Goal: Task Accomplishment & Management: Manage account settings

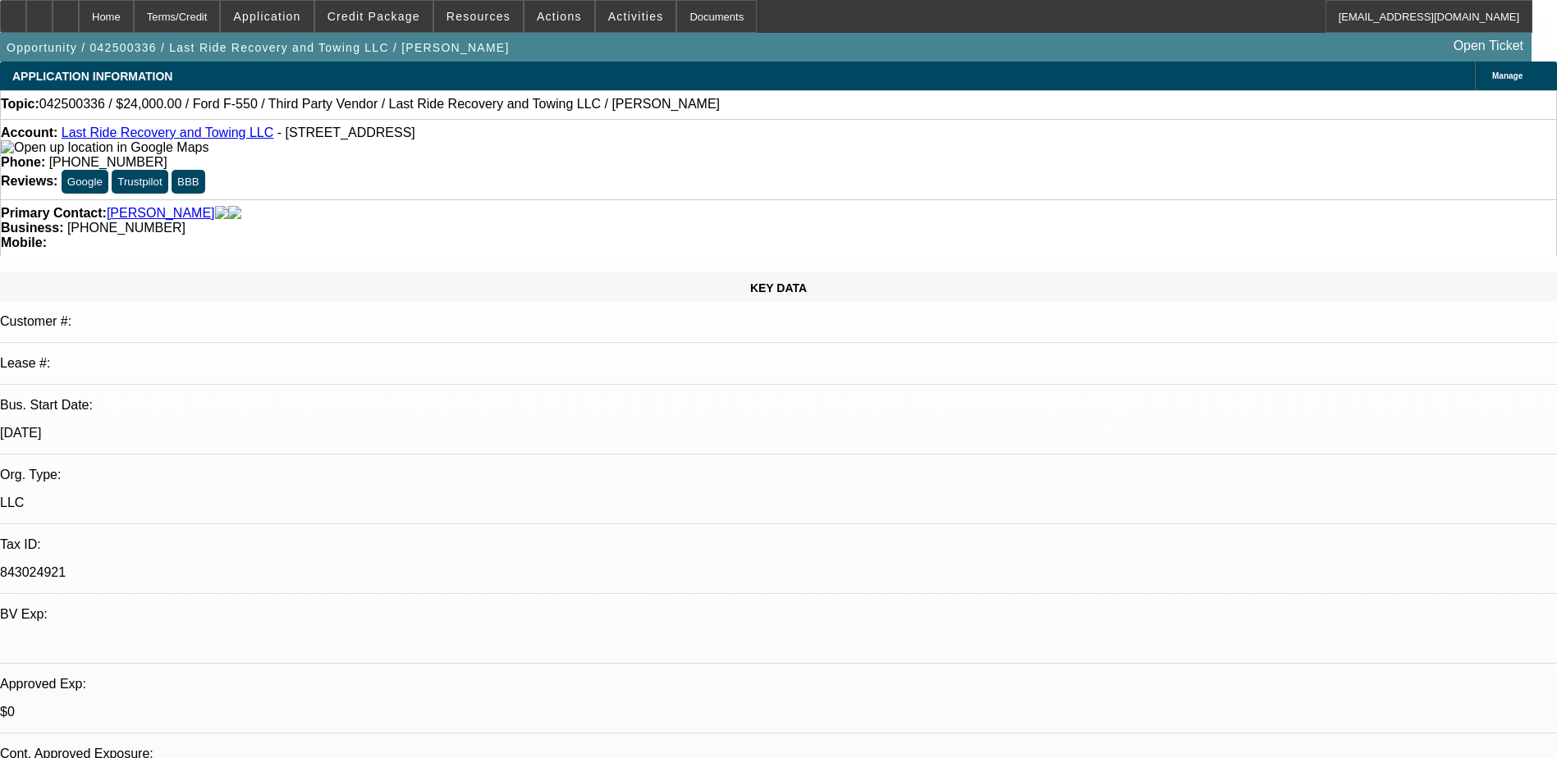
select select "0"
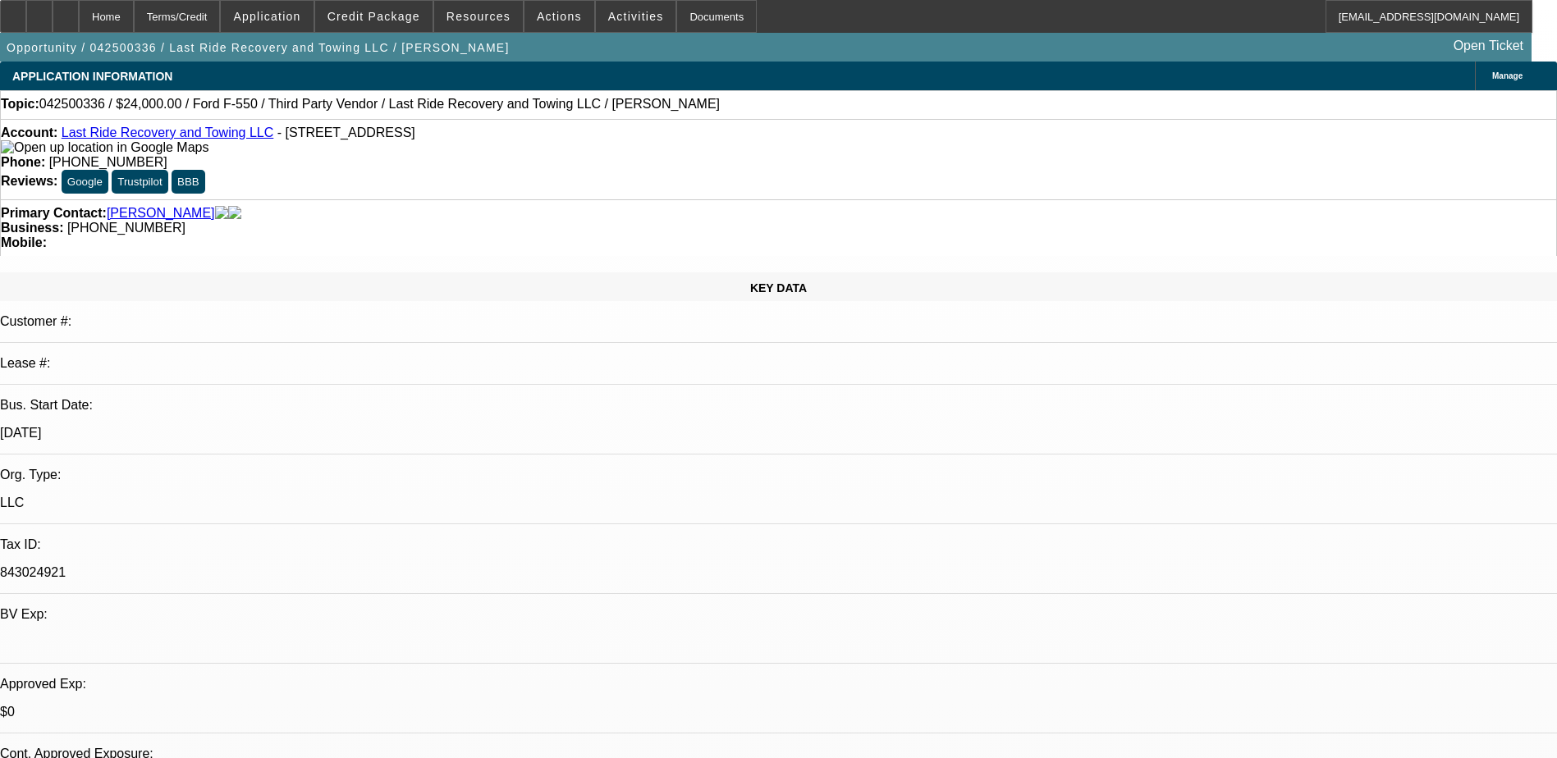
select select "0"
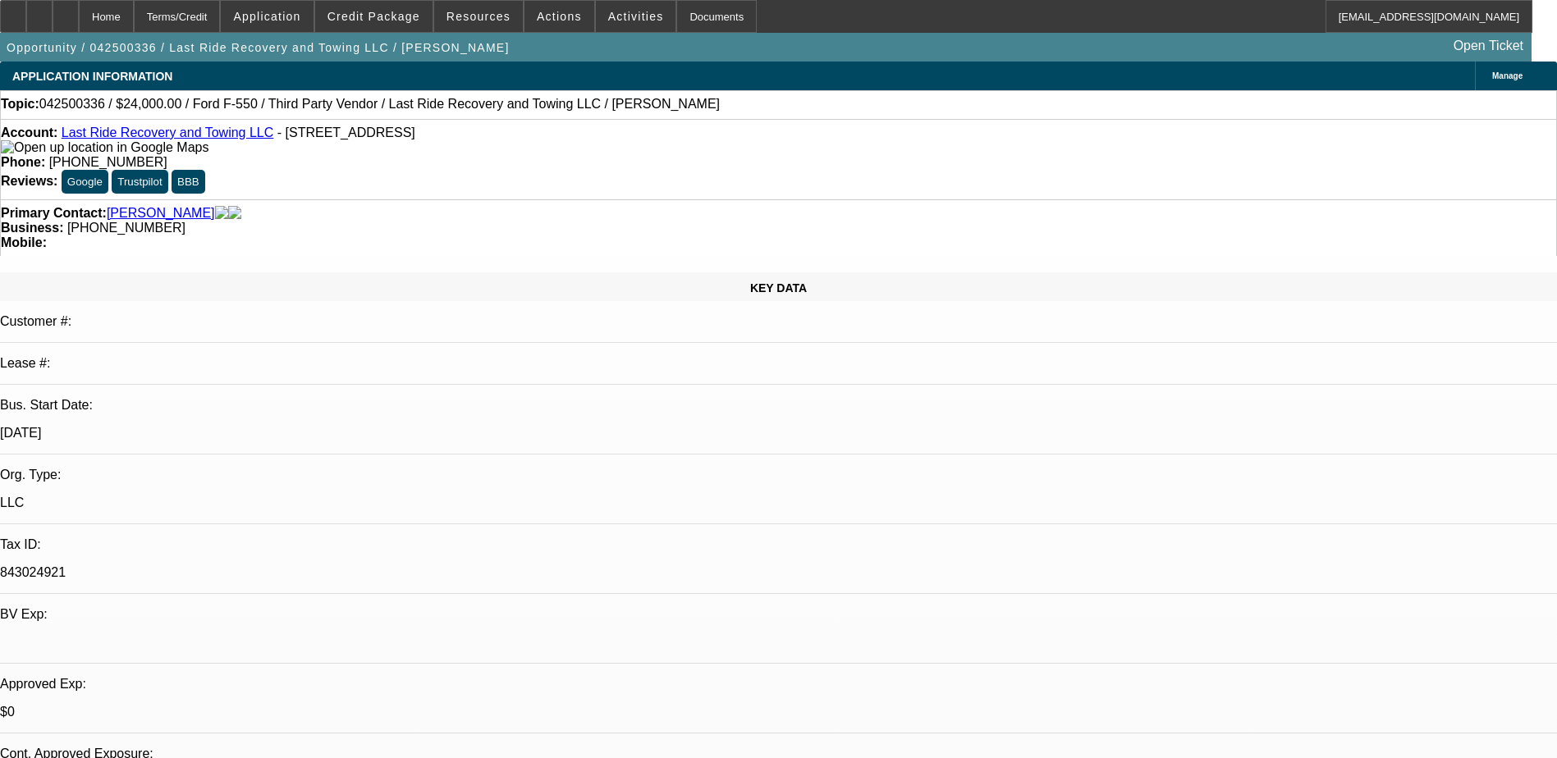
select select "0"
select select "1"
select select "2"
select select "1"
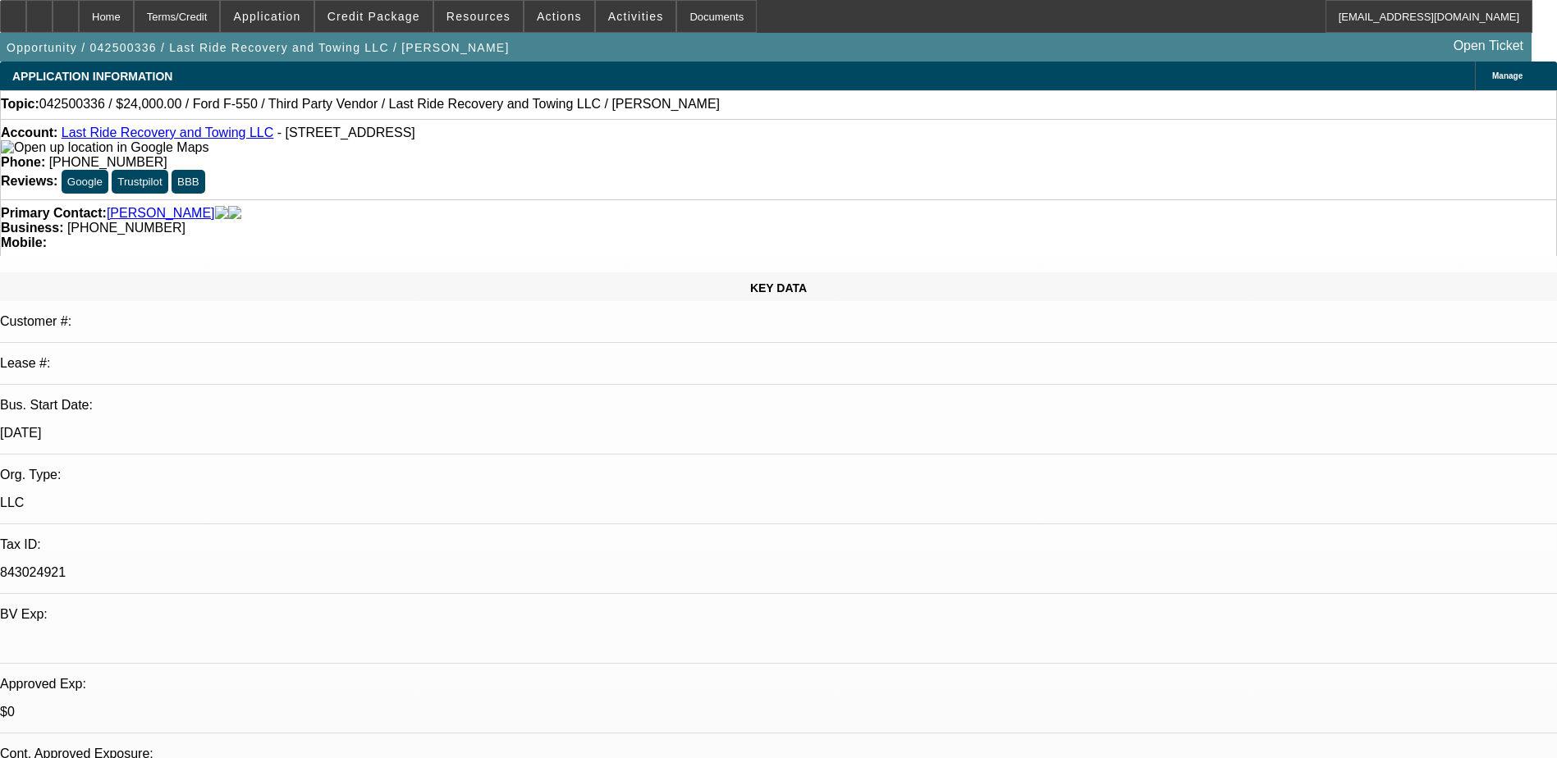
select select "1"
select select "2"
select select "1"
select select "2"
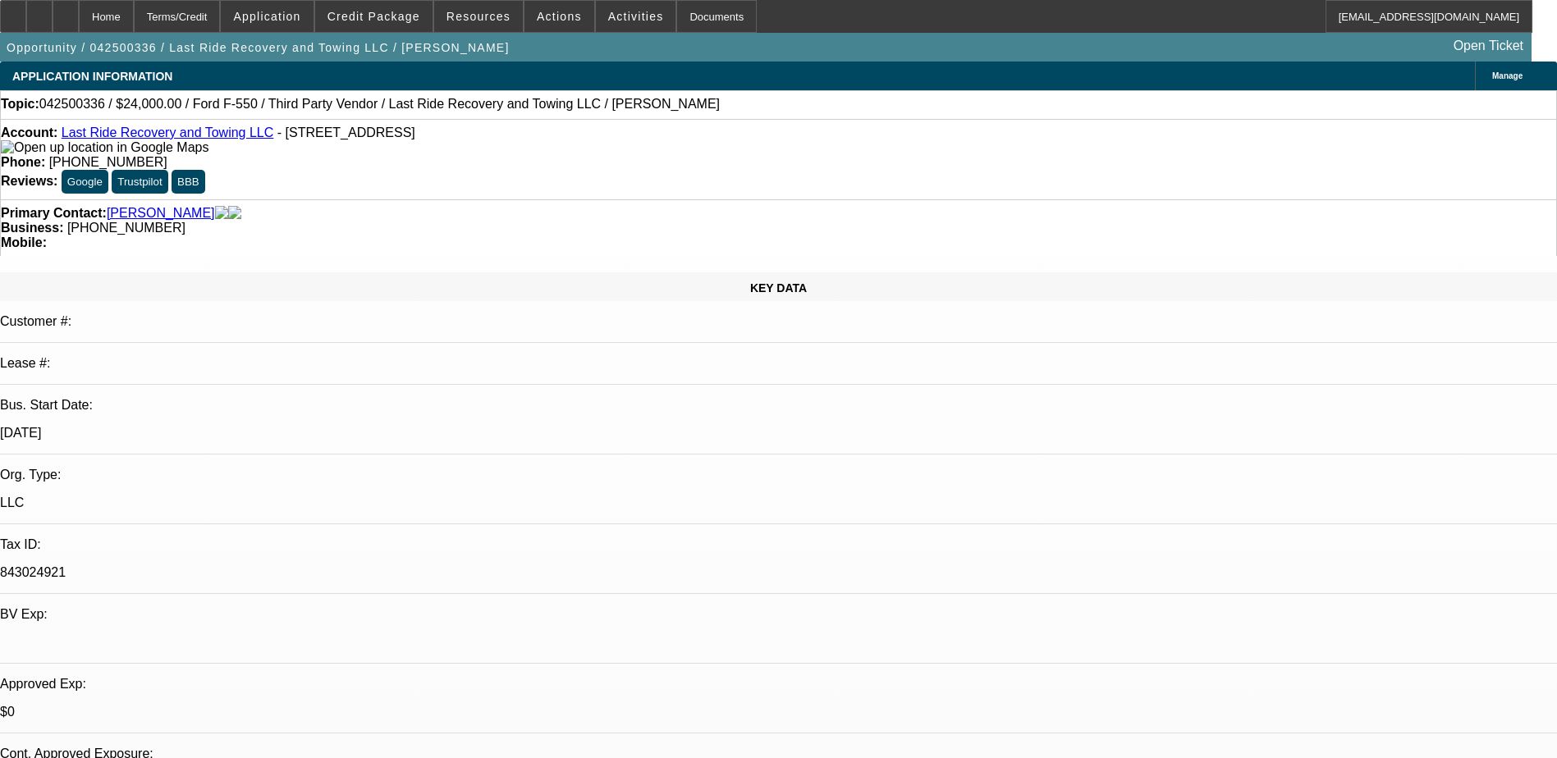
select select "1"
select select "2"
select select "5"
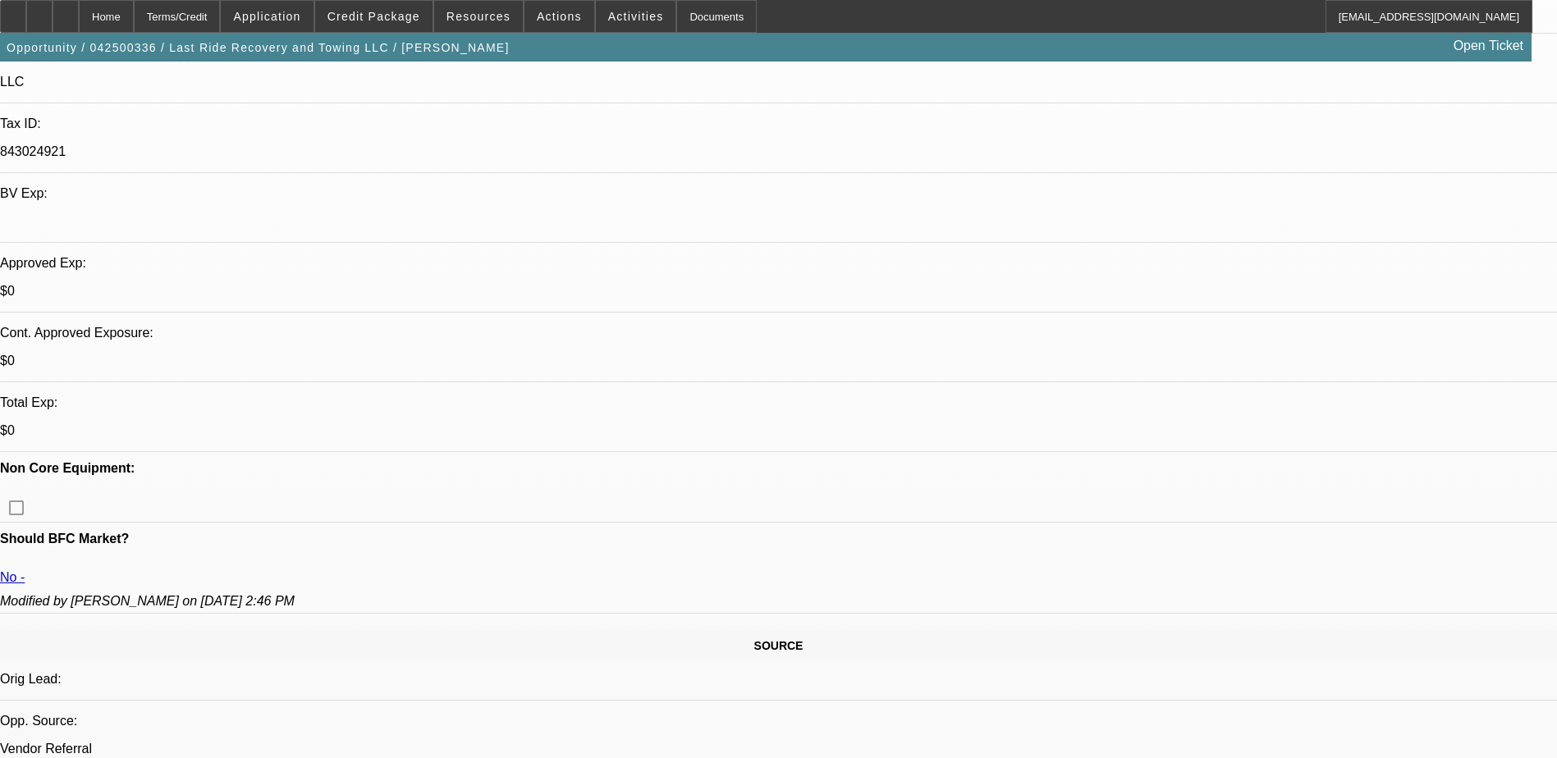
scroll to position [574, 0]
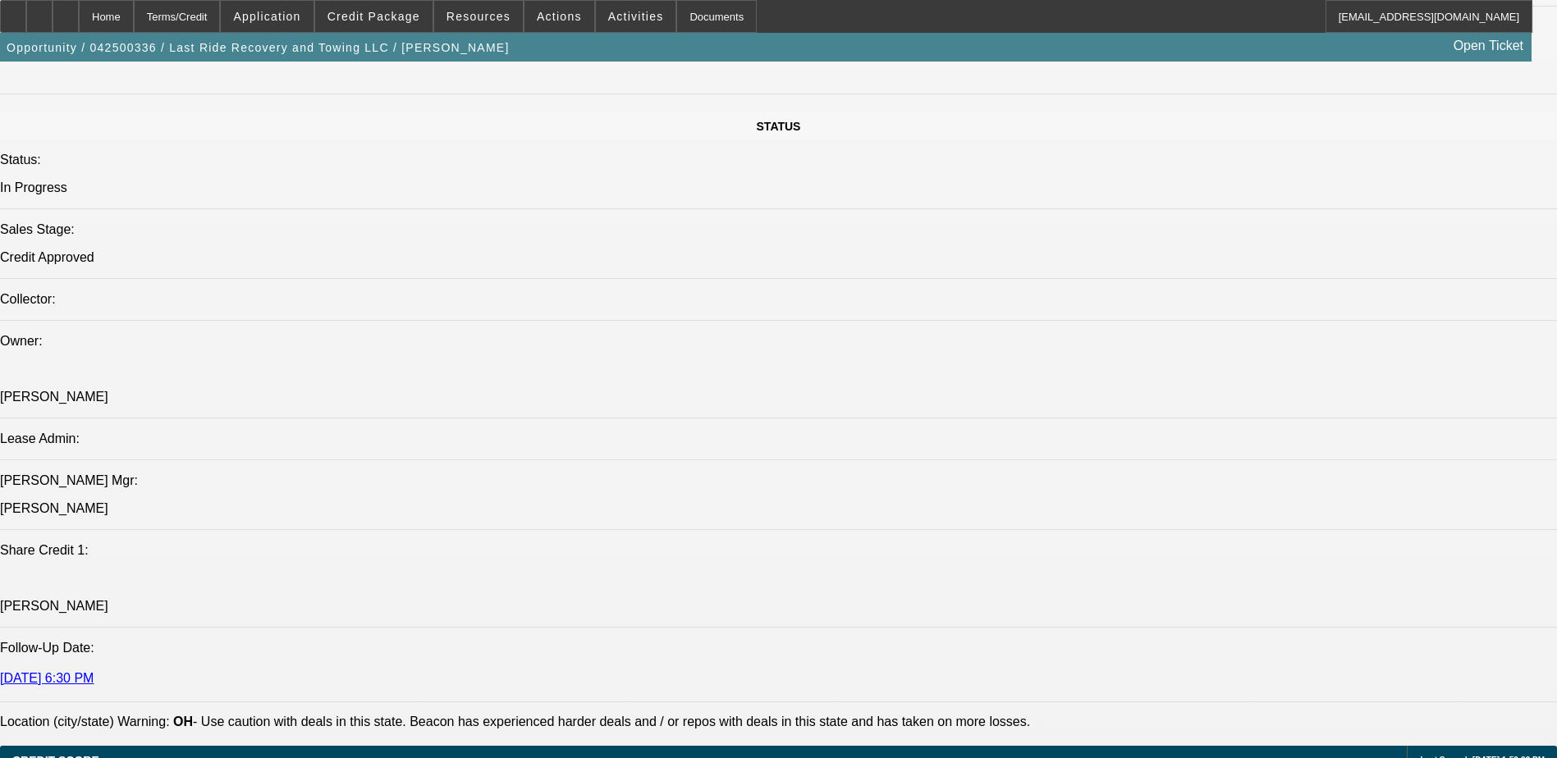
scroll to position [1231, 0]
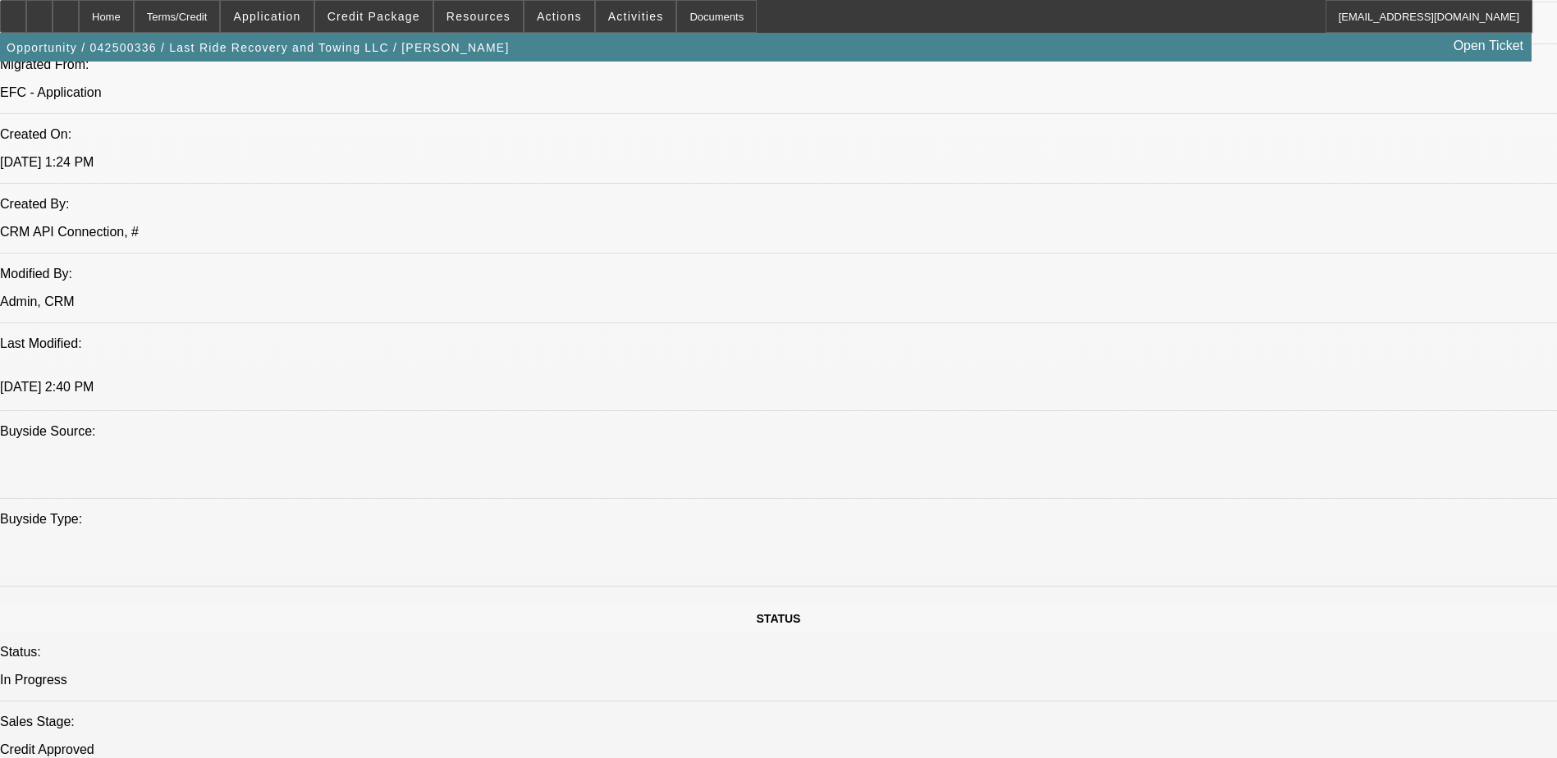
drag, startPoint x: 1544, startPoint y: 657, endPoint x: 1552, endPoint y: 655, distance: 8.4
drag, startPoint x: 1552, startPoint y: 655, endPoint x: 1490, endPoint y: 674, distance: 65.2
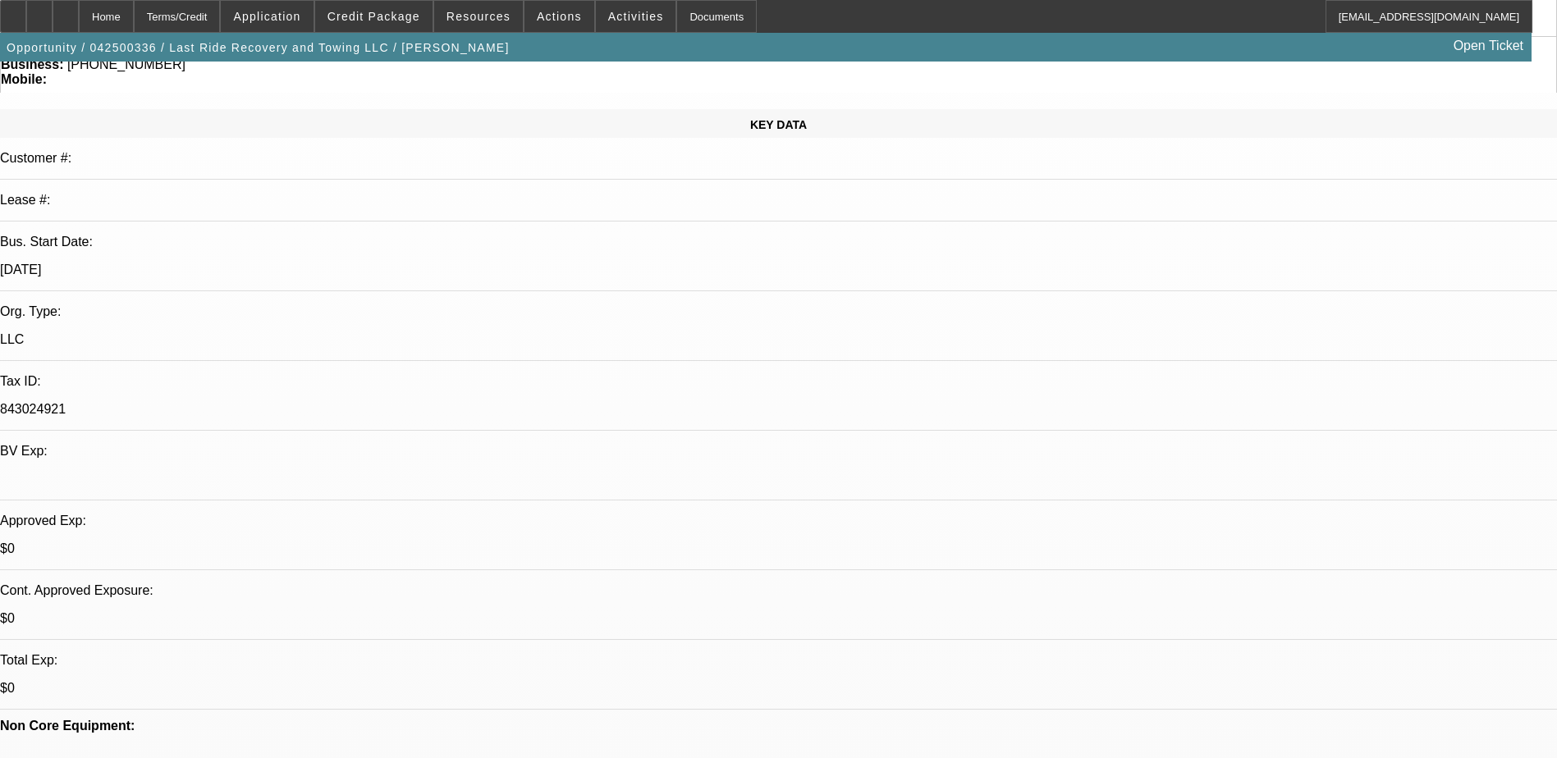
scroll to position [0, 0]
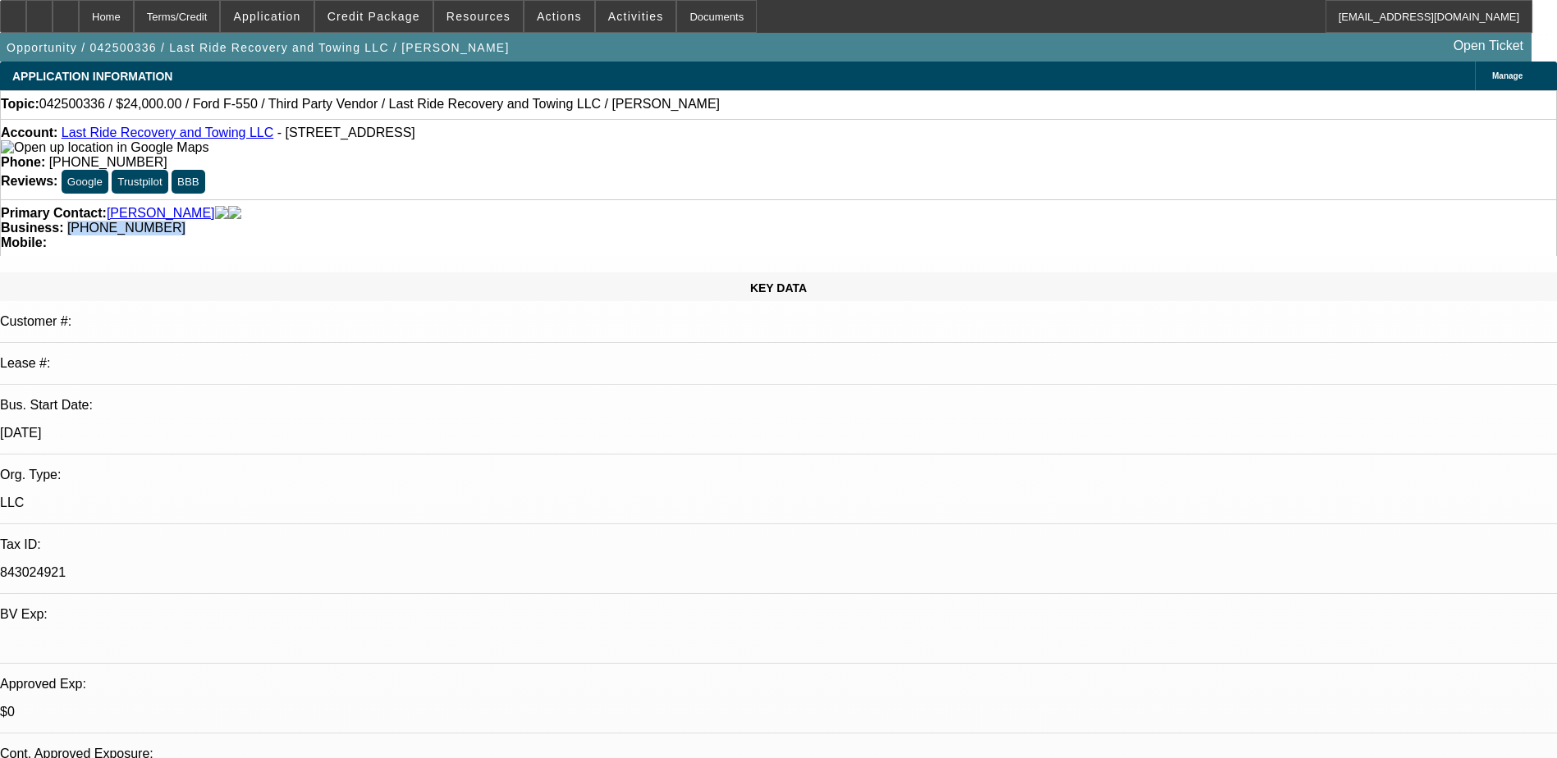
drag, startPoint x: 695, startPoint y: 180, endPoint x: 584, endPoint y: 196, distance: 112.0
click at [584, 199] on div "Primary Contact: Cornelius, Zachary Business: (330) 957-5188 Mobile:" at bounding box center [778, 227] width 1557 height 57
copy span "(330) 957-5188"
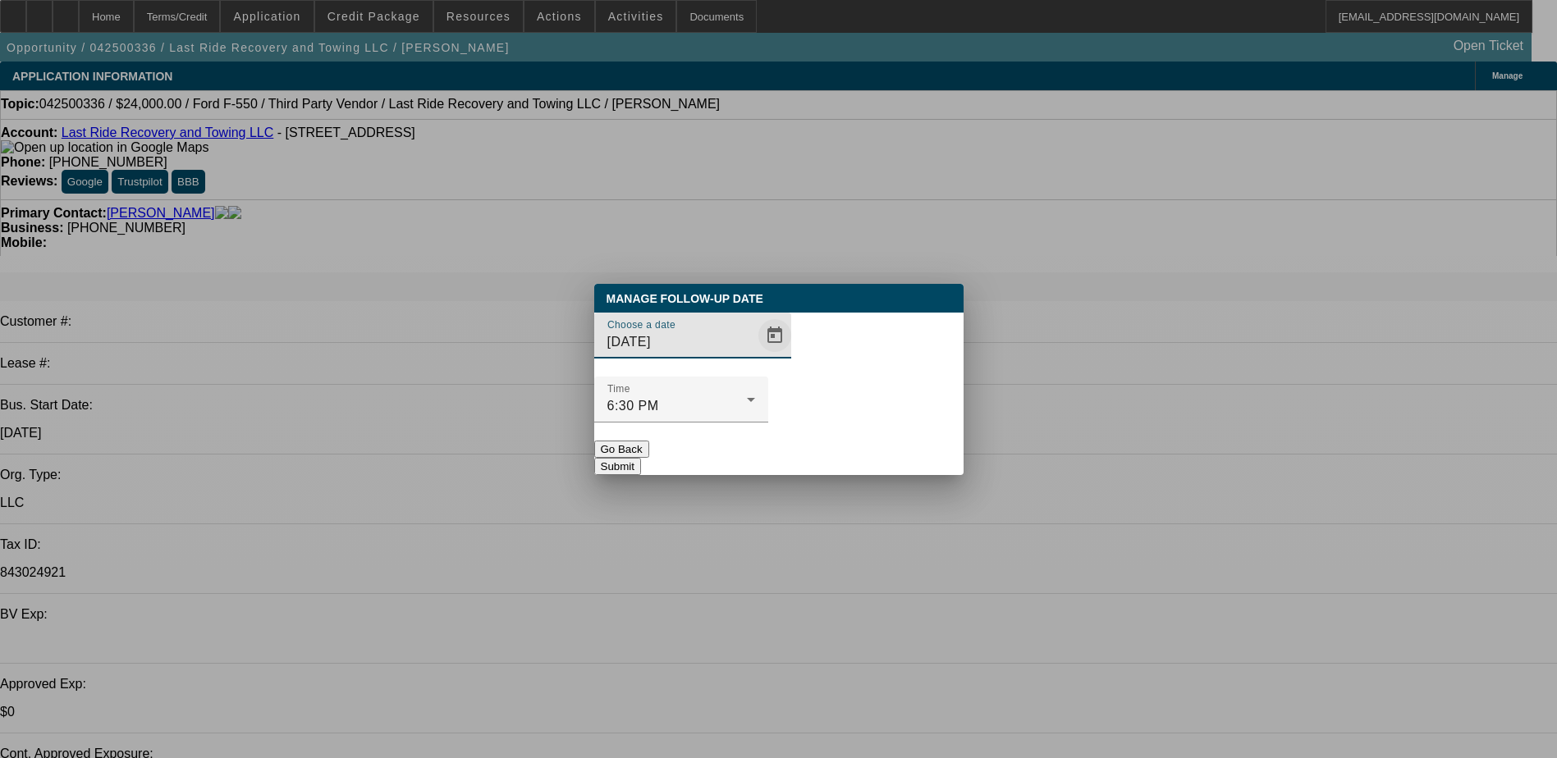
click at [755, 355] on span "Open calendar" at bounding box center [774, 335] width 39 height 39
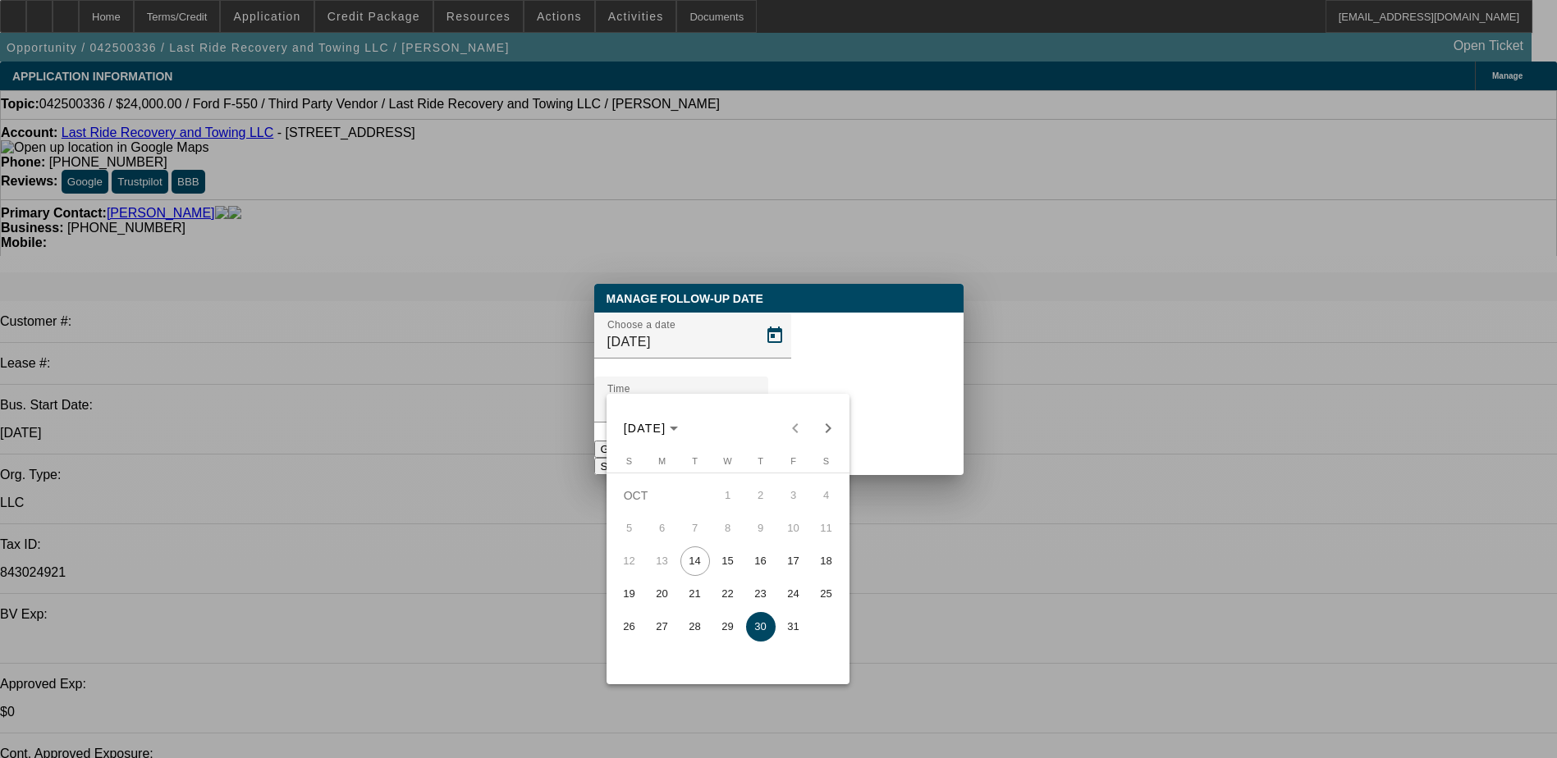
click at [662, 591] on span "20" at bounding box center [663, 594] width 30 height 30
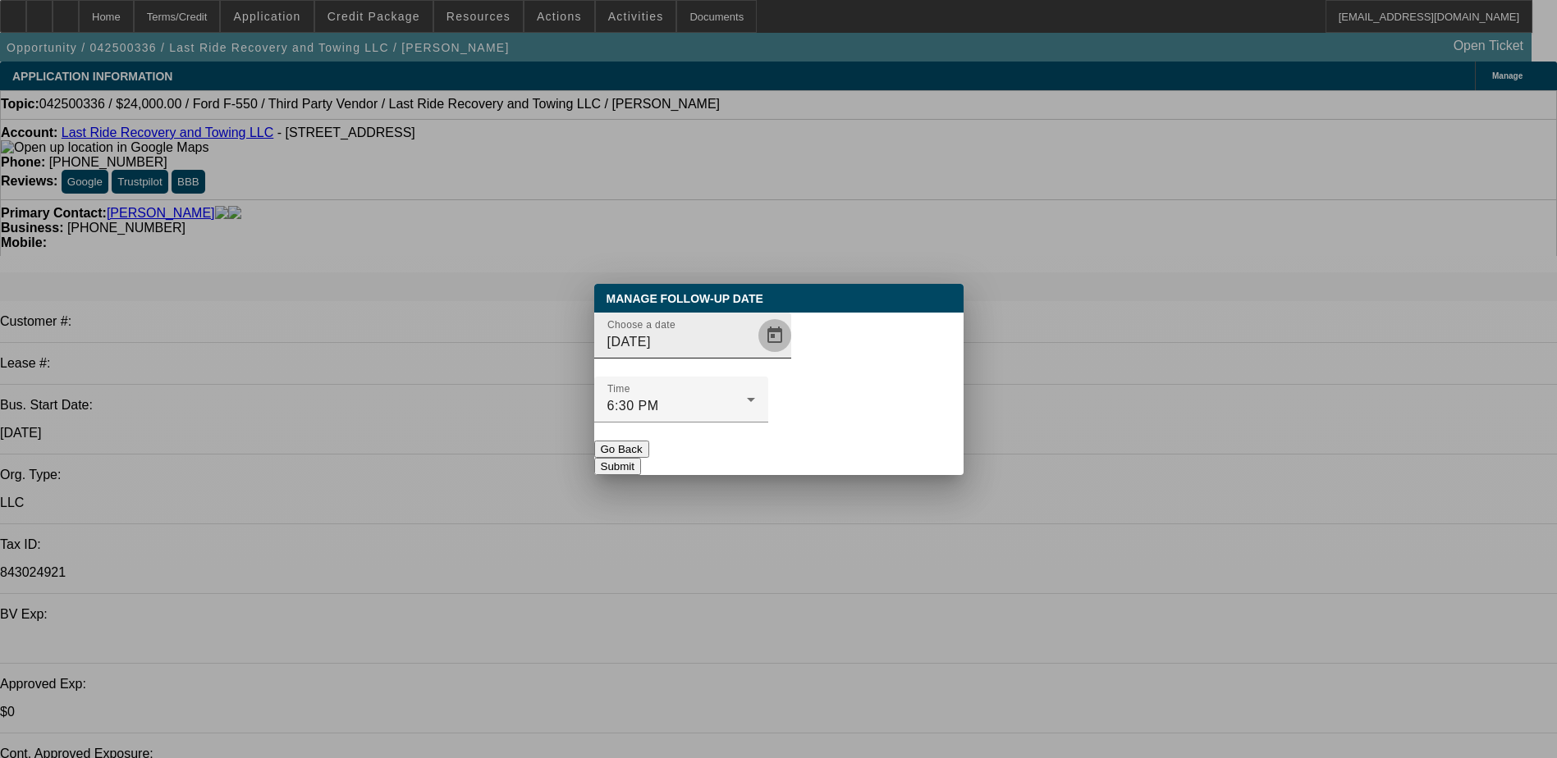
click at [755, 355] on span "Open calendar" at bounding box center [774, 335] width 39 height 39
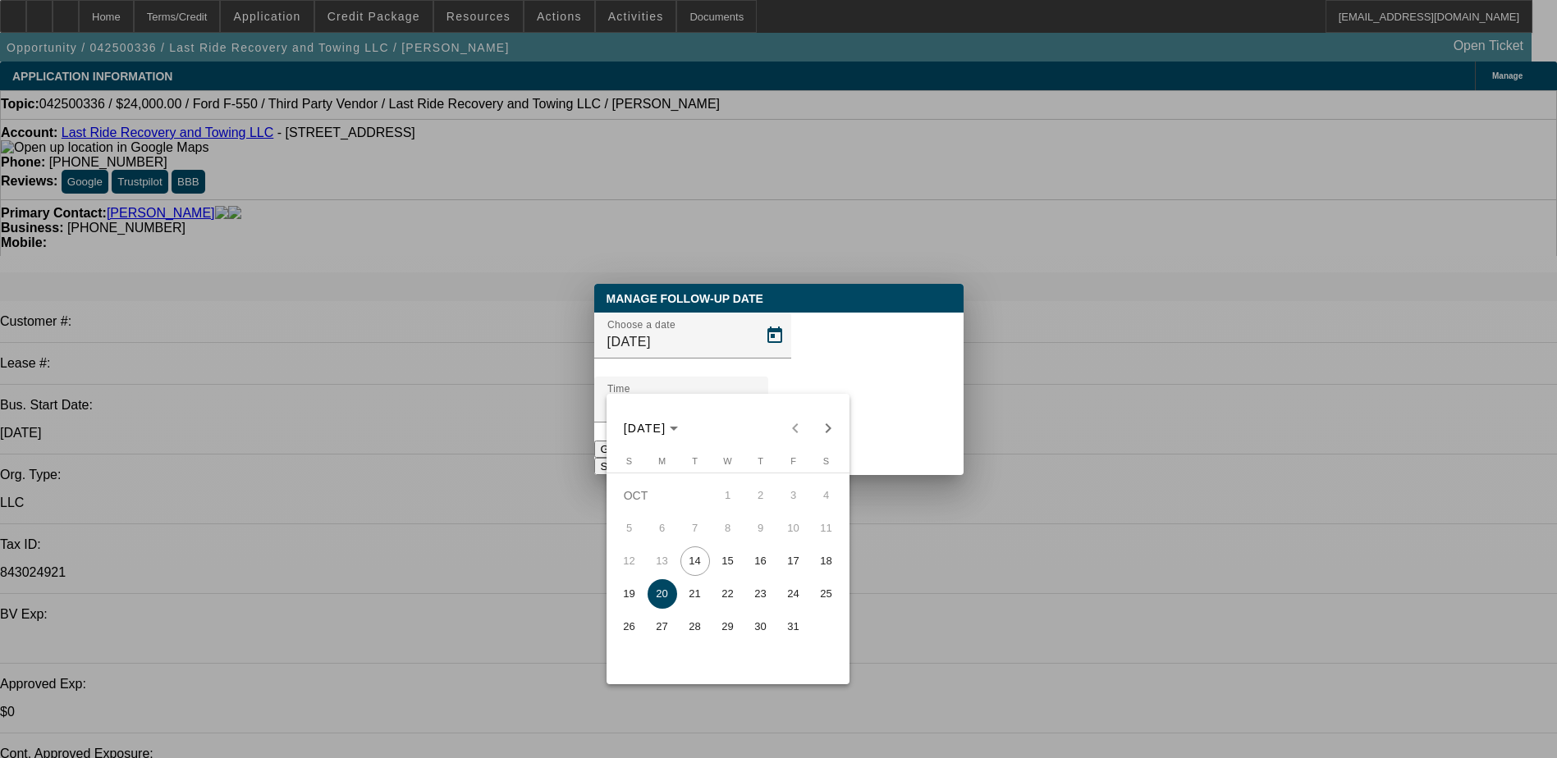
click at [699, 597] on span "21" at bounding box center [695, 594] width 30 height 30
type input "10/21/2025"
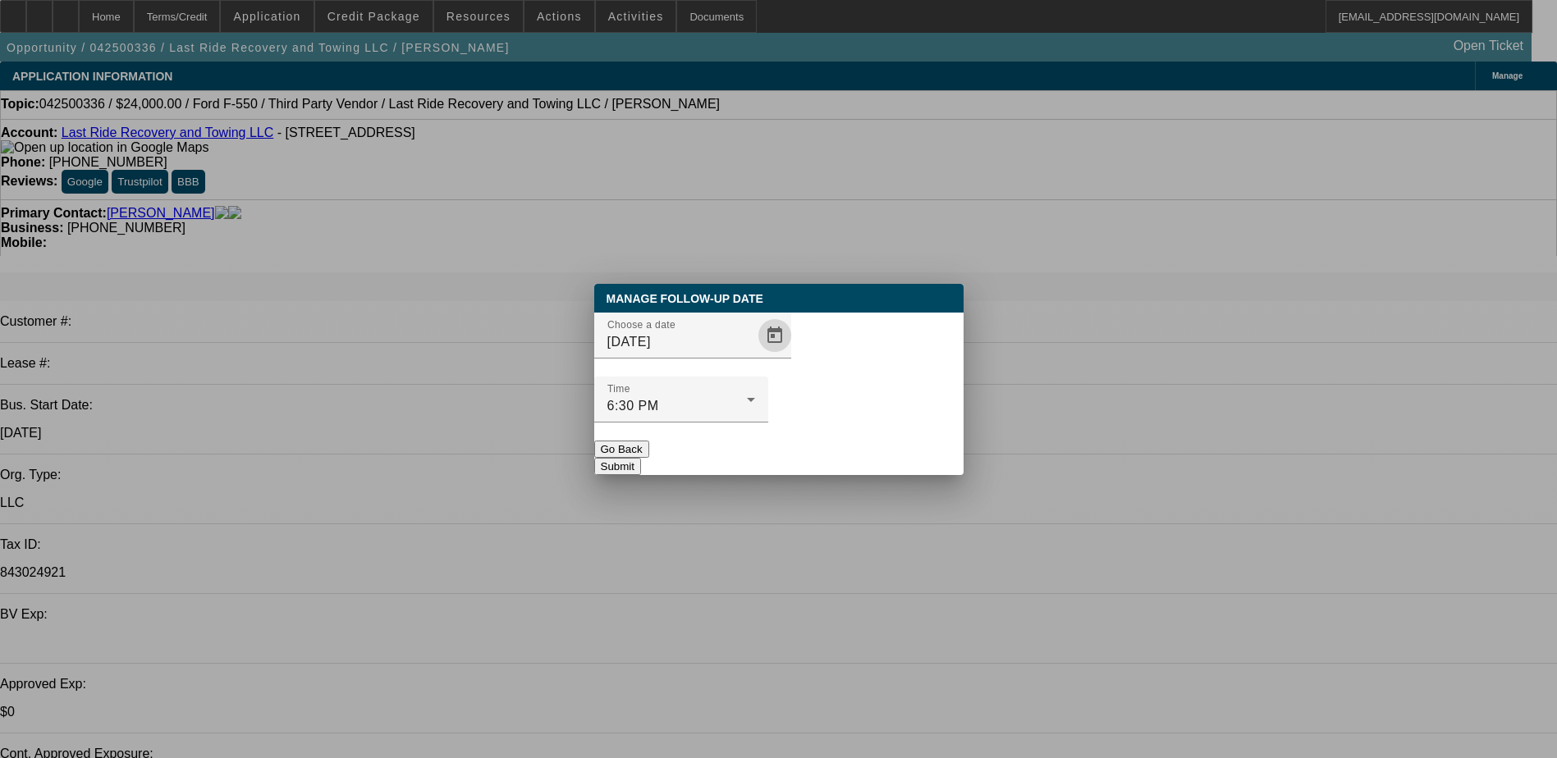
click at [641, 458] on button "Submit" at bounding box center [617, 466] width 47 height 17
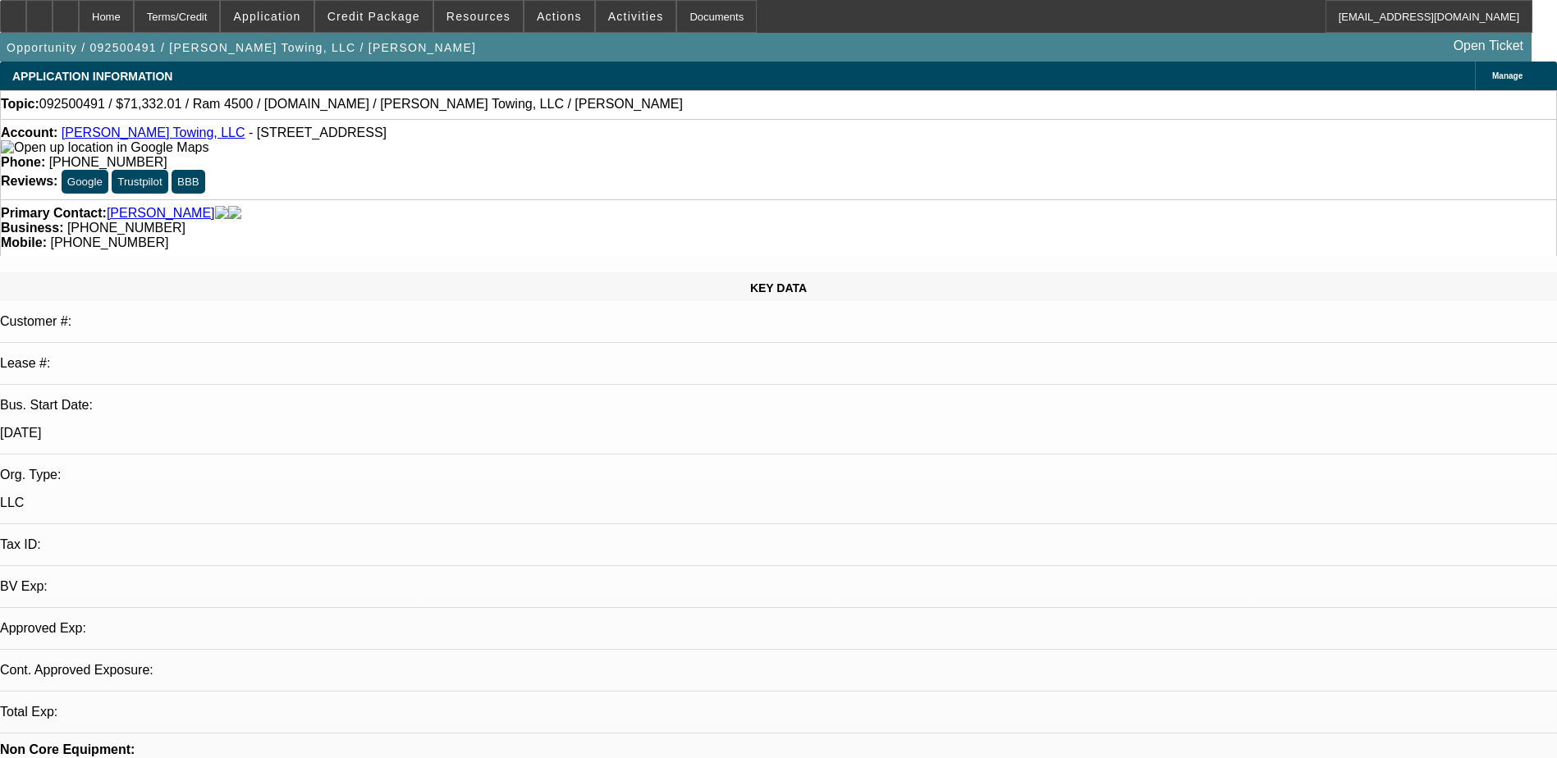
select select "0"
select select "1"
select select "2"
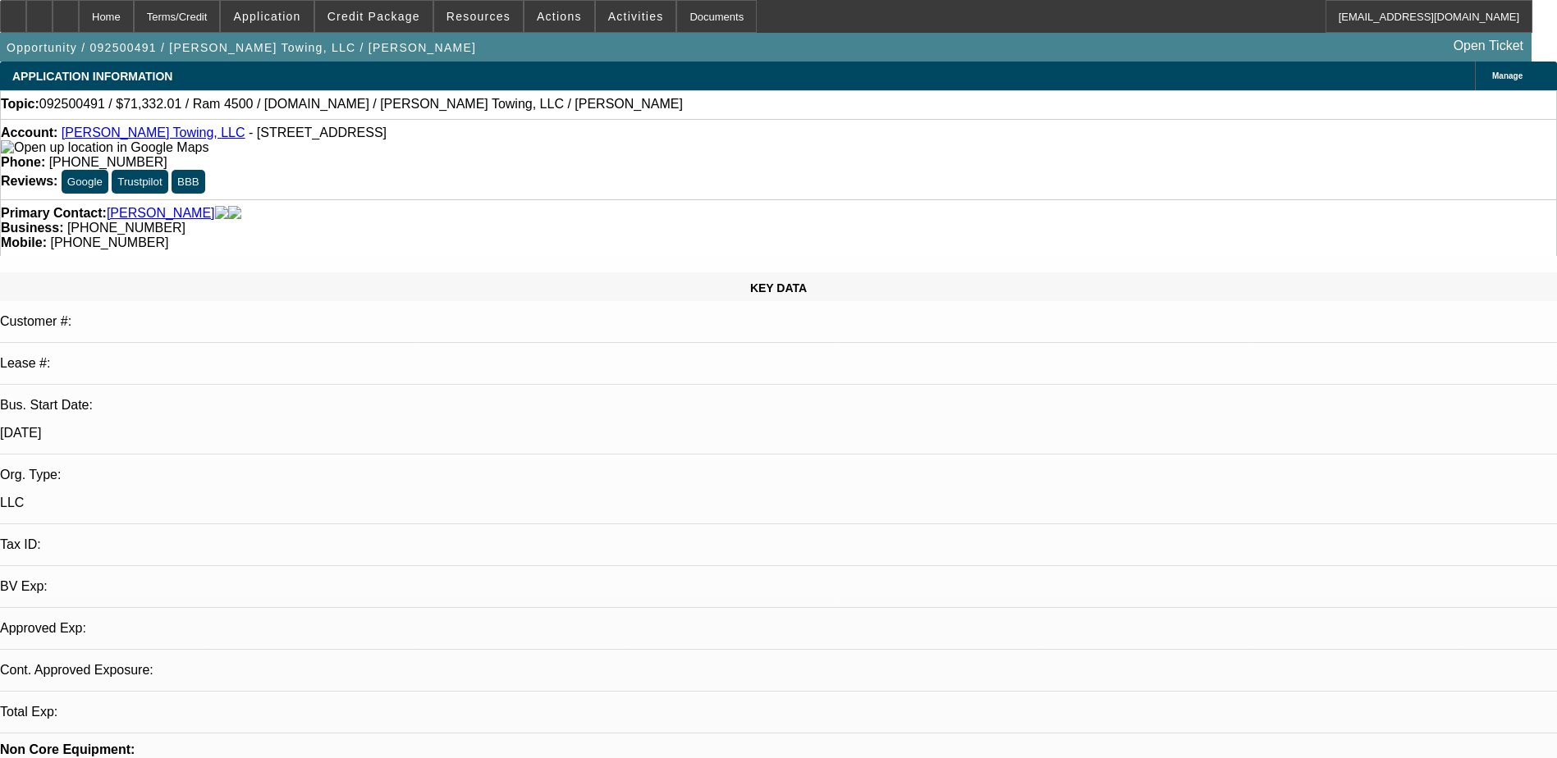
select select "6"
click at [106, 138] on link "[PERSON_NAME] Towing, LLC" at bounding box center [154, 133] width 184 height 14
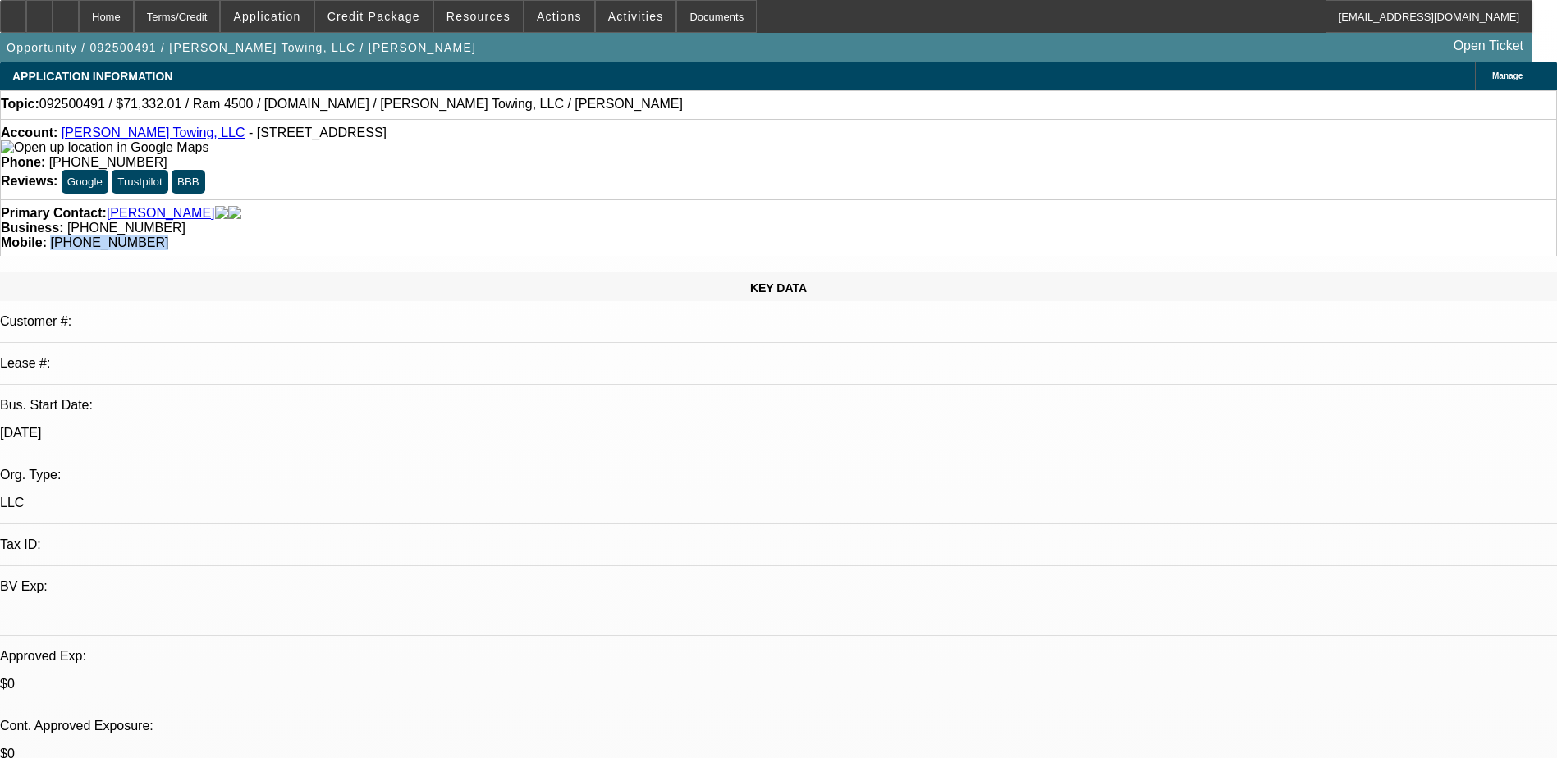
drag, startPoint x: 928, startPoint y: 184, endPoint x: 825, endPoint y: 195, distance: 104.0
click at [825, 199] on div "Primary Contact: Ogle, John Business: (865) 430-3714 Mobile: (865) 654-3392" at bounding box center [778, 227] width 1557 height 57
copy span "[PHONE_NUMBER]"
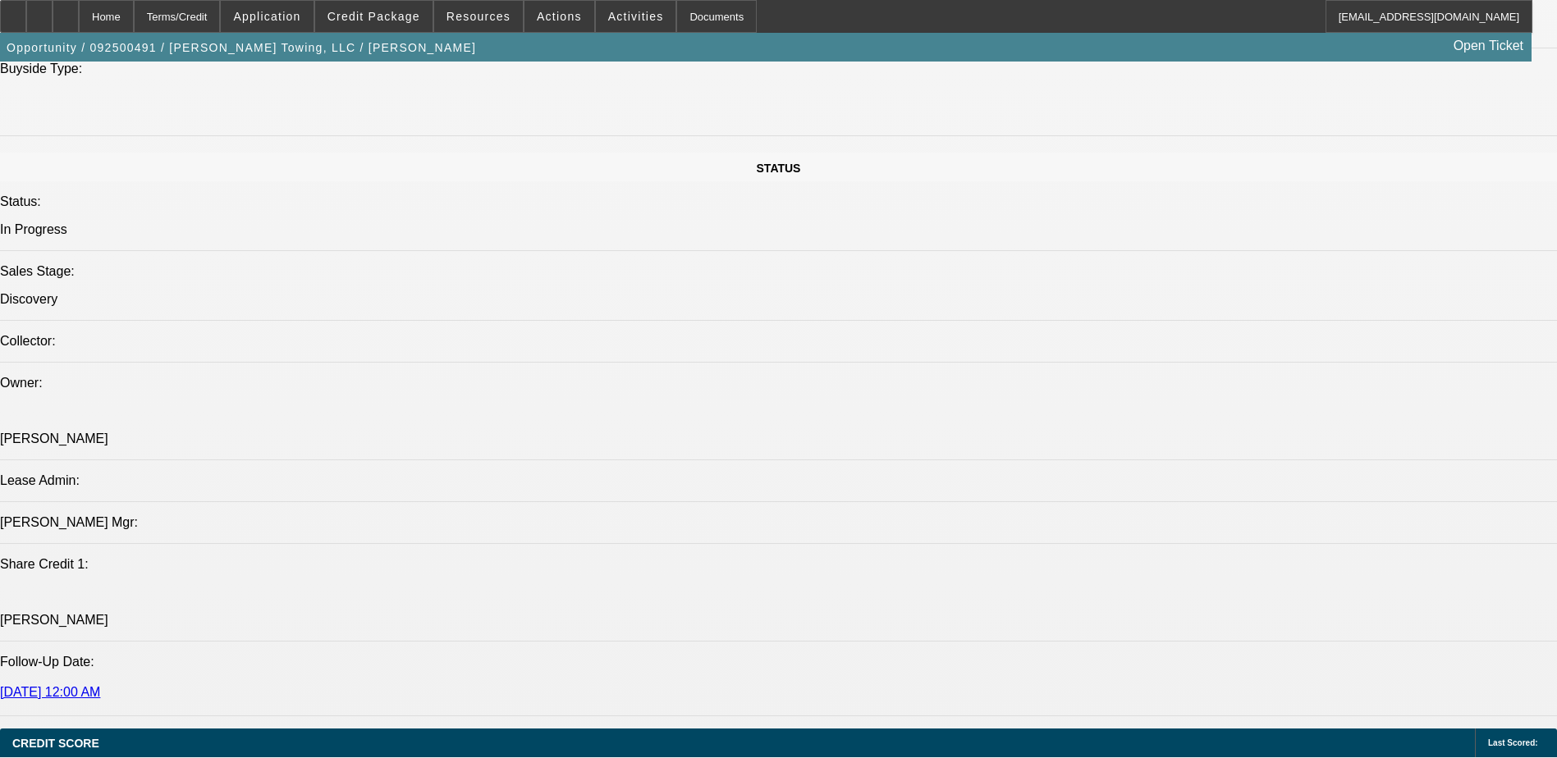
scroll to position [2052, 0]
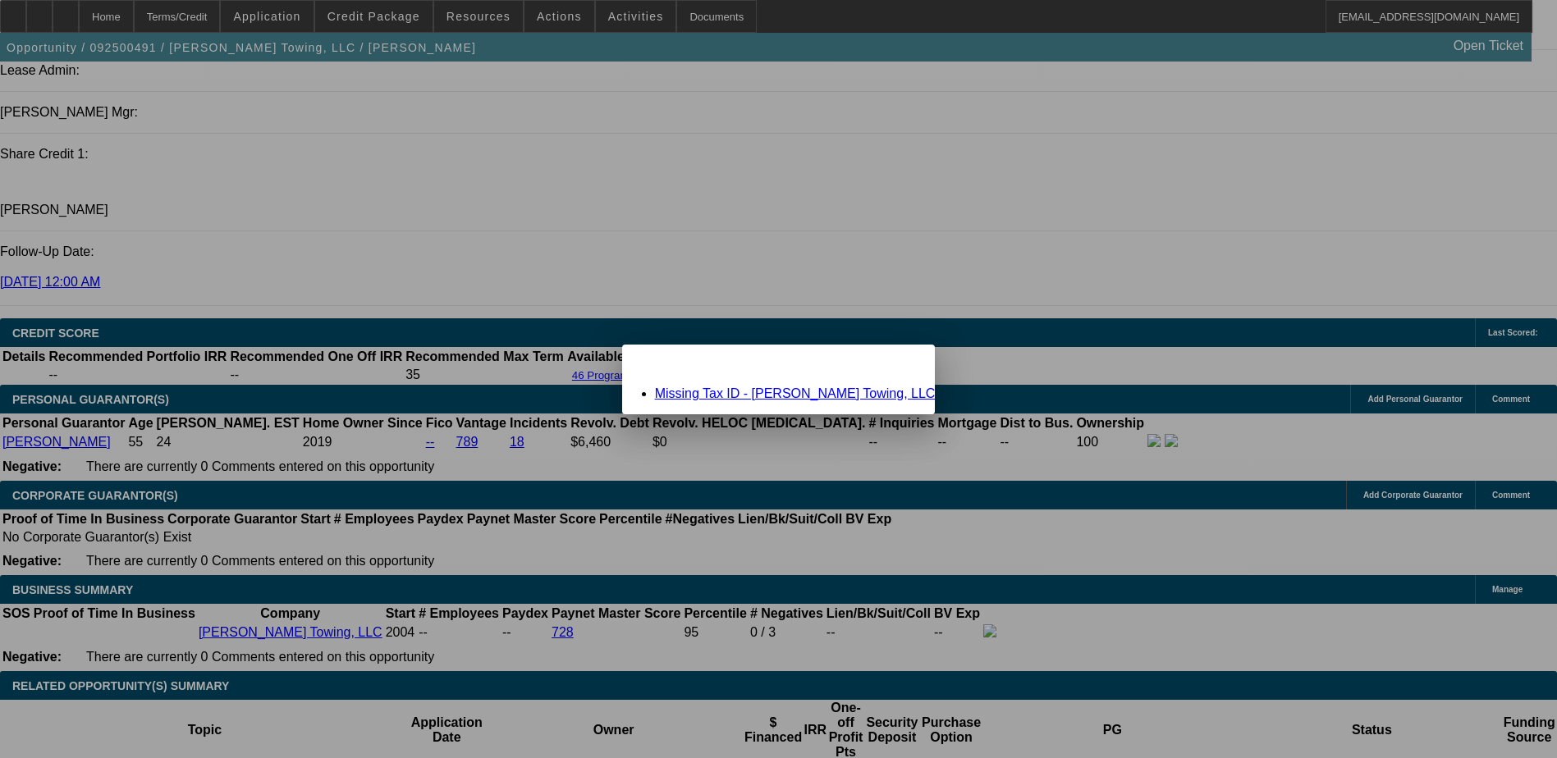
click at [899, 362] on div "Close" at bounding box center [917, 354] width 36 height 19
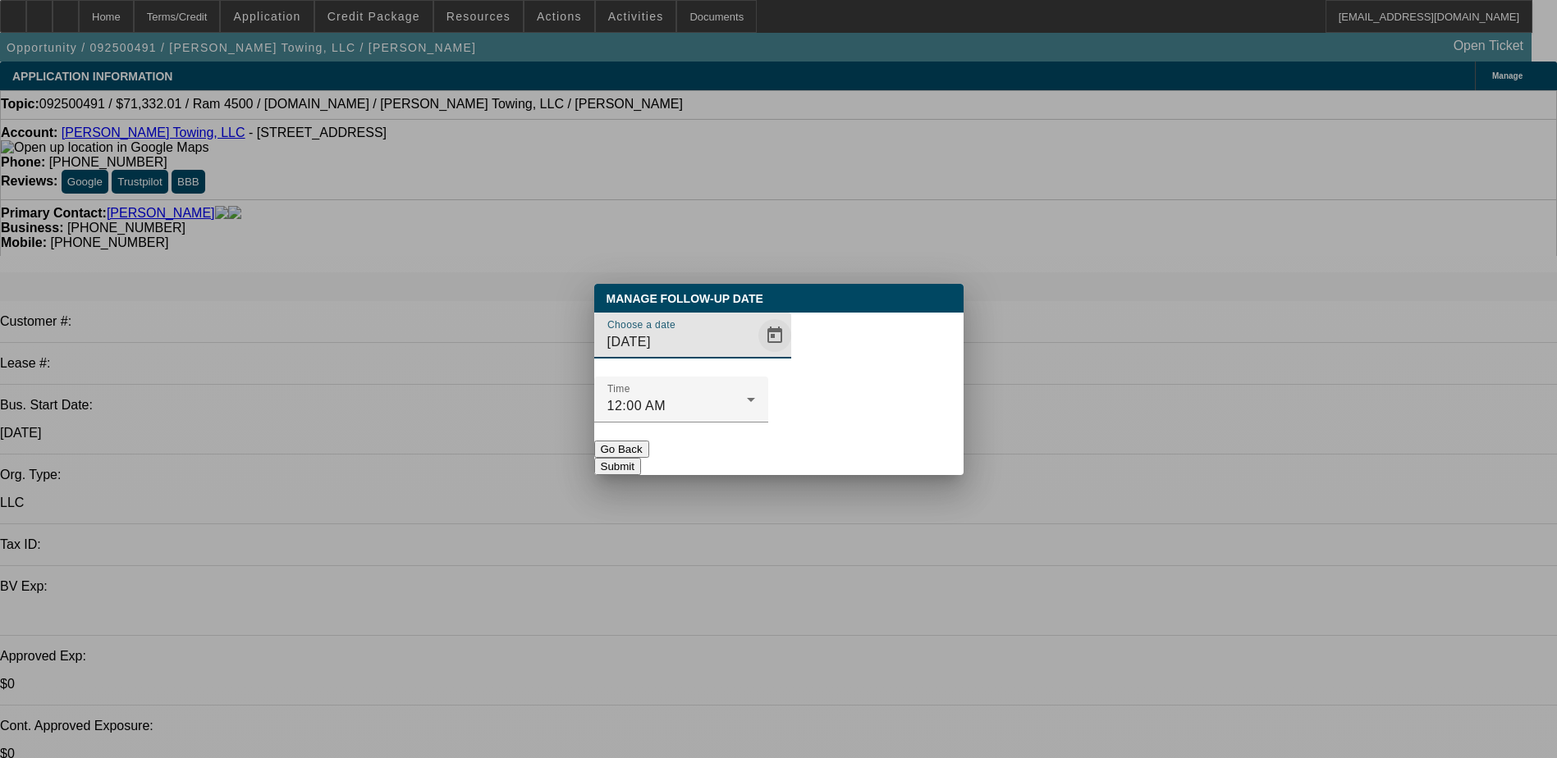
click at [762, 355] on span "Open calendar" at bounding box center [774, 335] width 39 height 39
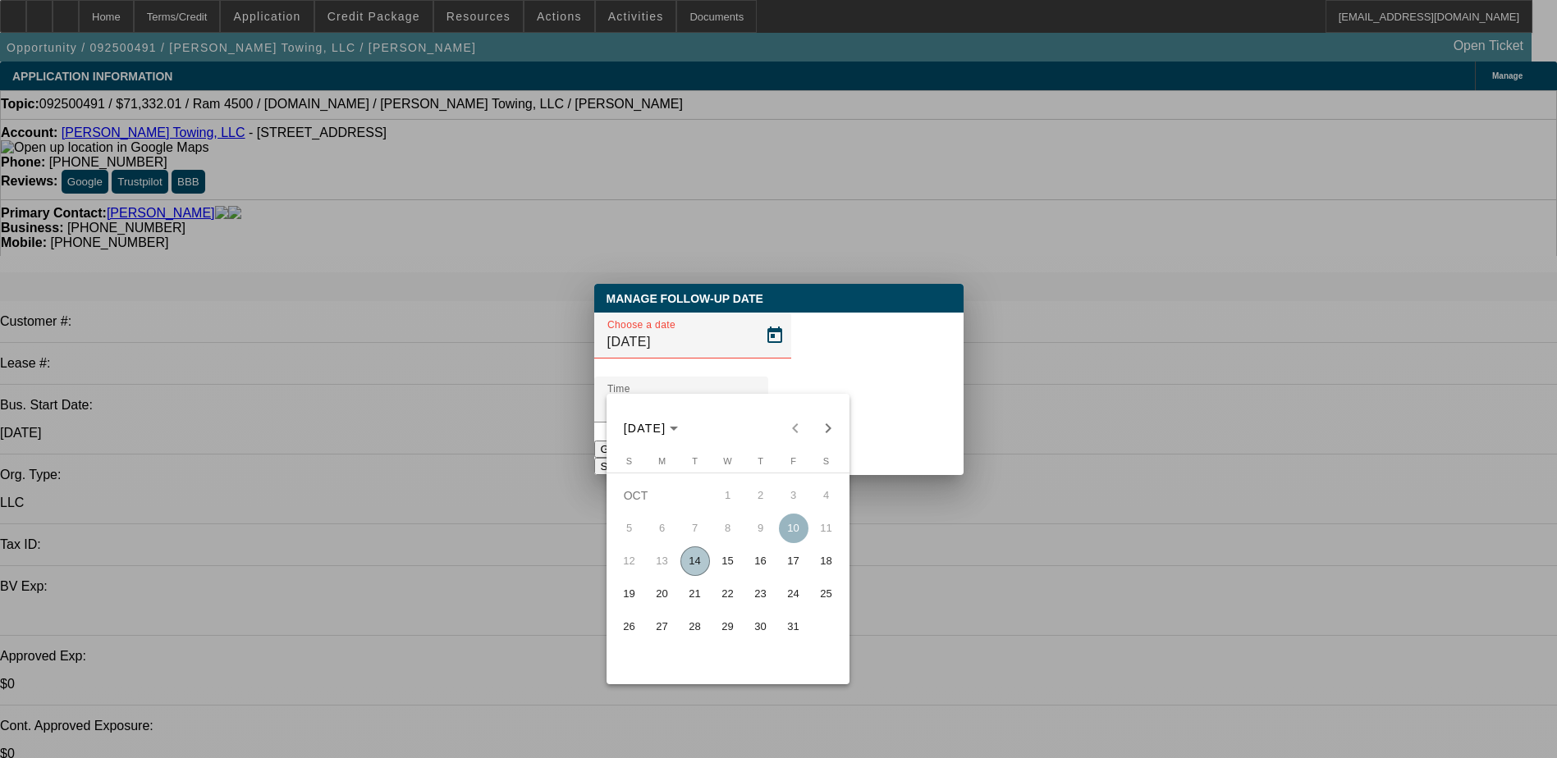
click at [771, 568] on span "16" at bounding box center [761, 562] width 30 height 30
type input "10/16/2025"
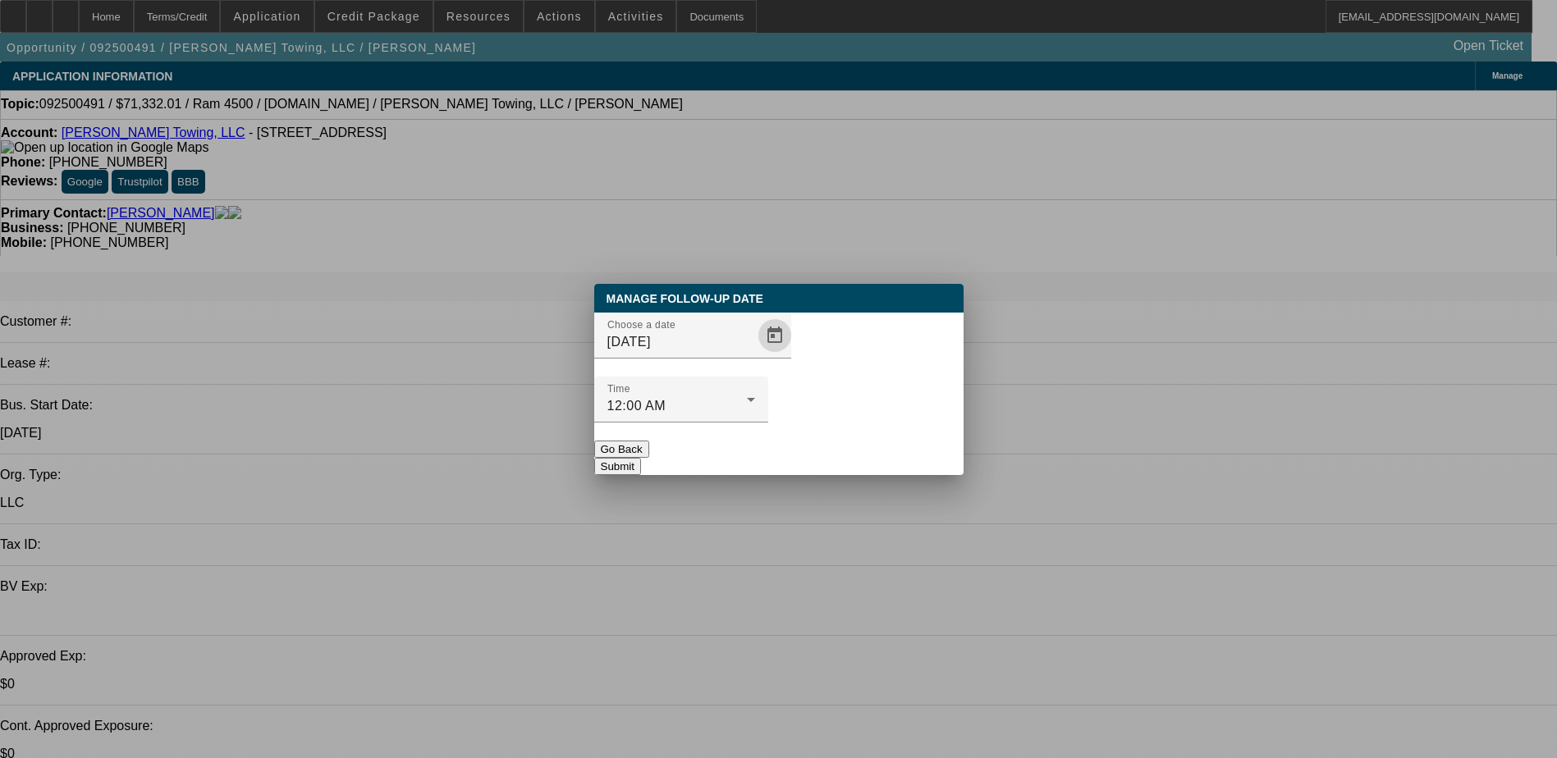
click at [641, 458] on button "Submit" at bounding box center [617, 466] width 47 height 17
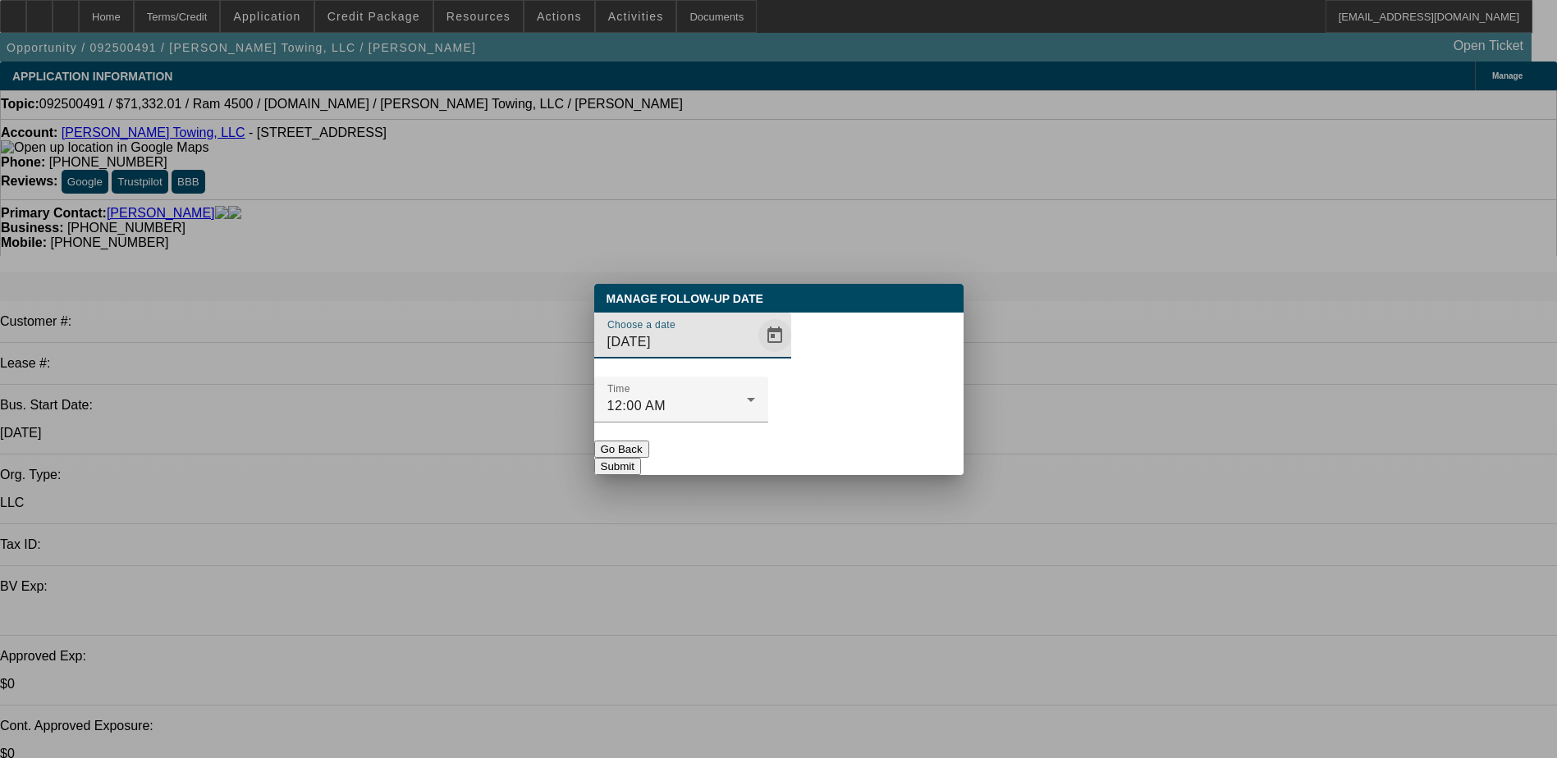
click at [755, 355] on span "Open calendar" at bounding box center [774, 335] width 39 height 39
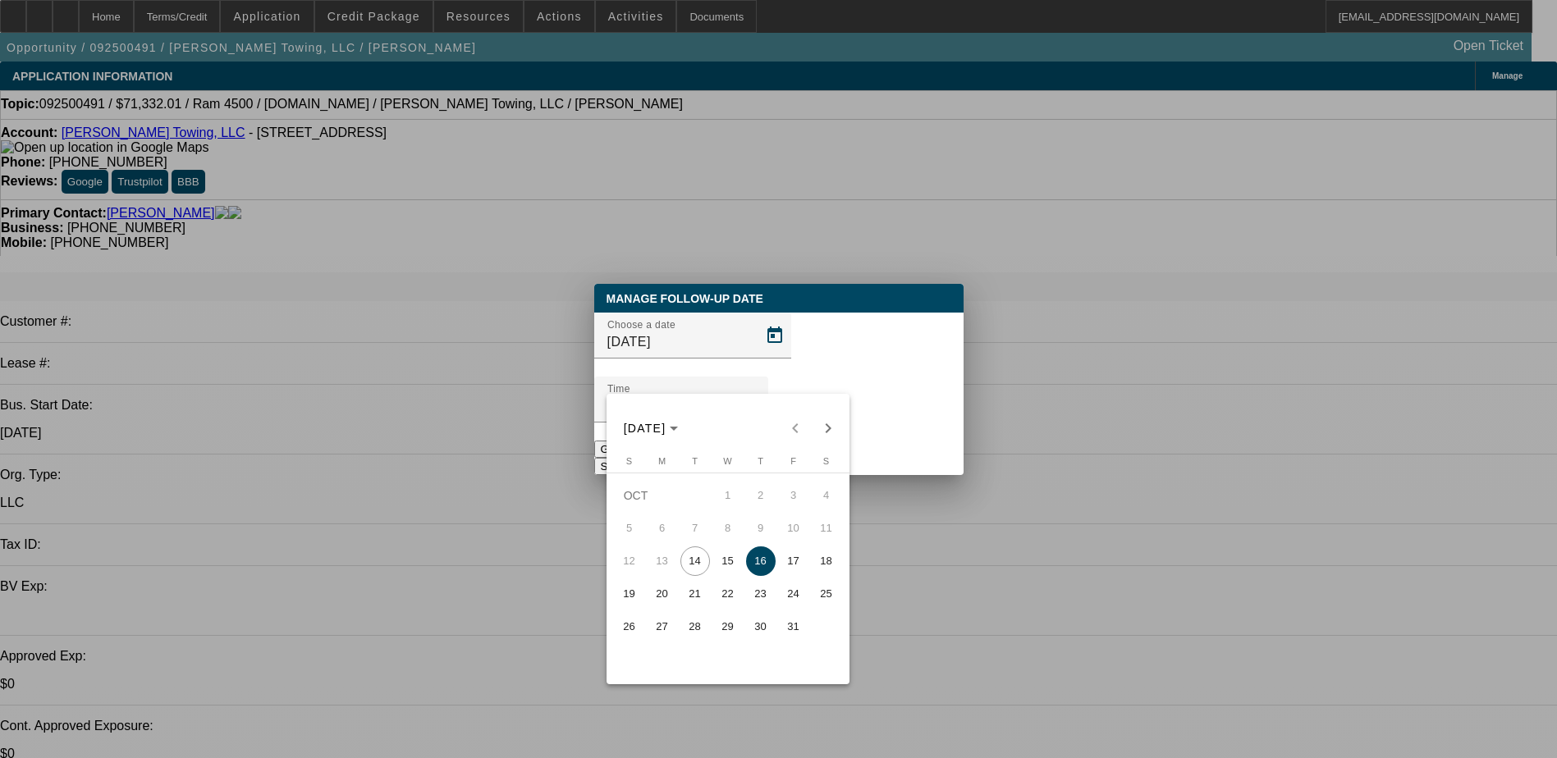
click at [658, 608] on span "20" at bounding box center [663, 594] width 30 height 30
type input "10/20/2025"
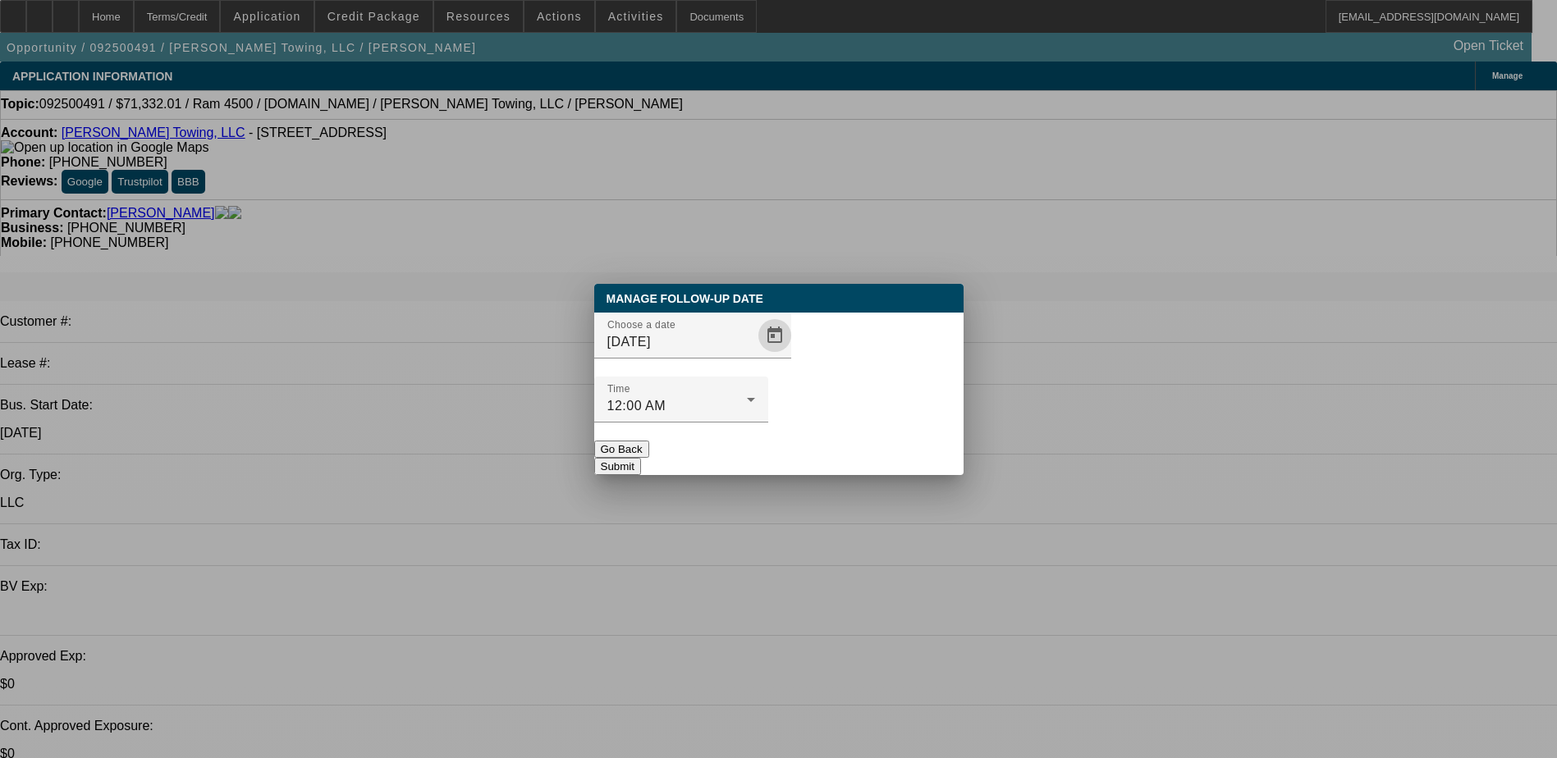
click at [641, 458] on button "Submit" at bounding box center [617, 466] width 47 height 17
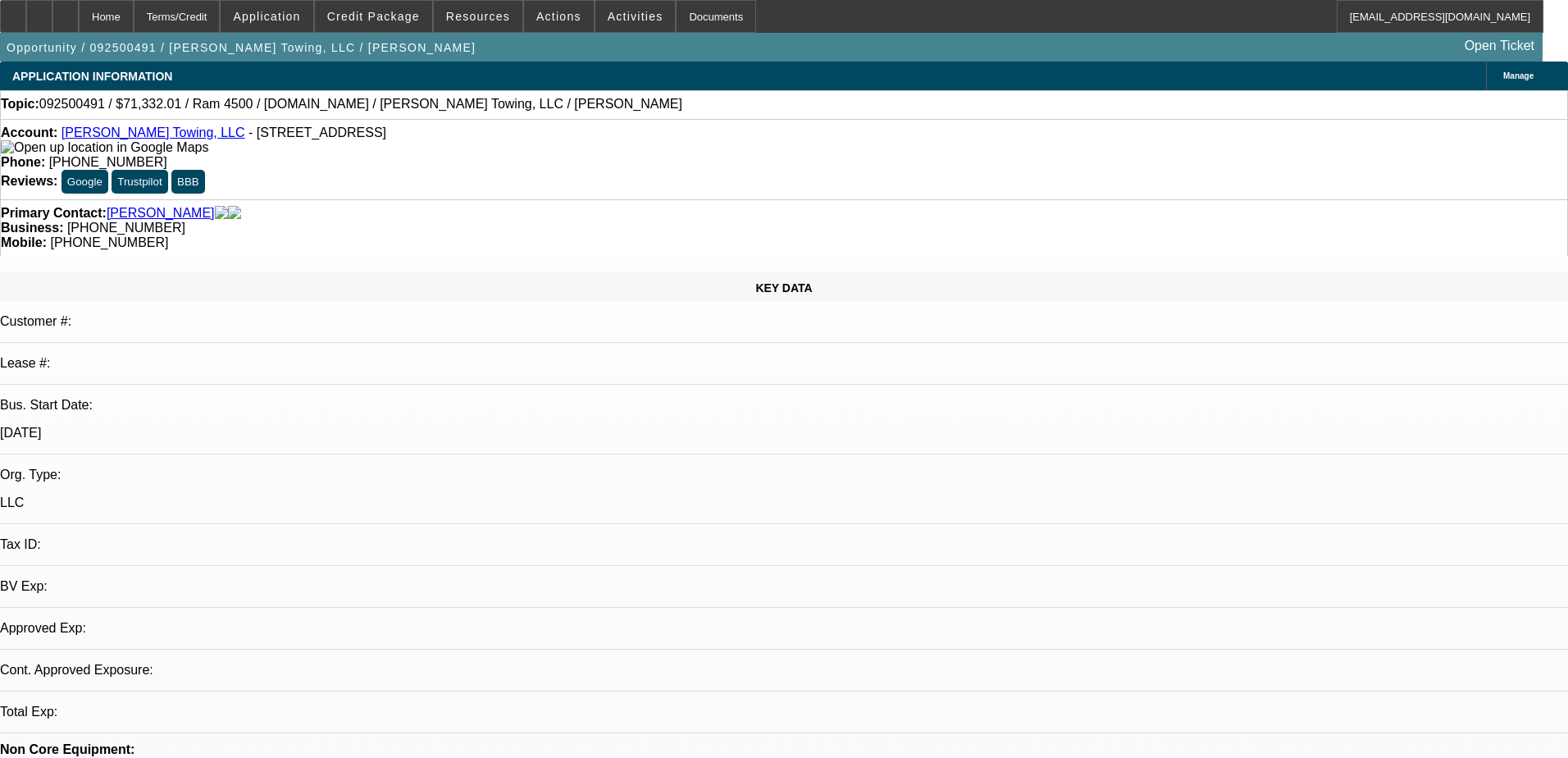
select select "0"
select select "2"
select select "0"
select select "6"
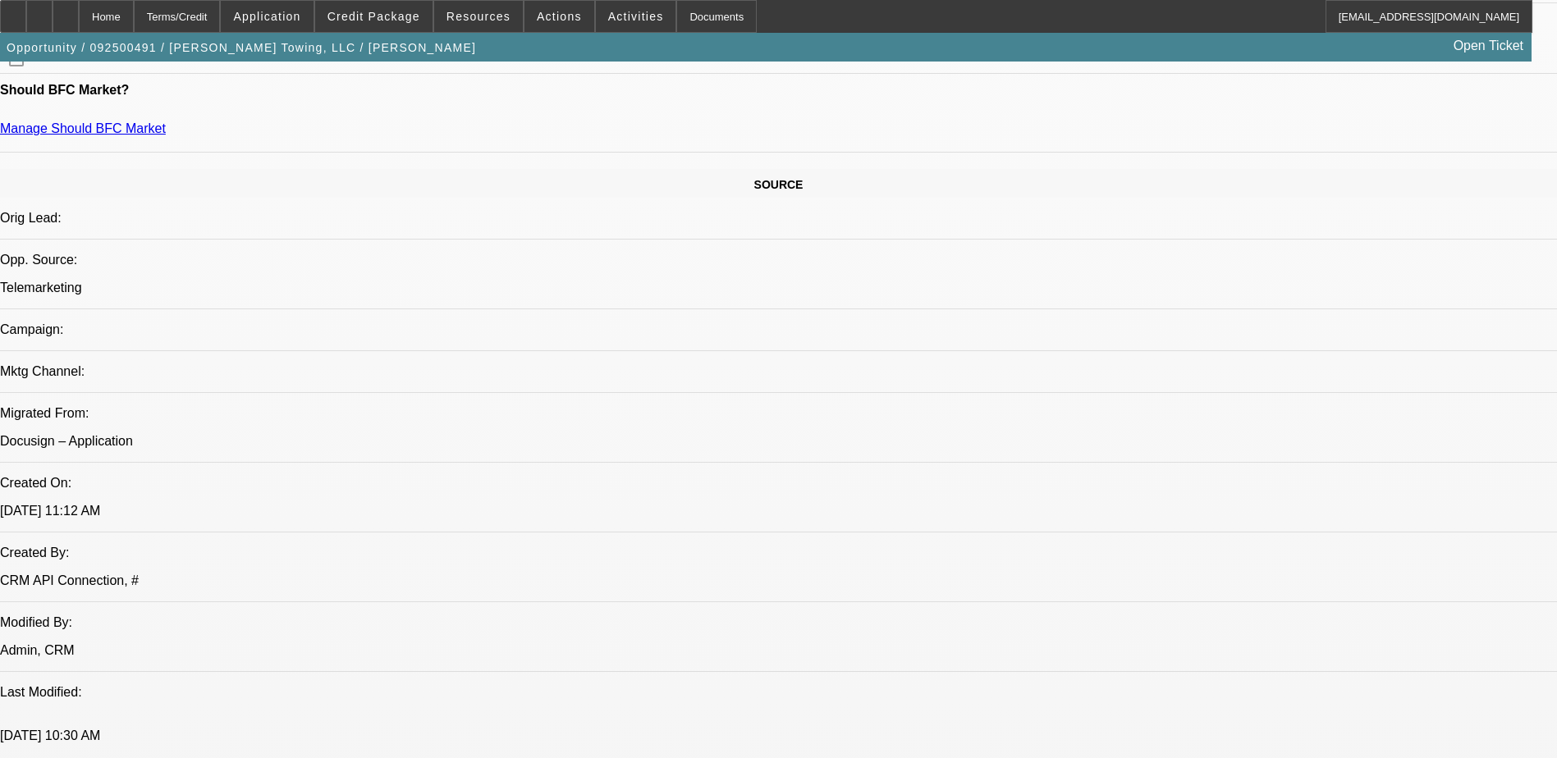
scroll to position [657, 0]
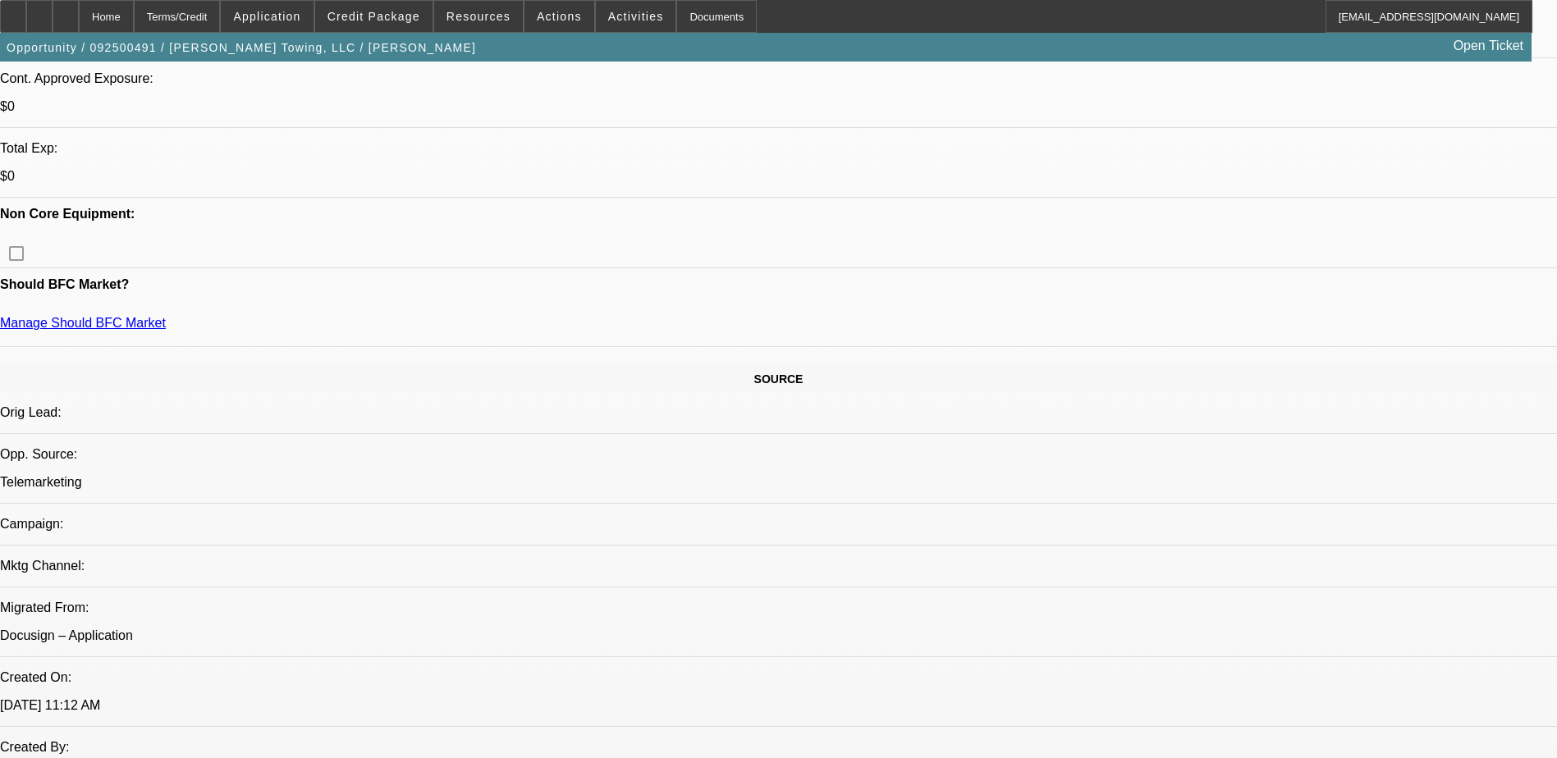
scroll to position [492, 0]
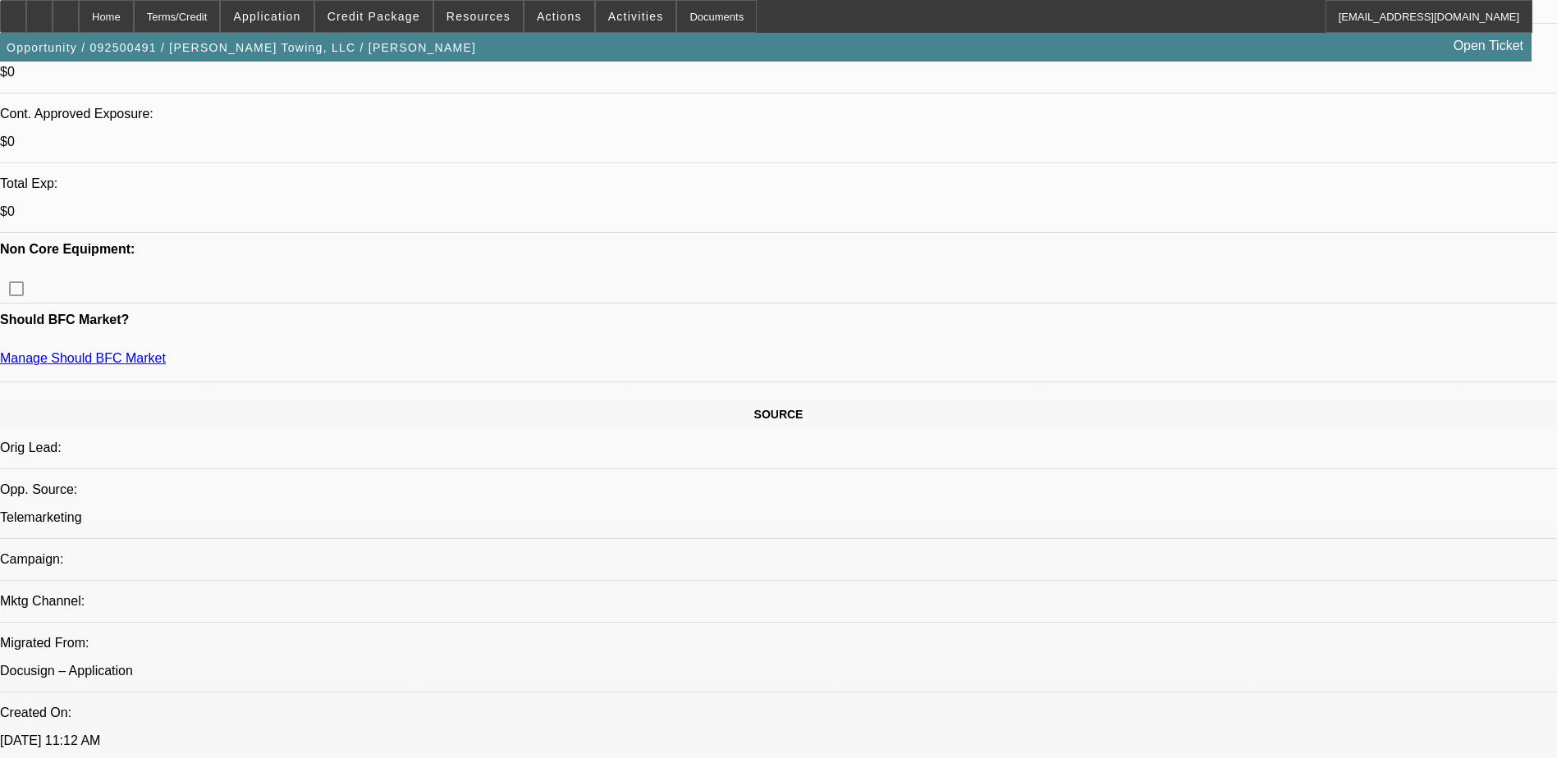
scroll to position [574, 0]
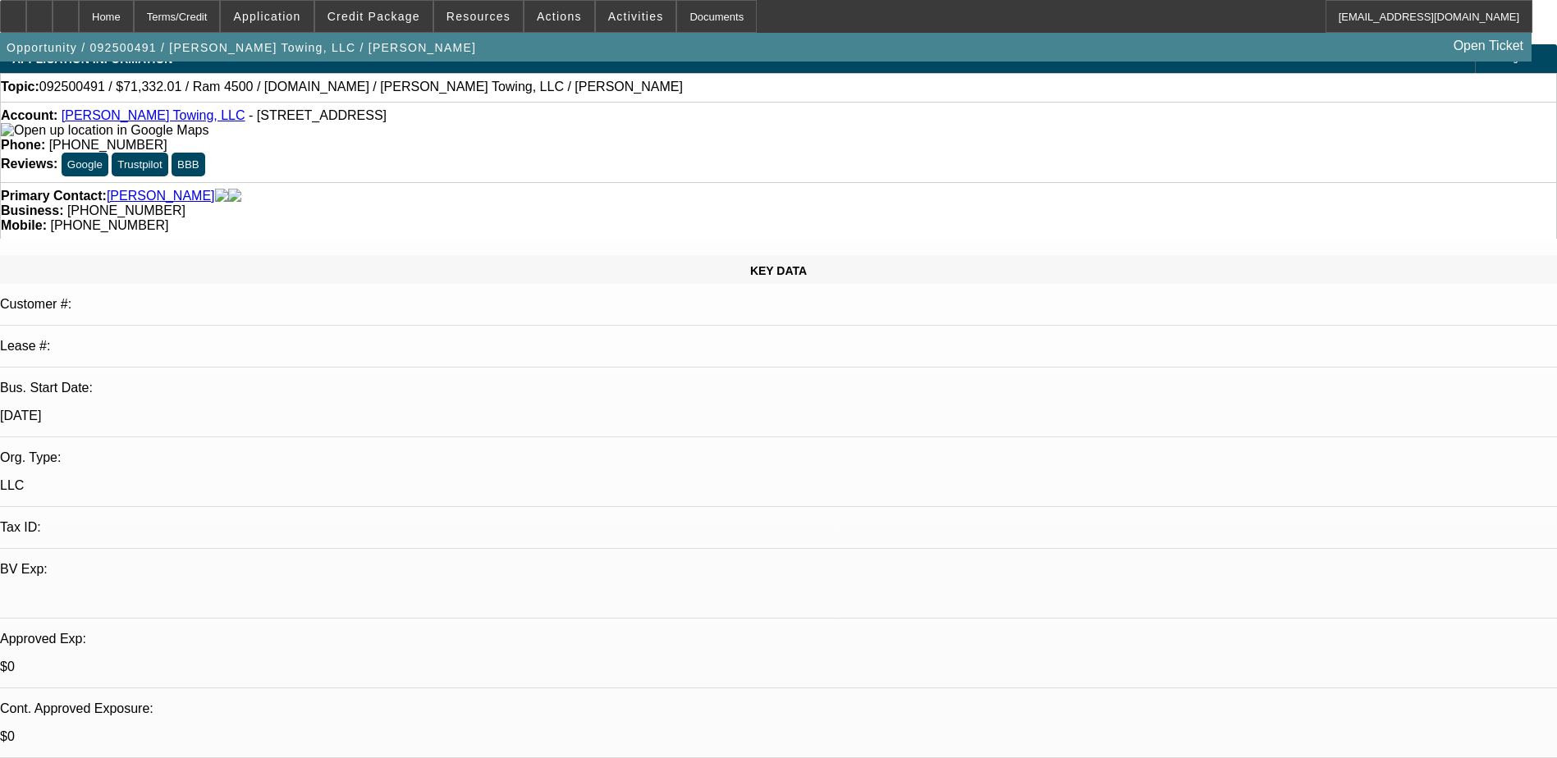
scroll to position [0, 0]
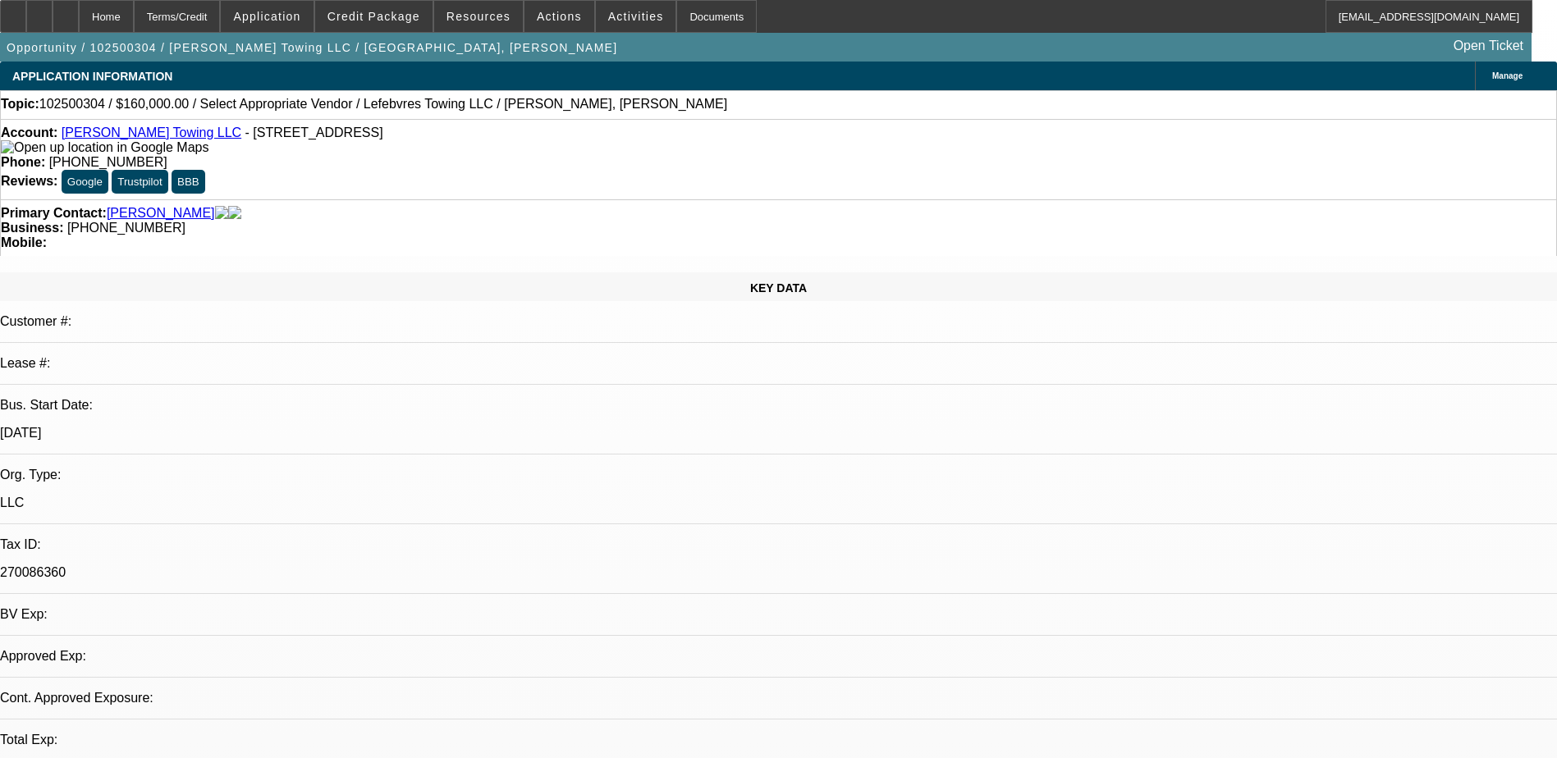
select select "0"
select select "2"
select select "0.1"
select select "1"
select select "2"
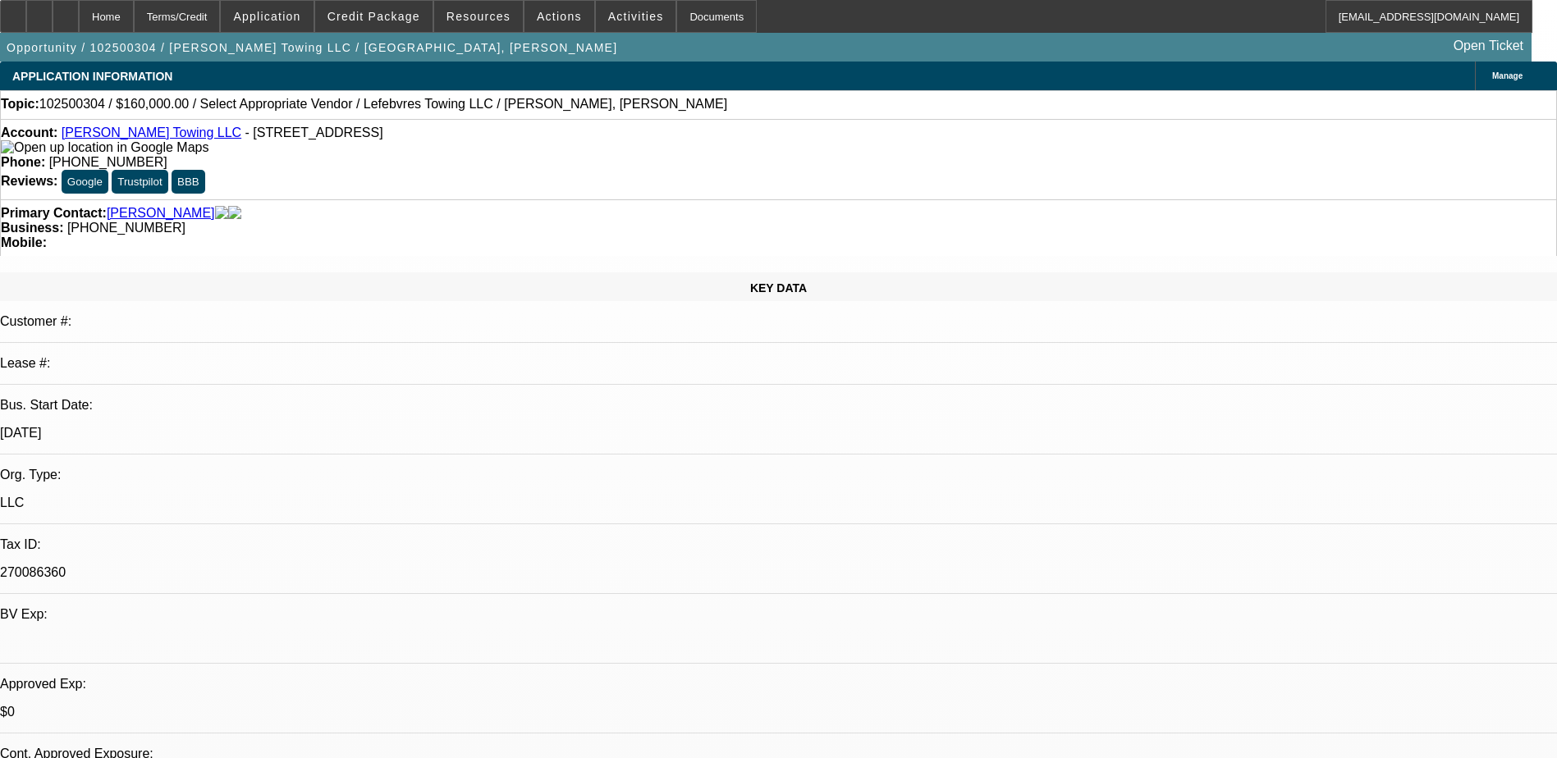
select select "4"
click at [66, 11] on icon at bounding box center [66, 11] width 0 height 0
select select "0"
select select "2"
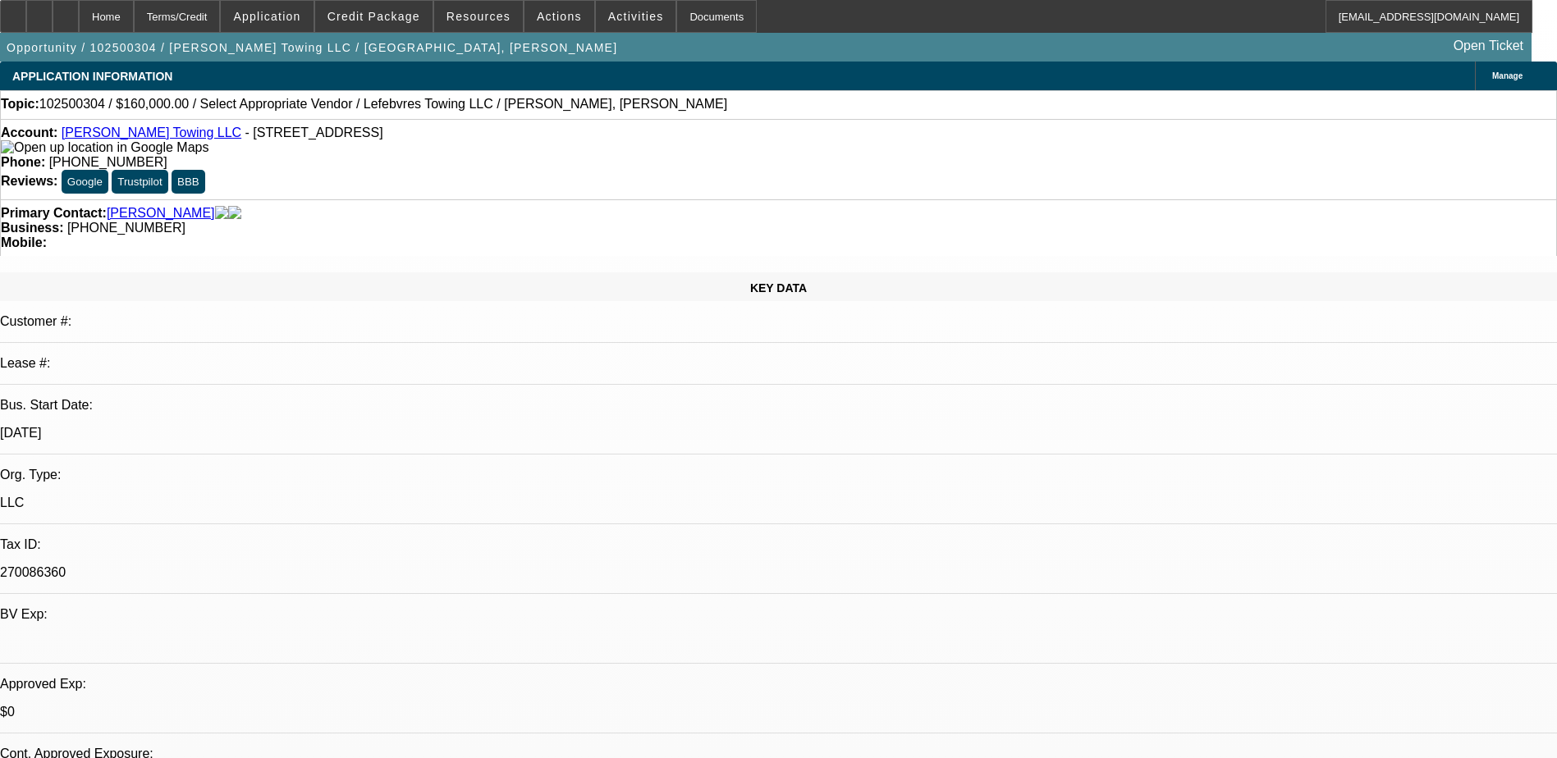
select select "2"
select select "0.1"
select select "4"
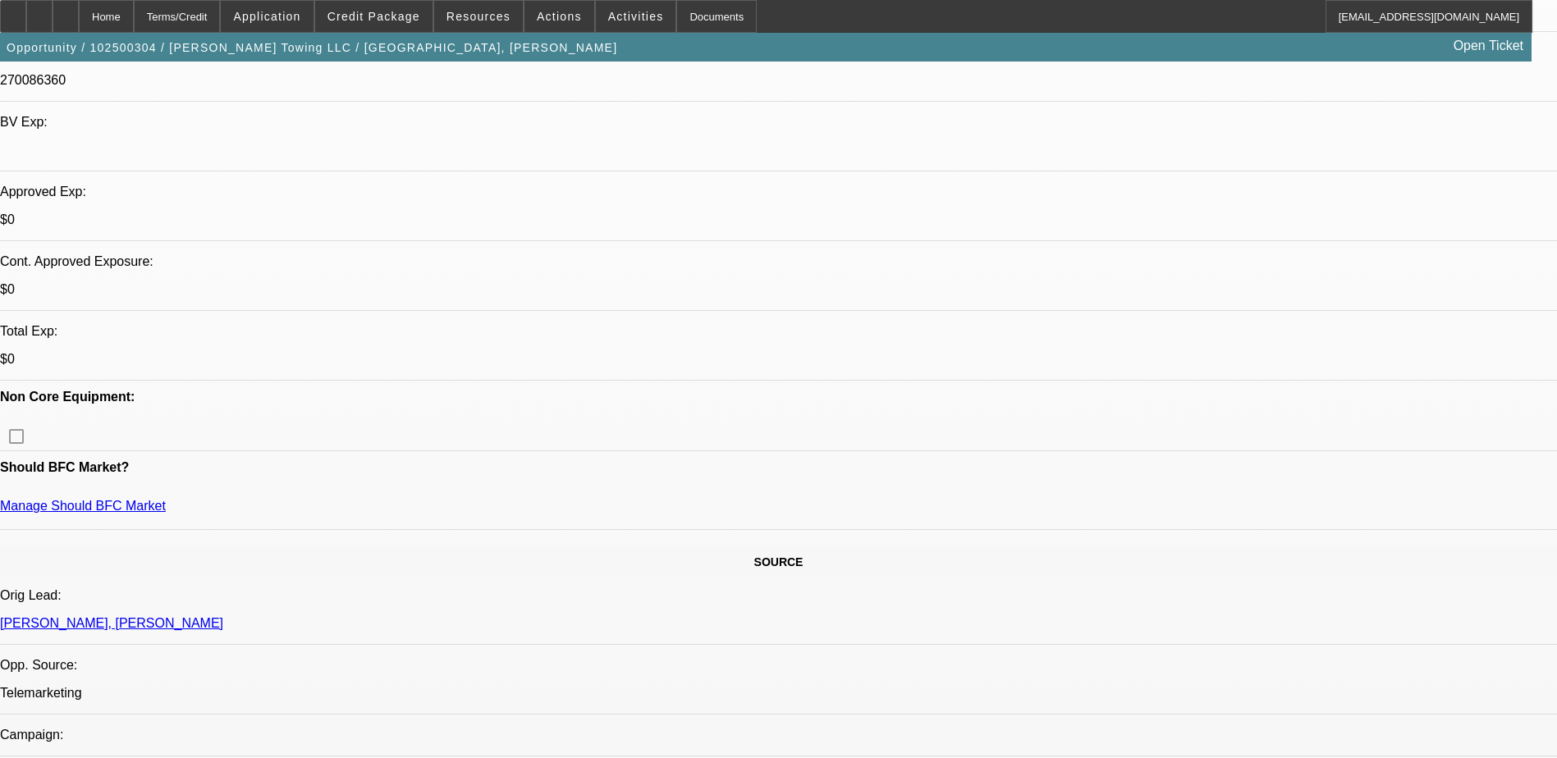
scroll to position [164, 0]
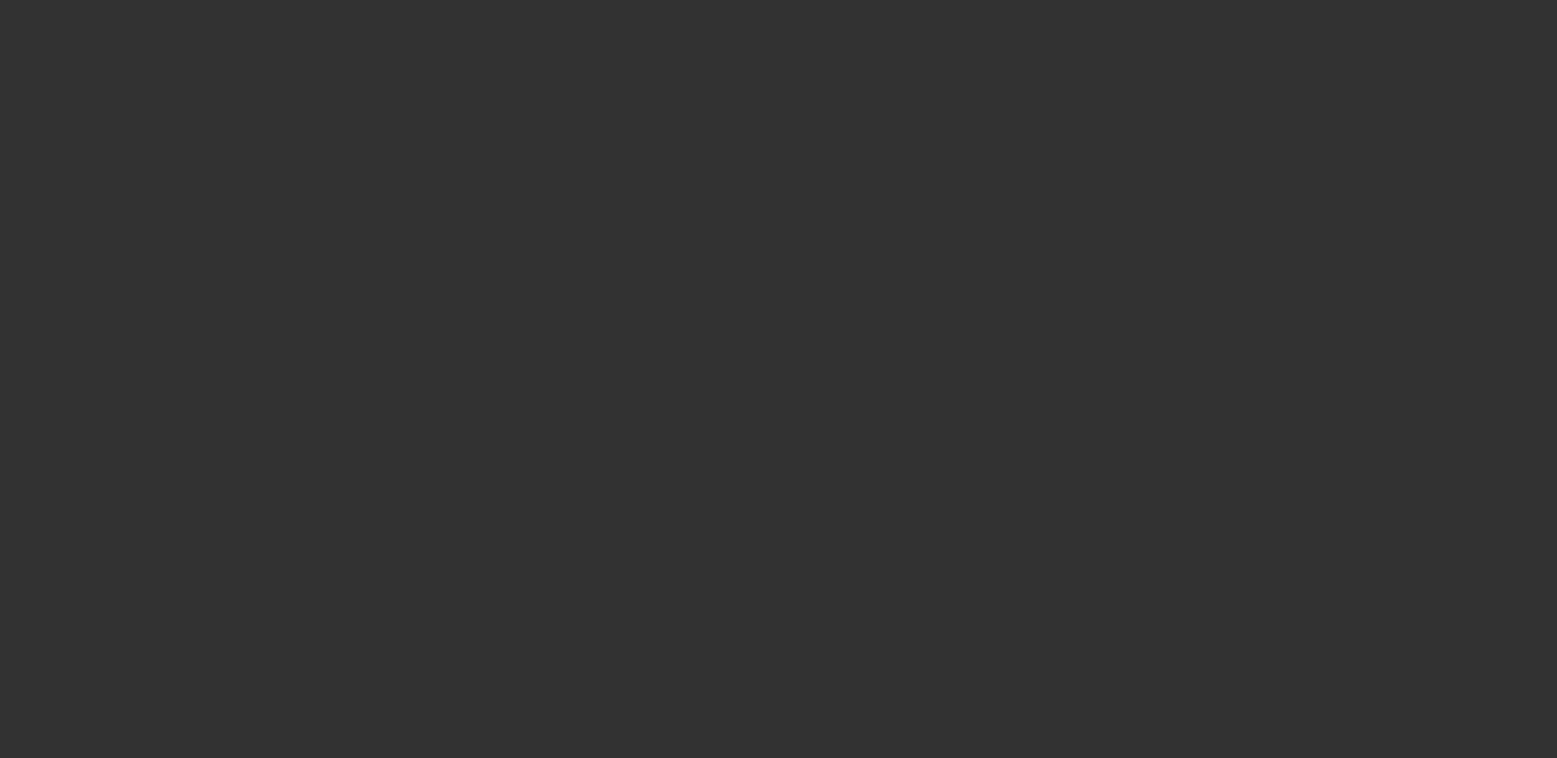
select select "0"
select select "2"
select select "0.1"
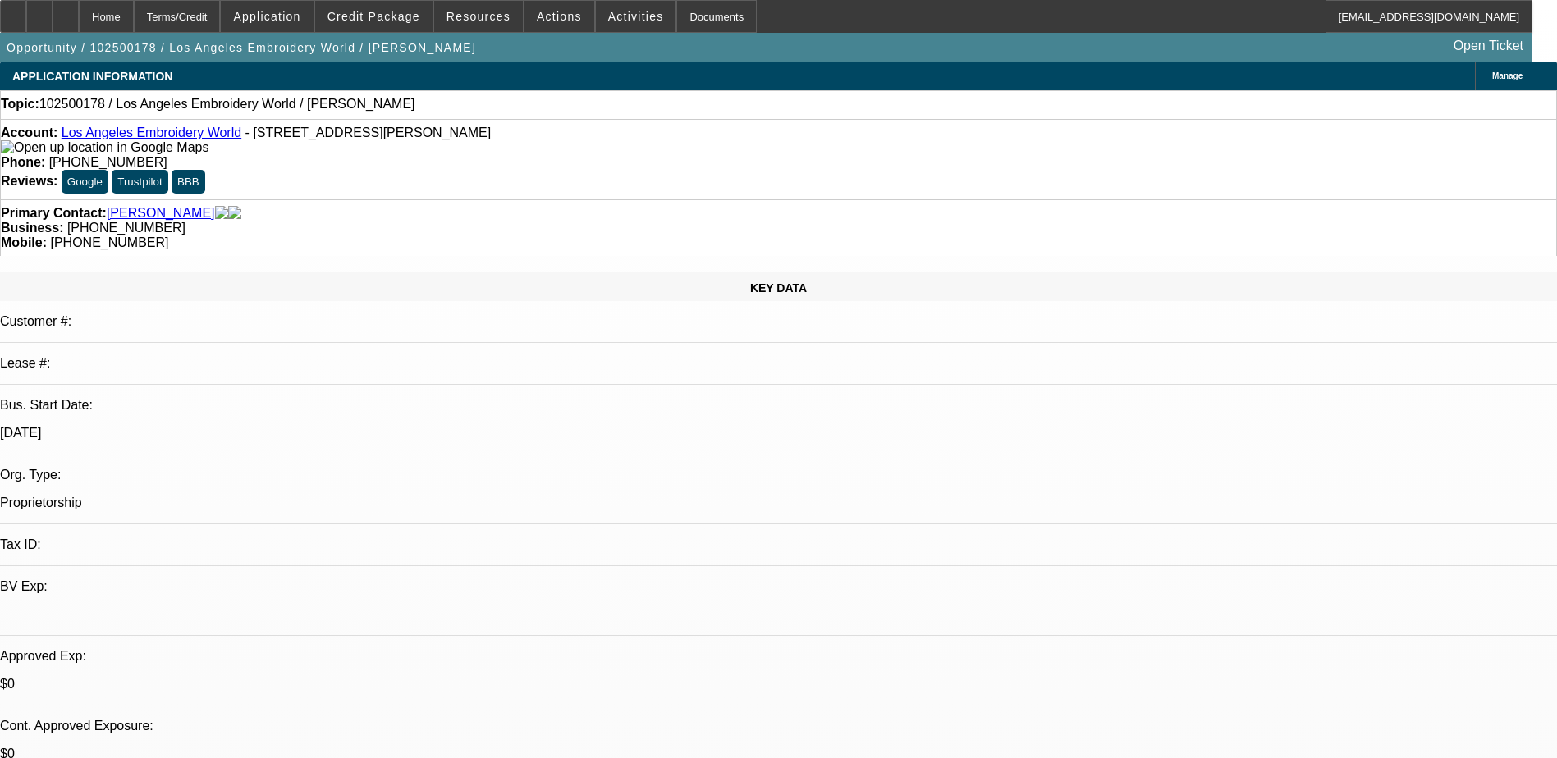
select select "1"
select select "2"
select select "4"
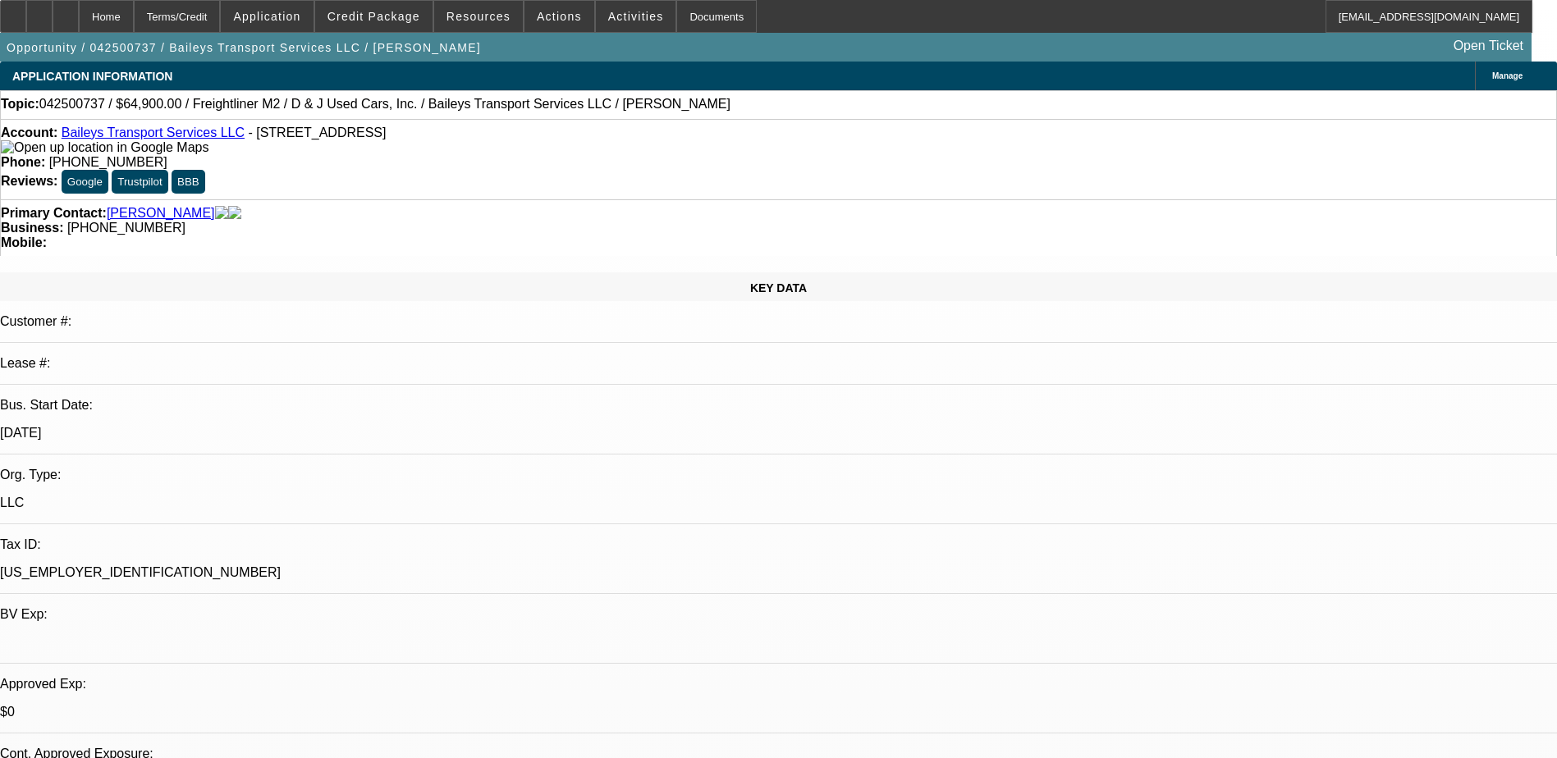
select select "0"
select select "2"
select select "0"
select select "2"
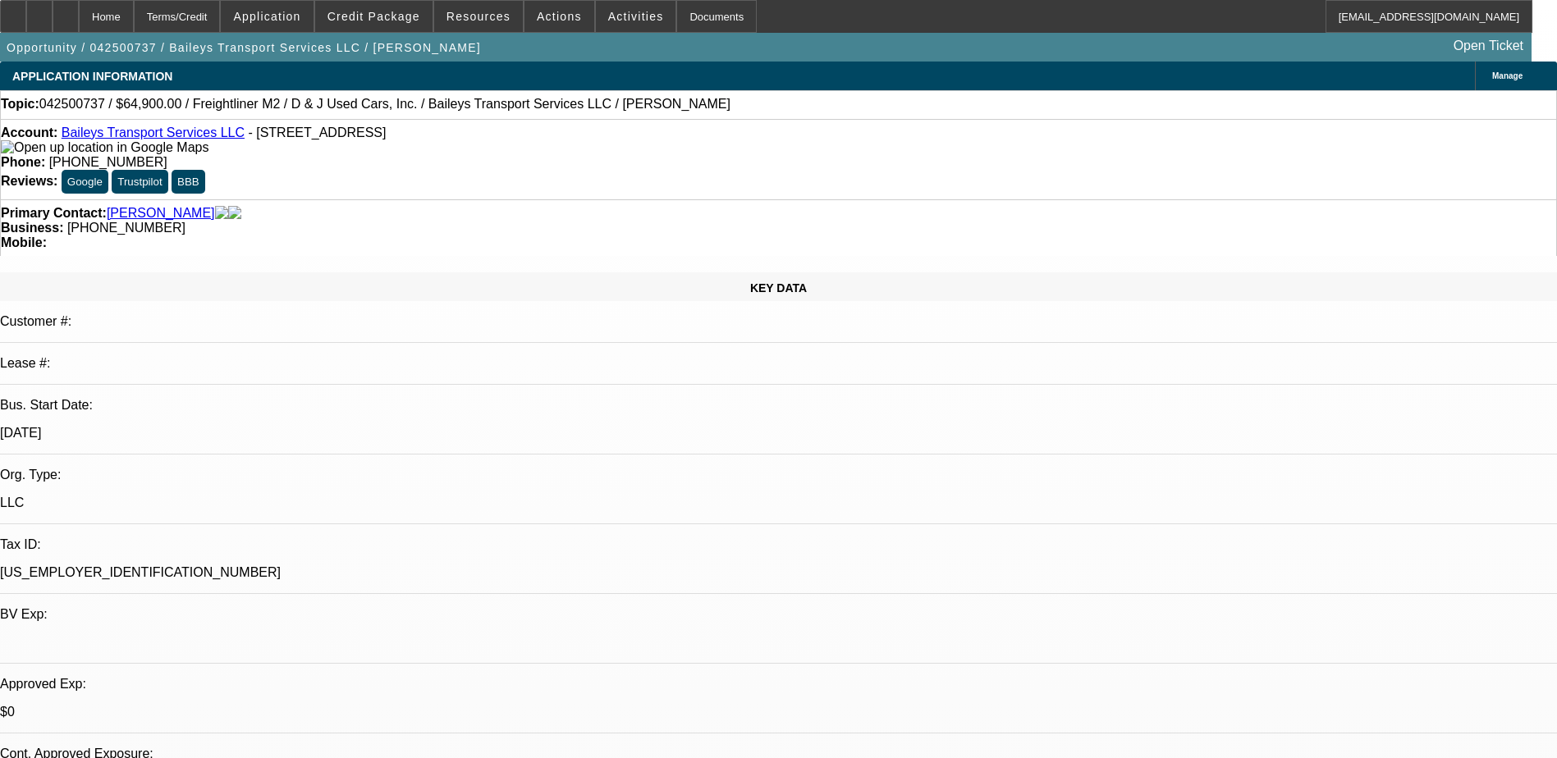
select select "0"
select select "2"
select select "0"
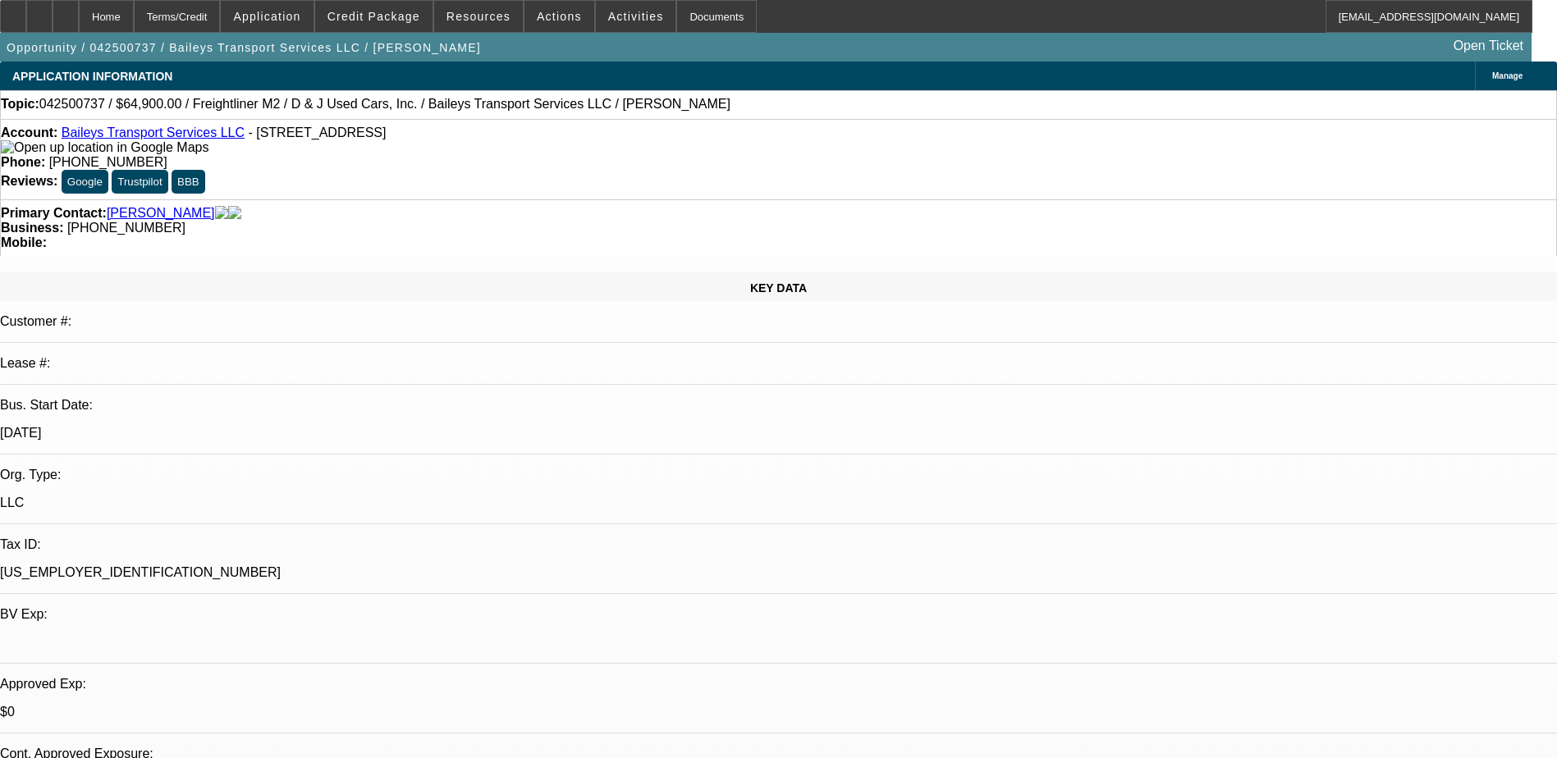
select select "2"
select select "0"
select select "1"
select select "2"
select select "6"
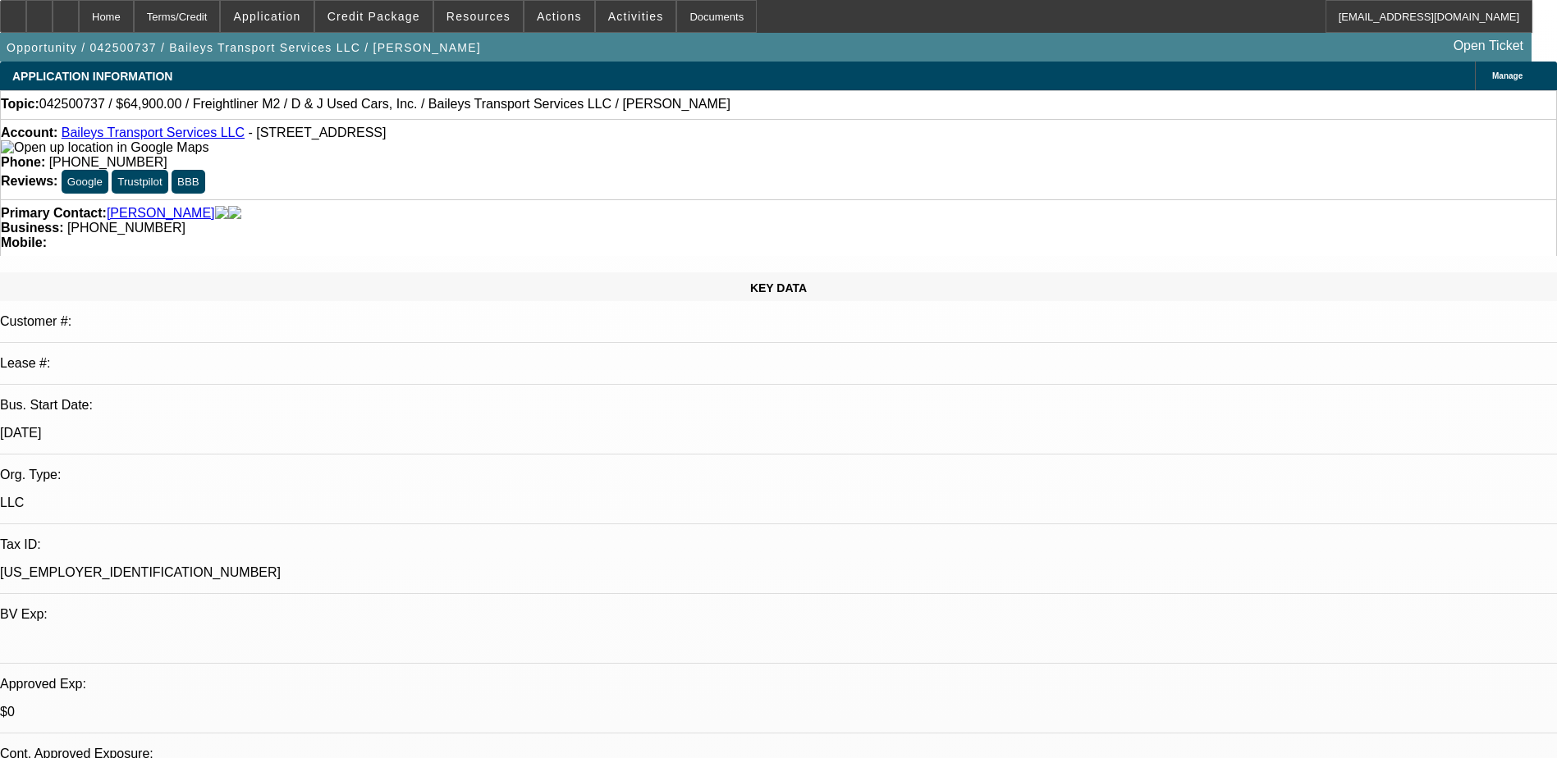
select select "1"
select select "2"
select select "6"
select select "1"
select select "2"
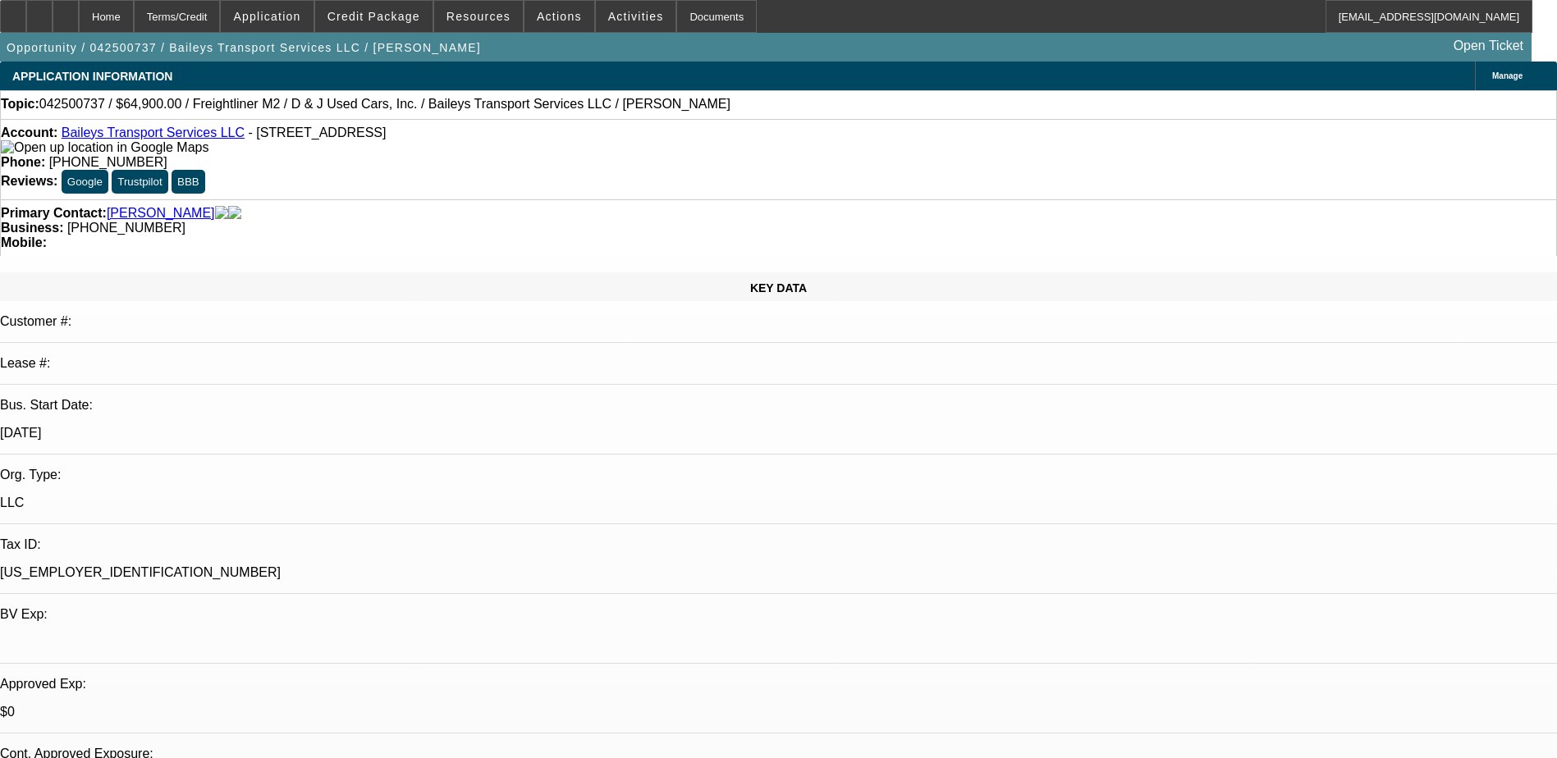
select select "6"
select select "1"
select select "2"
select select "6"
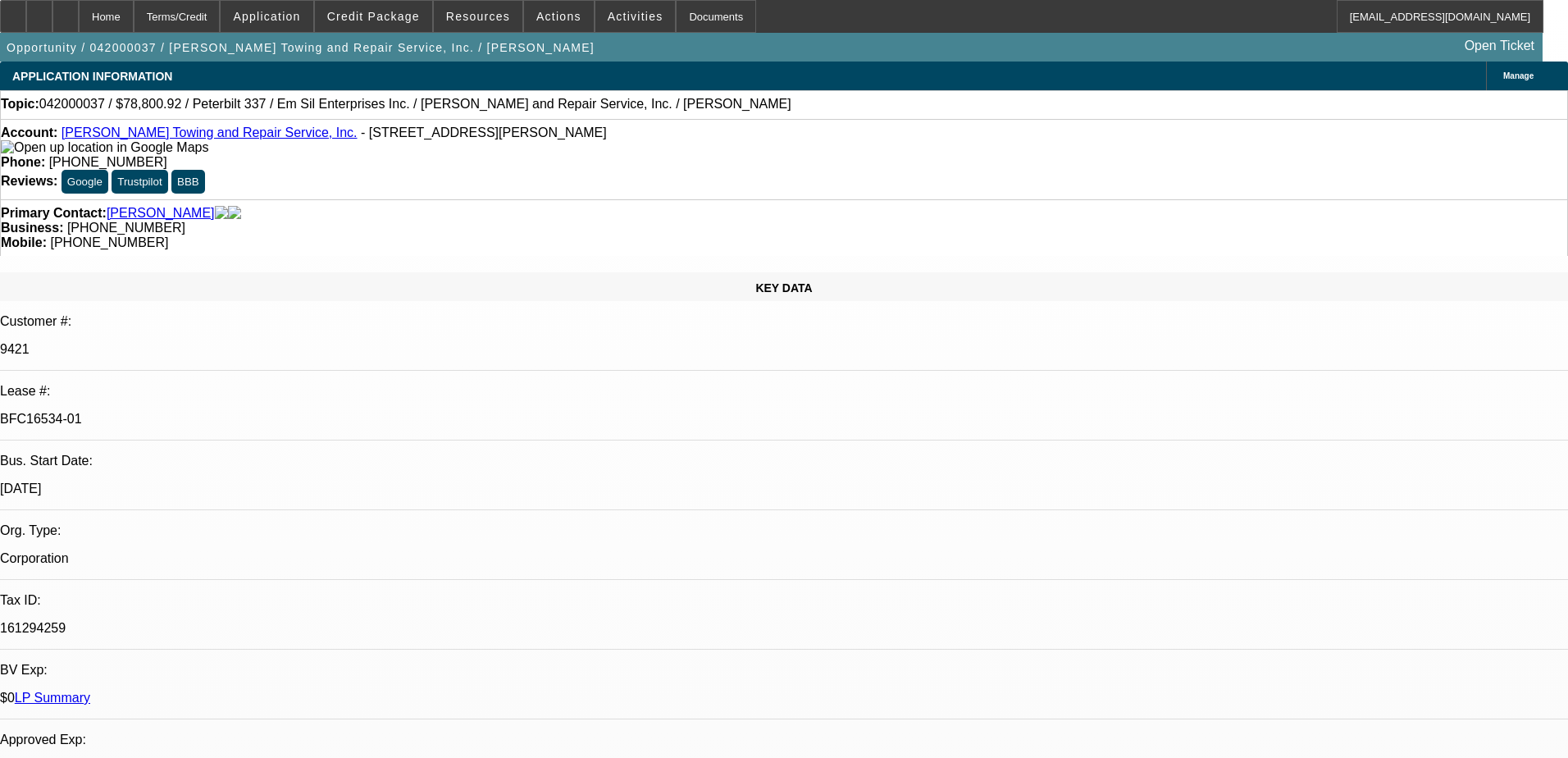
select select "0"
select select "2"
select select "0.1"
select select "4"
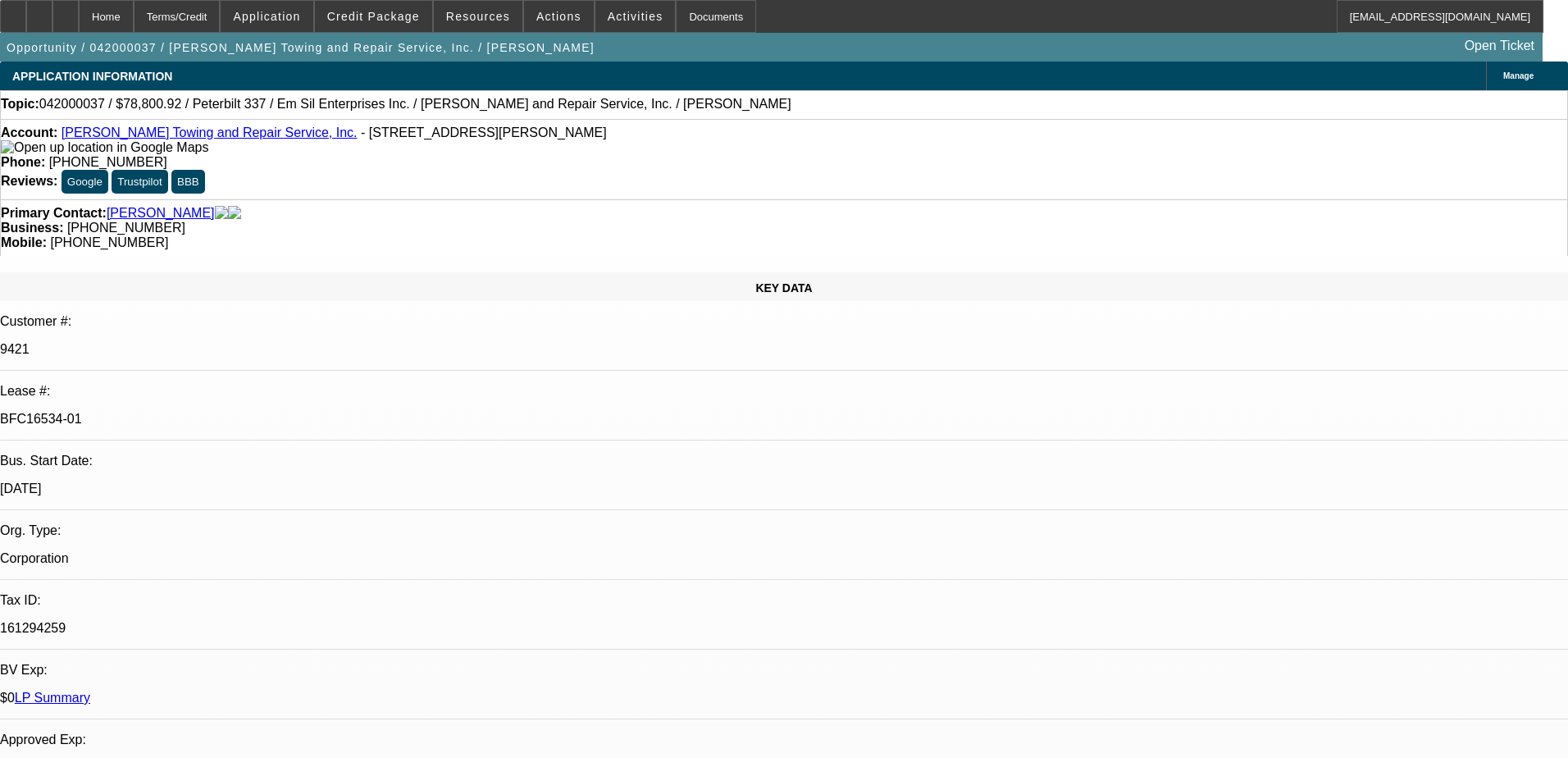
select select "0"
select select "2"
select select "0"
select select "6"
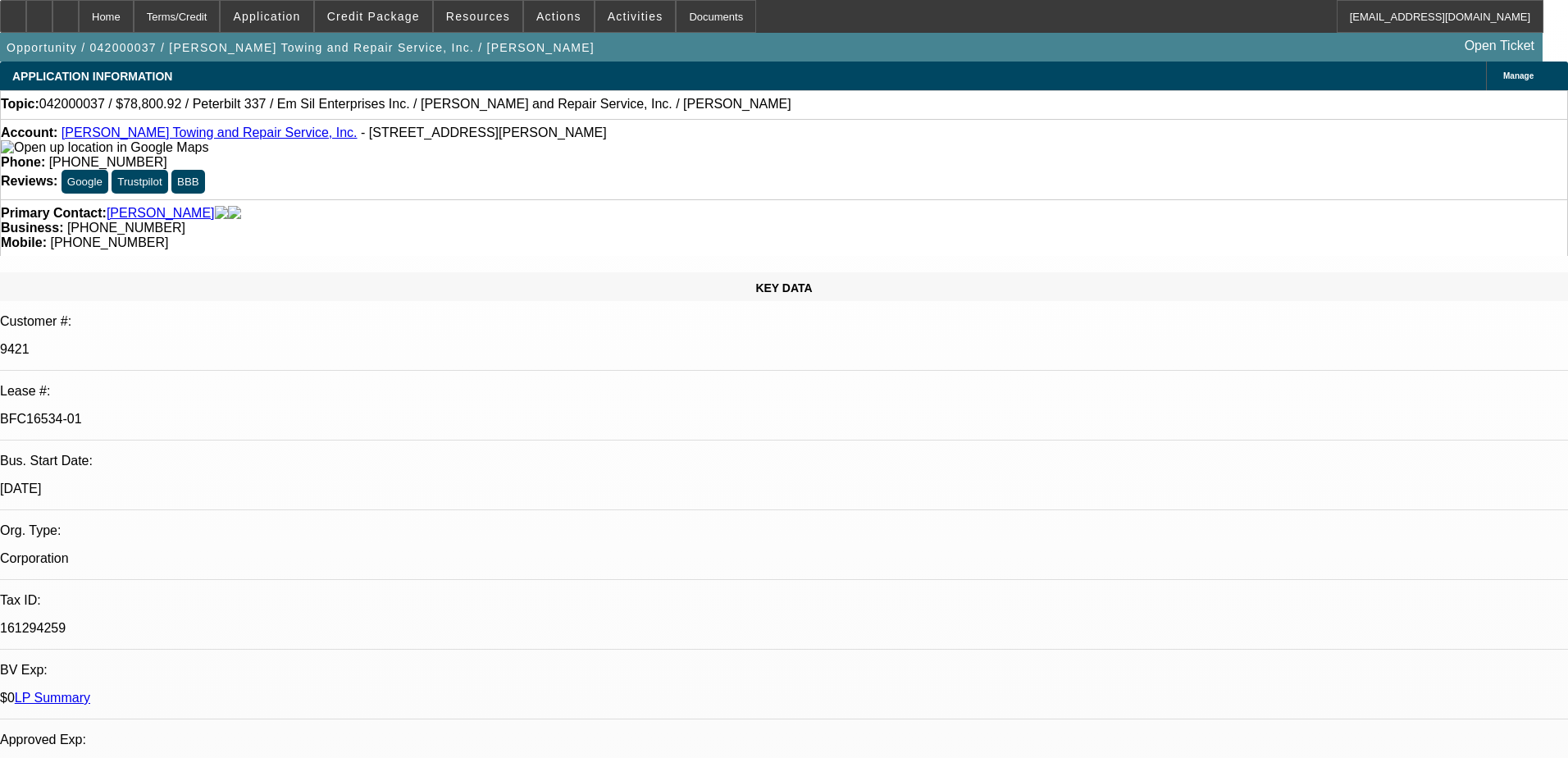
select select "0"
select select "2"
select select "0.1"
select select "4"
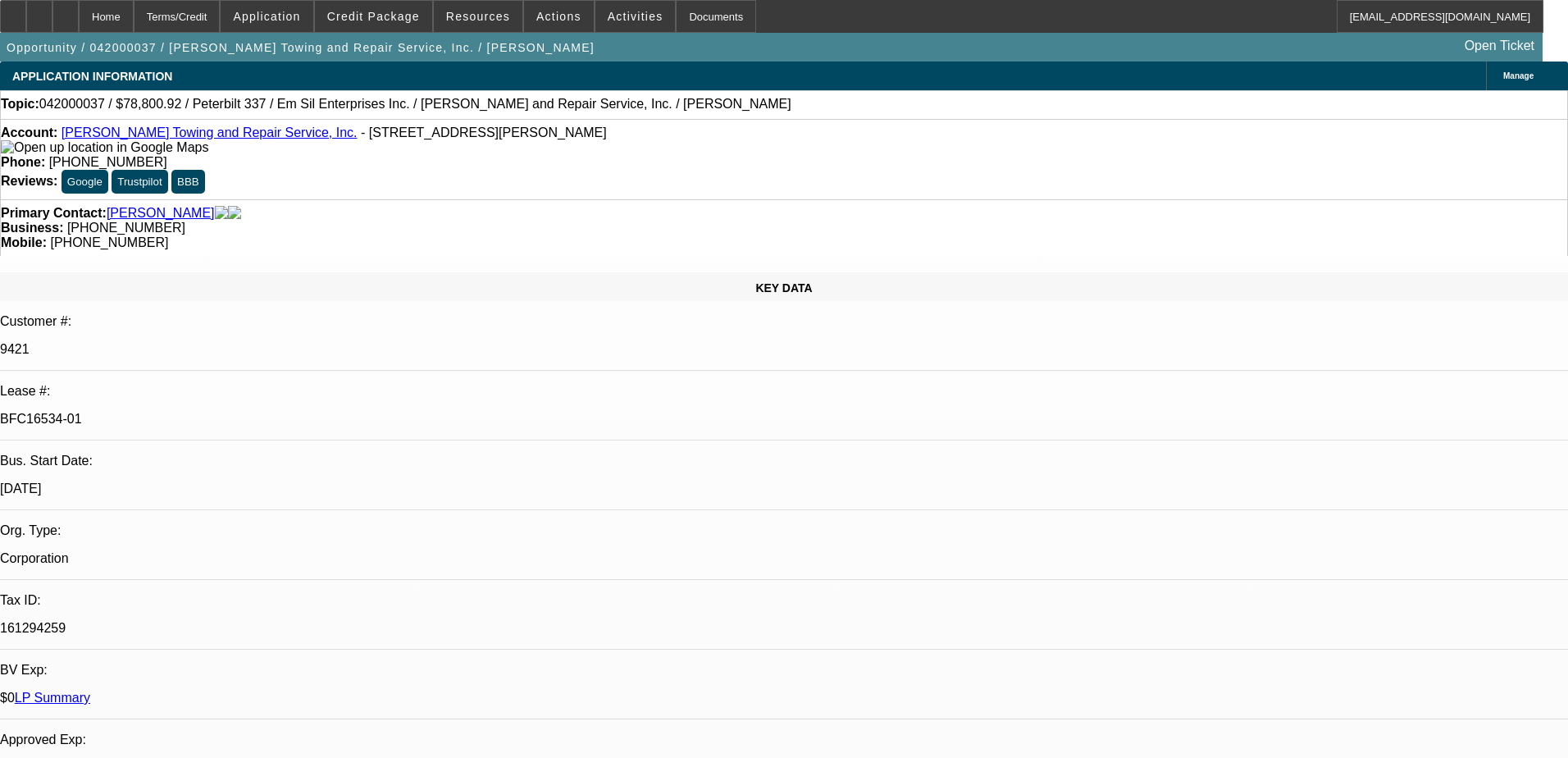
select select "0"
select select "2"
select select "0.1"
select select "4"
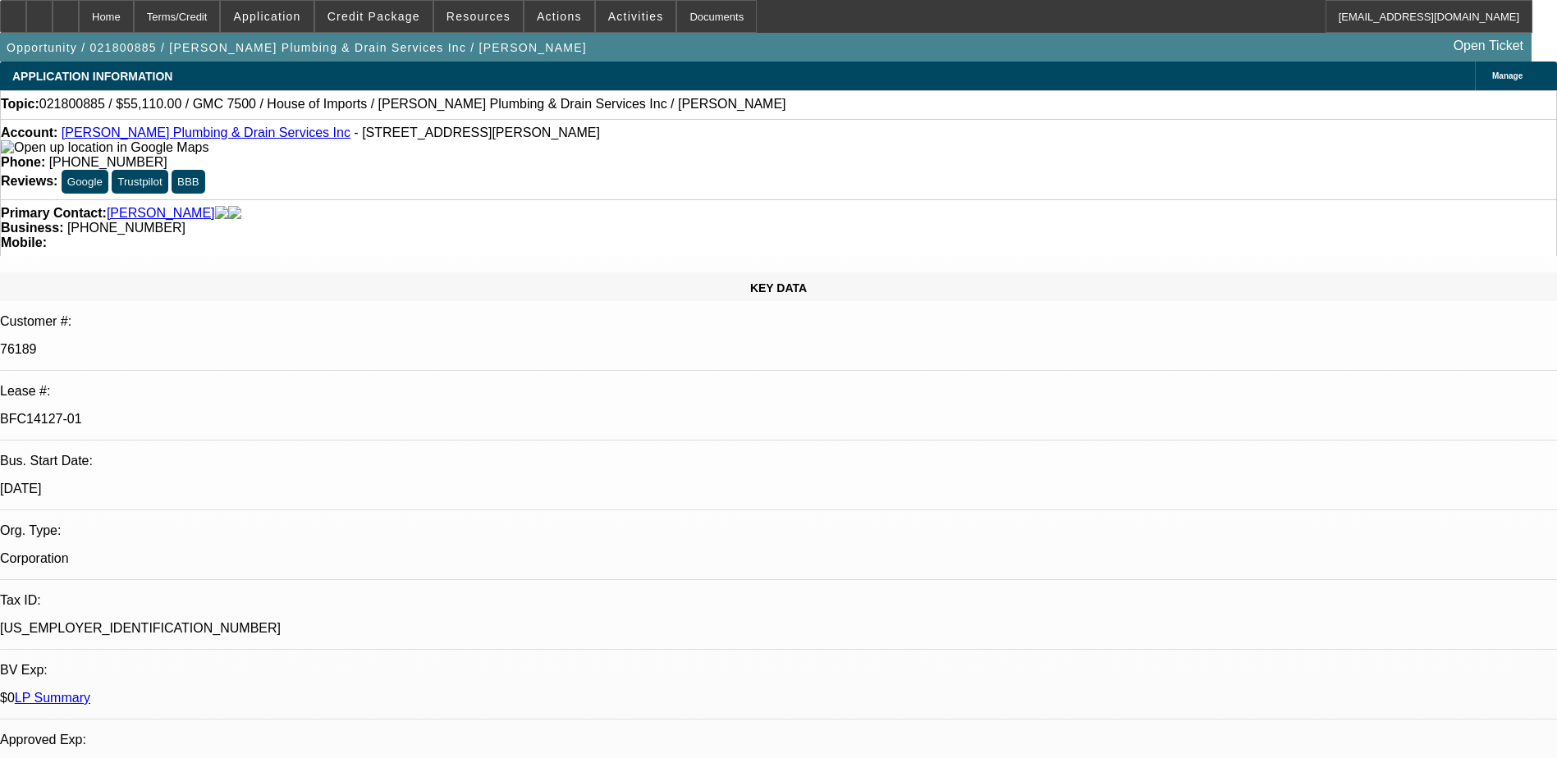
select select "0"
select select "2"
select select "0"
select select "6"
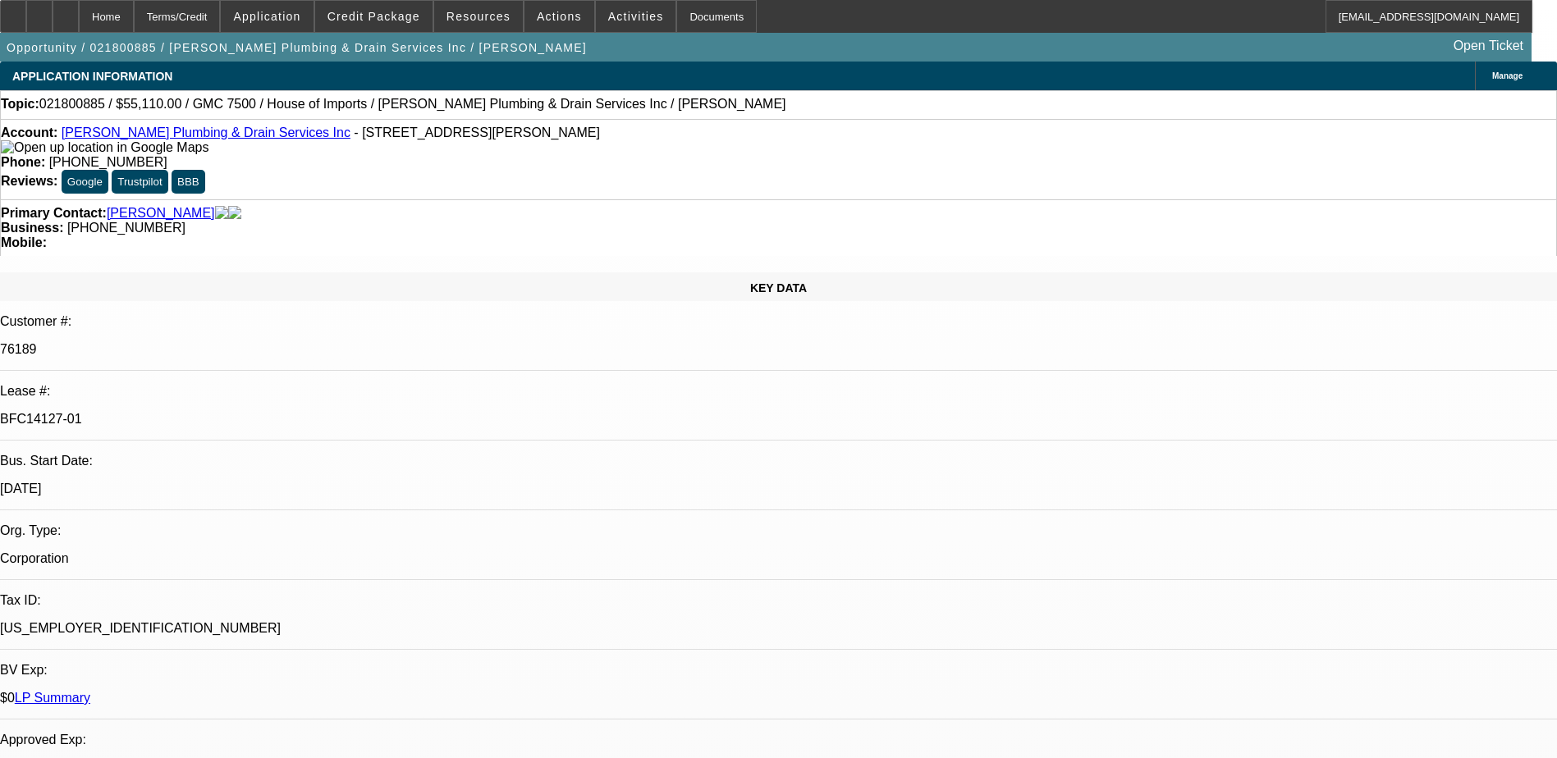
select select "0"
select select "2"
select select "0"
select select "6"
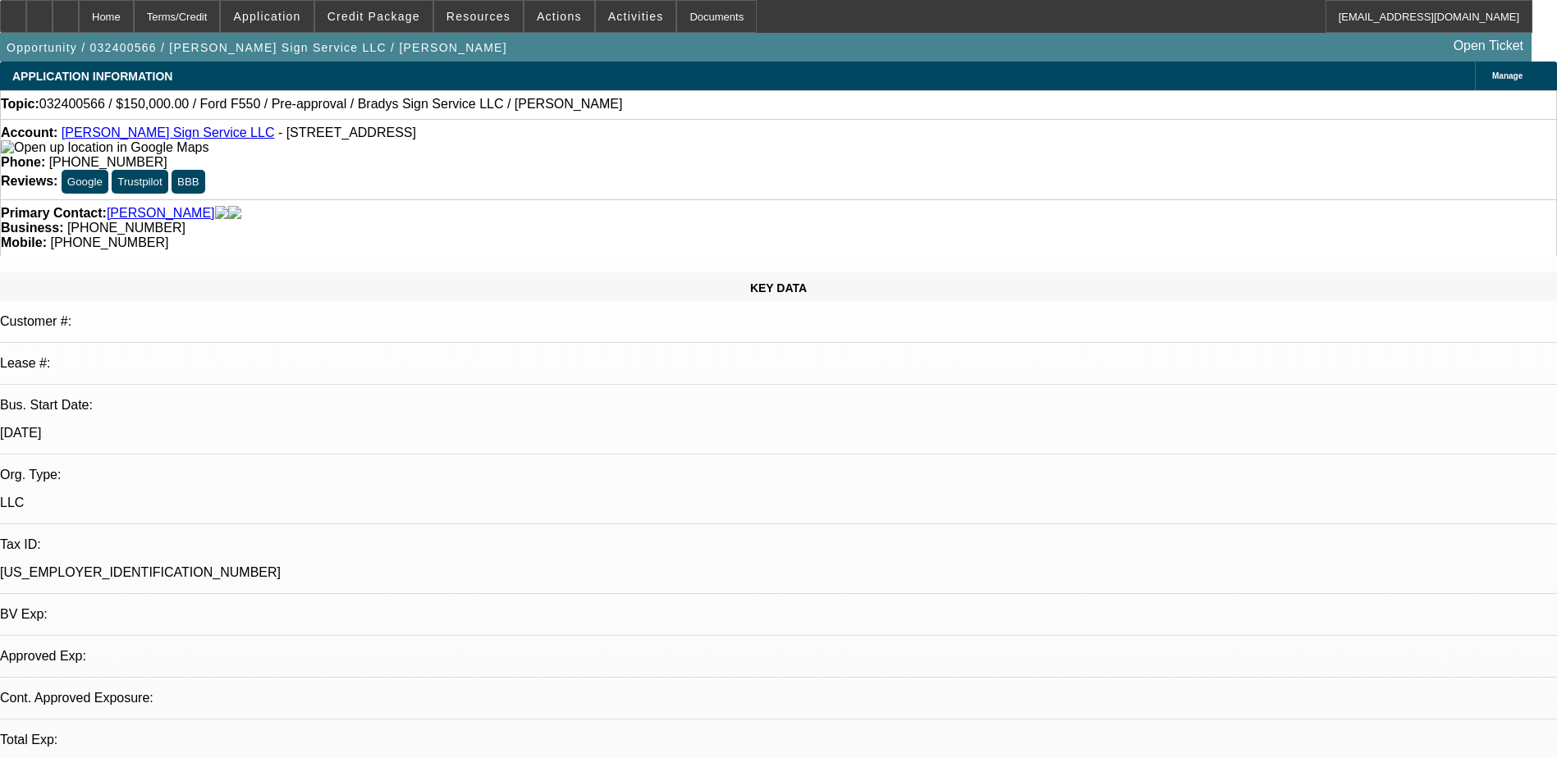
select select "0"
select select "2"
select select "0.1"
select select "1"
select select "2"
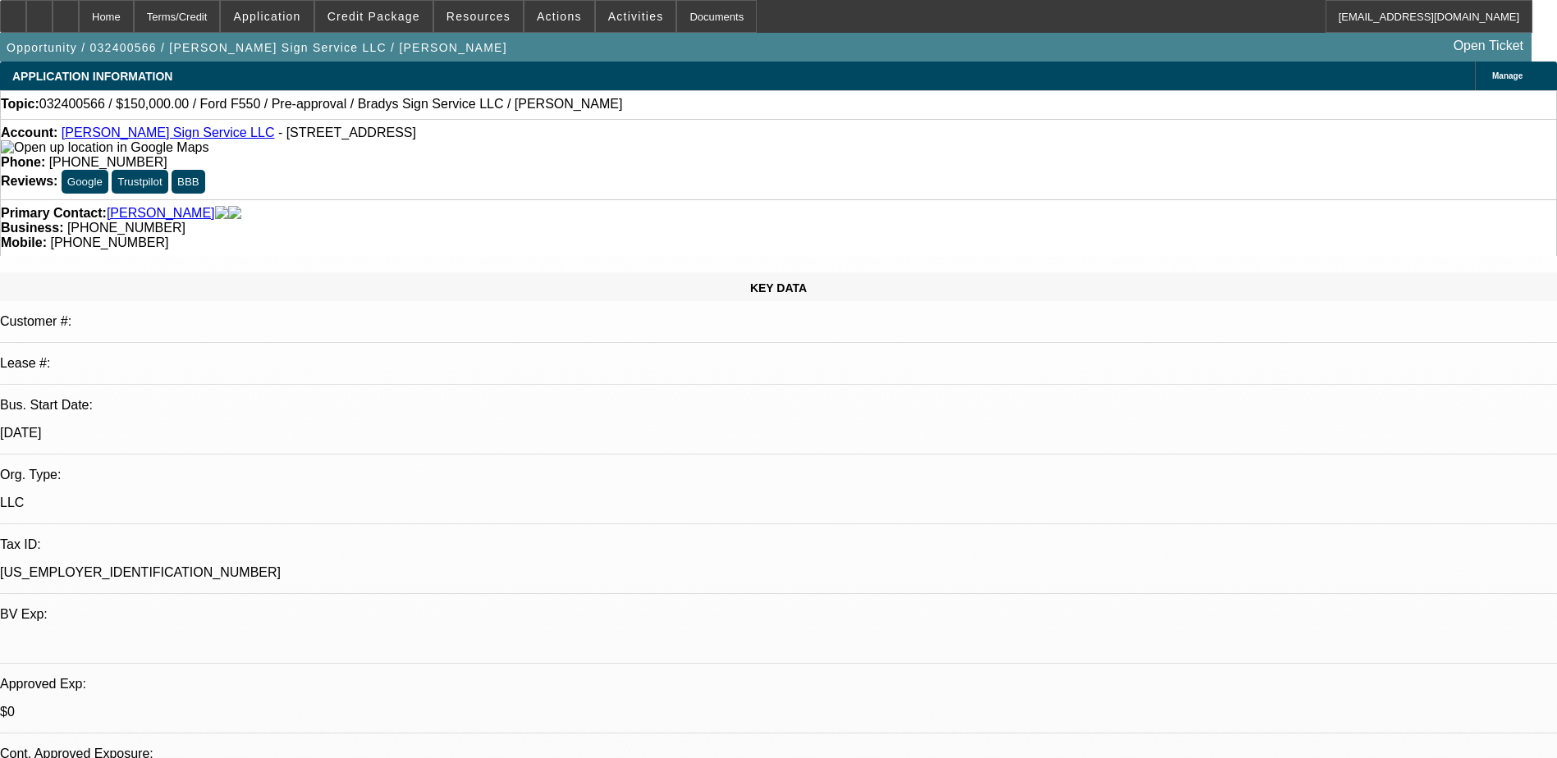
select select "4"
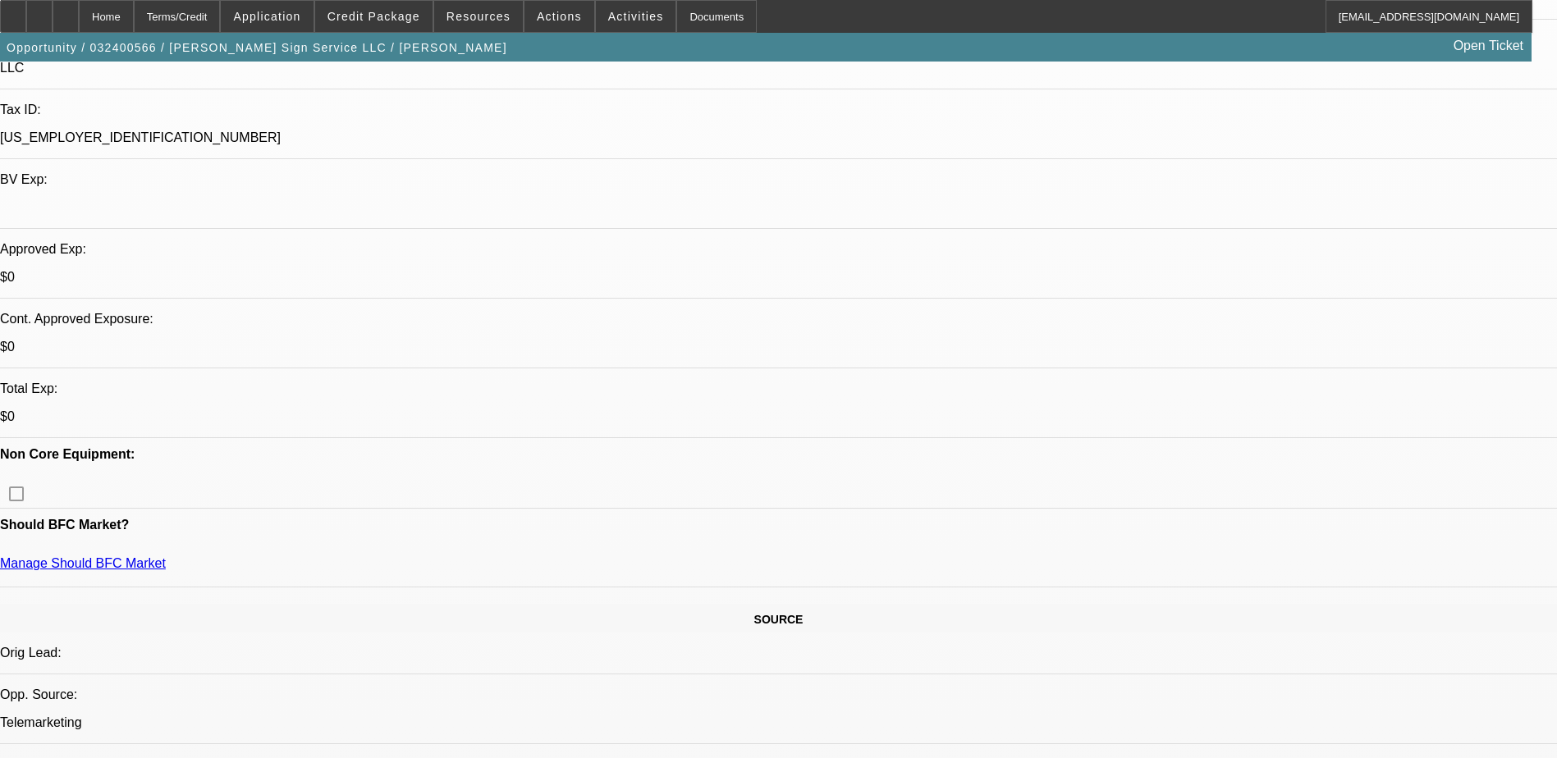
scroll to position [574, 0]
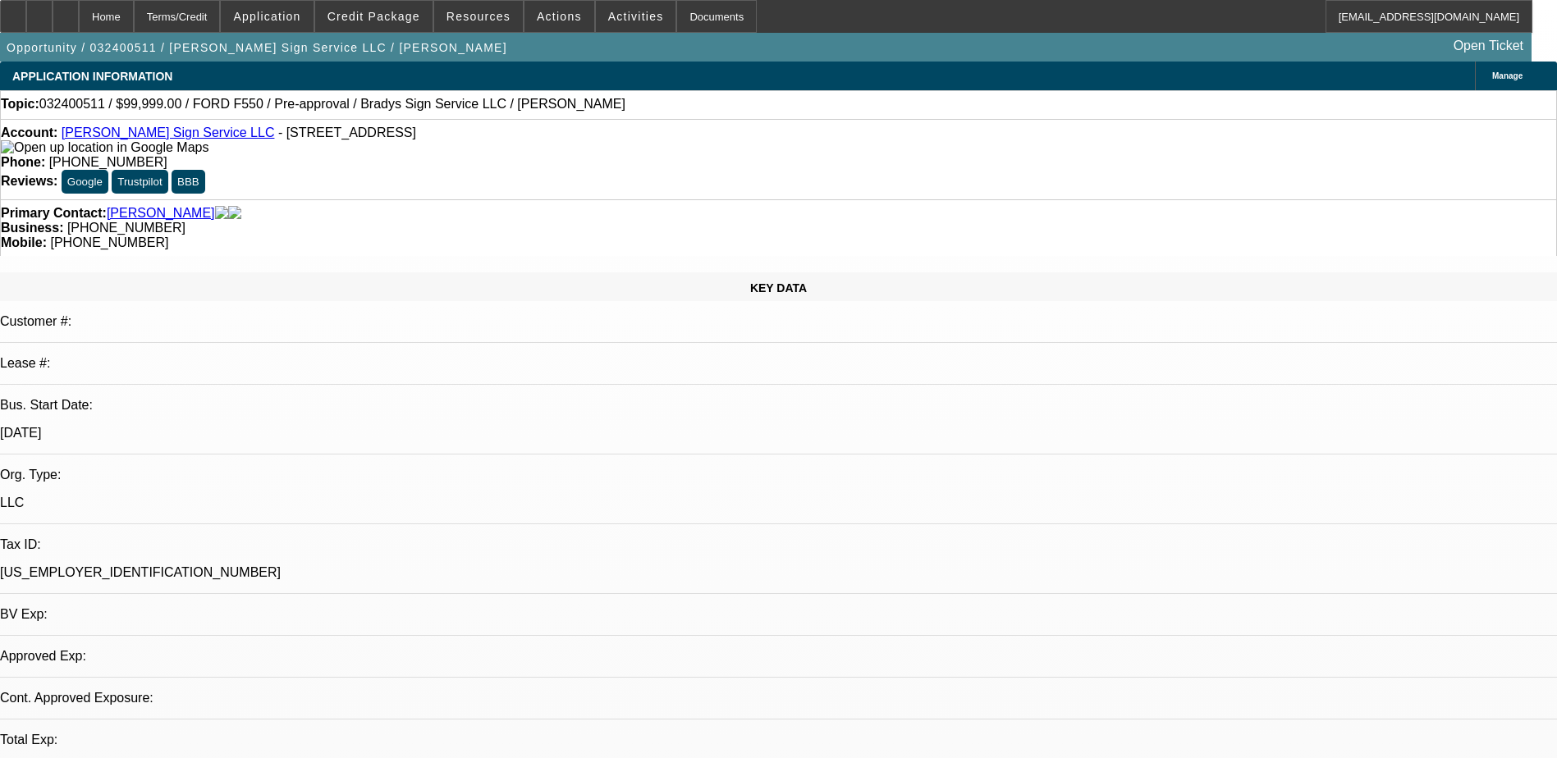
select select "0"
select select "2"
select select "0"
select select "2"
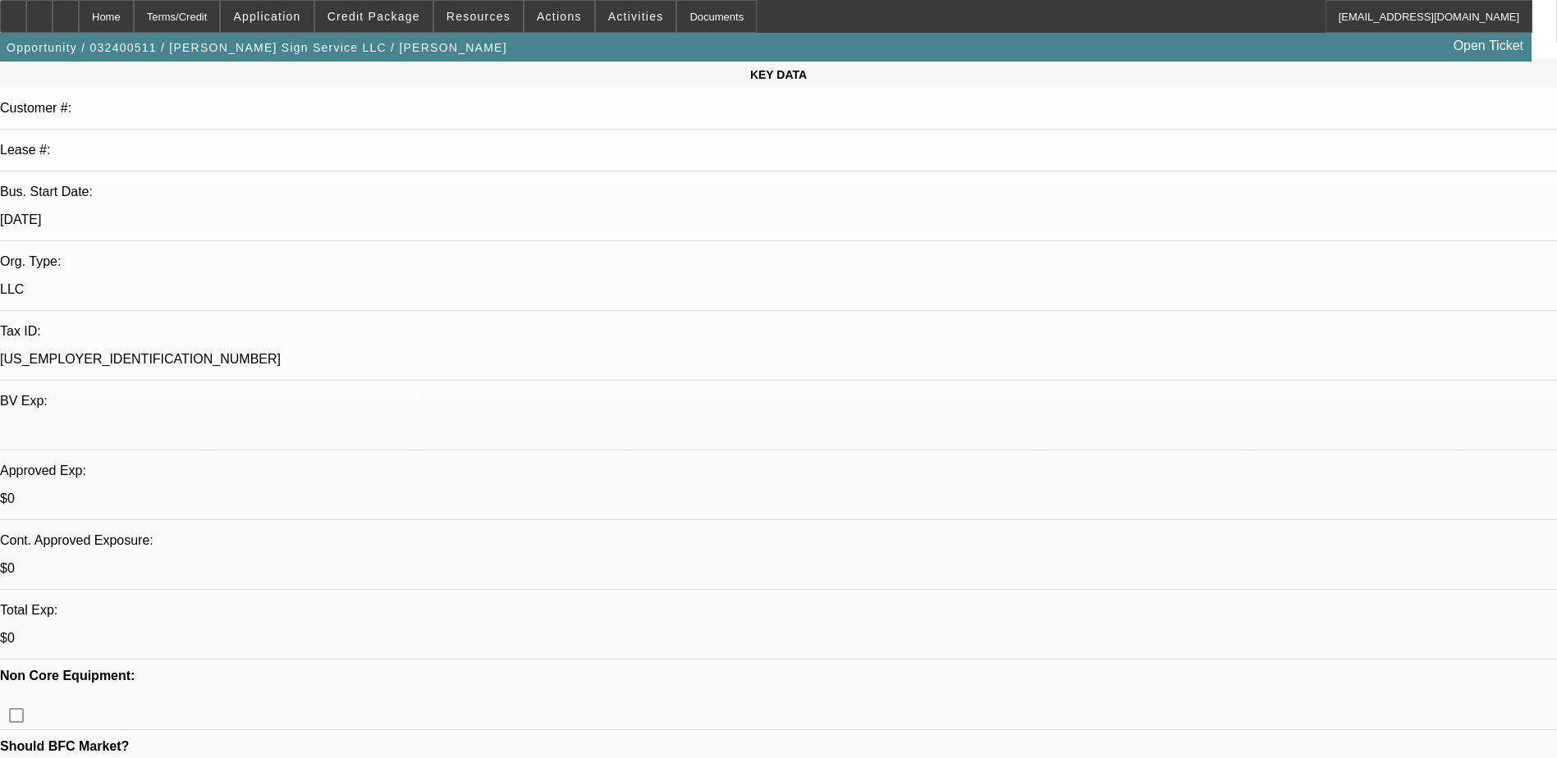
scroll to position [82, 0]
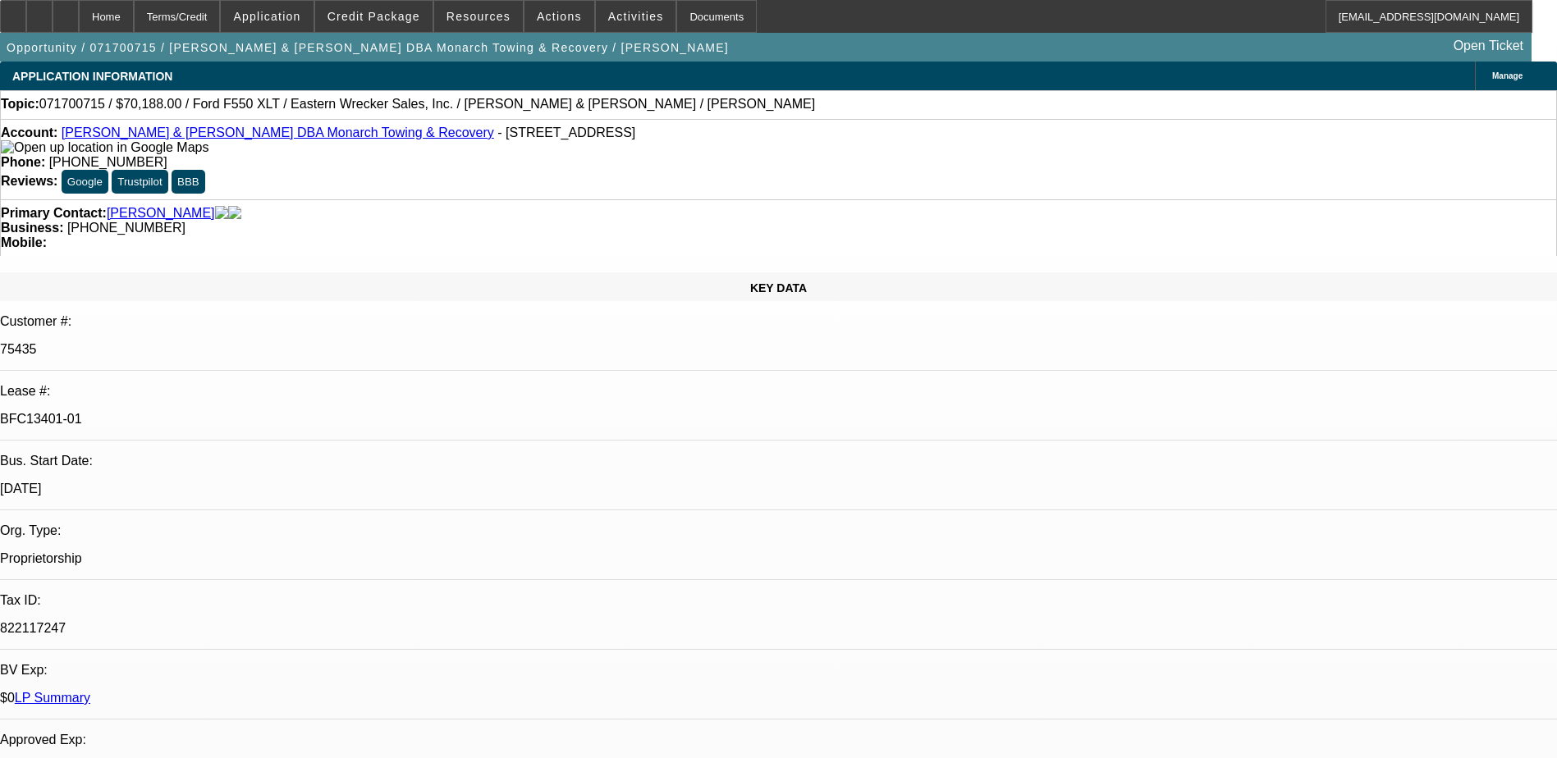
select select "0"
select select "2"
select select "0"
select select "2"
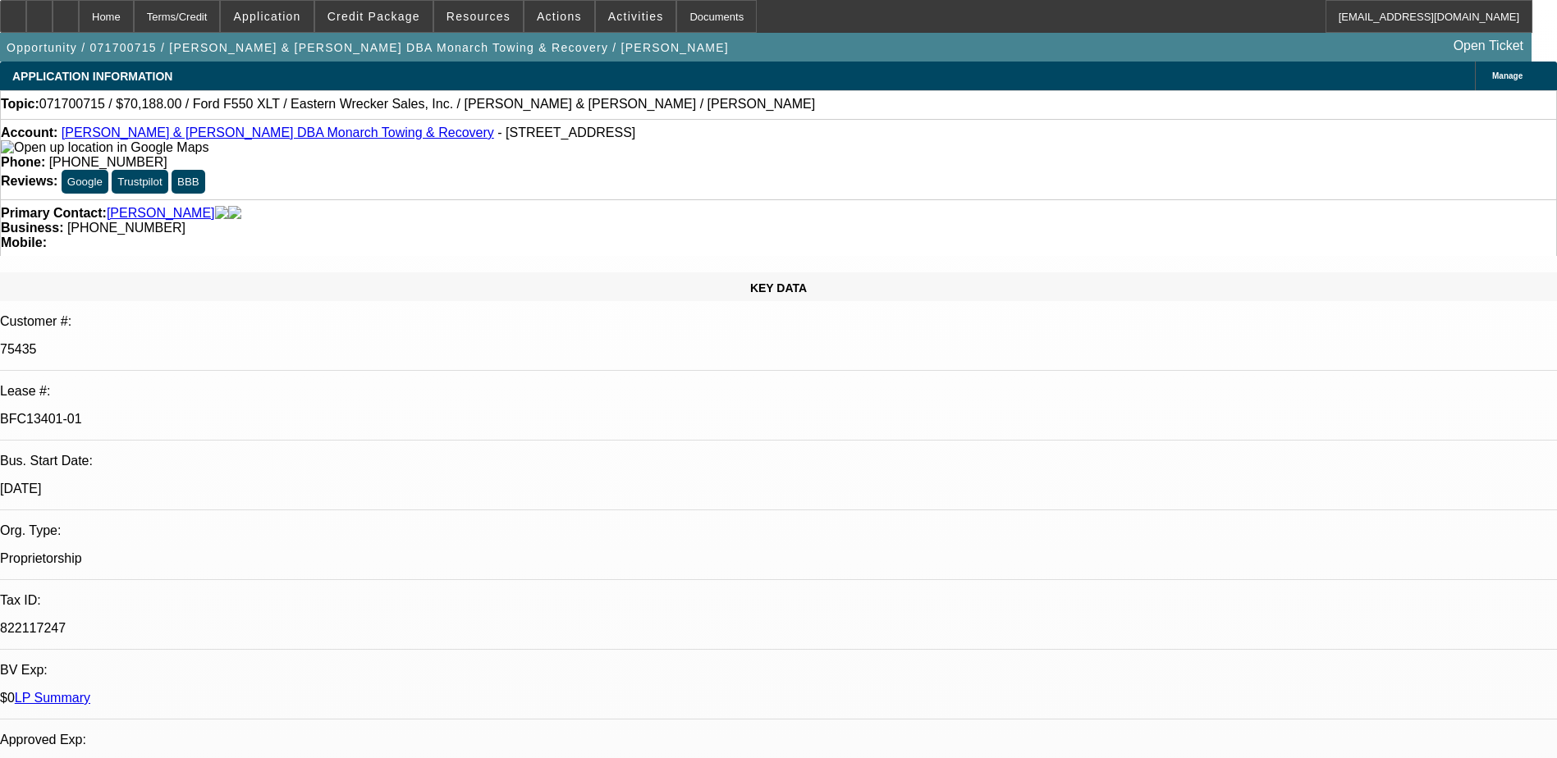
select select "0"
select select "2"
select select "0"
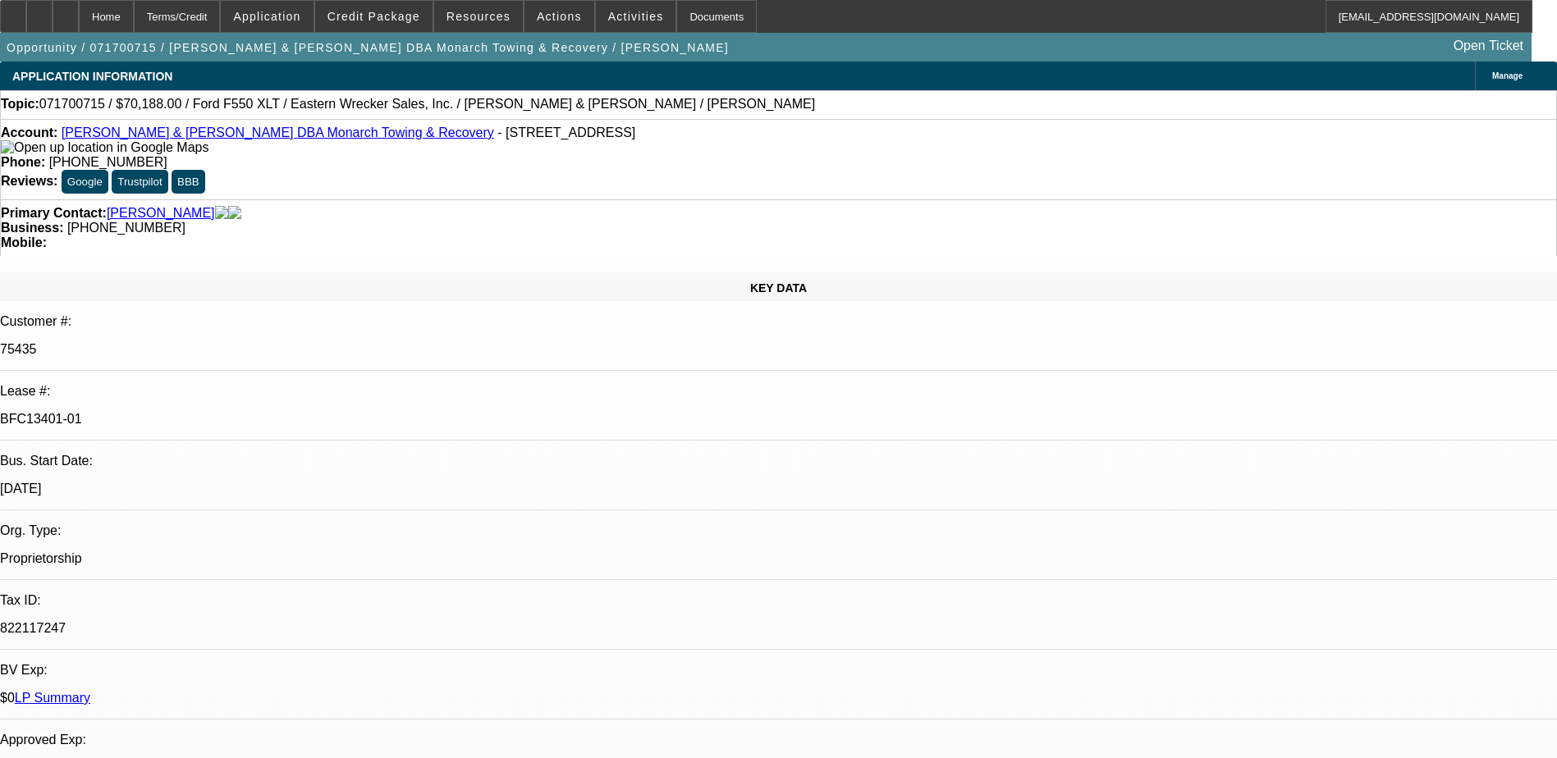
select select "2"
select select "0.1"
select select "1"
select select "2"
select select "4"
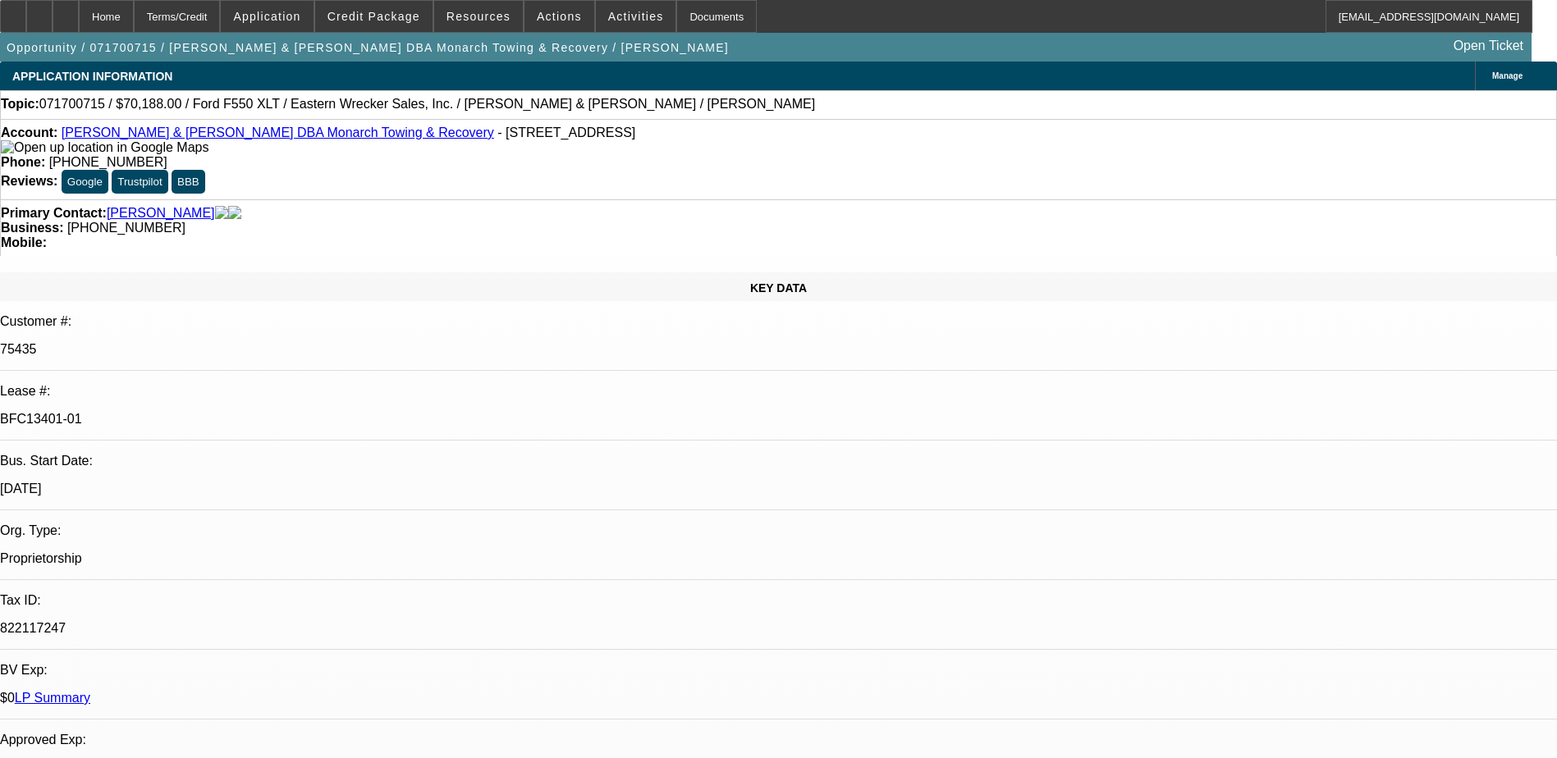
select select "1"
select select "2"
select select "4"
select select "1"
select select "2"
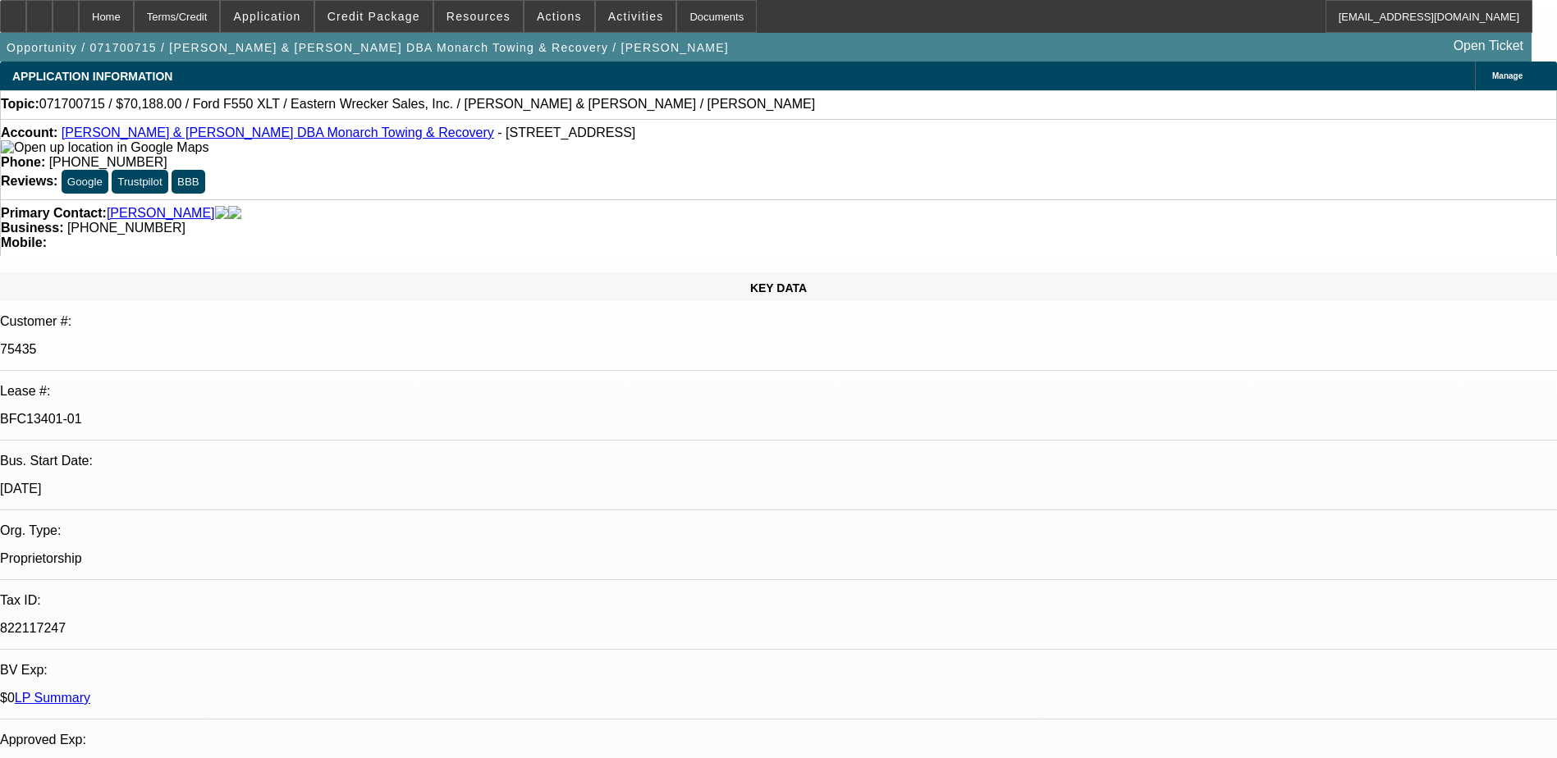
select select "4"
select select "1"
select select "2"
select select "4"
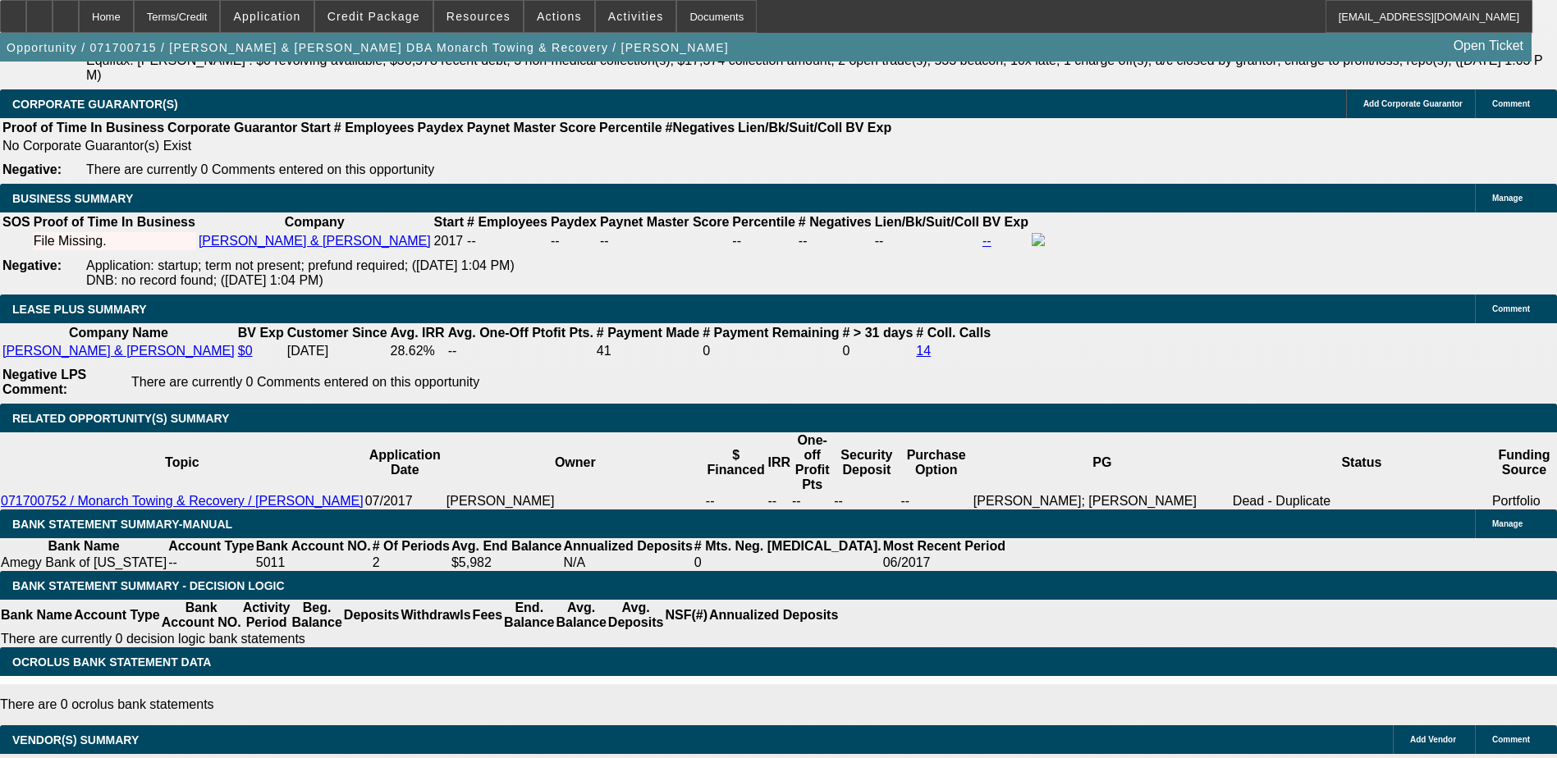
scroll to position [1696, 0]
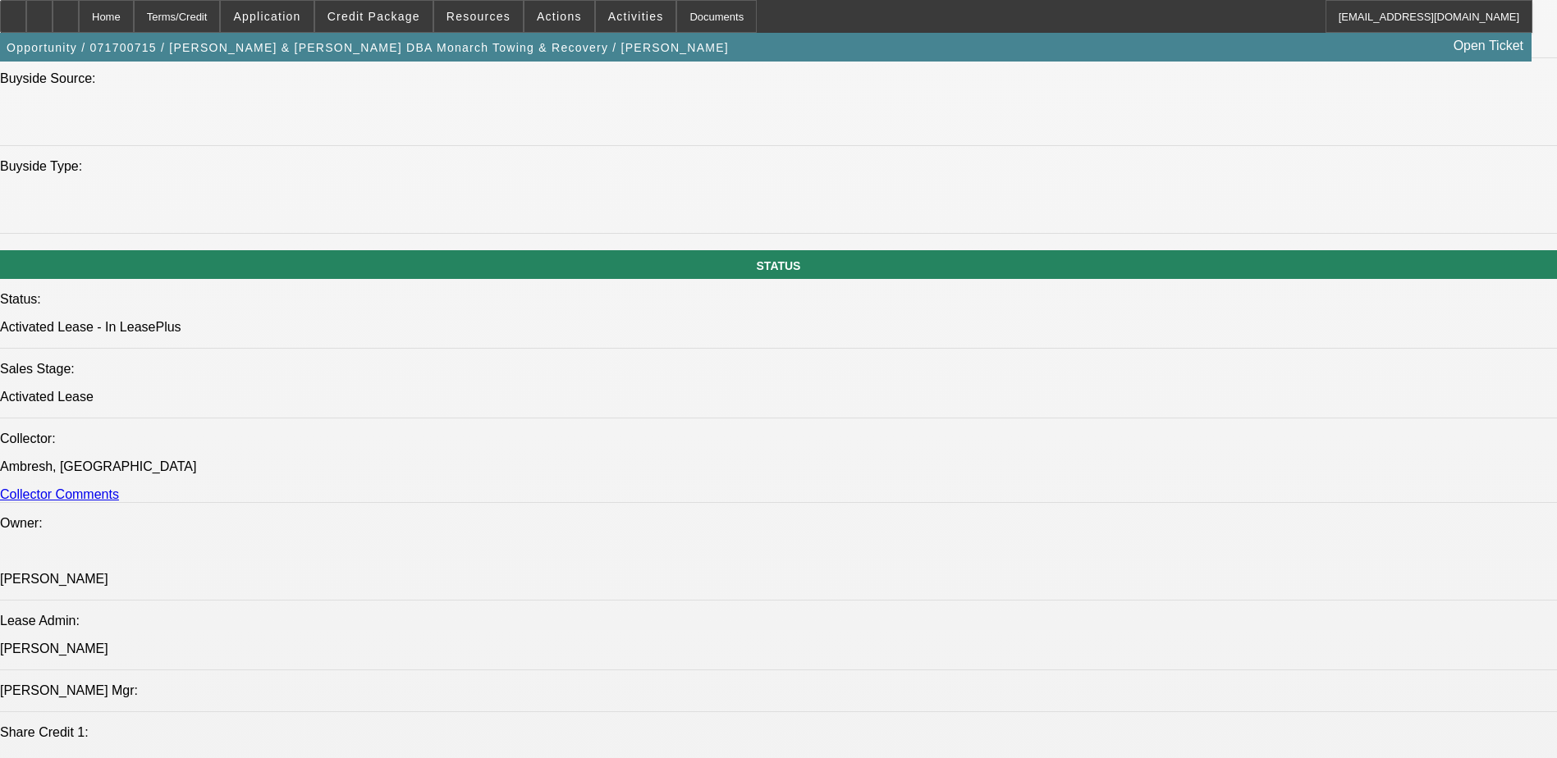
drag, startPoint x: 1409, startPoint y: 670, endPoint x: 1580, endPoint y: 695, distance: 172.6
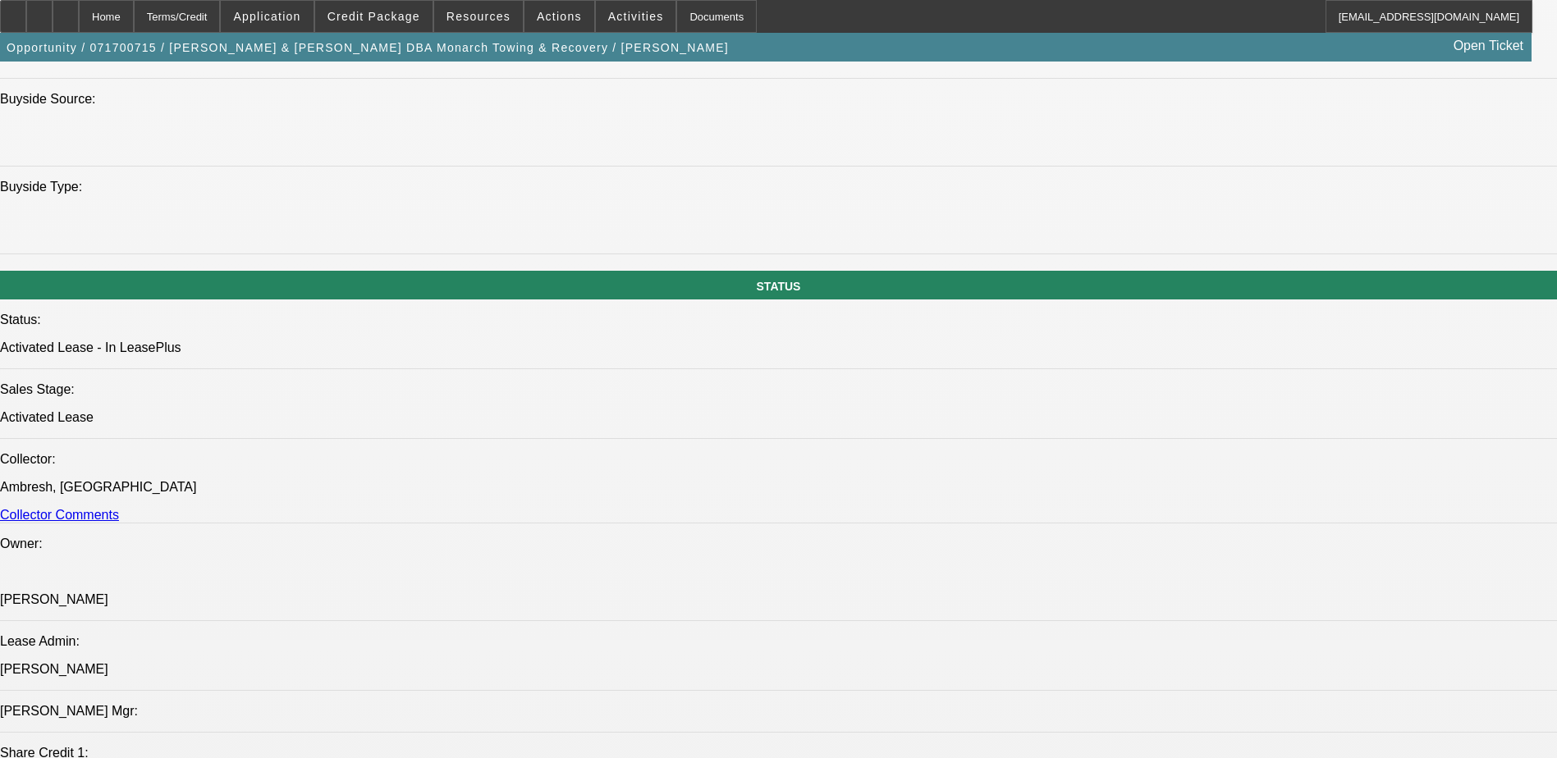
scroll to position [1806, 0]
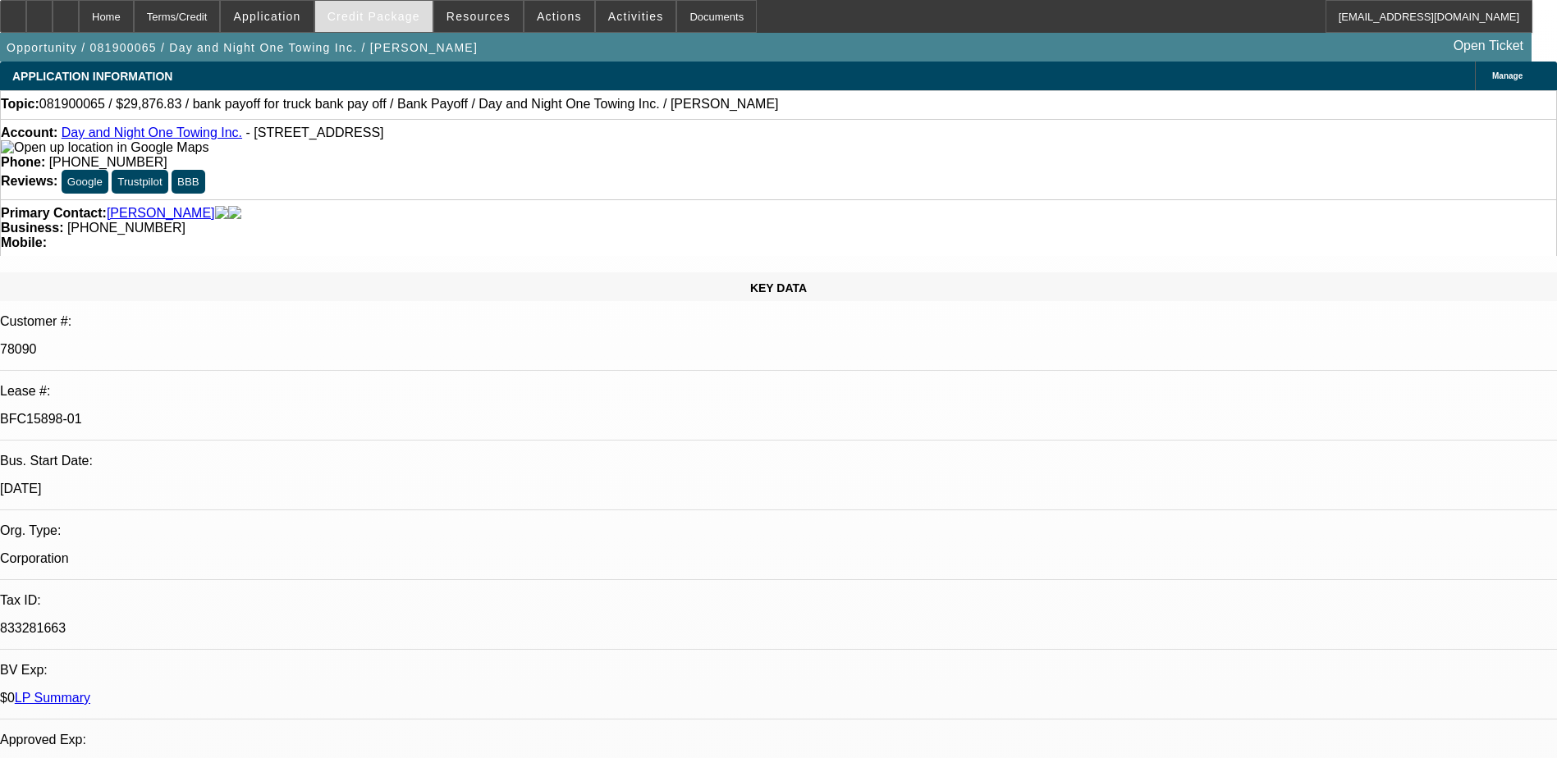
select select "0"
select select "2"
select select "0"
select select "6"
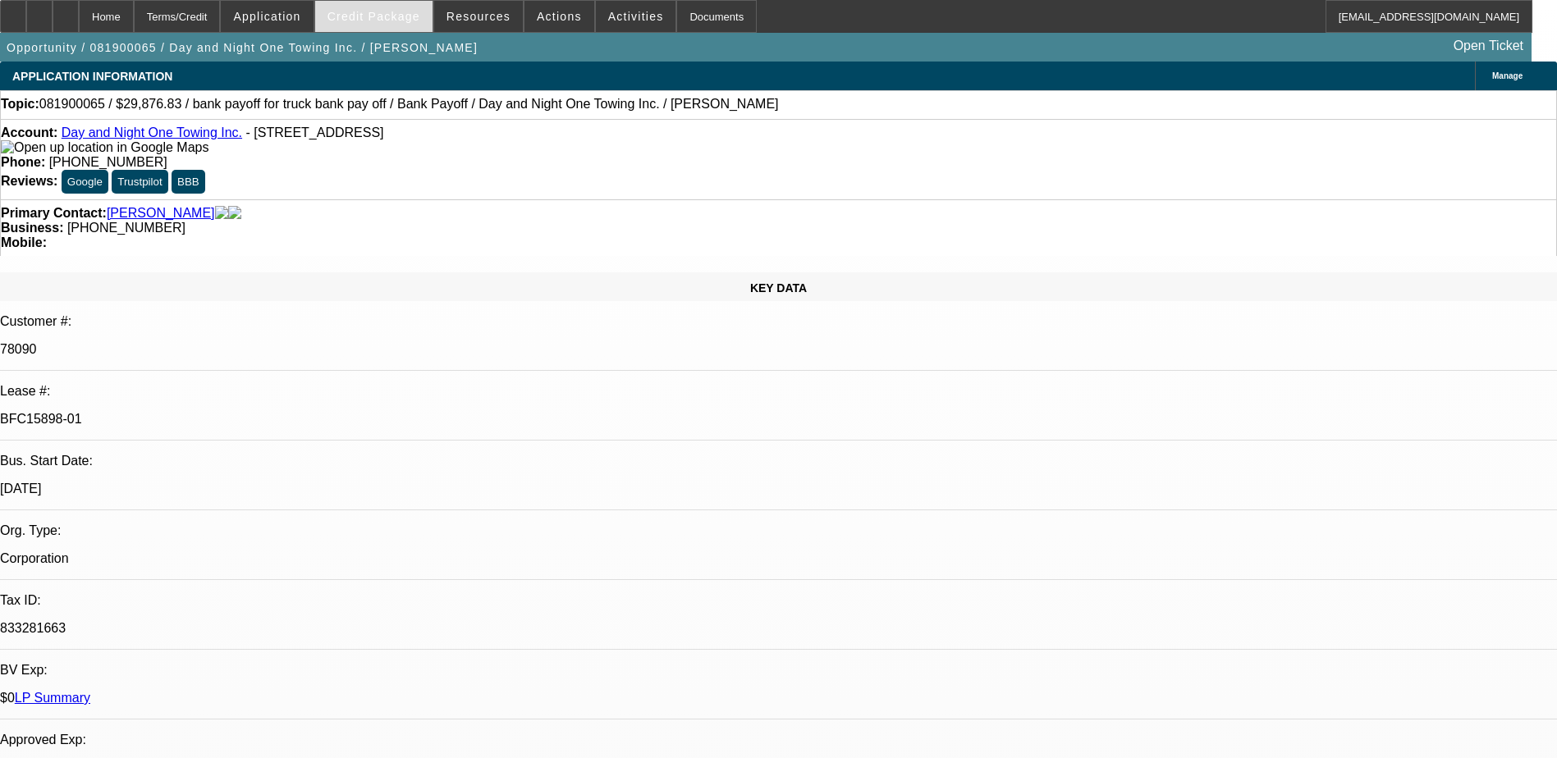
select select "0"
select select "2"
select select "0"
select select "6"
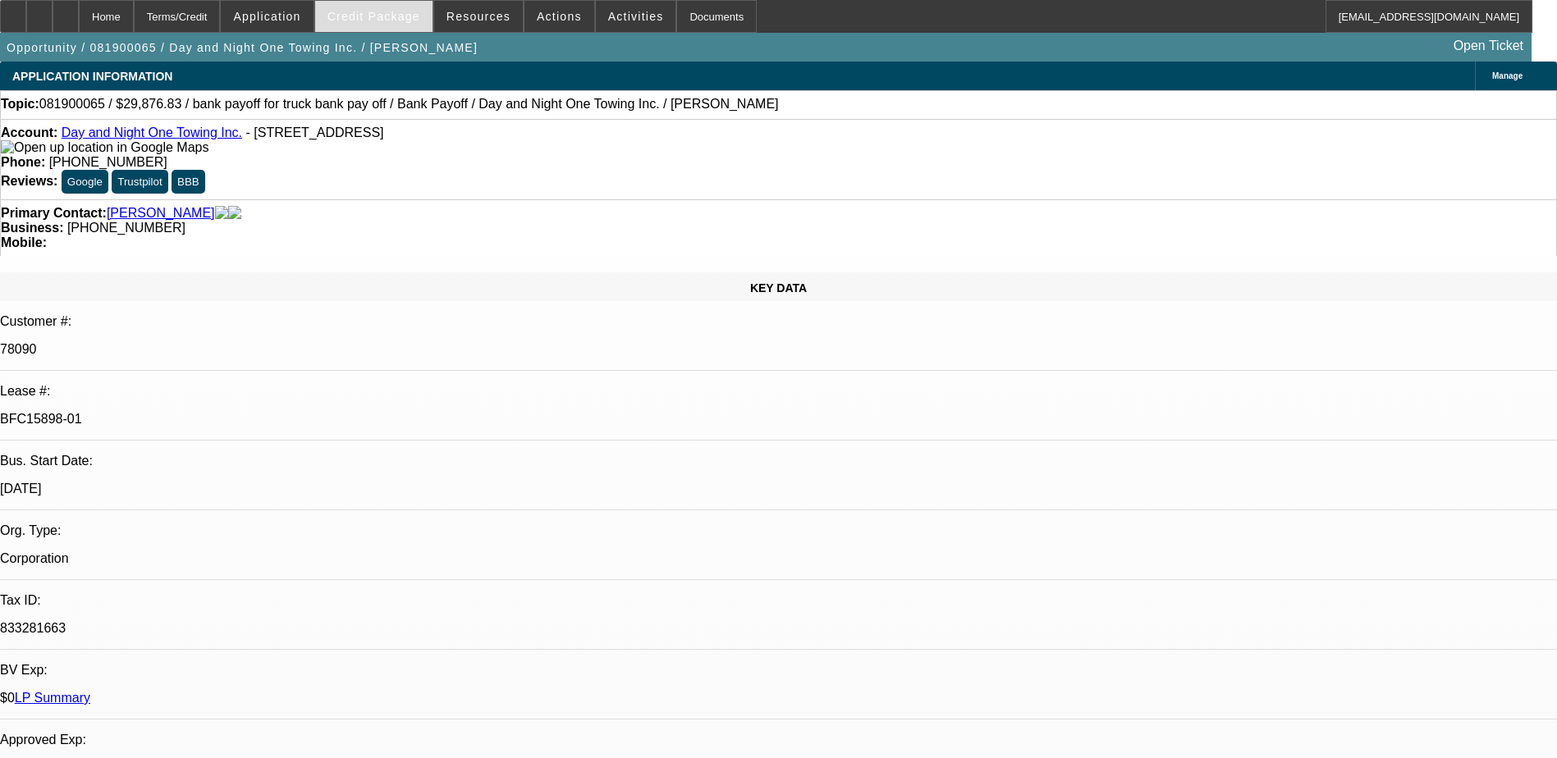
select select "0"
select select "2"
select select "0"
select select "6"
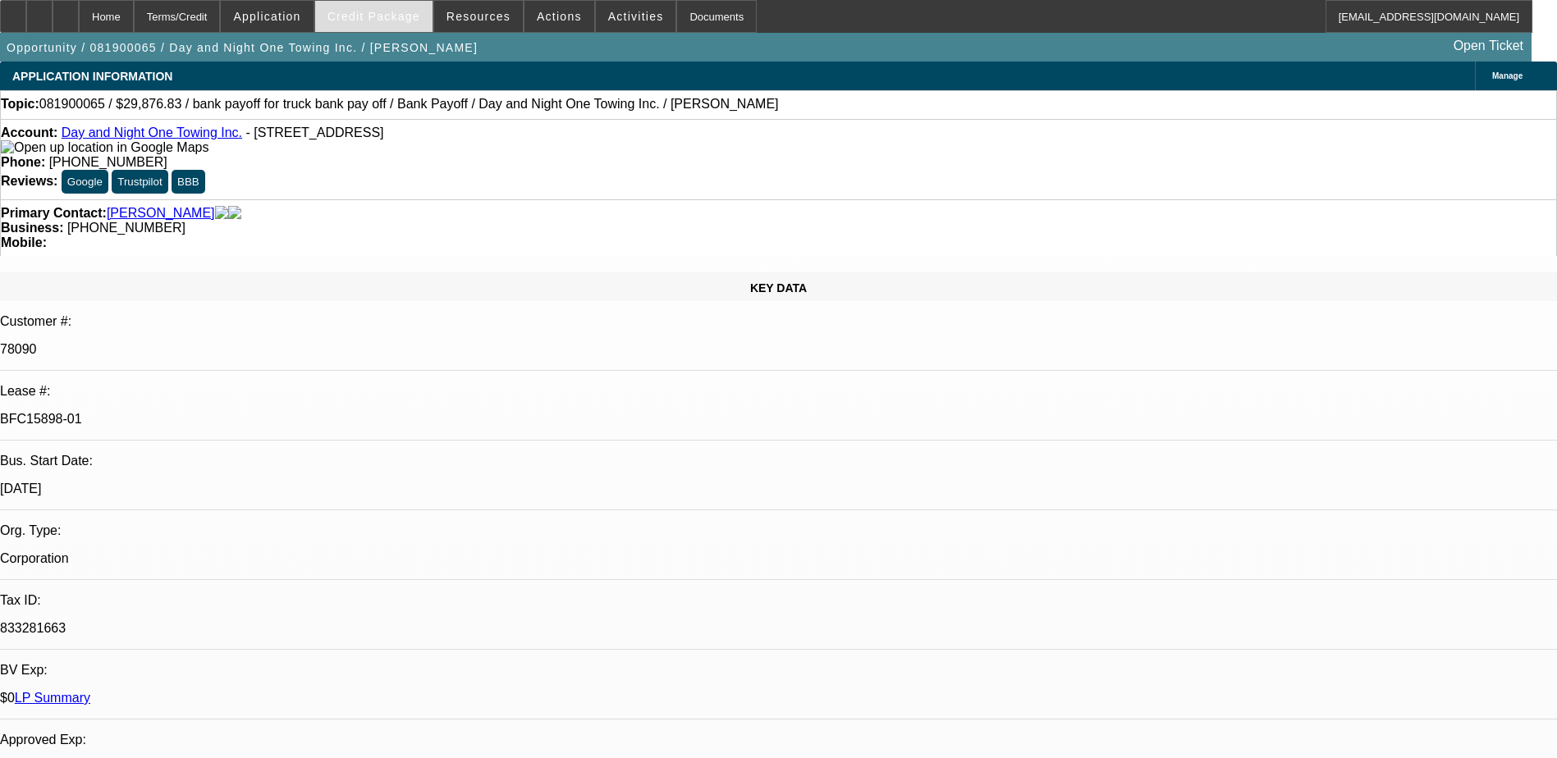
select select "0"
select select "2"
select select "0"
select select "6"
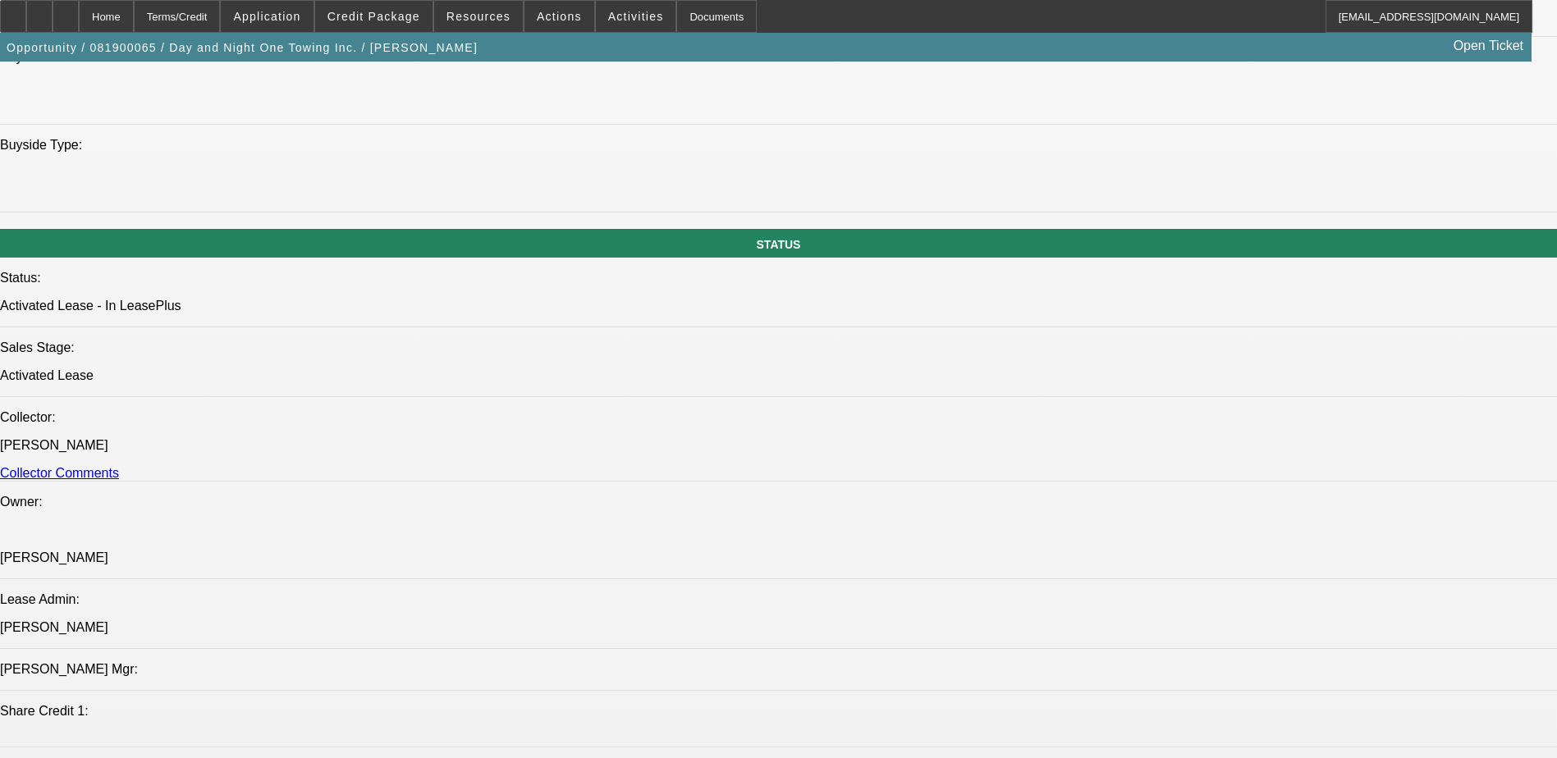
scroll to position [1815, 0]
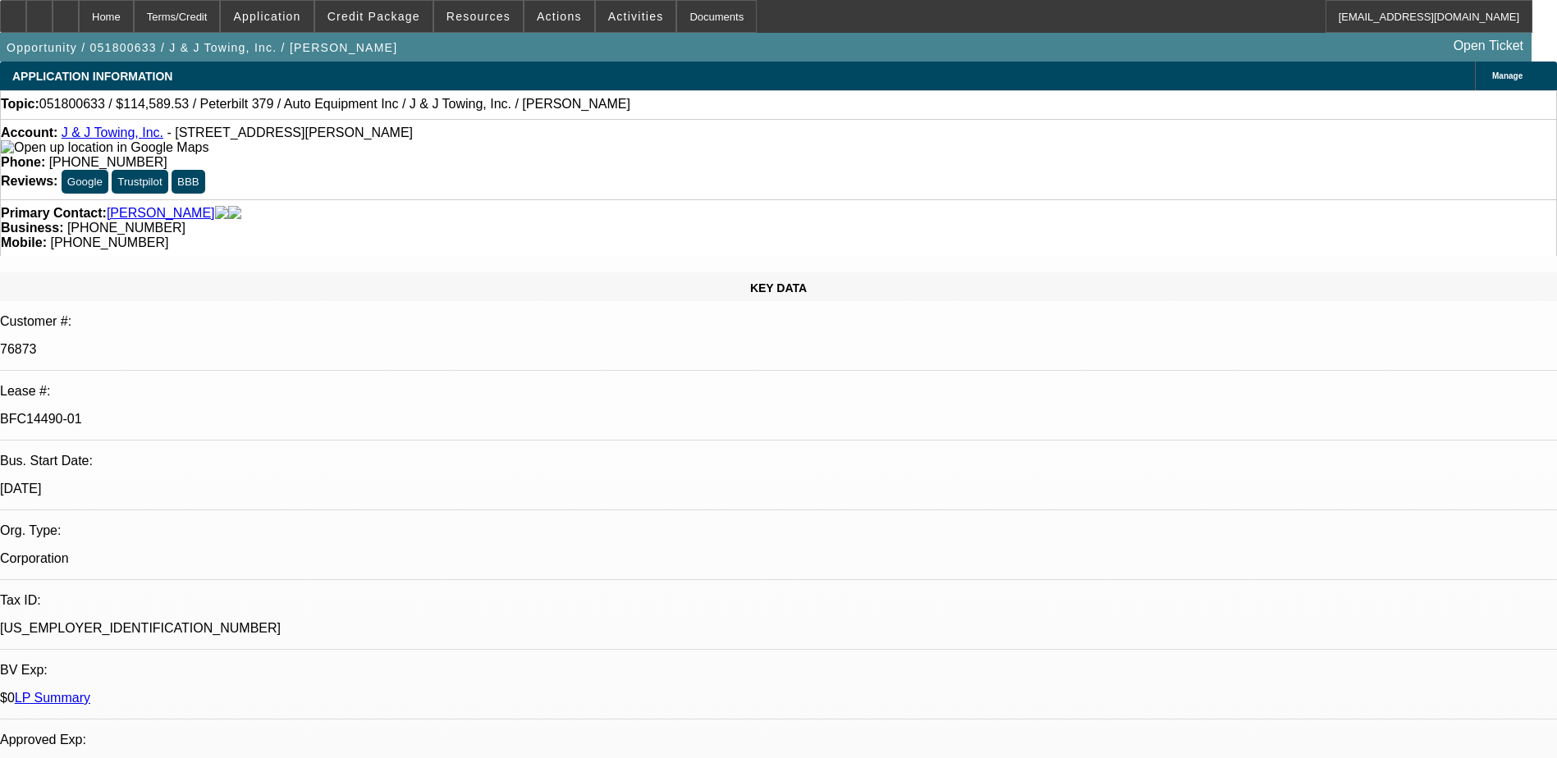
select select "0"
select select "2"
select select "0"
select select "6"
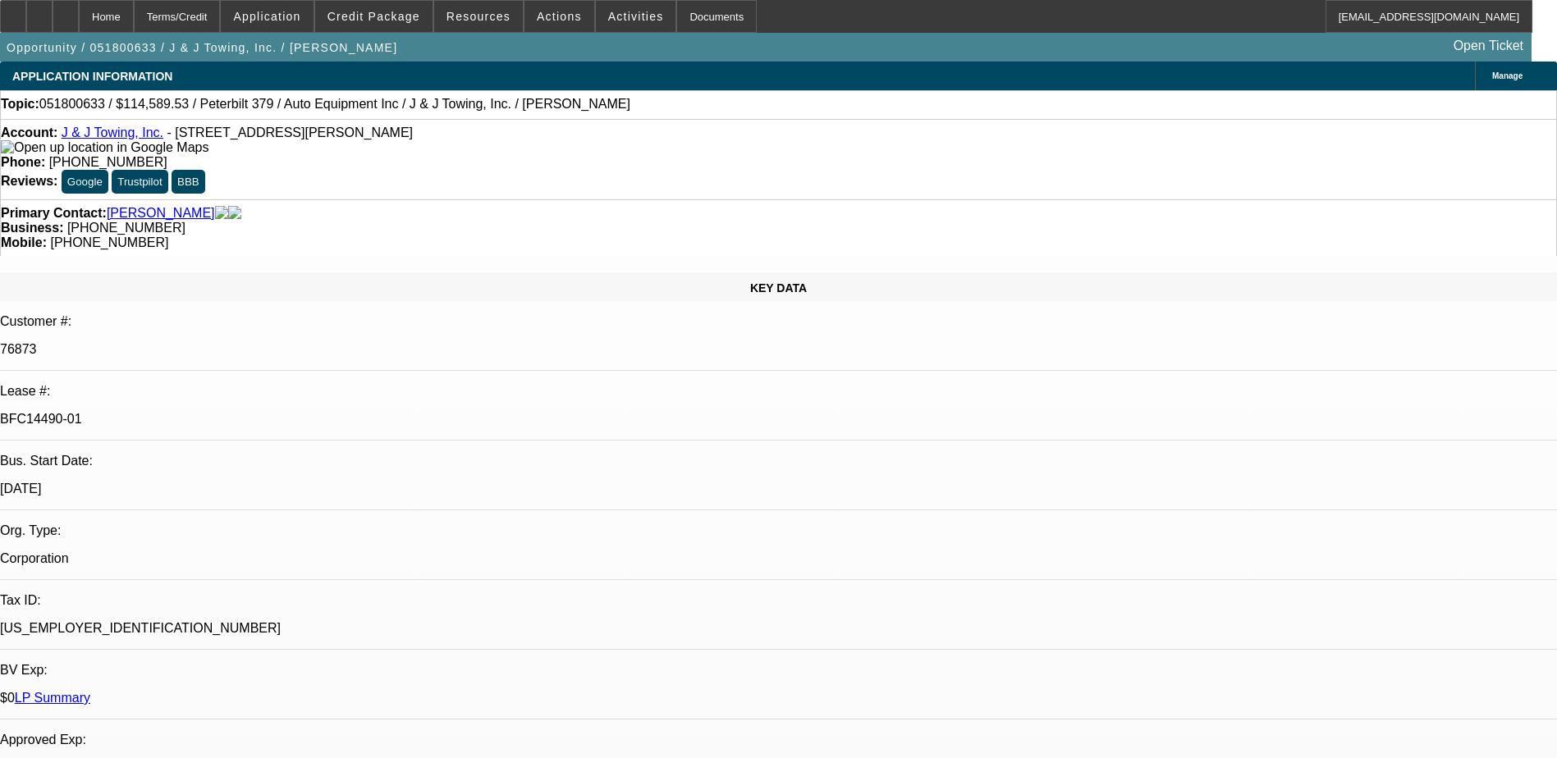
select select "0"
select select "2"
select select "0"
select select "6"
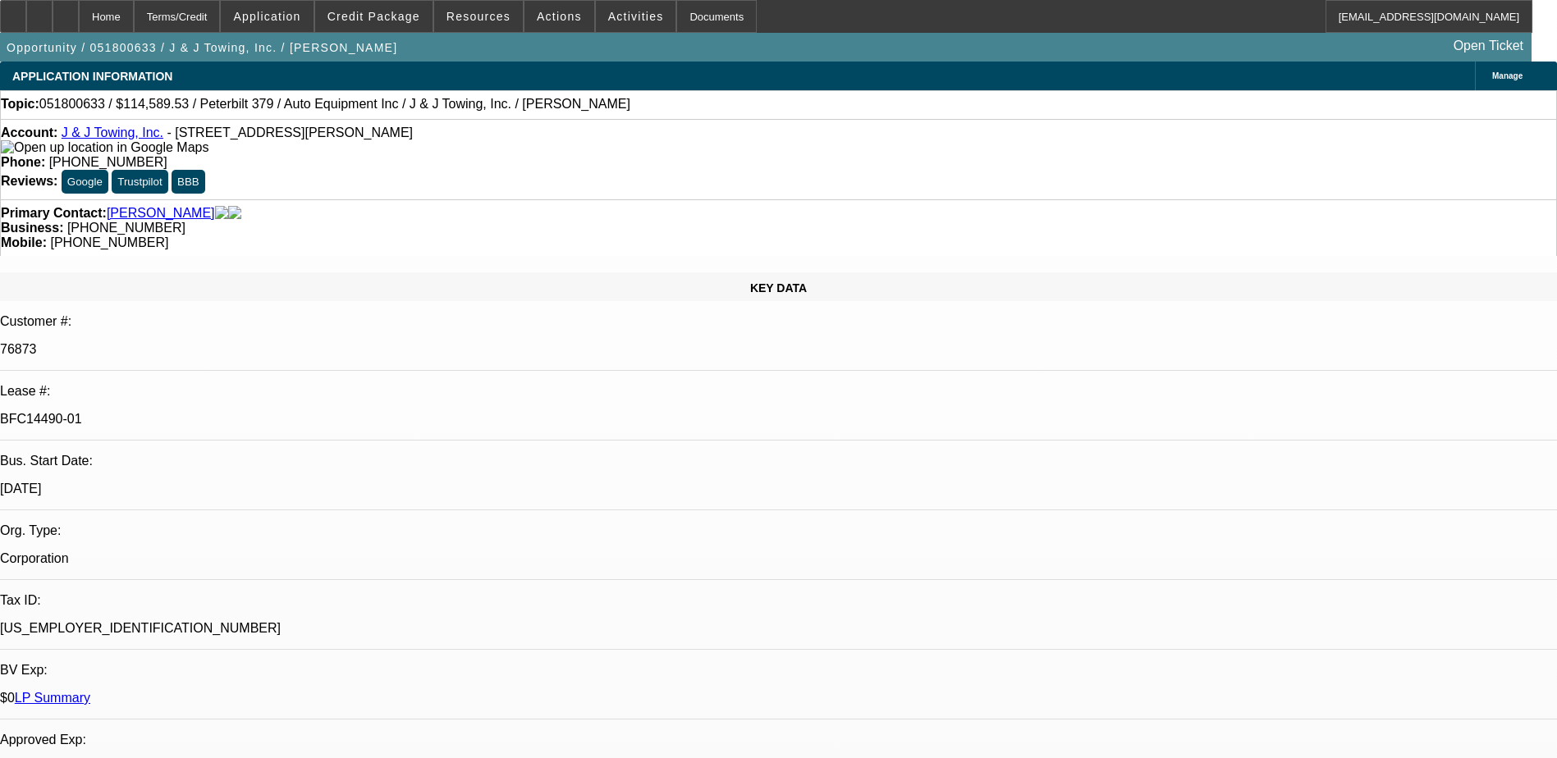
select select "0"
select select "2"
select select "0"
select select "6"
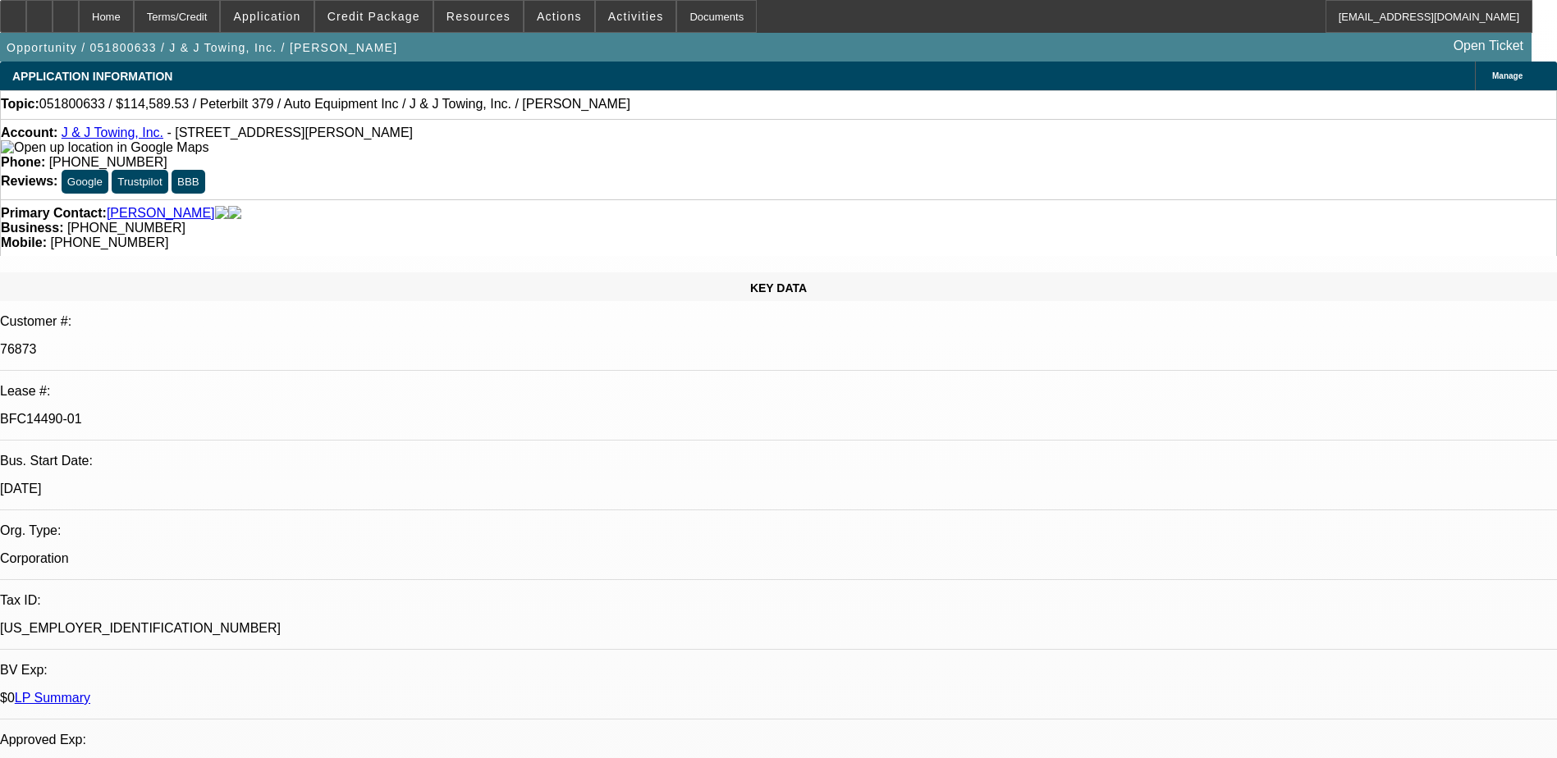
select select "0"
select select "6"
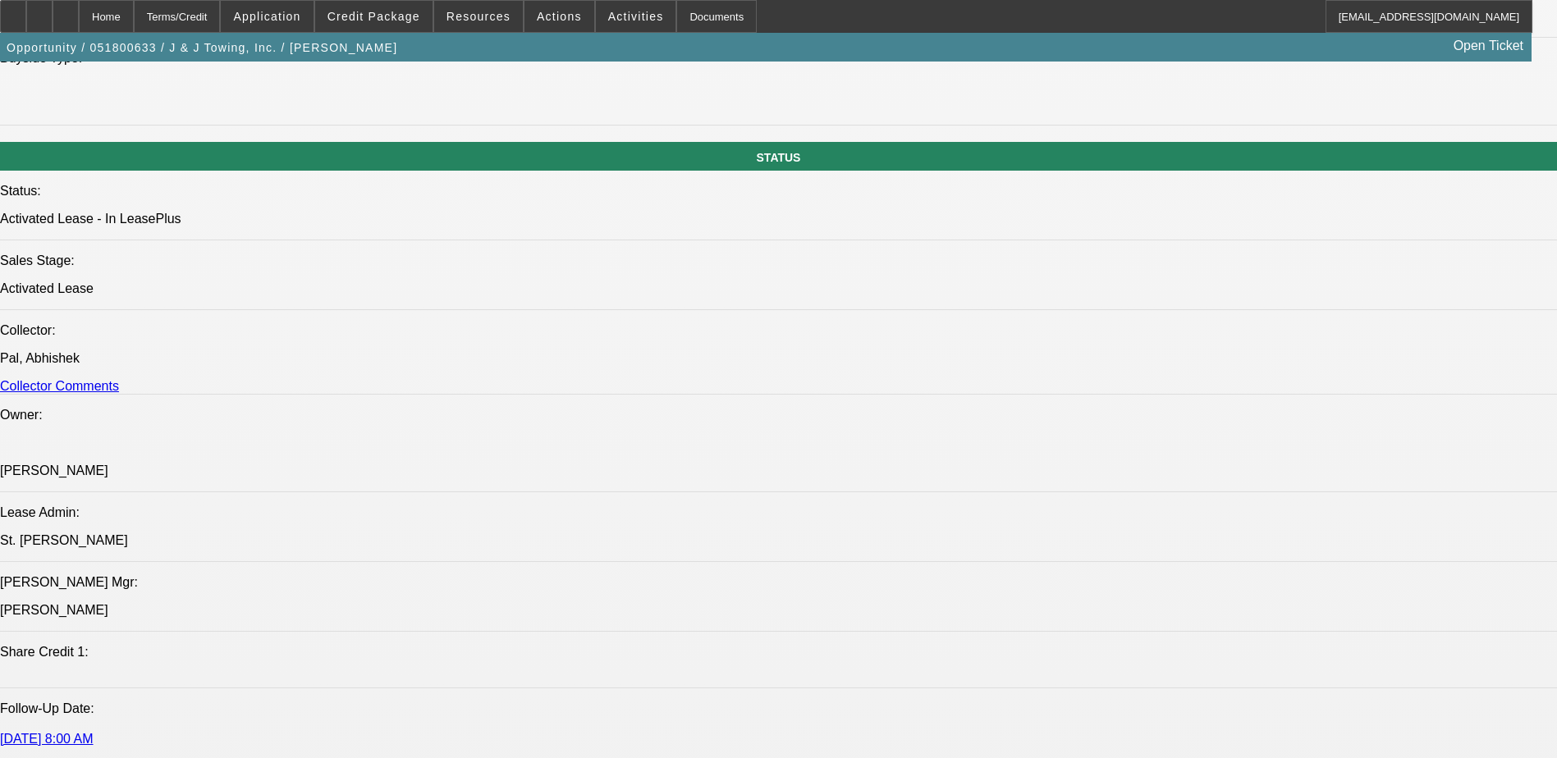
scroll to position [1723, 0]
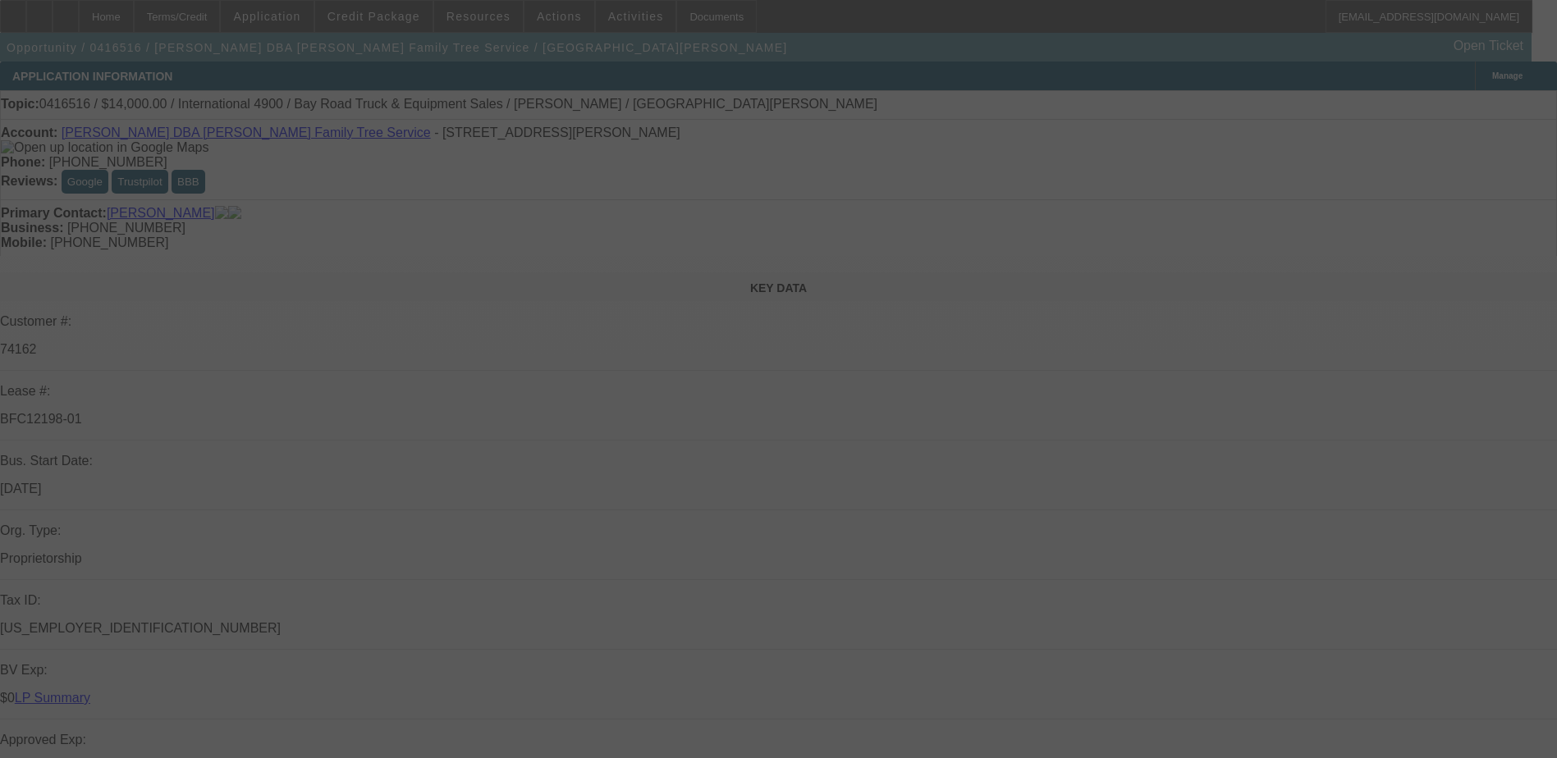
select select "0"
select select "2"
select select "0"
select select "2"
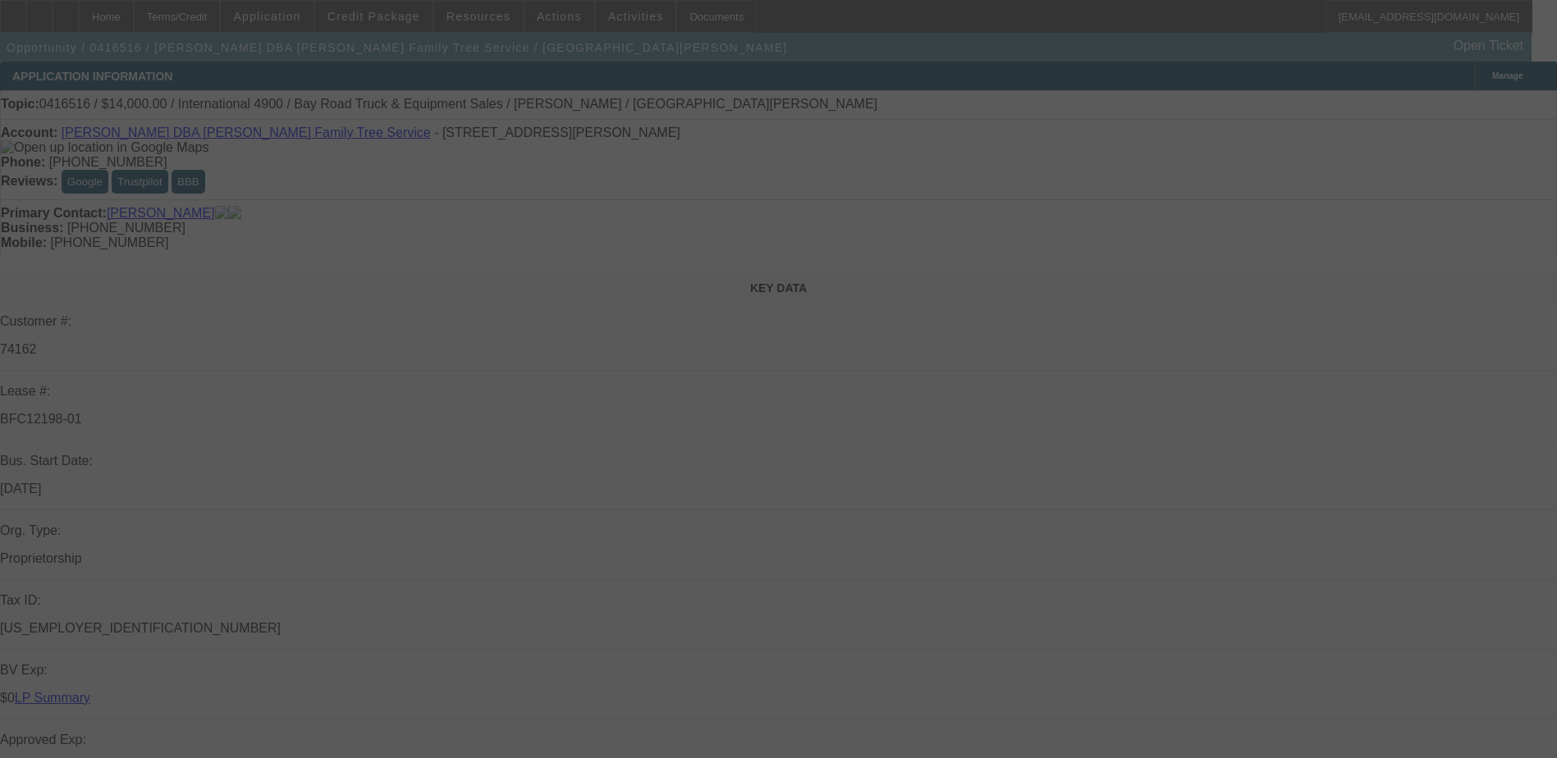
select select "0"
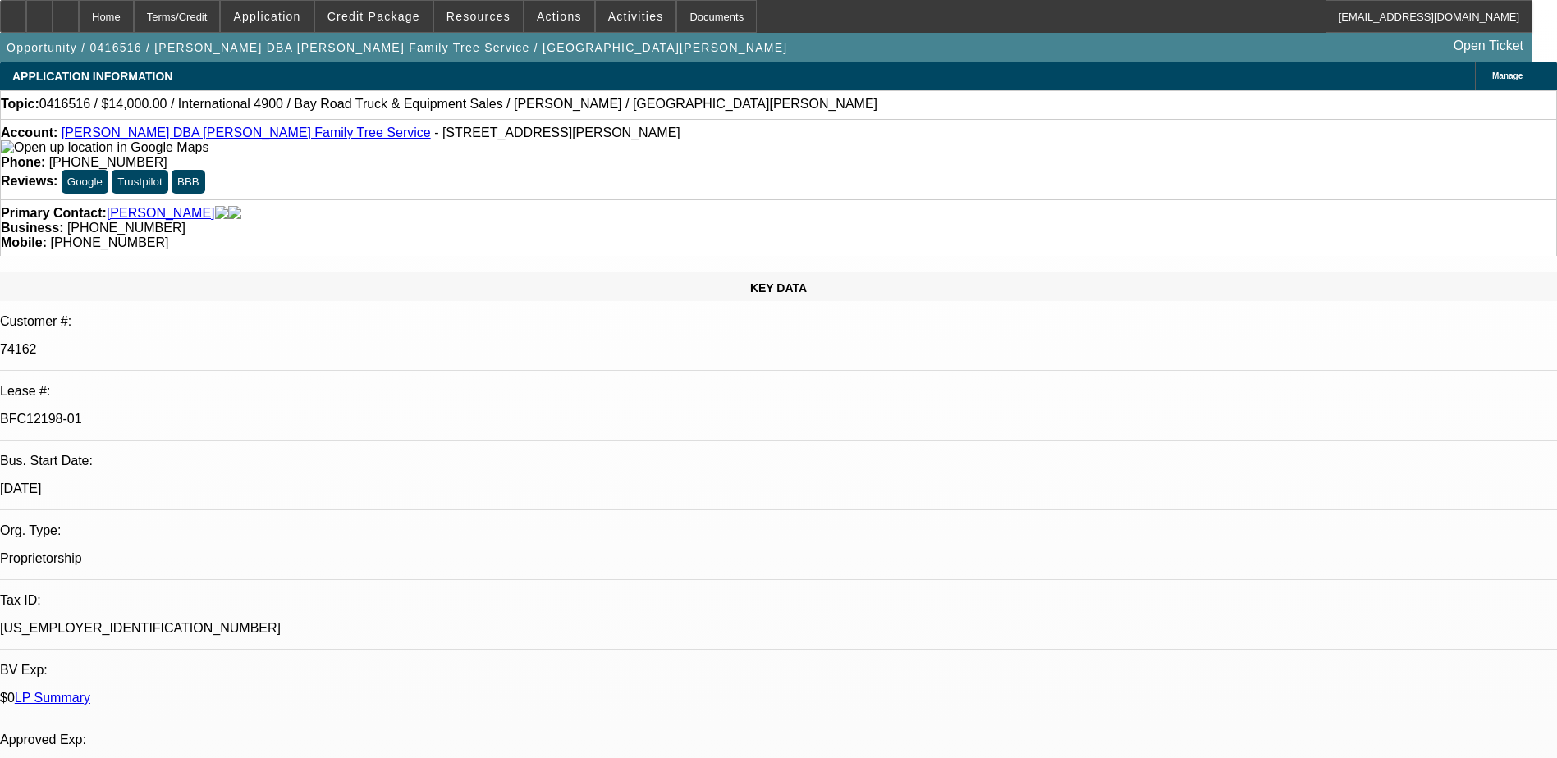
select select "1"
select select "2"
select select "1"
select select "2"
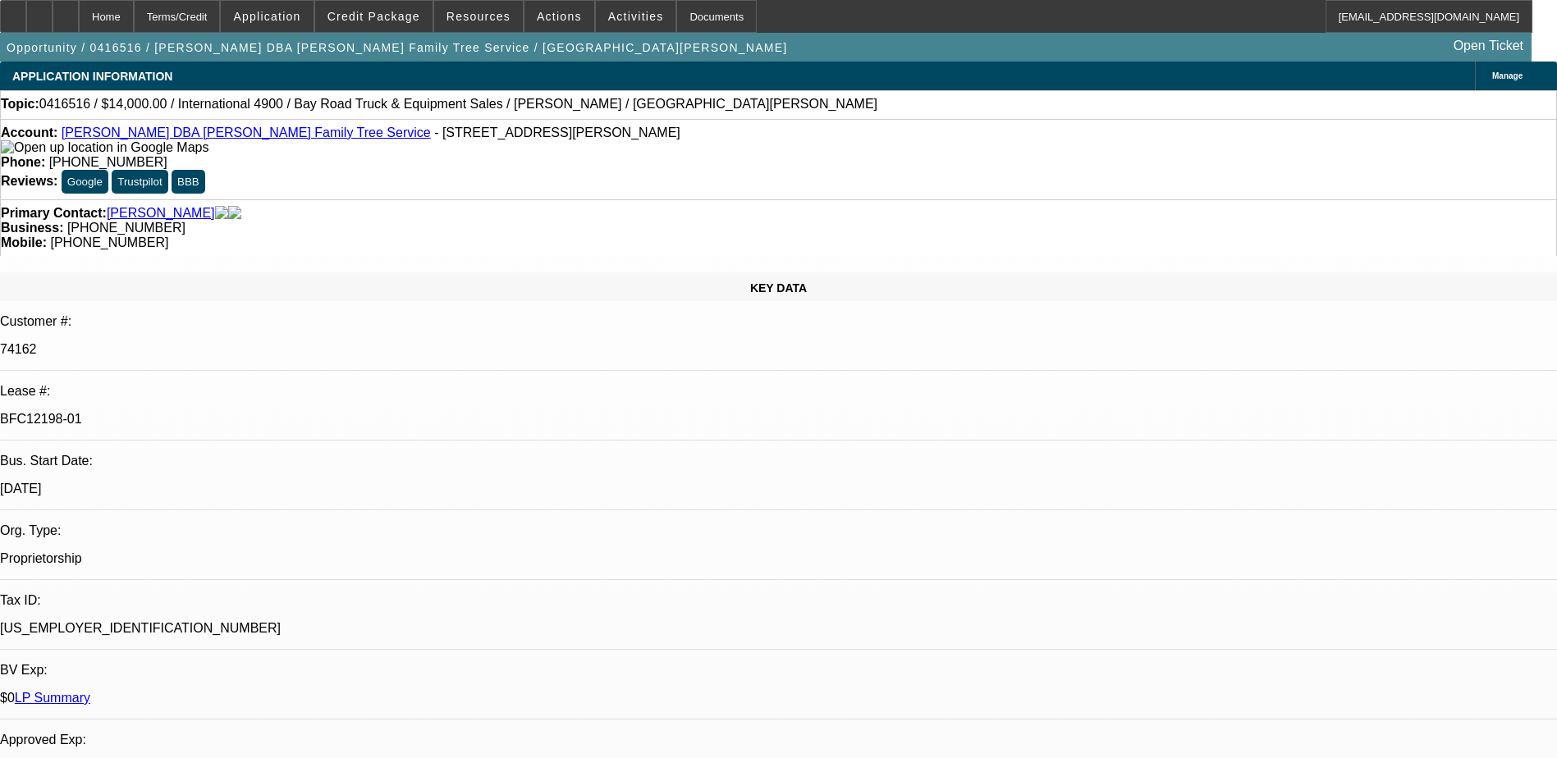
select select "2"
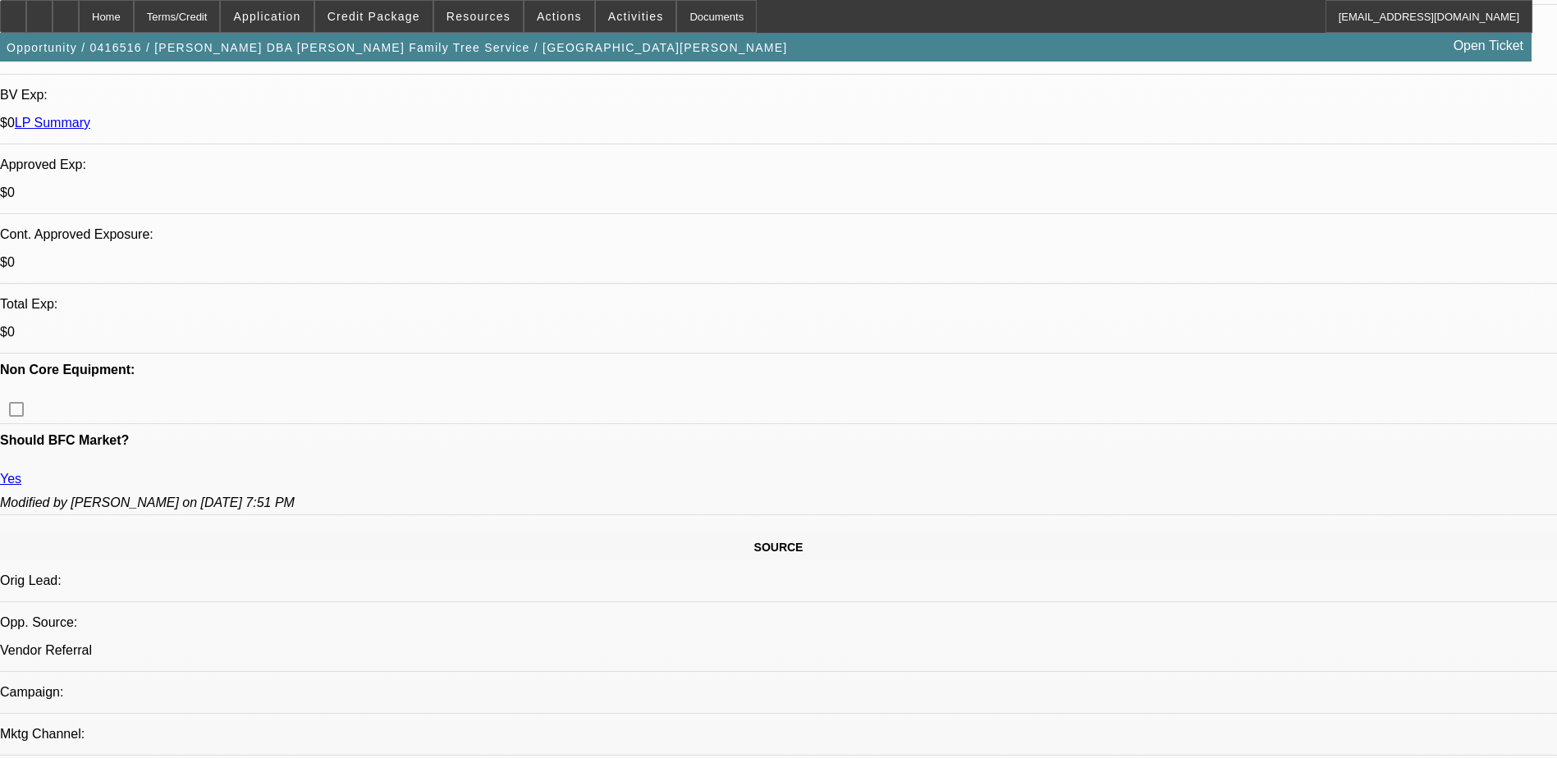
scroll to position [328, 0]
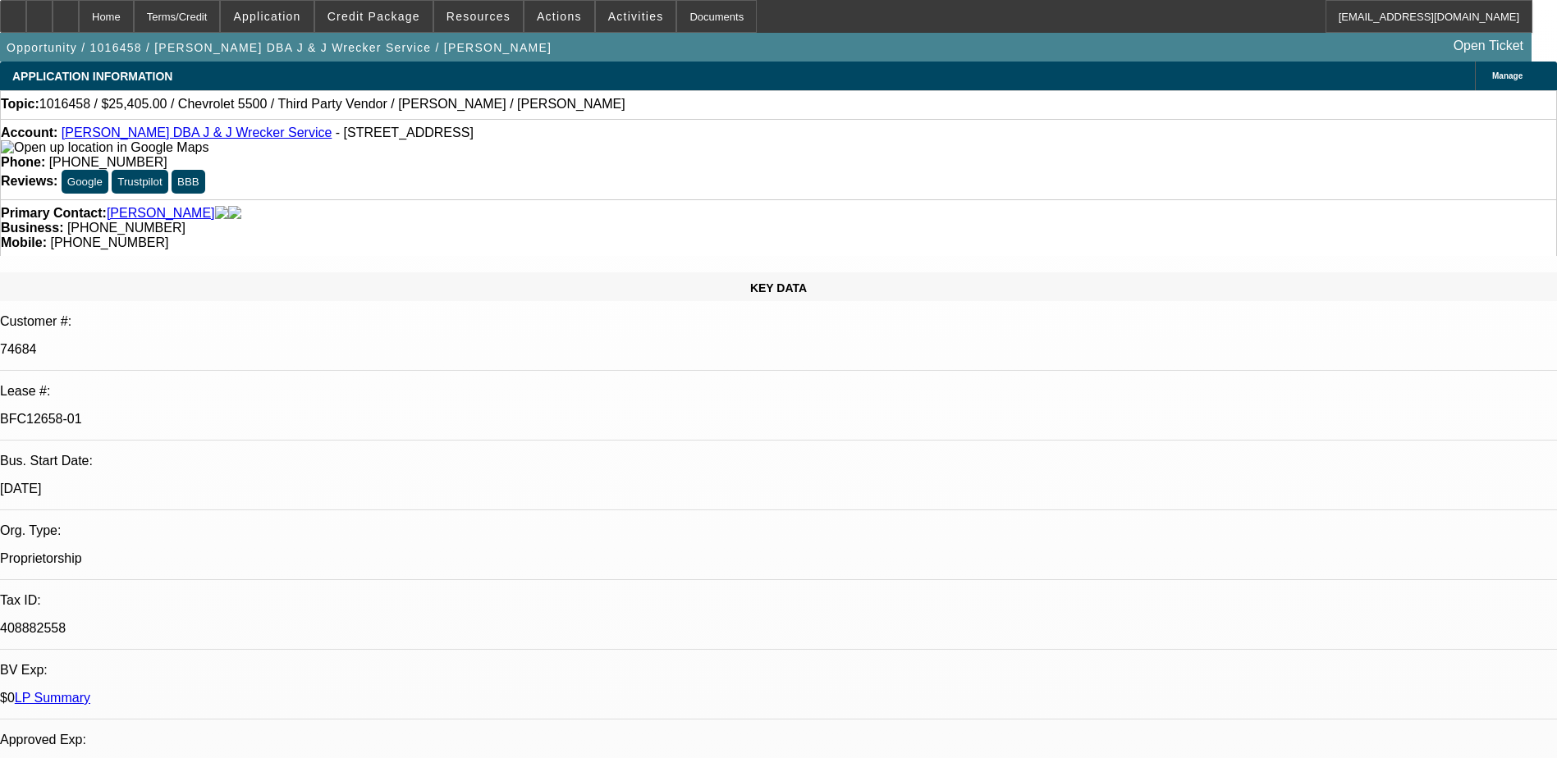
select select "0"
select select "2"
select select "0"
select select "2"
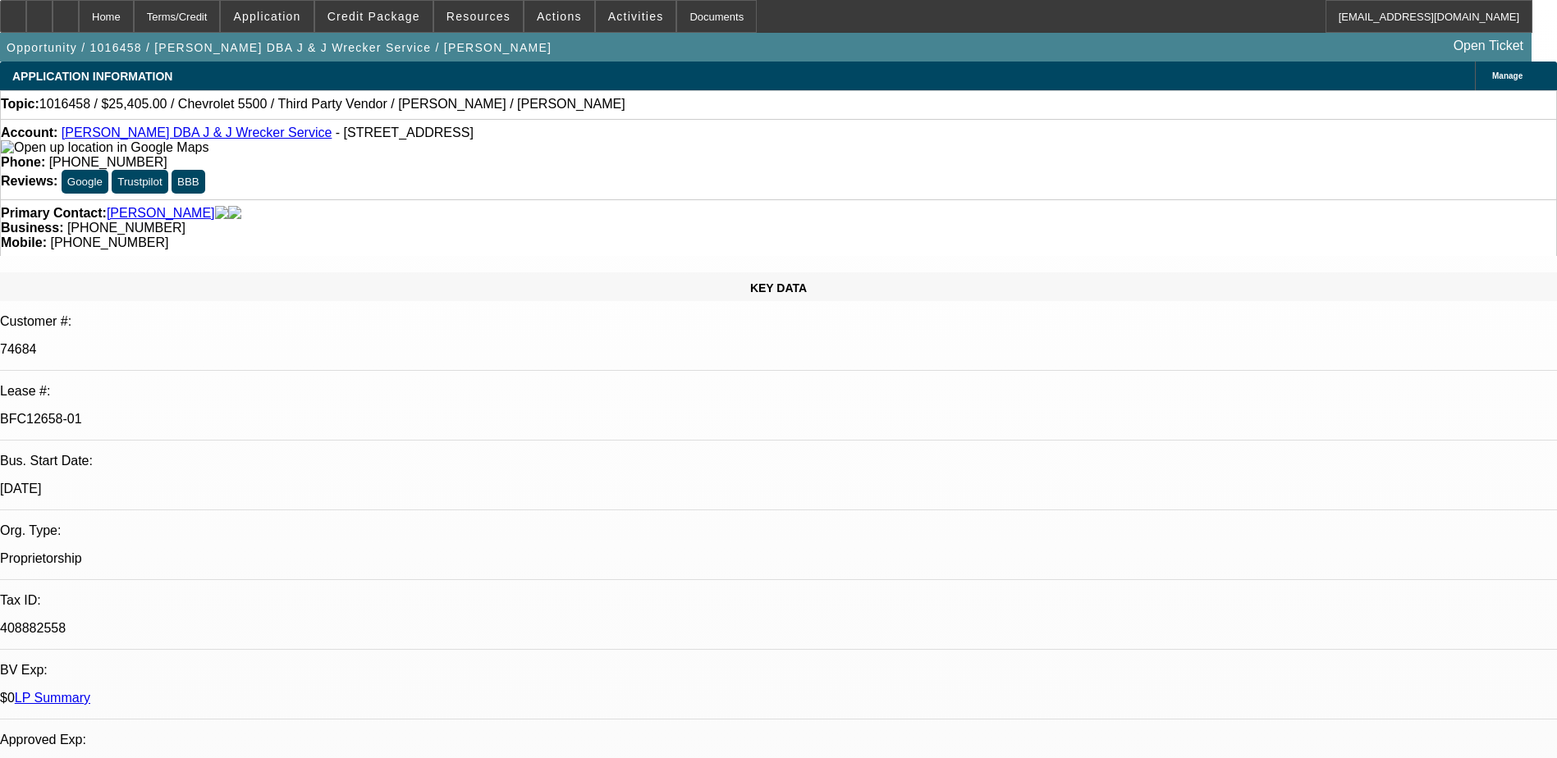
select select "0"
select select "2"
select select "0"
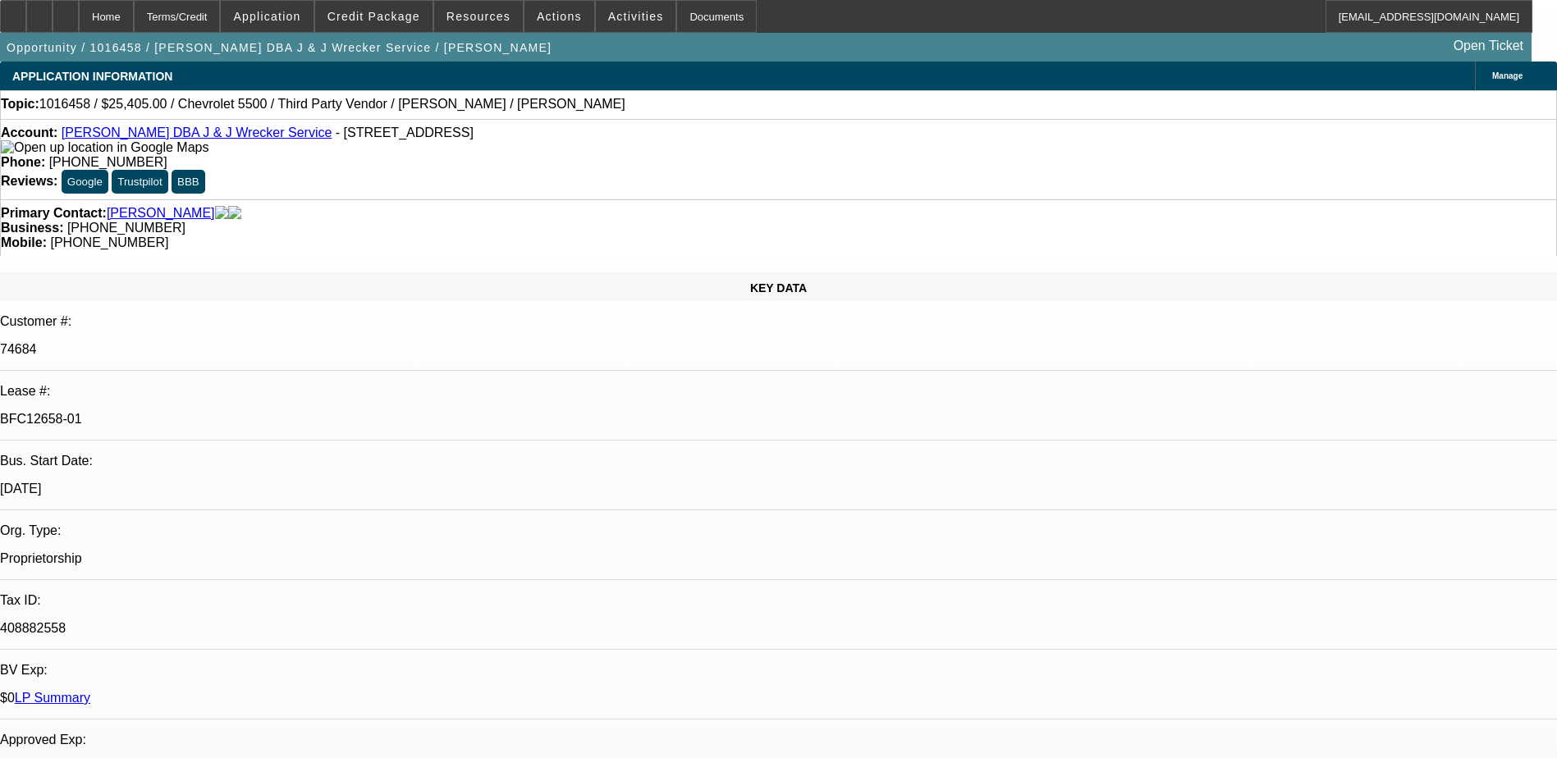
select select "2"
select select "0"
select select "1"
select select "2"
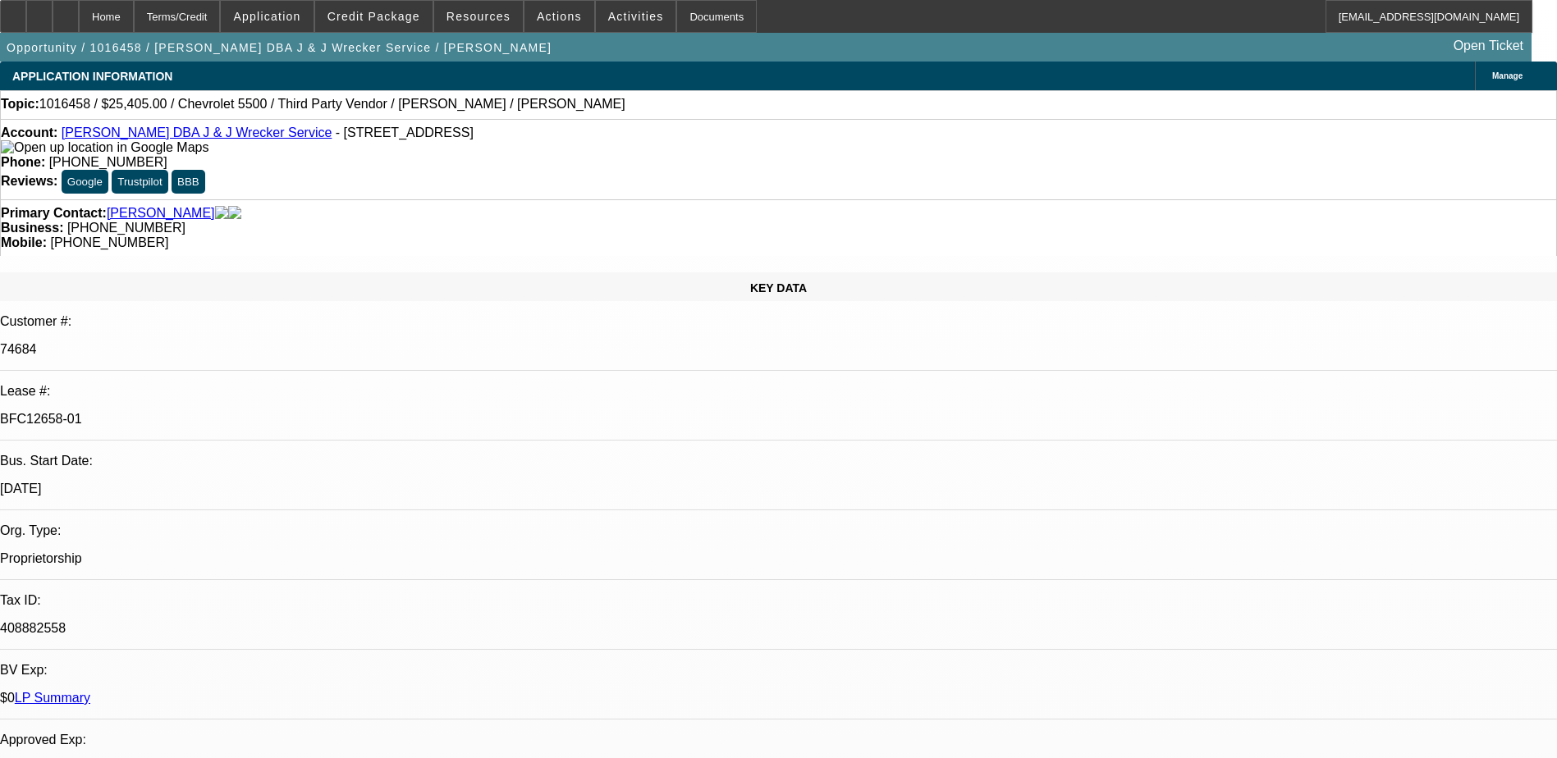
select select "1"
select select "2"
select select "1"
select select "2"
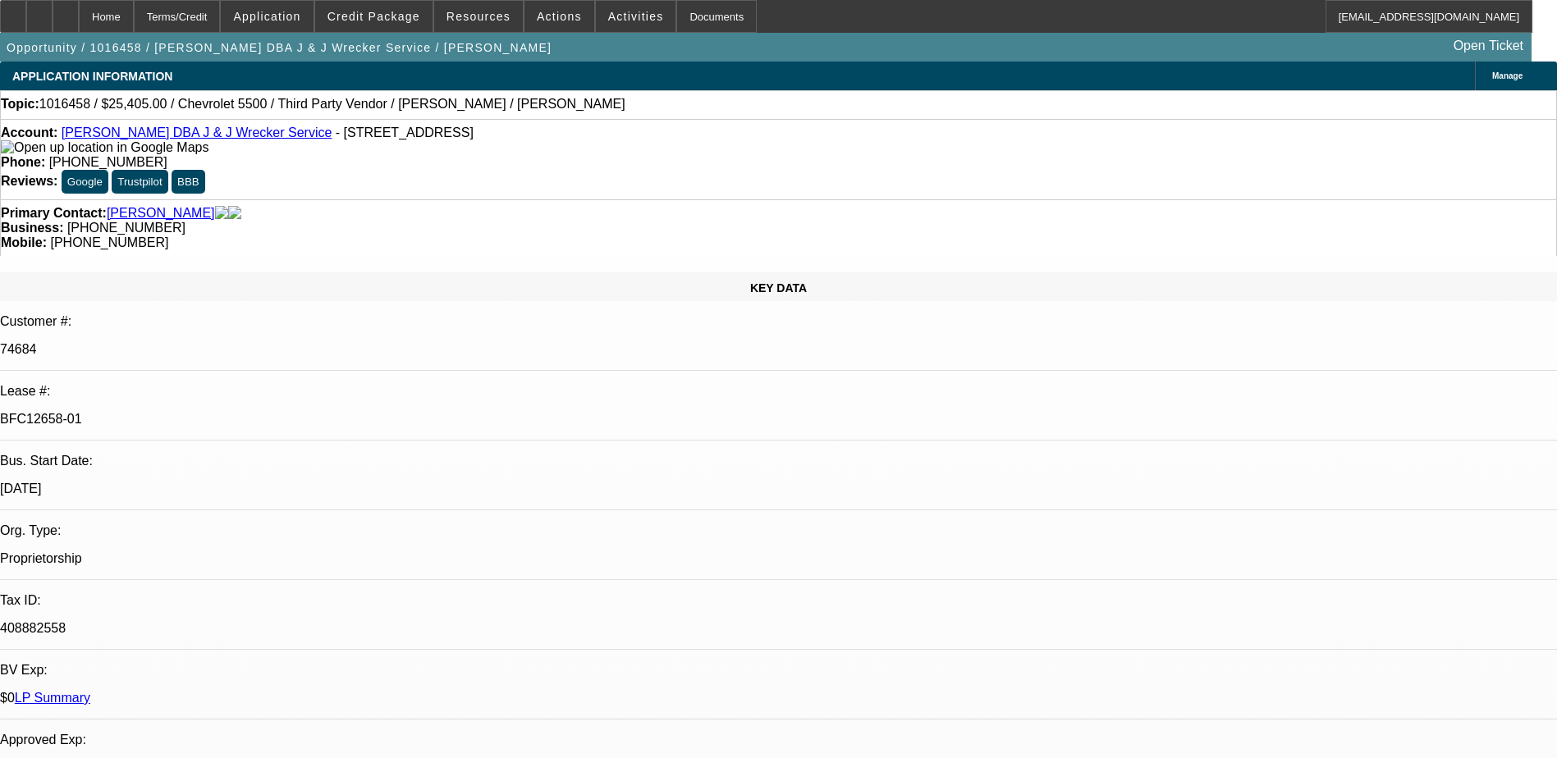
select select "2"
select select "1"
select select "2"
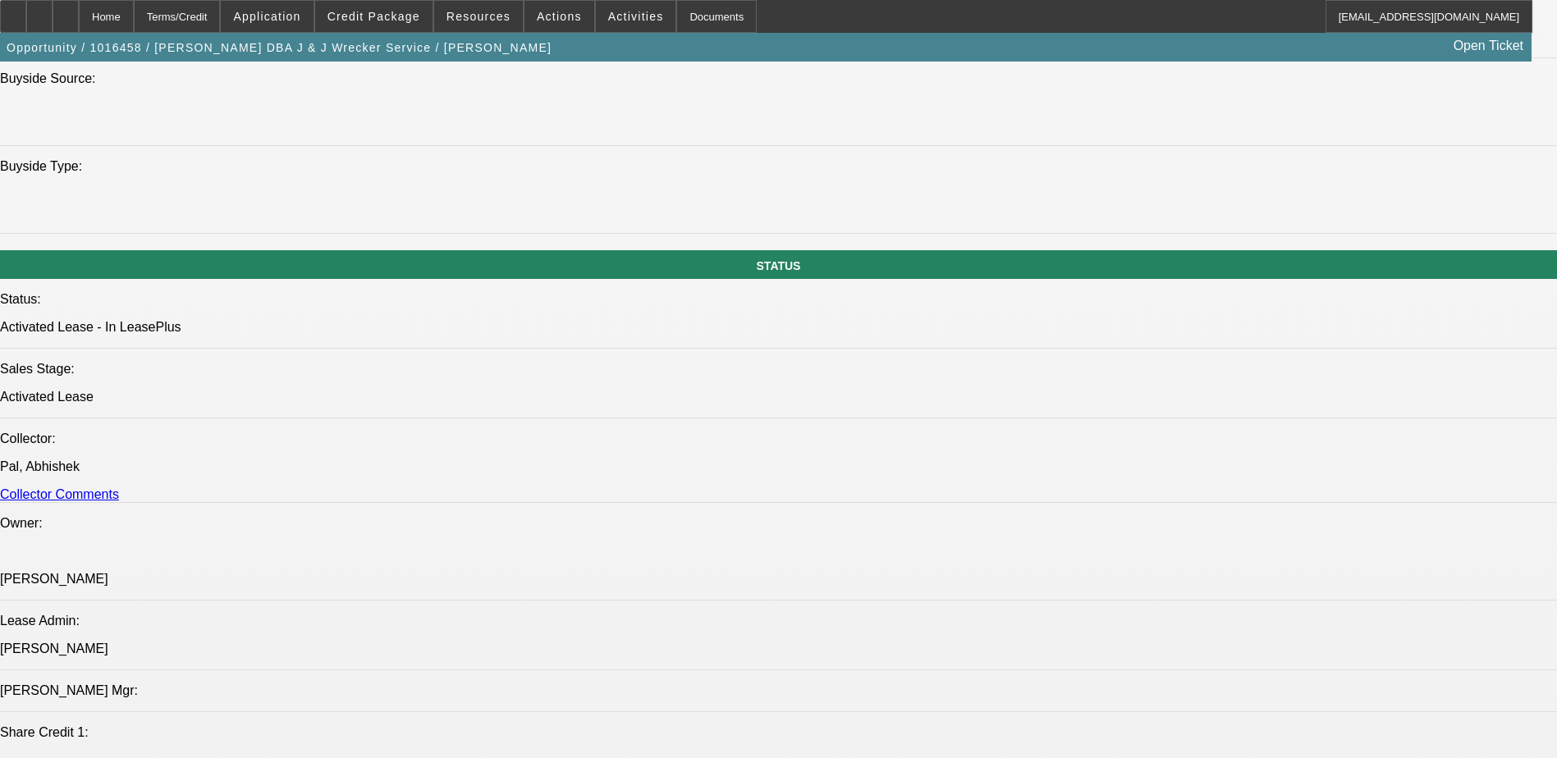
scroll to position [1641, 0]
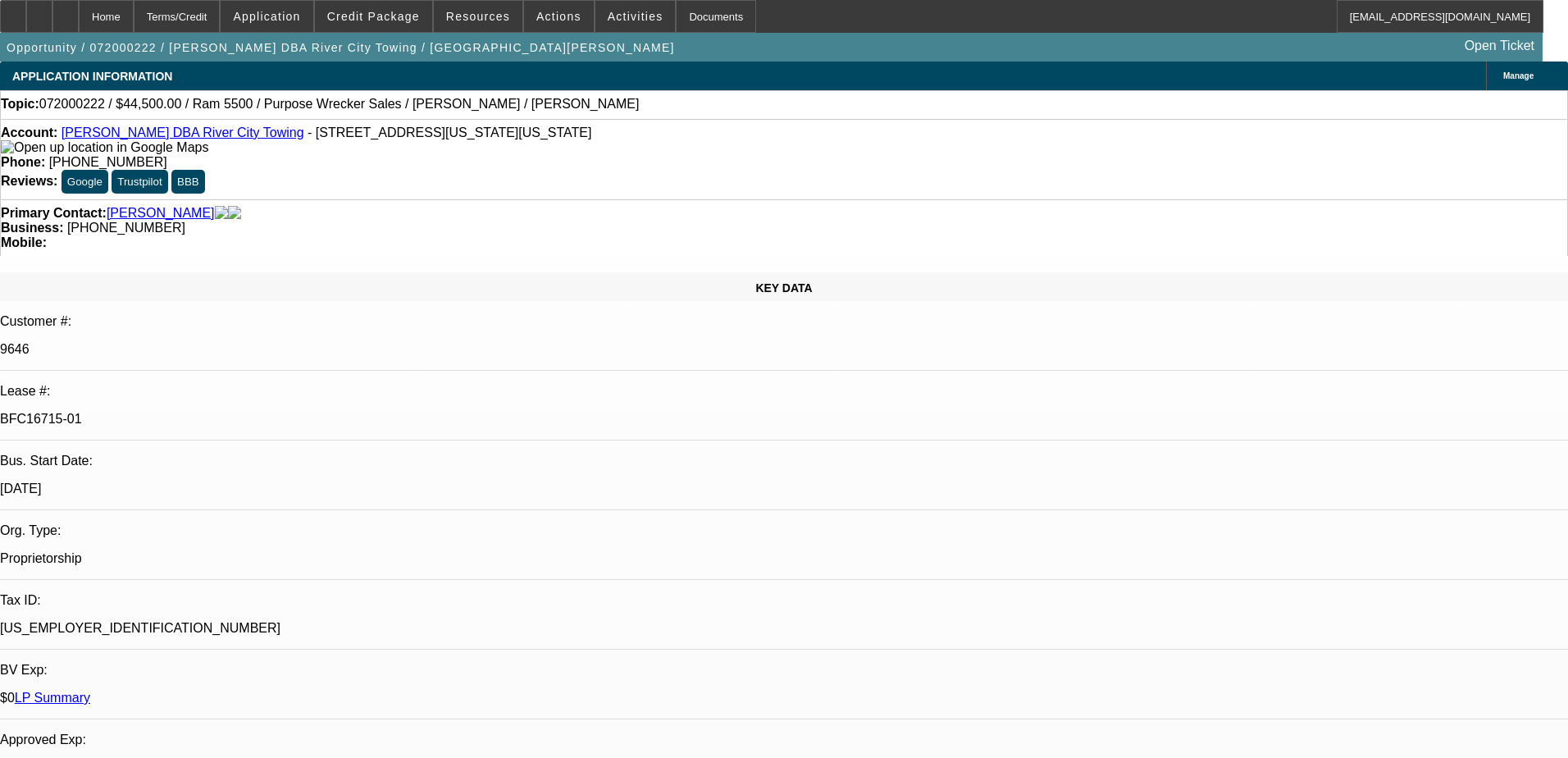
select select "0"
select select "2"
select select "0"
select select "6"
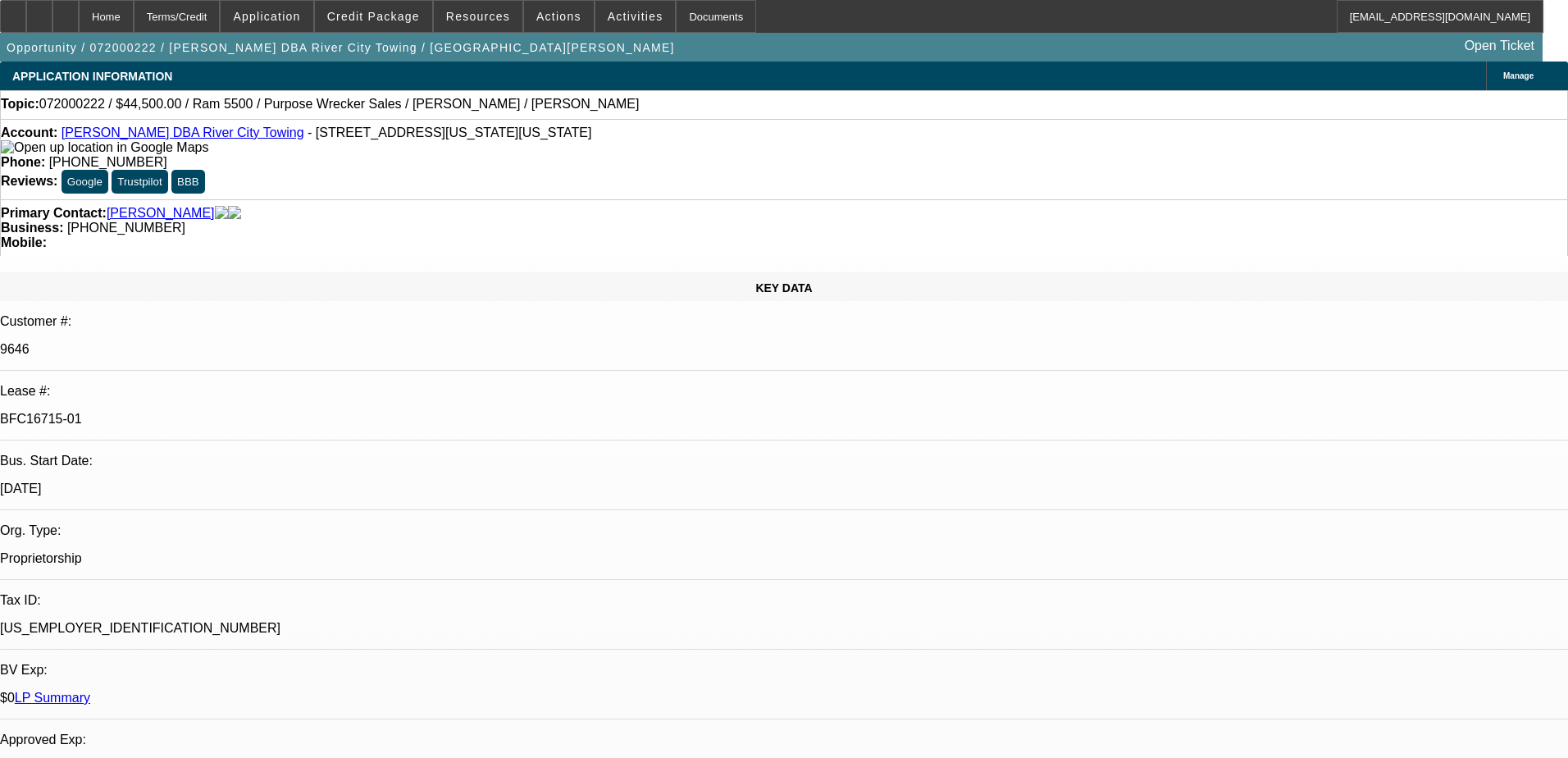
select select "0"
select select "2"
select select "0"
select select "6"
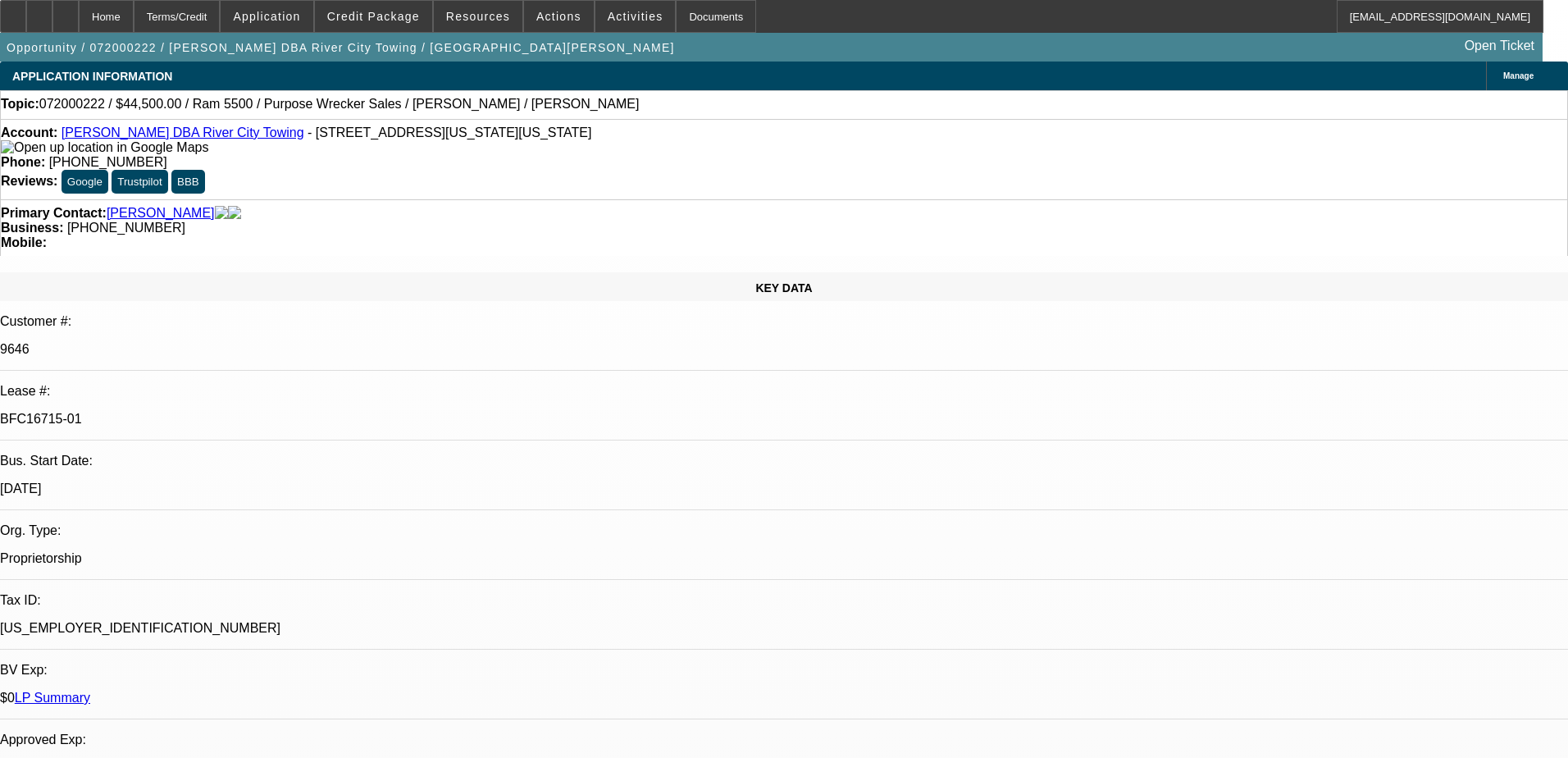
select select "0"
select select "2"
select select "0"
select select "6"
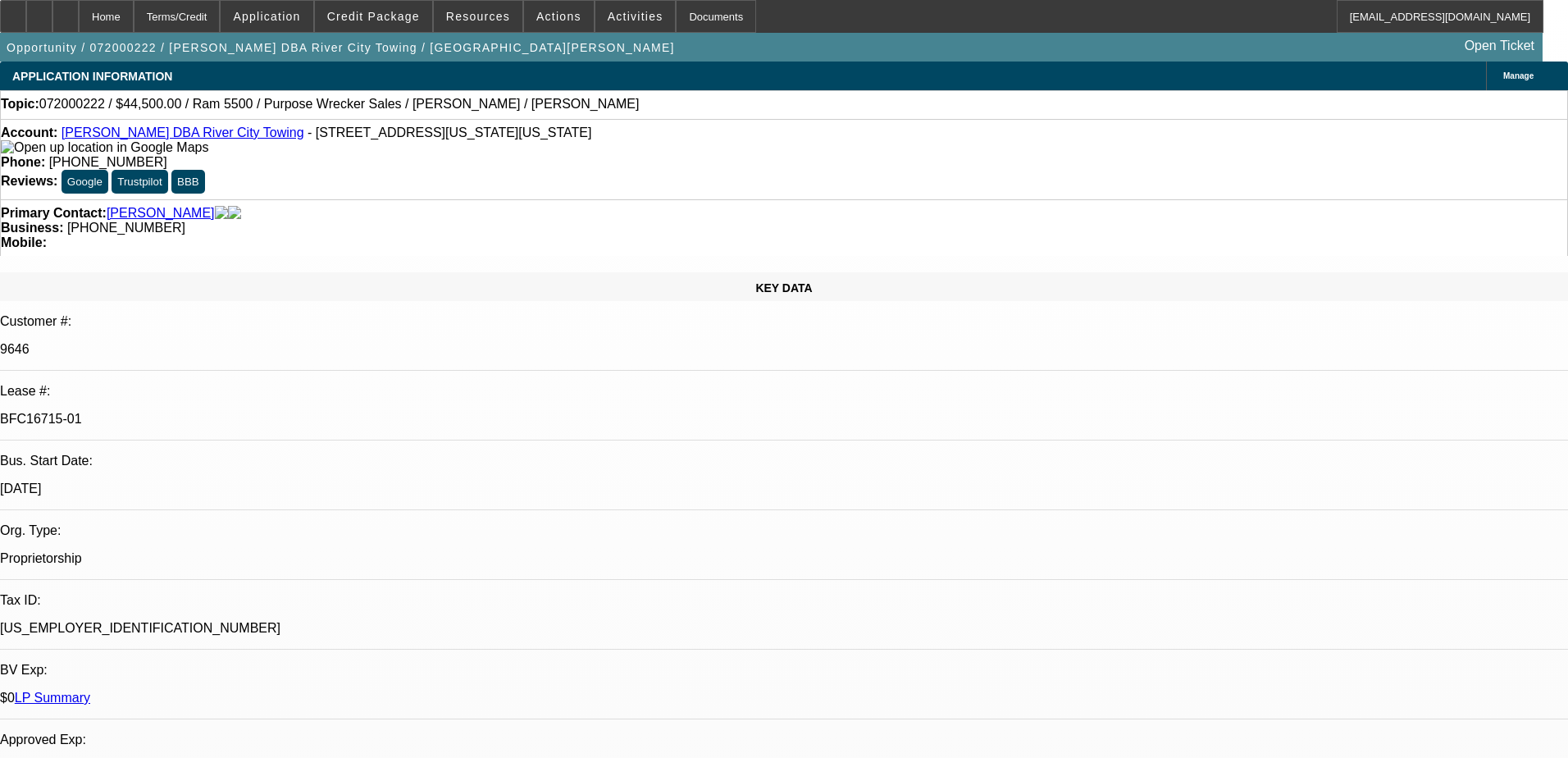
select select "0"
select select "2"
select select "0"
select select "6"
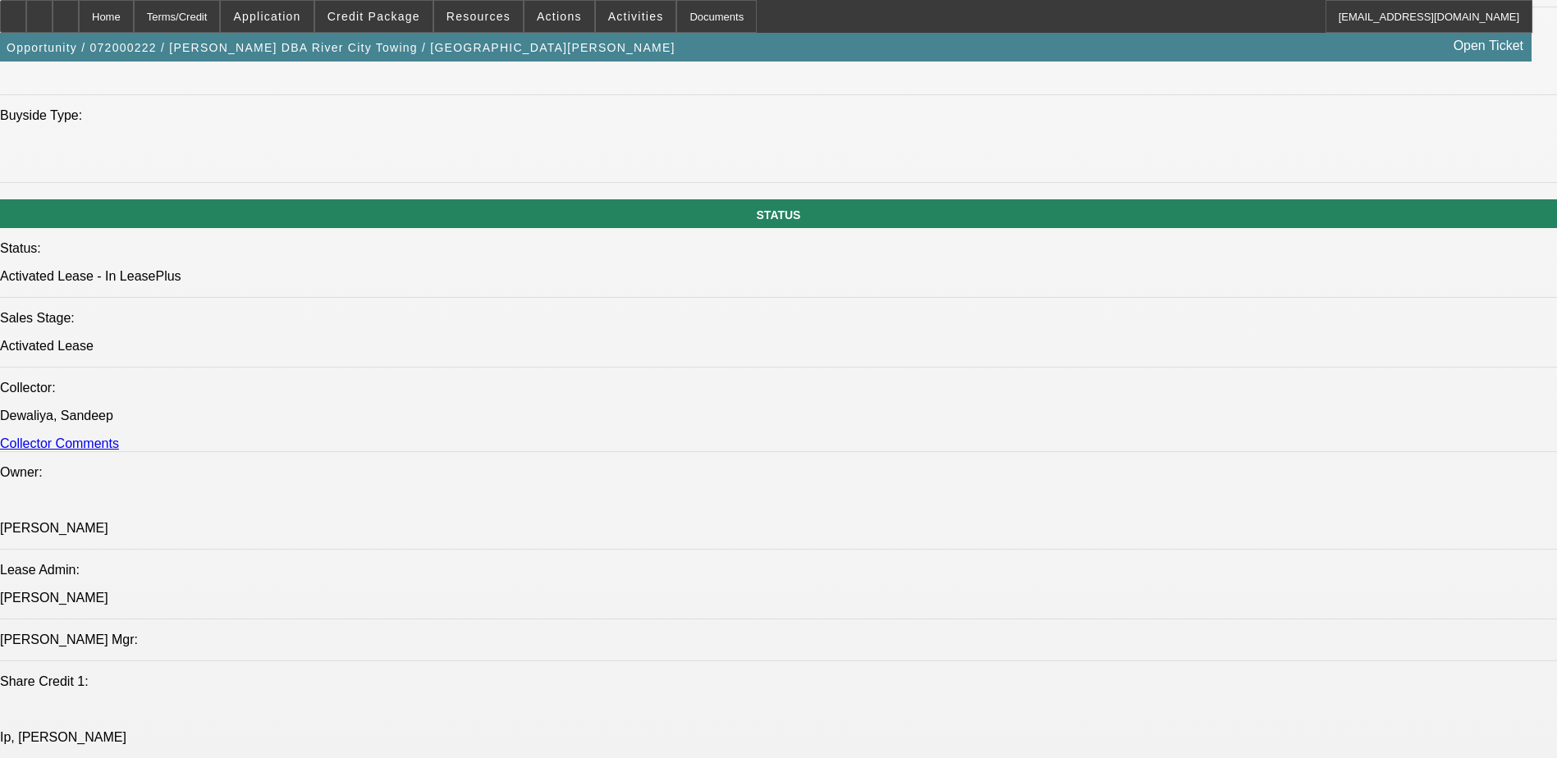
scroll to position [1559, 0]
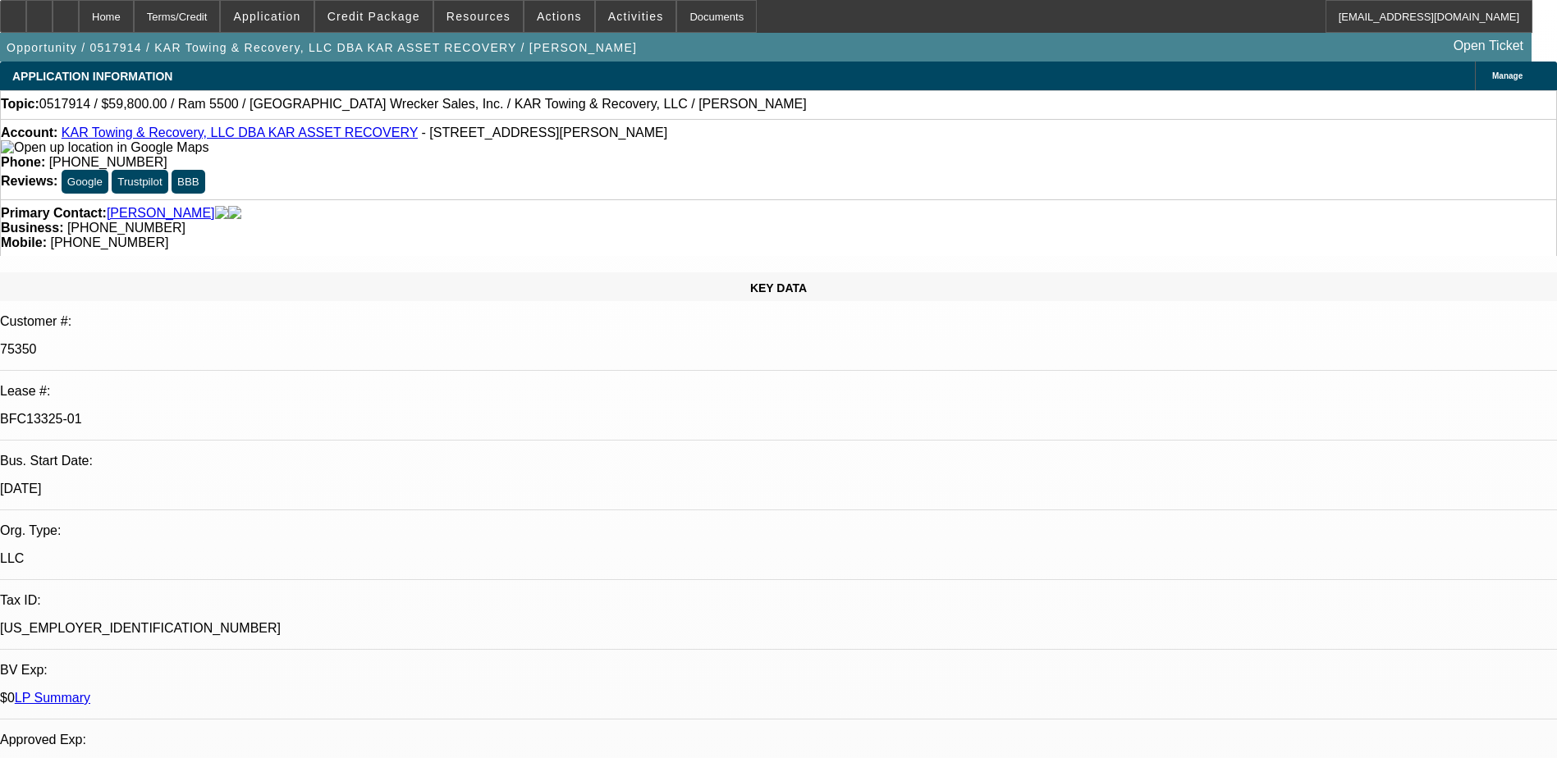
select select "0"
select select "2"
select select "0.1"
select select "0"
select select "2"
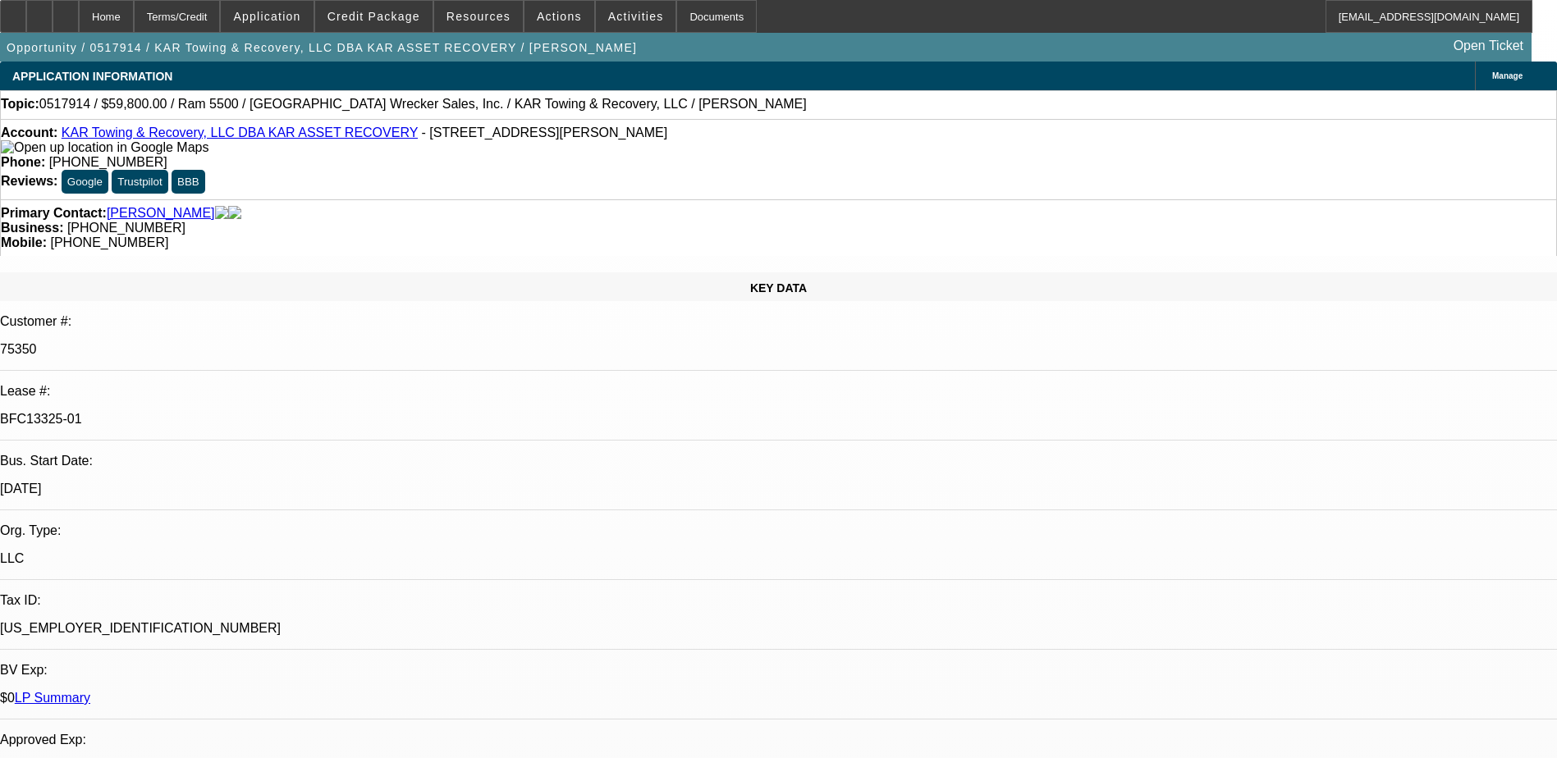
select select "0.1"
select select "0"
select select "2"
select select "0.1"
select select "0"
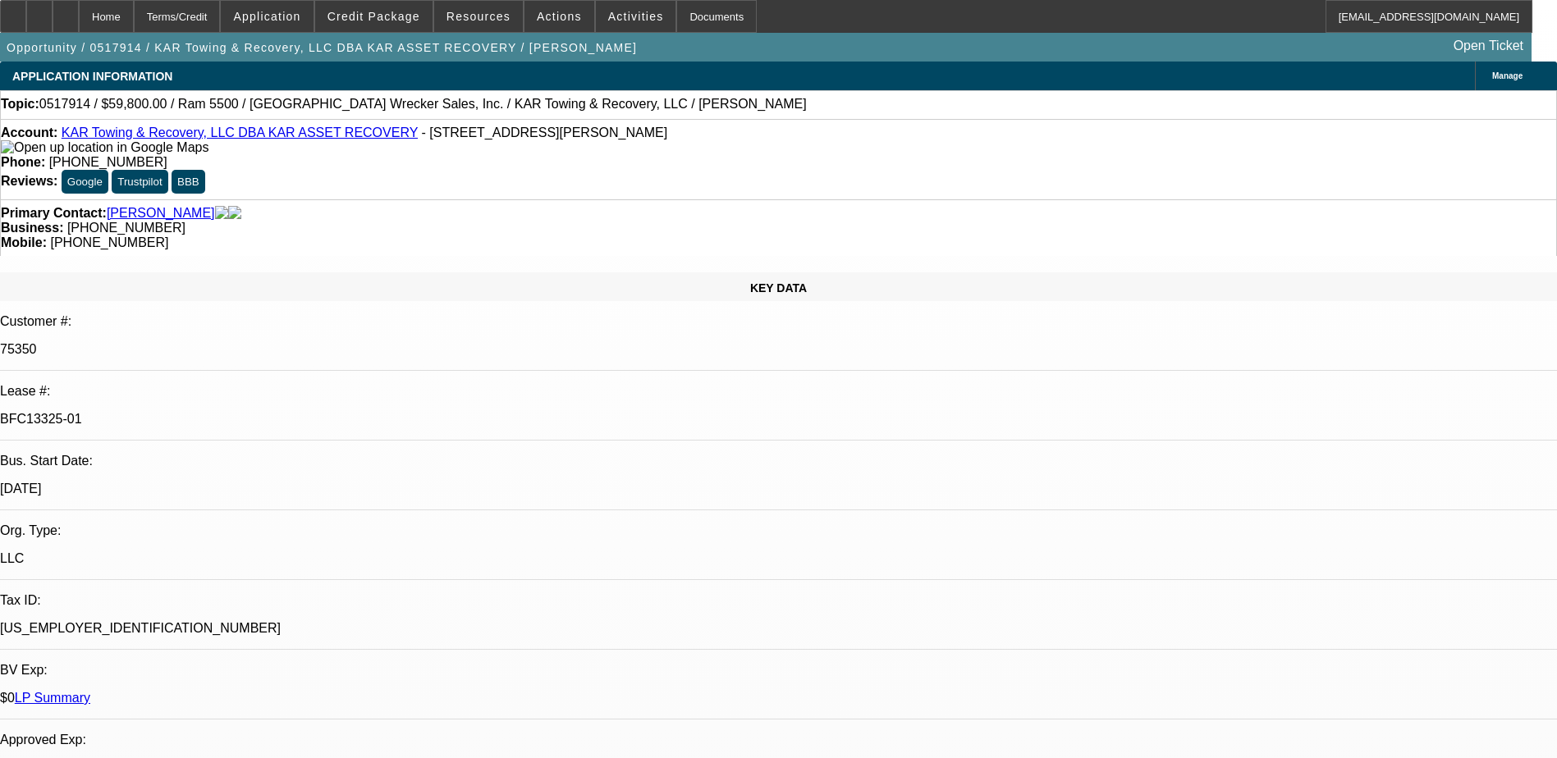
select select "2"
select select "0.1"
select select "1"
select select "2"
select select "4"
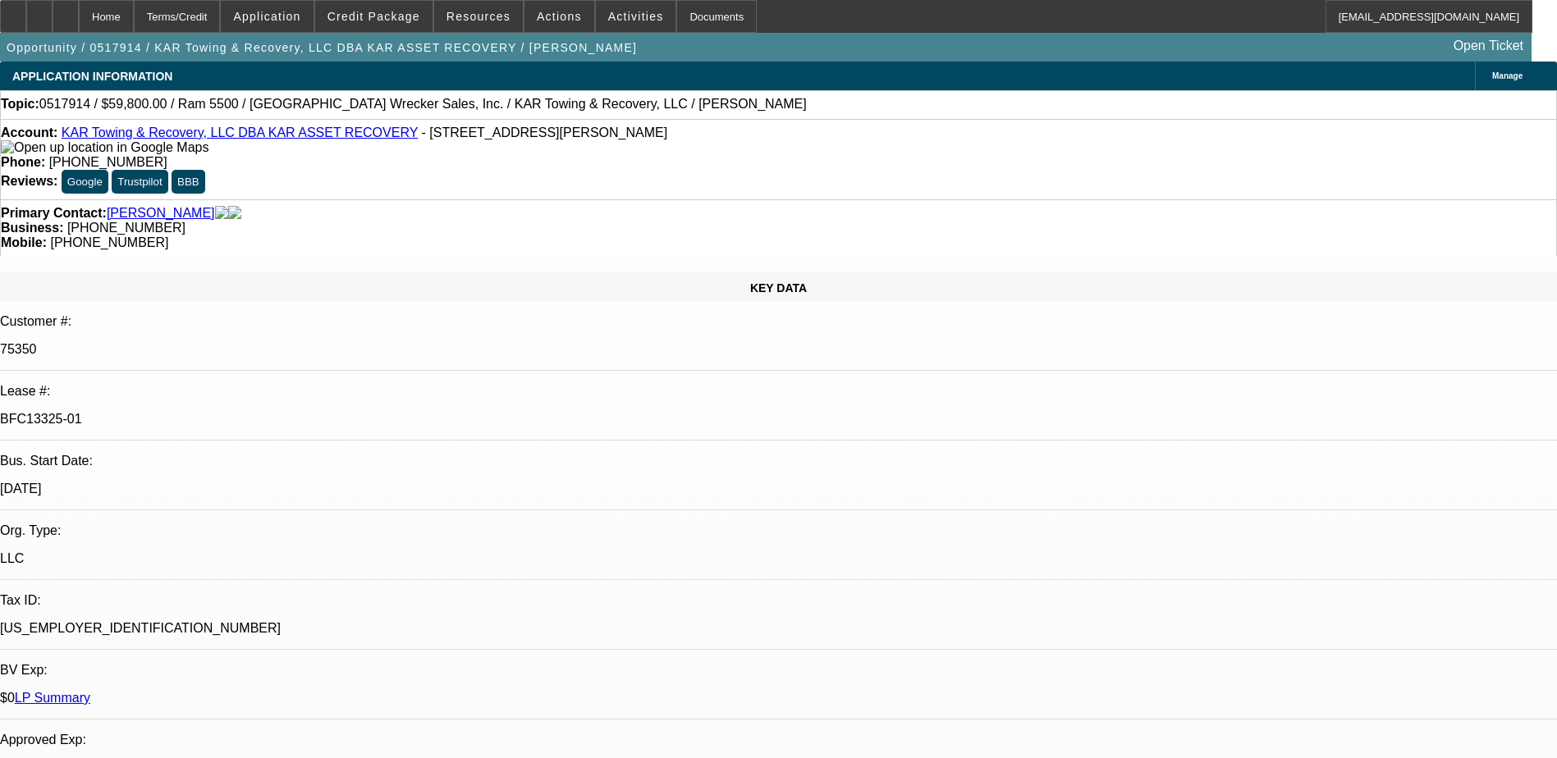
select select "1"
select select "2"
select select "4"
select select "1"
select select "2"
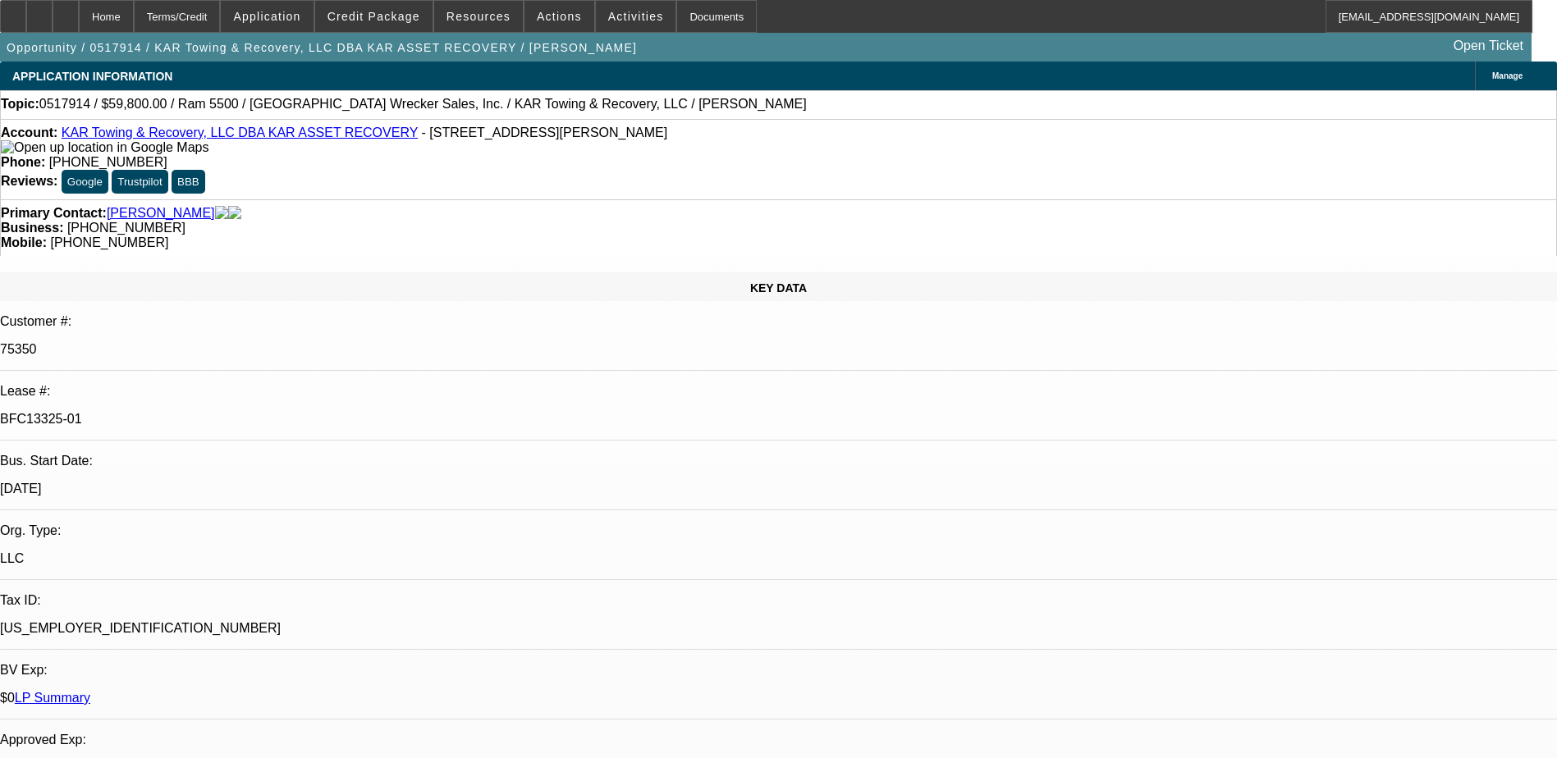
select select "4"
select select "1"
select select "2"
select select "4"
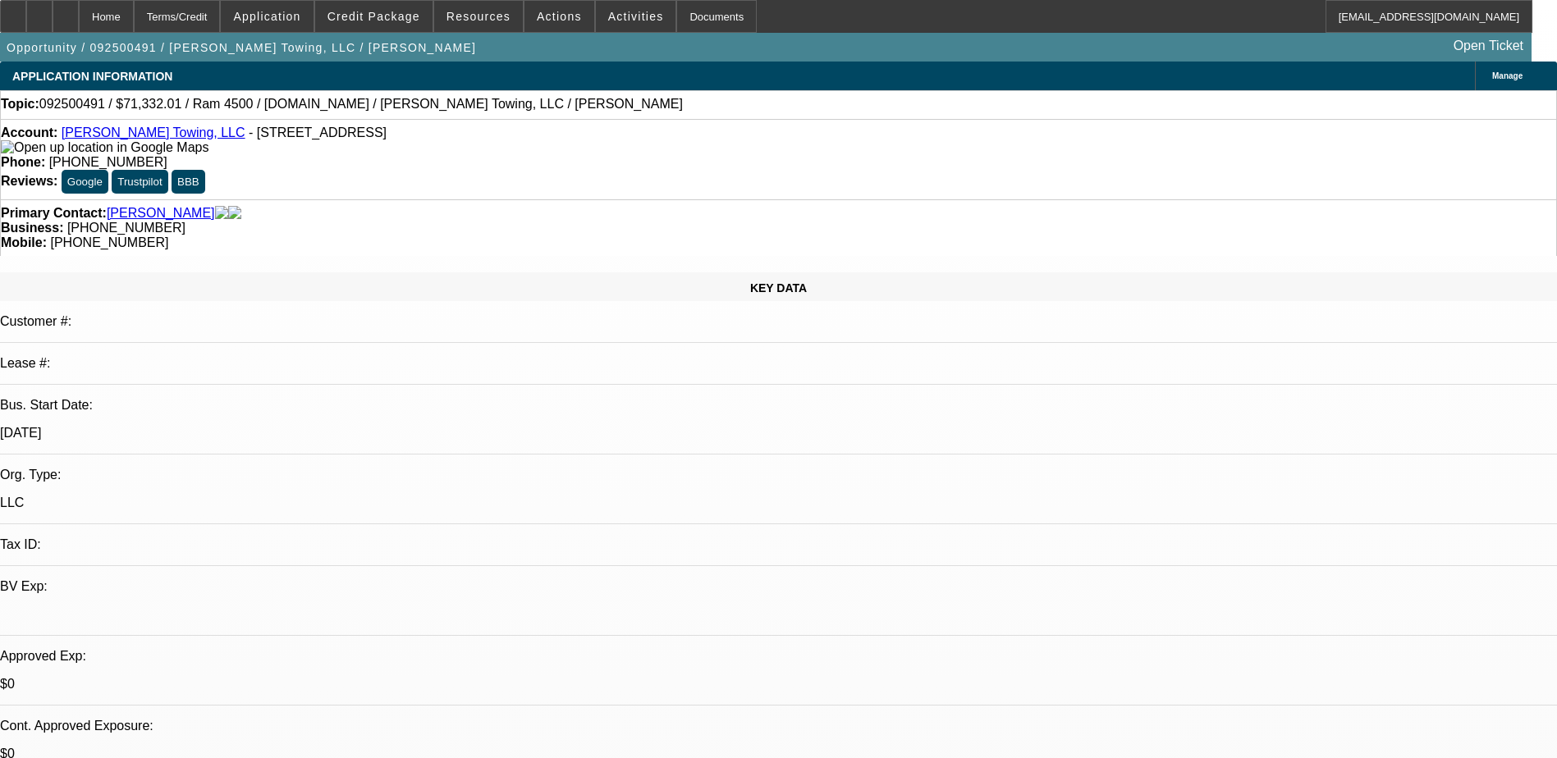
select select "0"
select select "2"
select select "0"
select select "6"
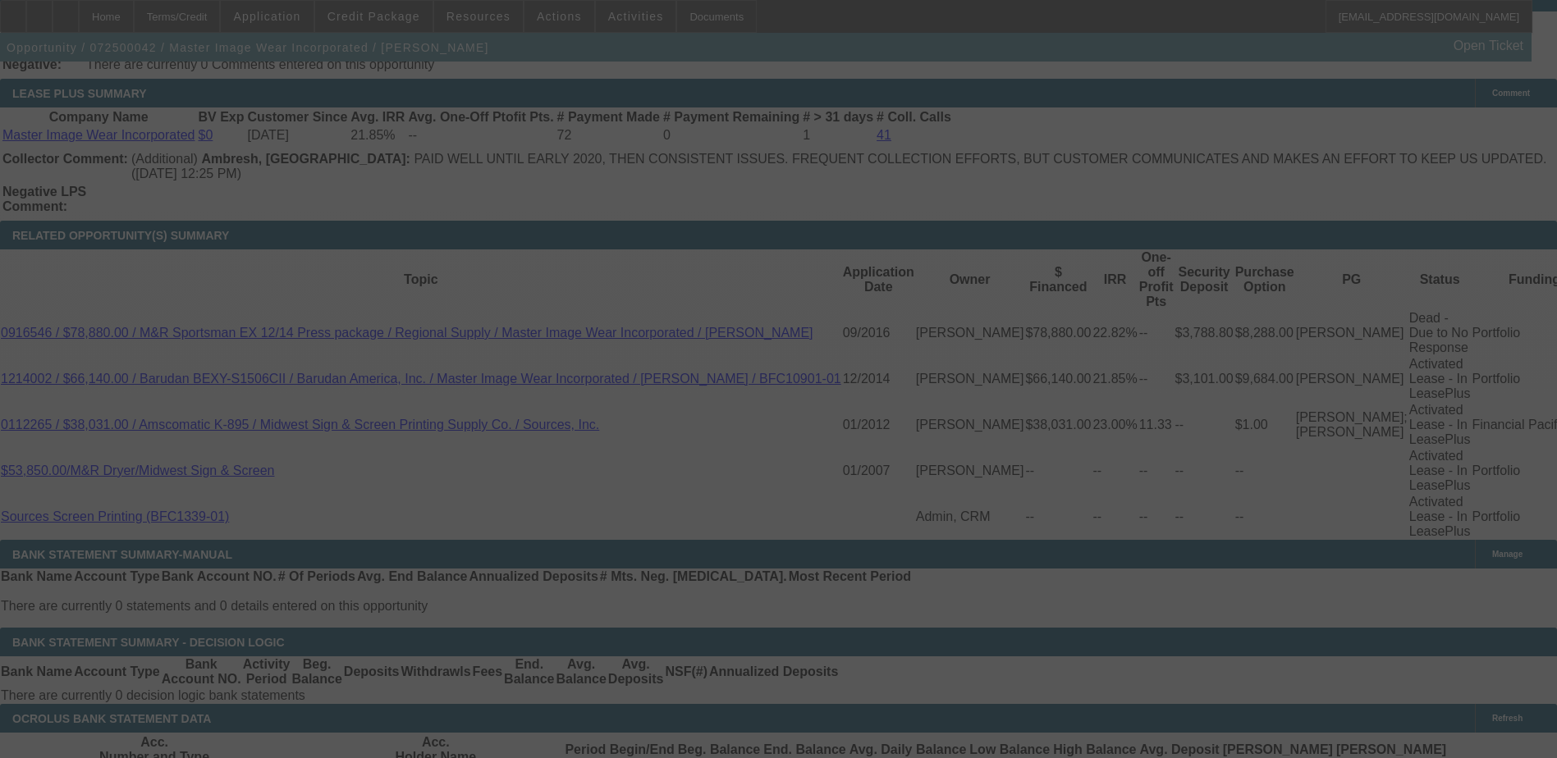
scroll to position [3323, 0]
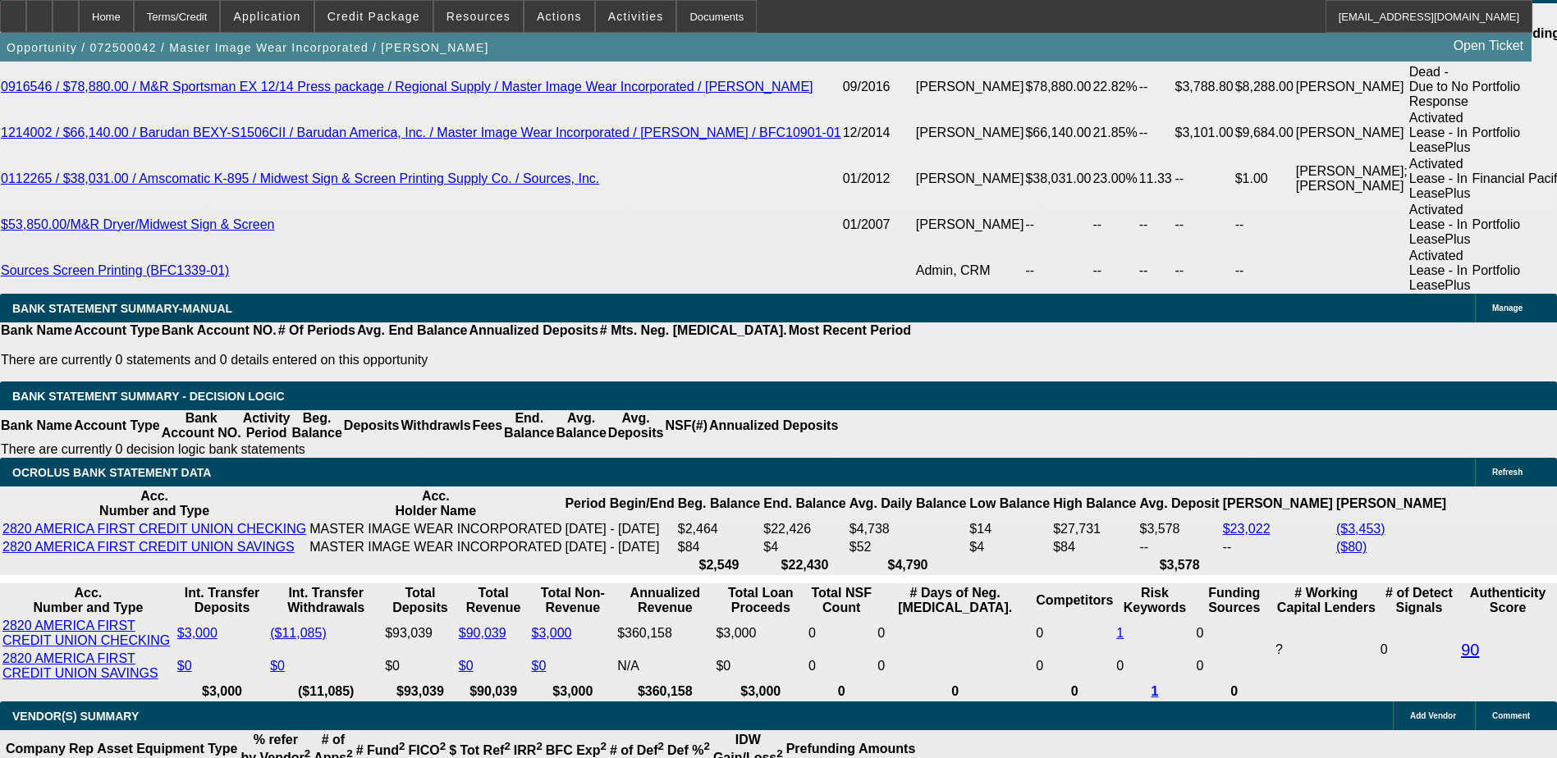
select select "0"
select select "0.1"
select select "0"
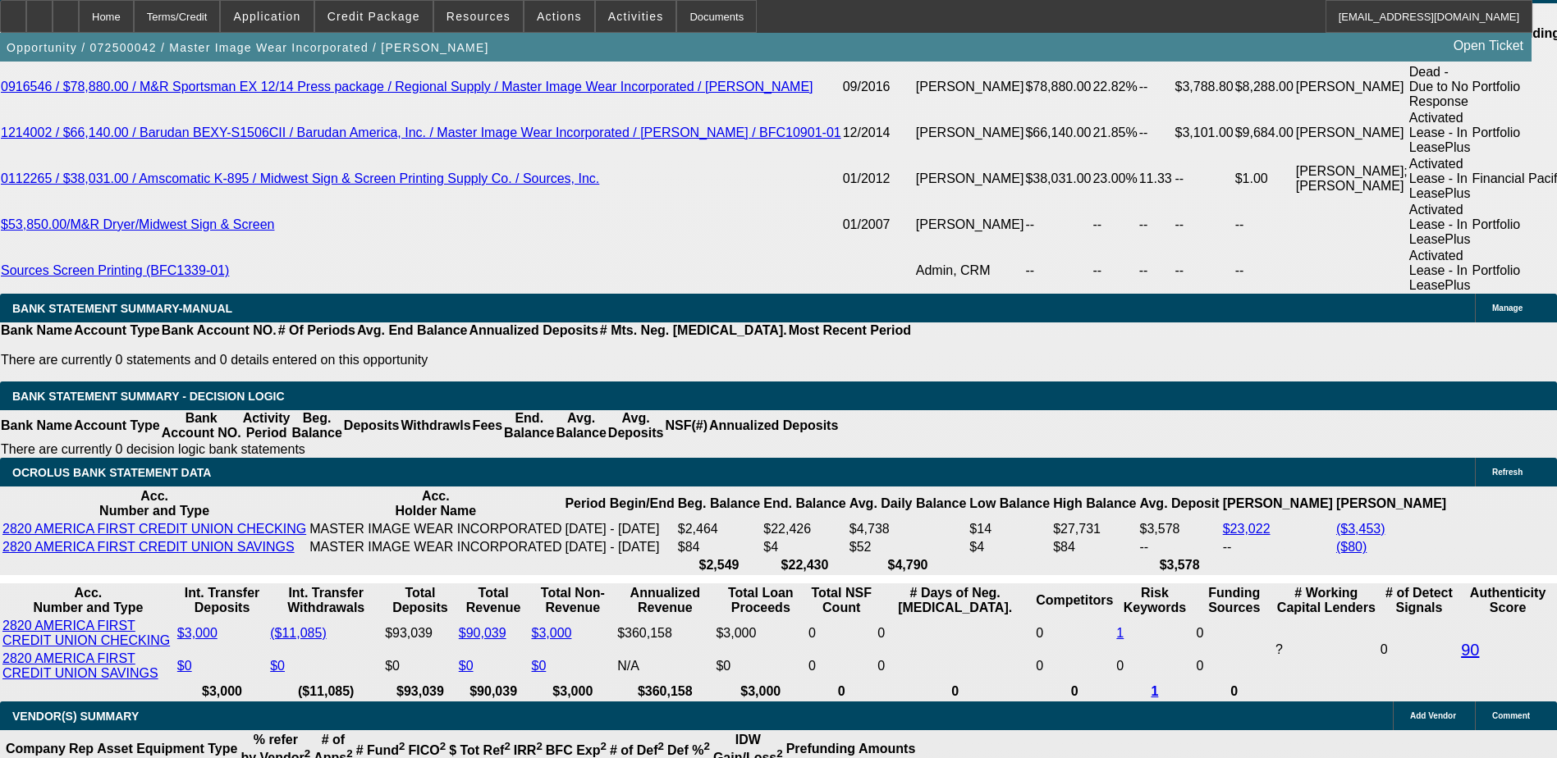
select select "0.1"
select select "0"
select select "0.1"
select select "0"
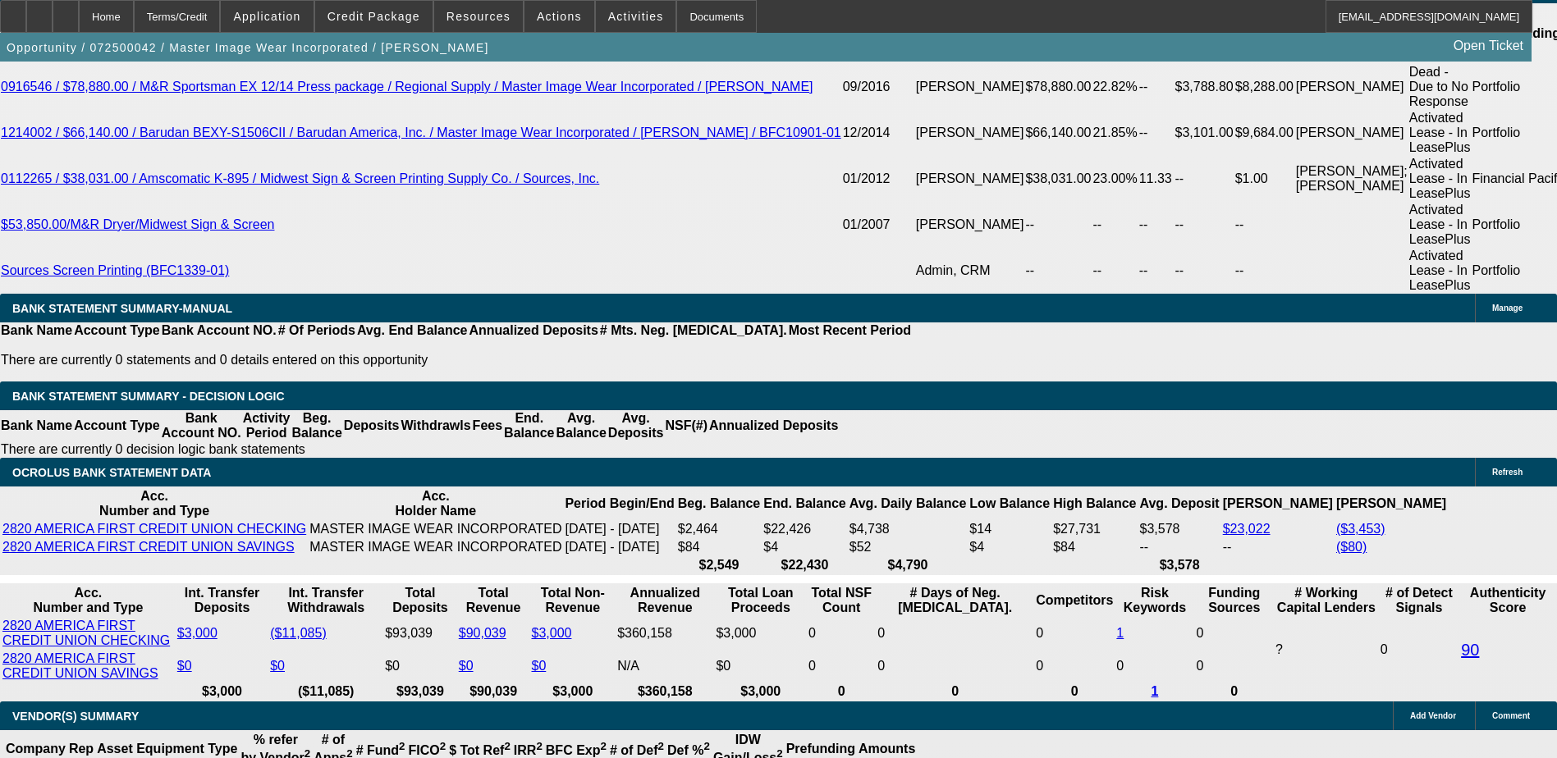
select select "0"
select select "0.1"
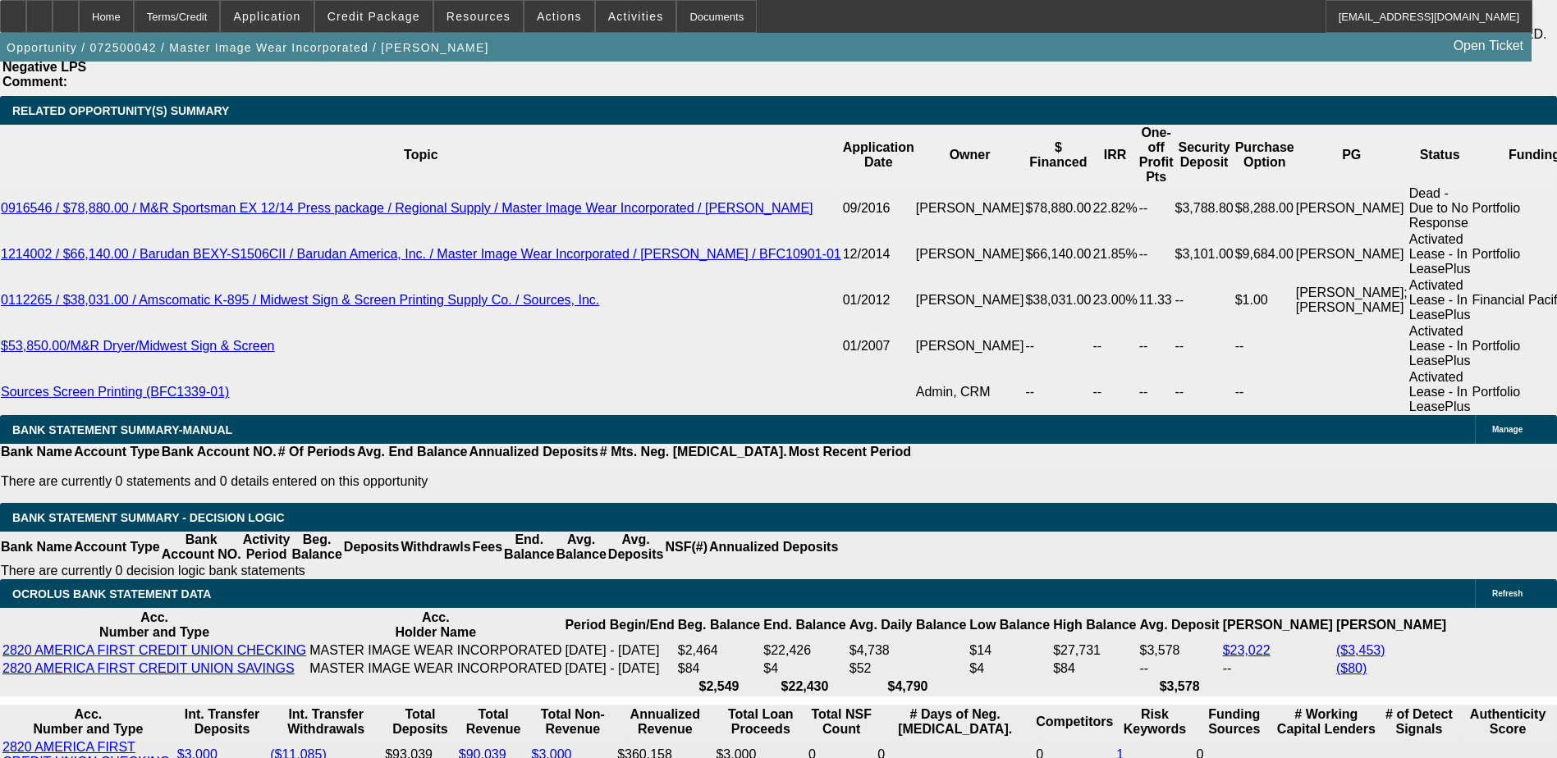
select select "1"
select select "4"
select select "1"
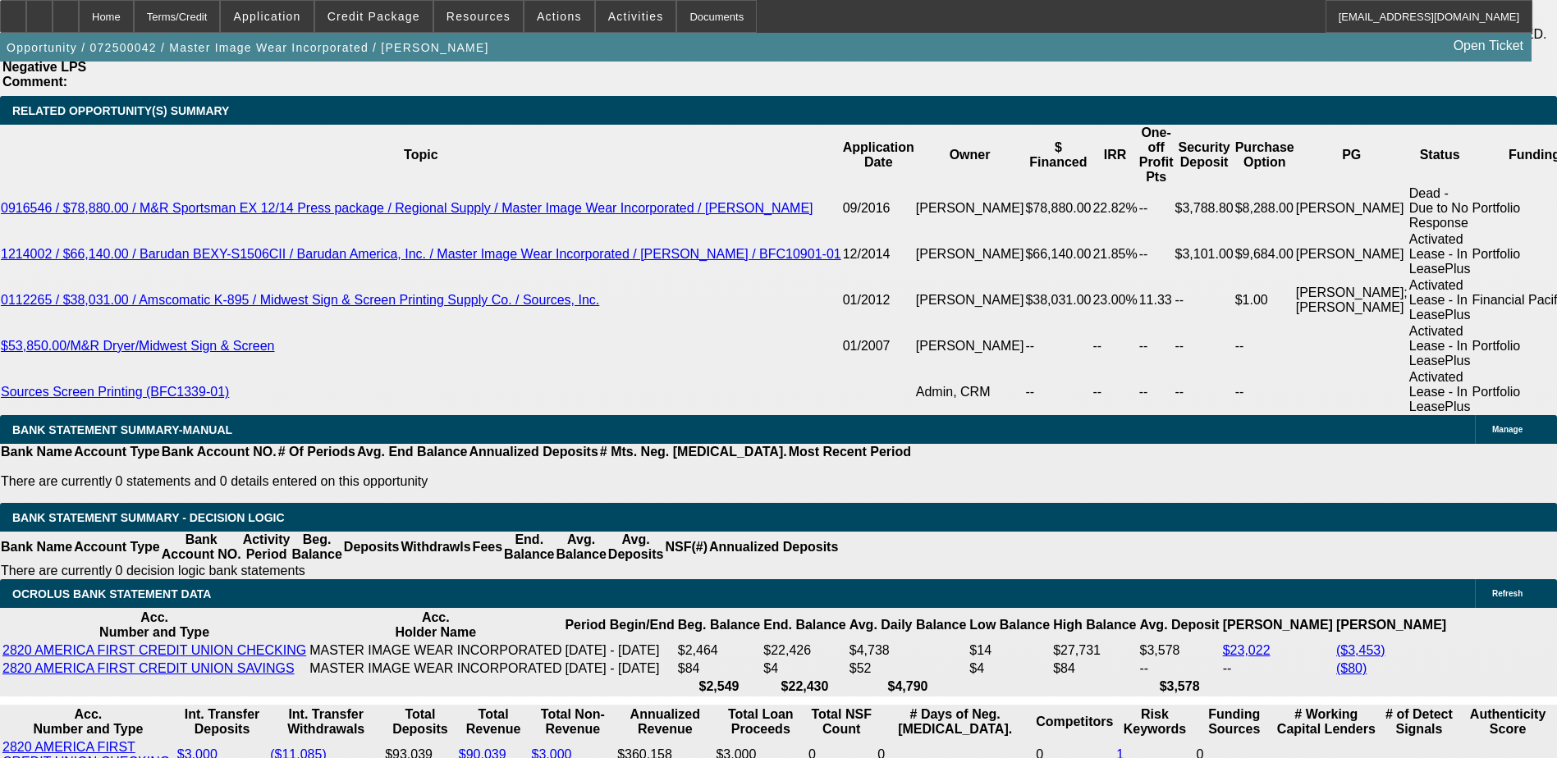
select select "4"
select select "1"
select select "3"
select select "4"
select select "1"
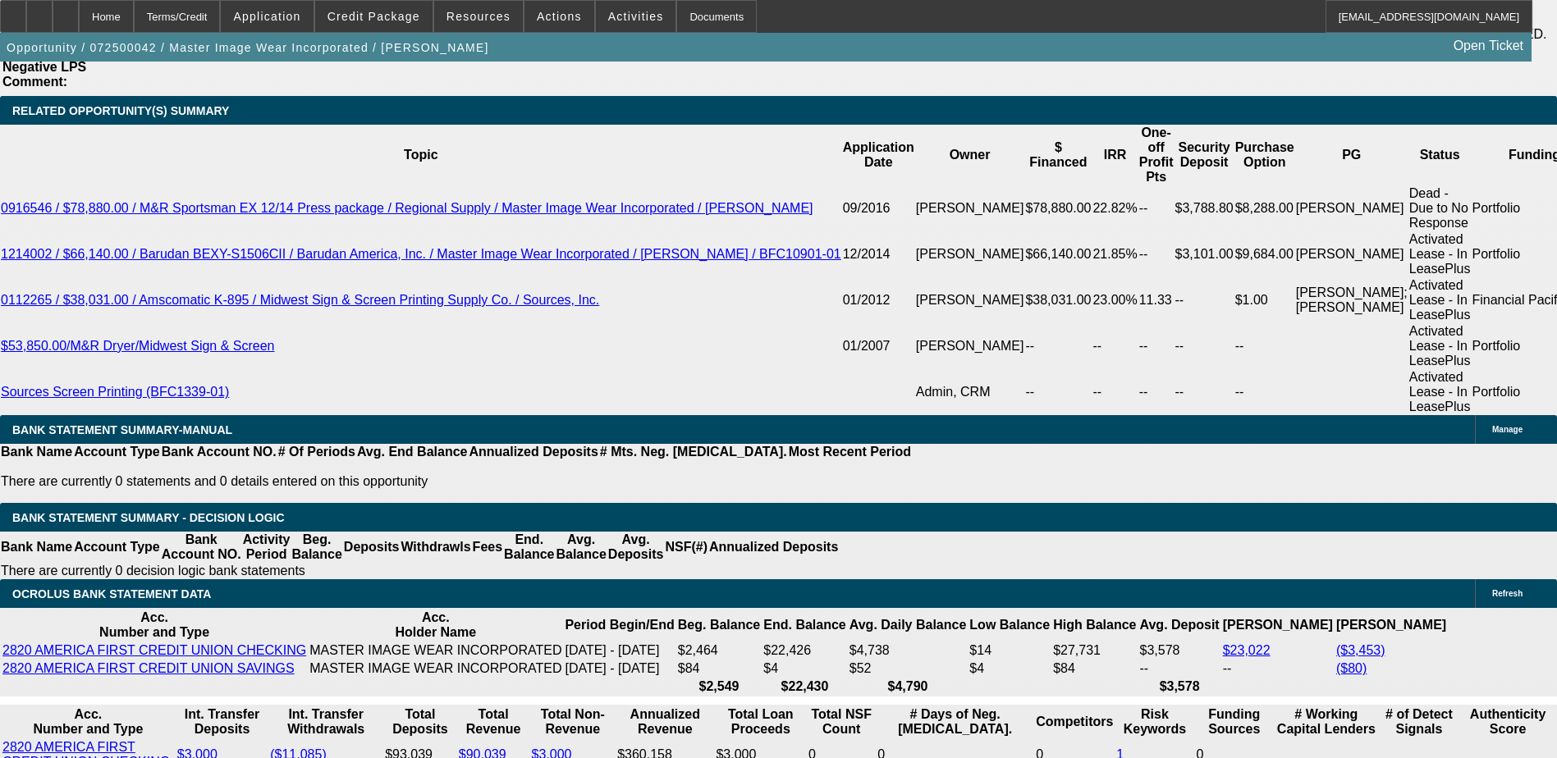
select select "3"
select select "4"
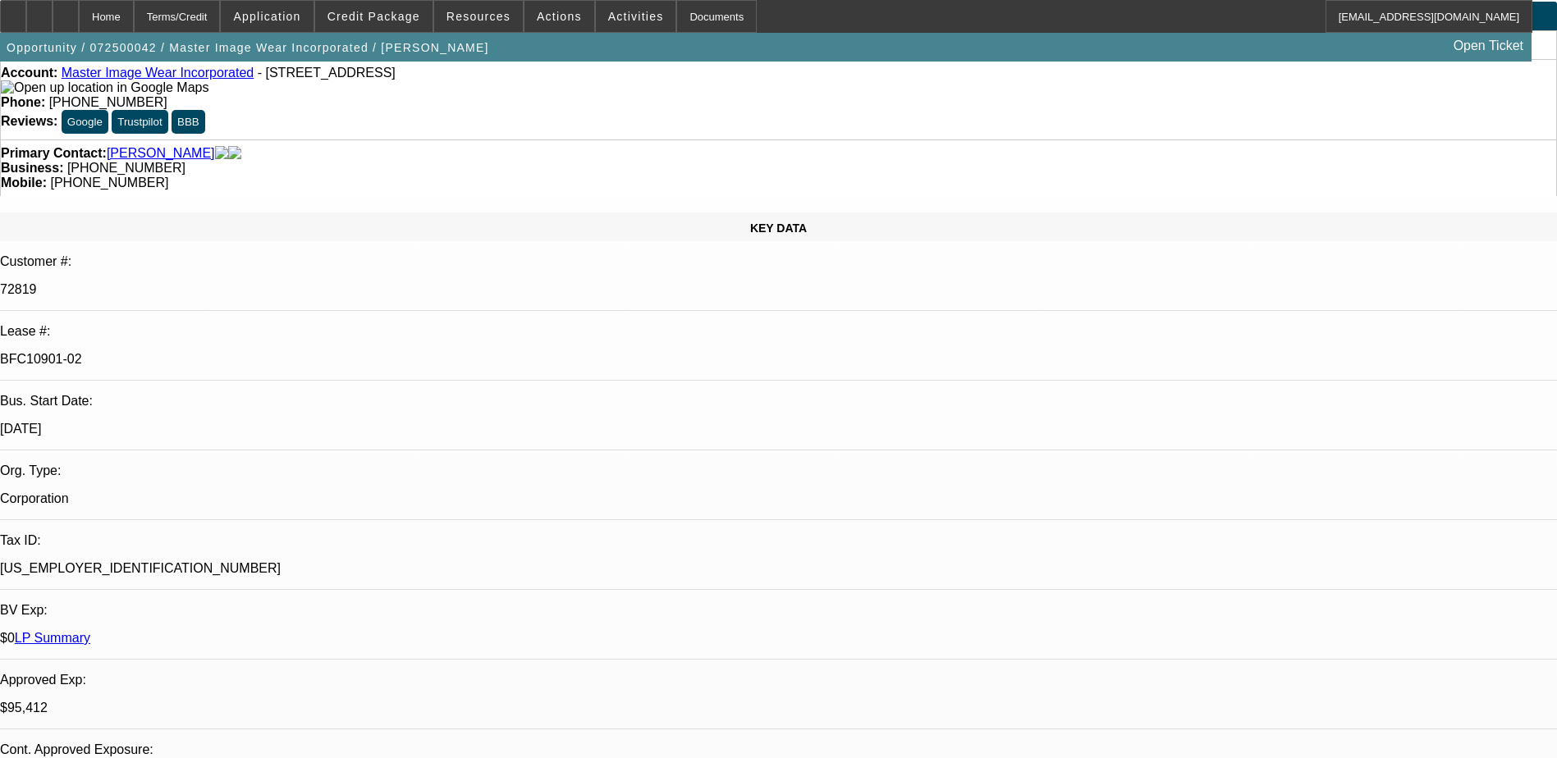
scroll to position [0, 0]
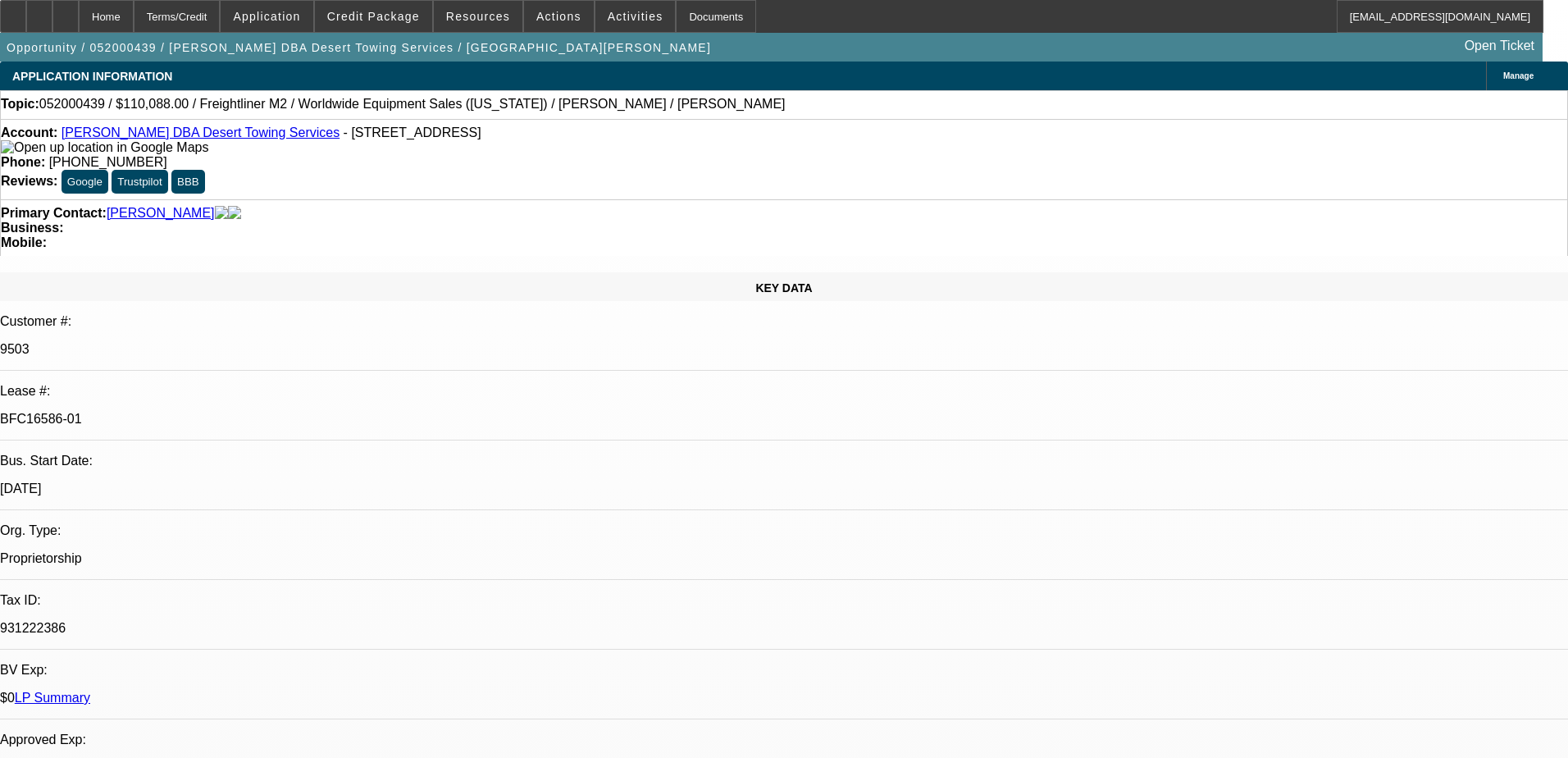
select select "0"
select select "0.1"
select select "4"
select select "0"
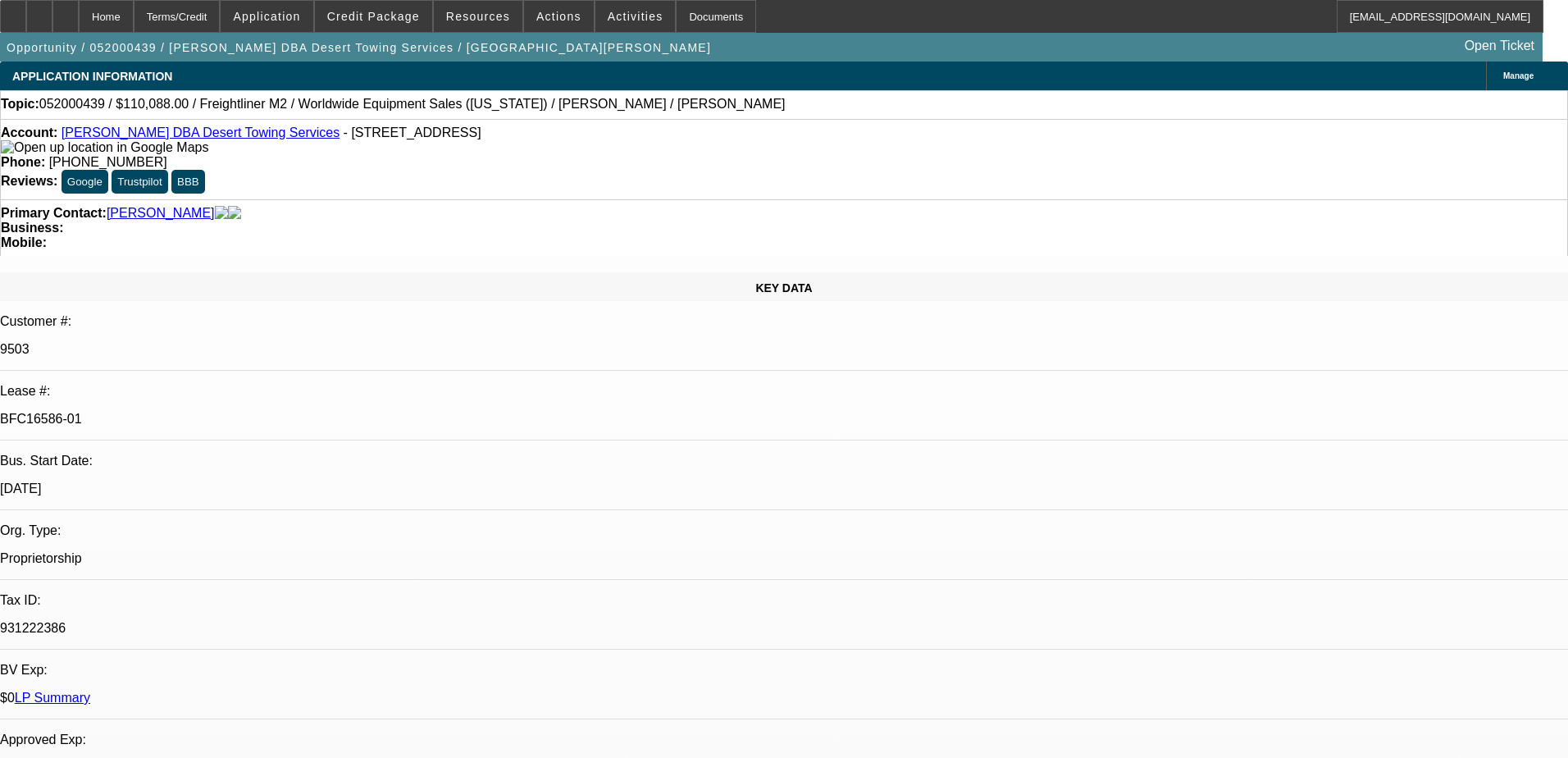
select select "0"
select select "0.1"
select select "4"
select select "0"
select select "2"
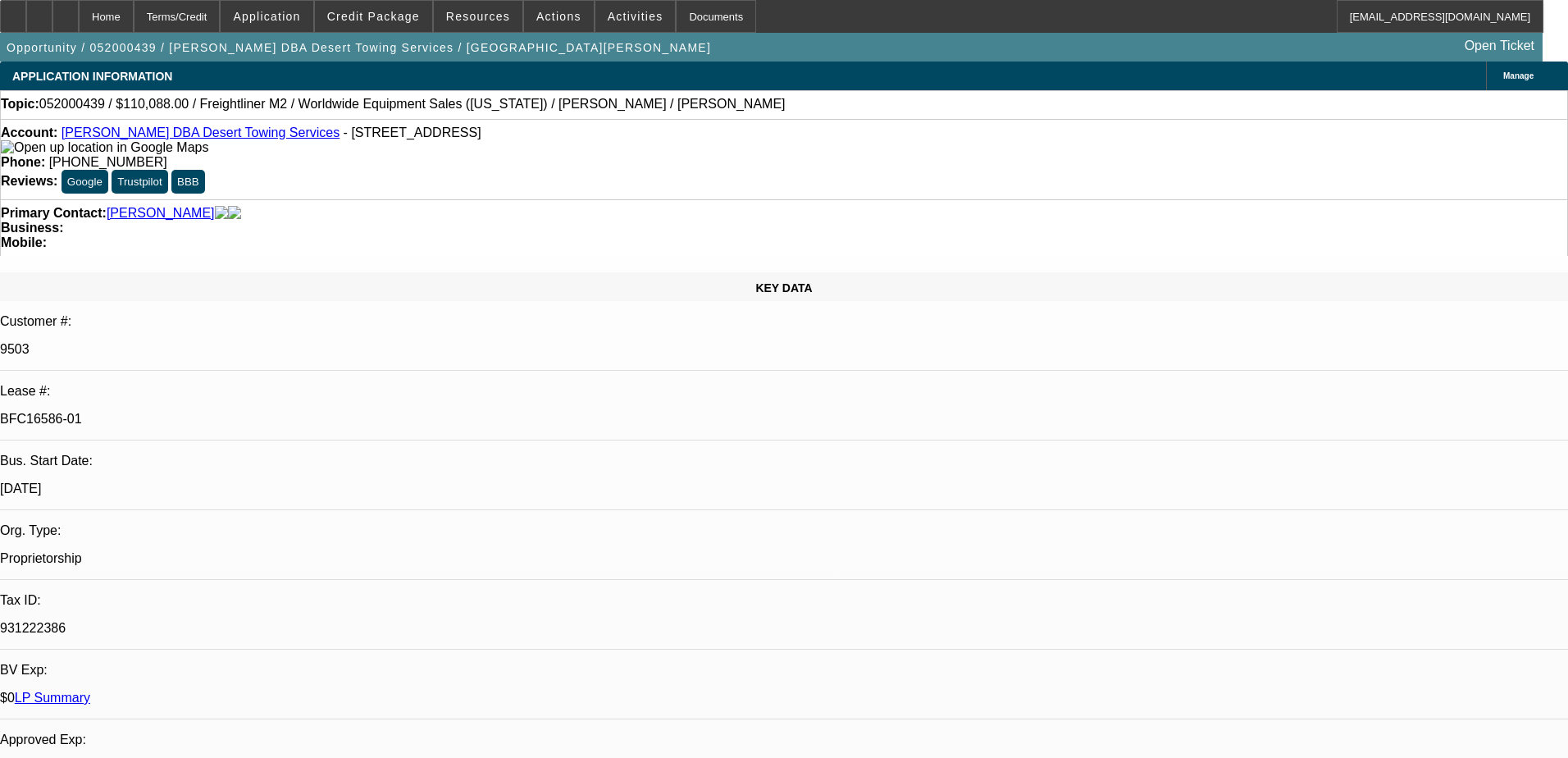
select select "2"
select select "0.1"
select select "4"
select select "0"
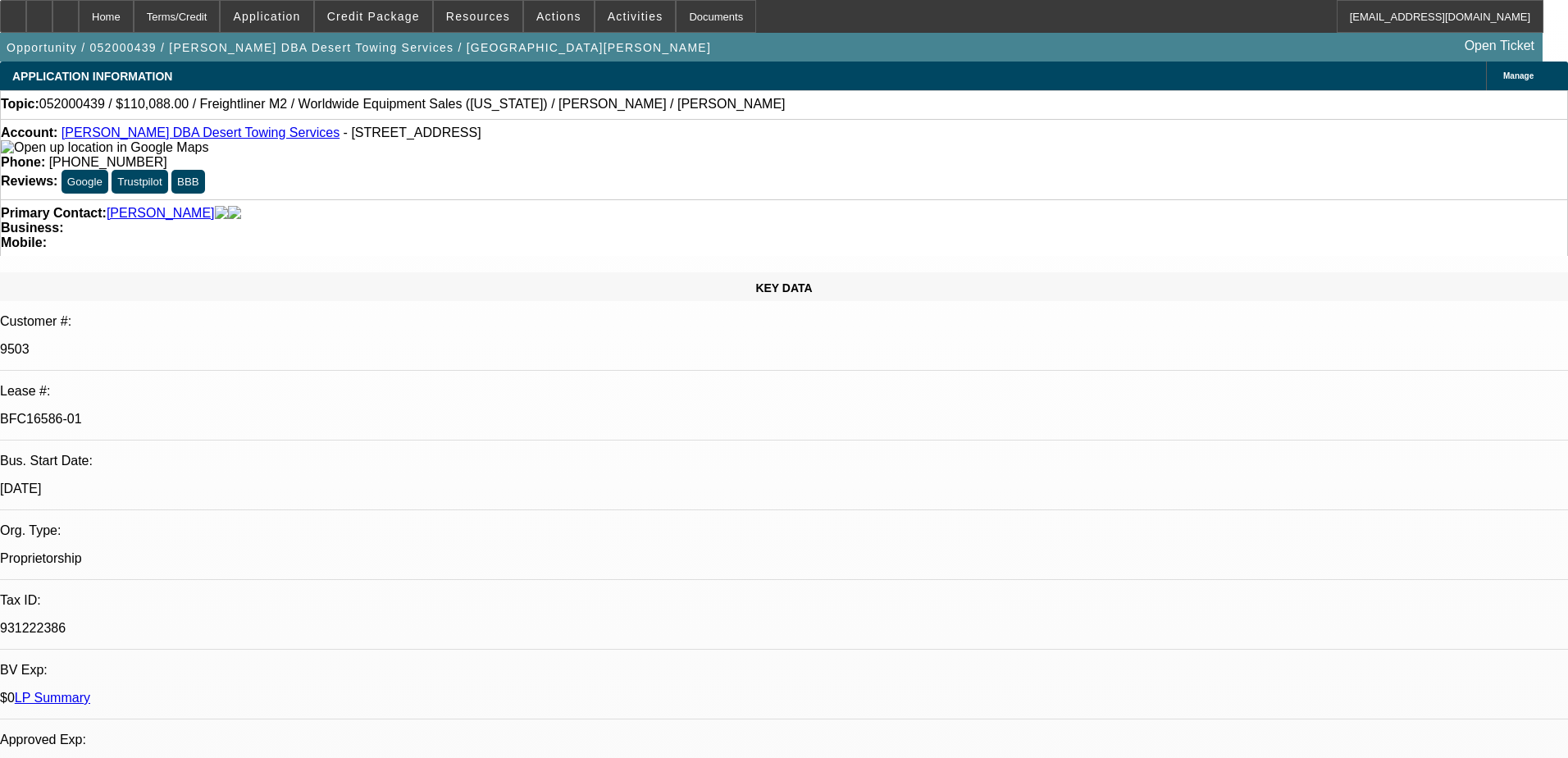
select select "0.1"
select select "4"
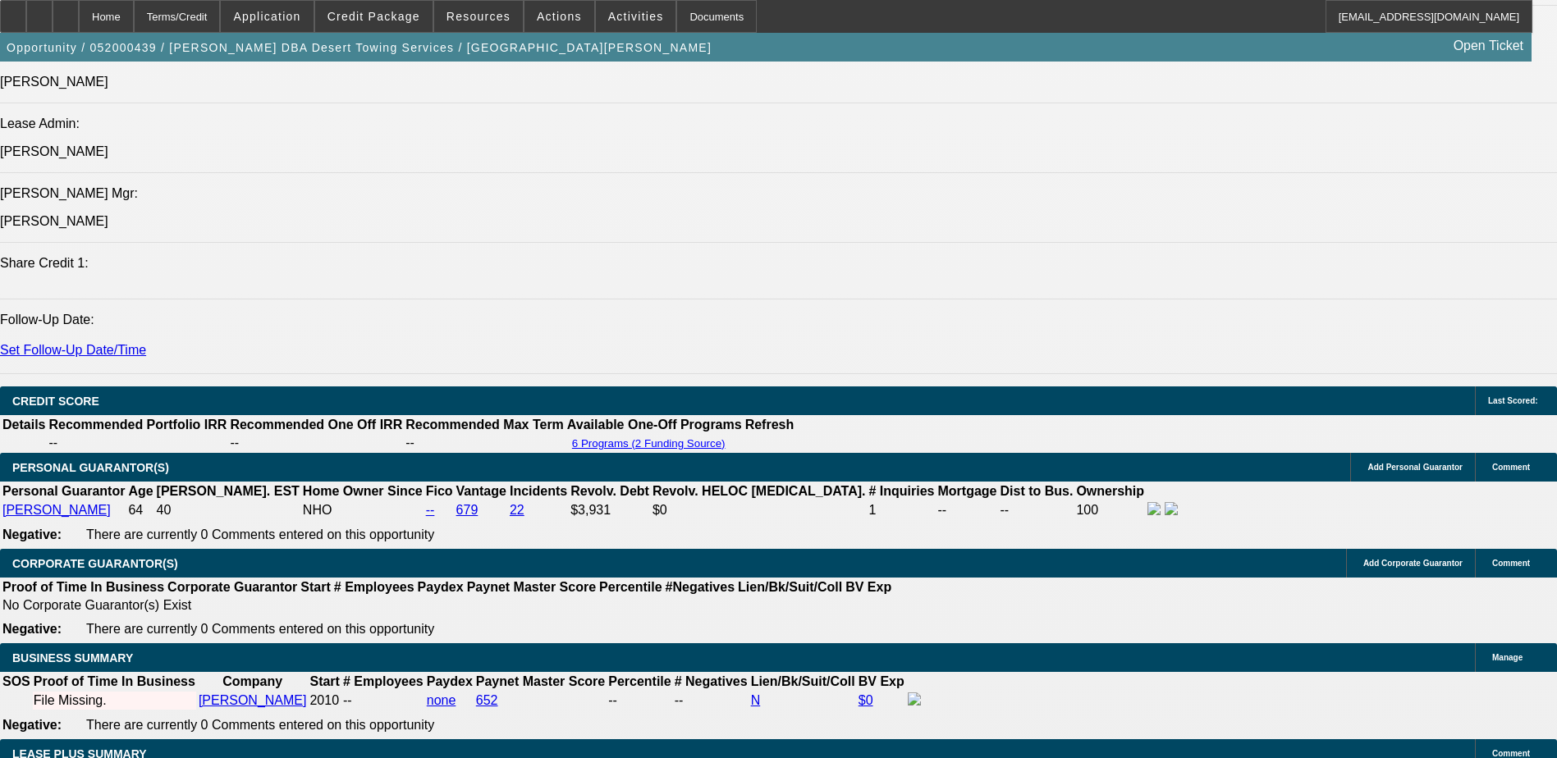
scroll to position [2380, 0]
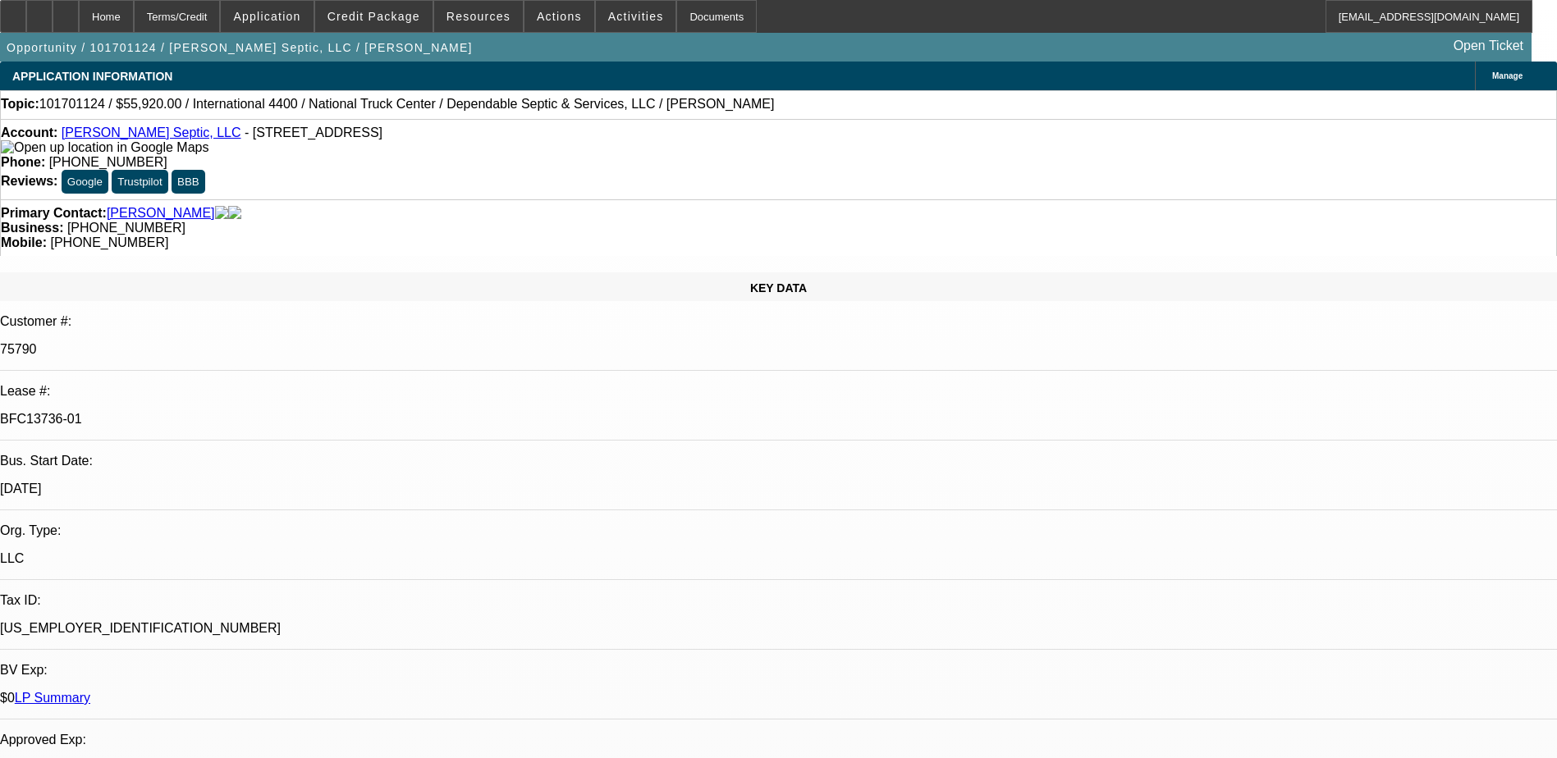
select select "0"
select select "2"
select select "0"
select select "2"
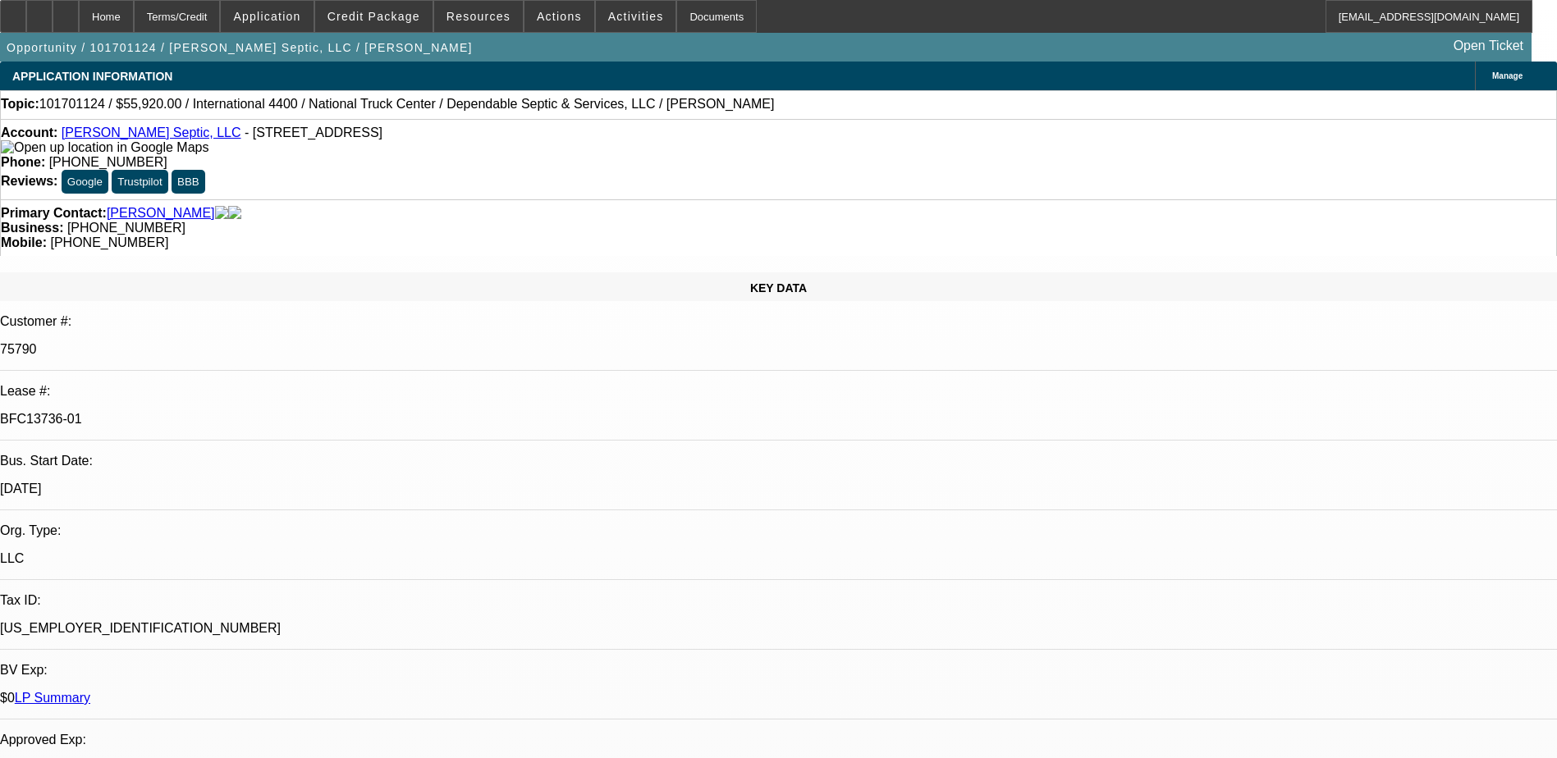
select select "0"
select select "2"
select select "0"
select select "1"
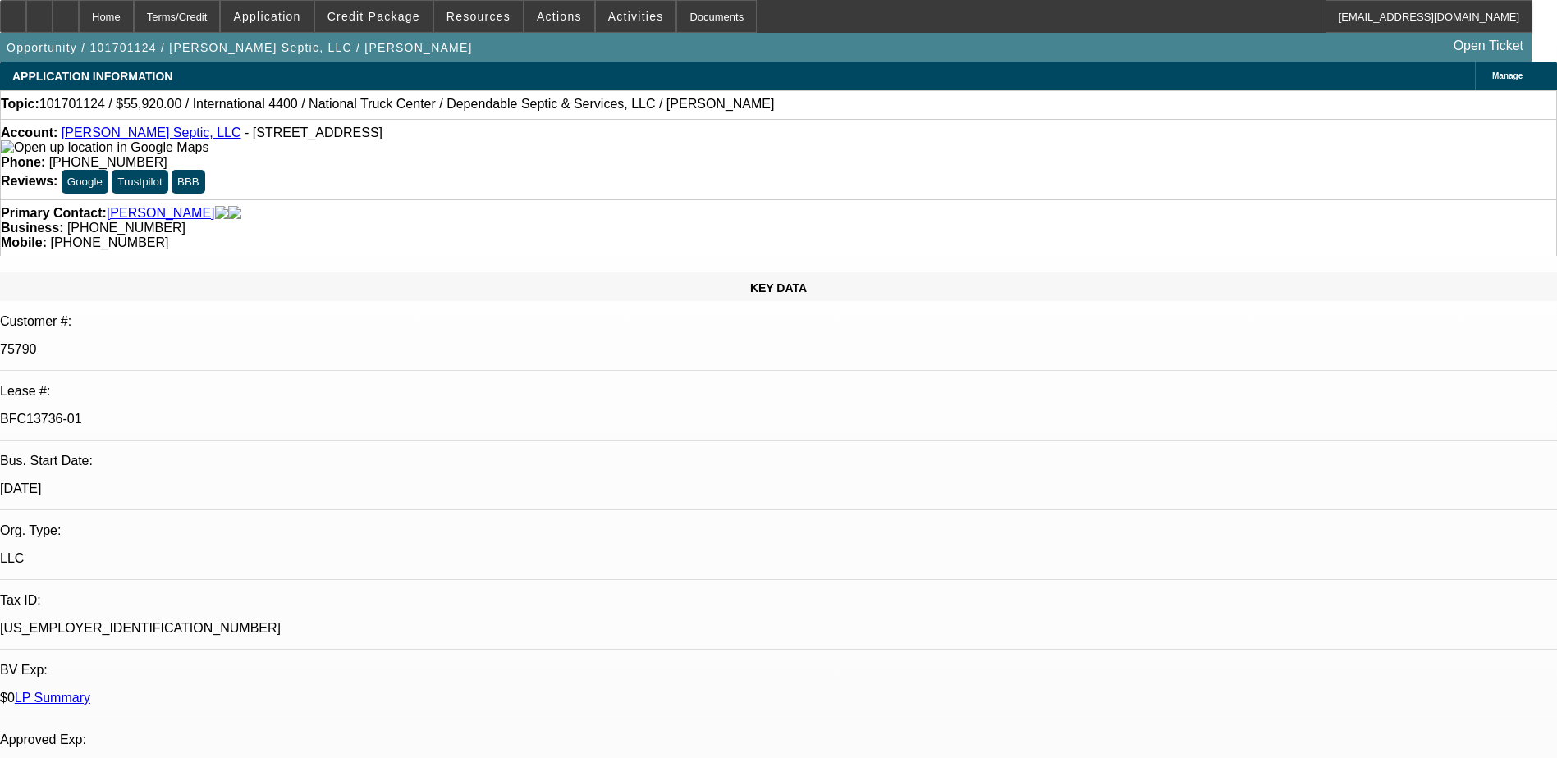
select select "2"
select select "6"
select select "1"
select select "2"
select select "6"
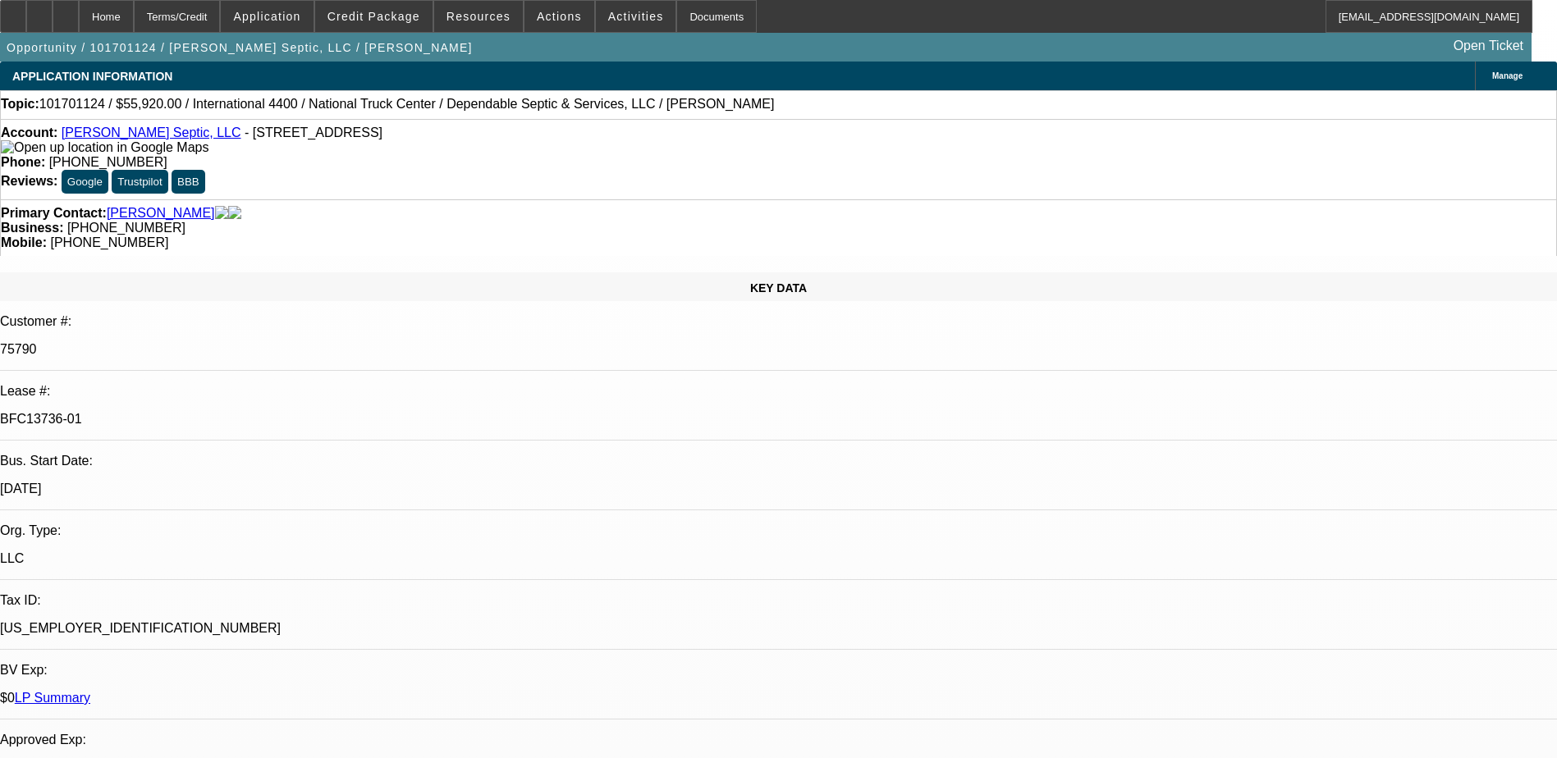
select select "1"
select select "2"
select select "6"
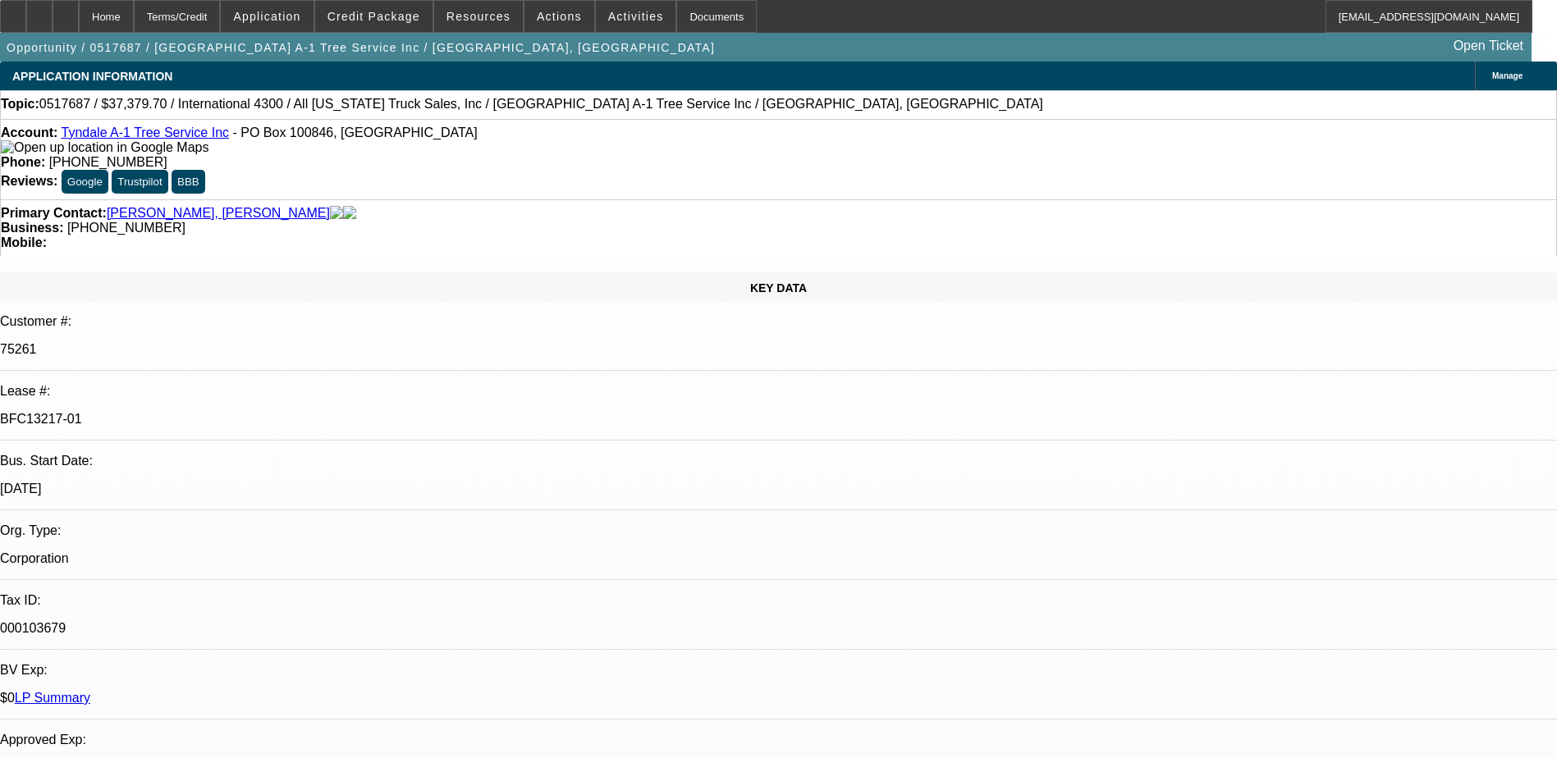
select select "0"
select select "2"
select select "0"
select select "2"
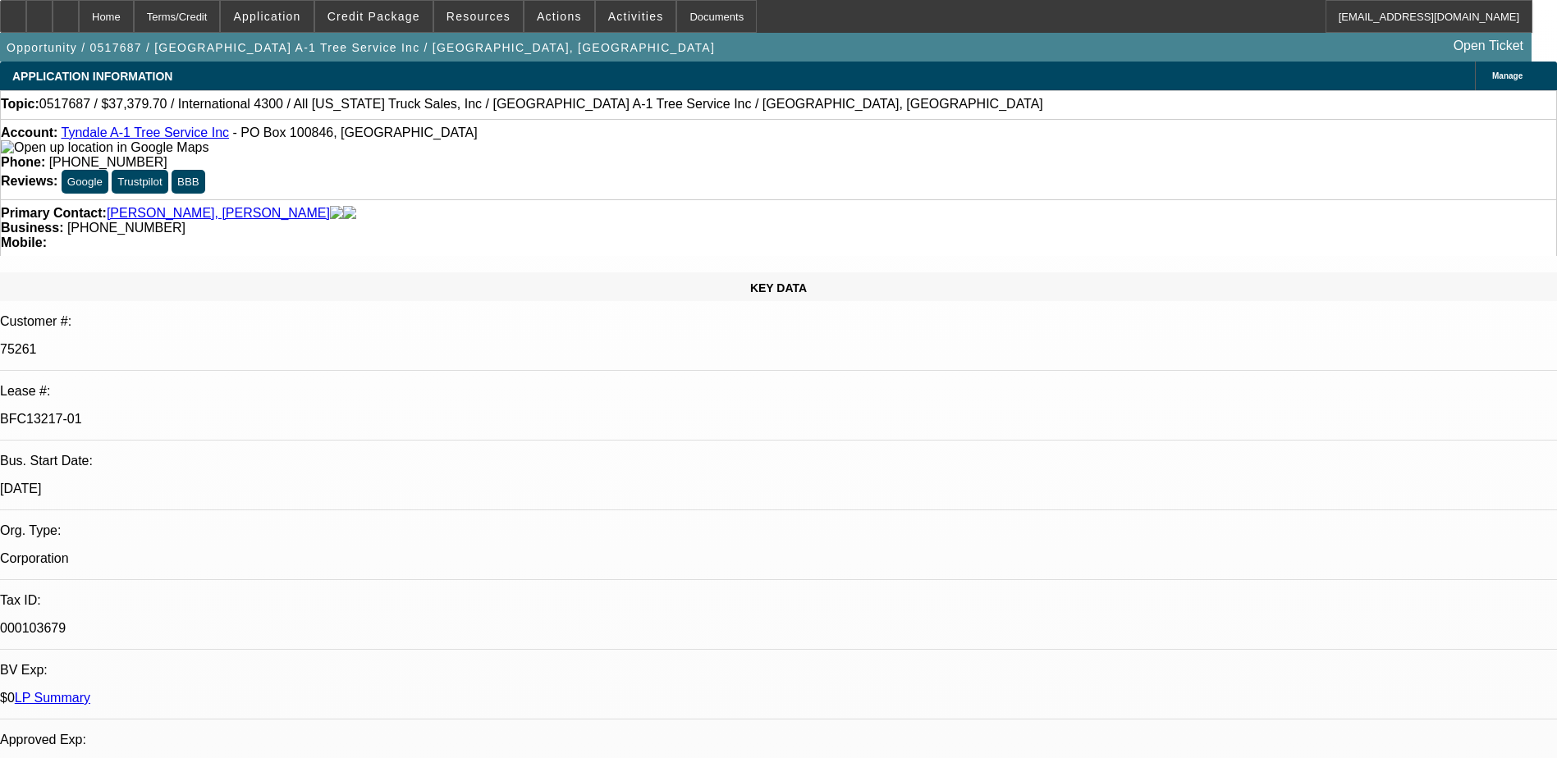
select select "0"
select select "2"
select select "0"
select select "1"
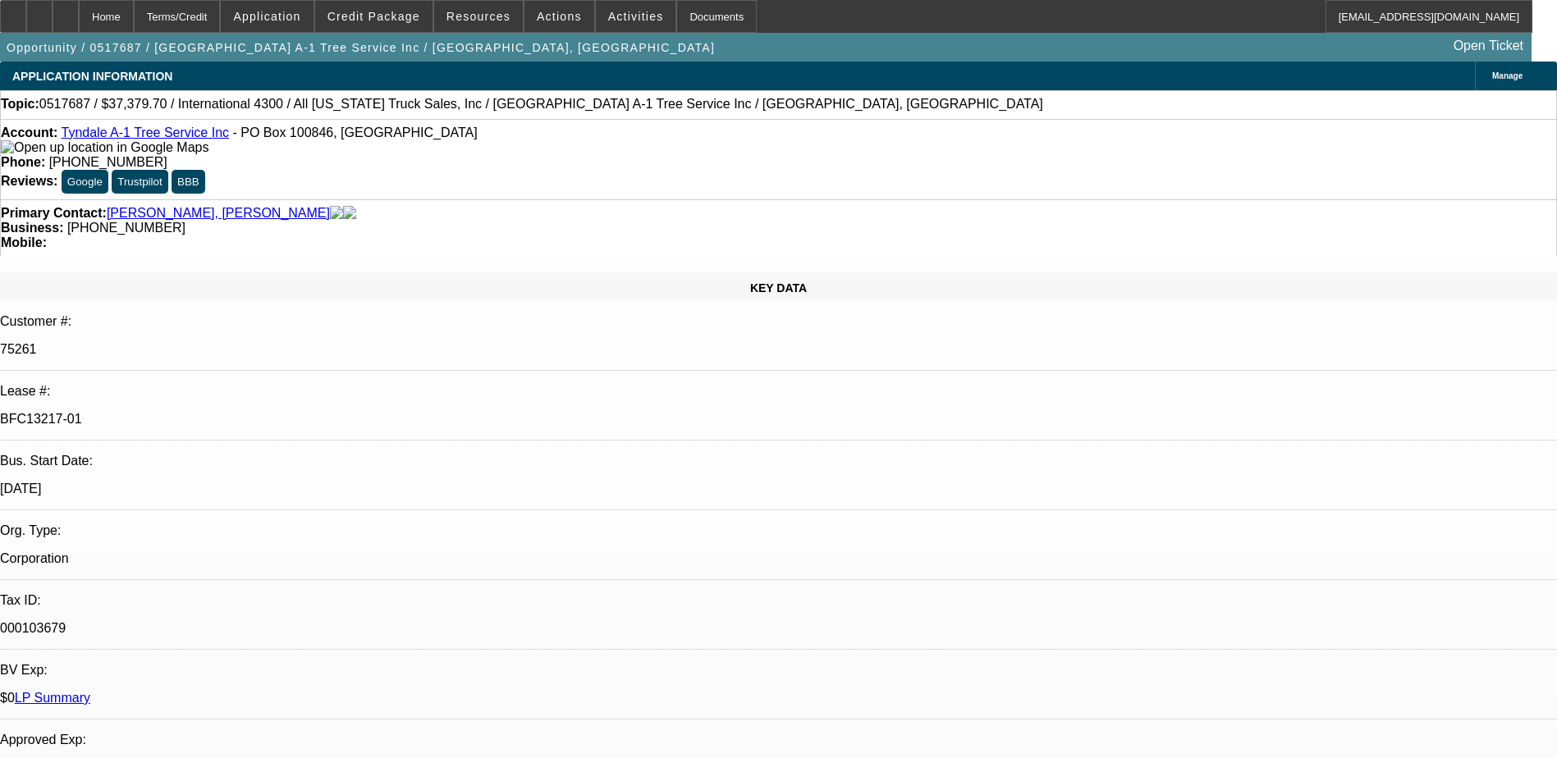
select select "2"
select select "6"
select select "1"
select select "2"
select select "6"
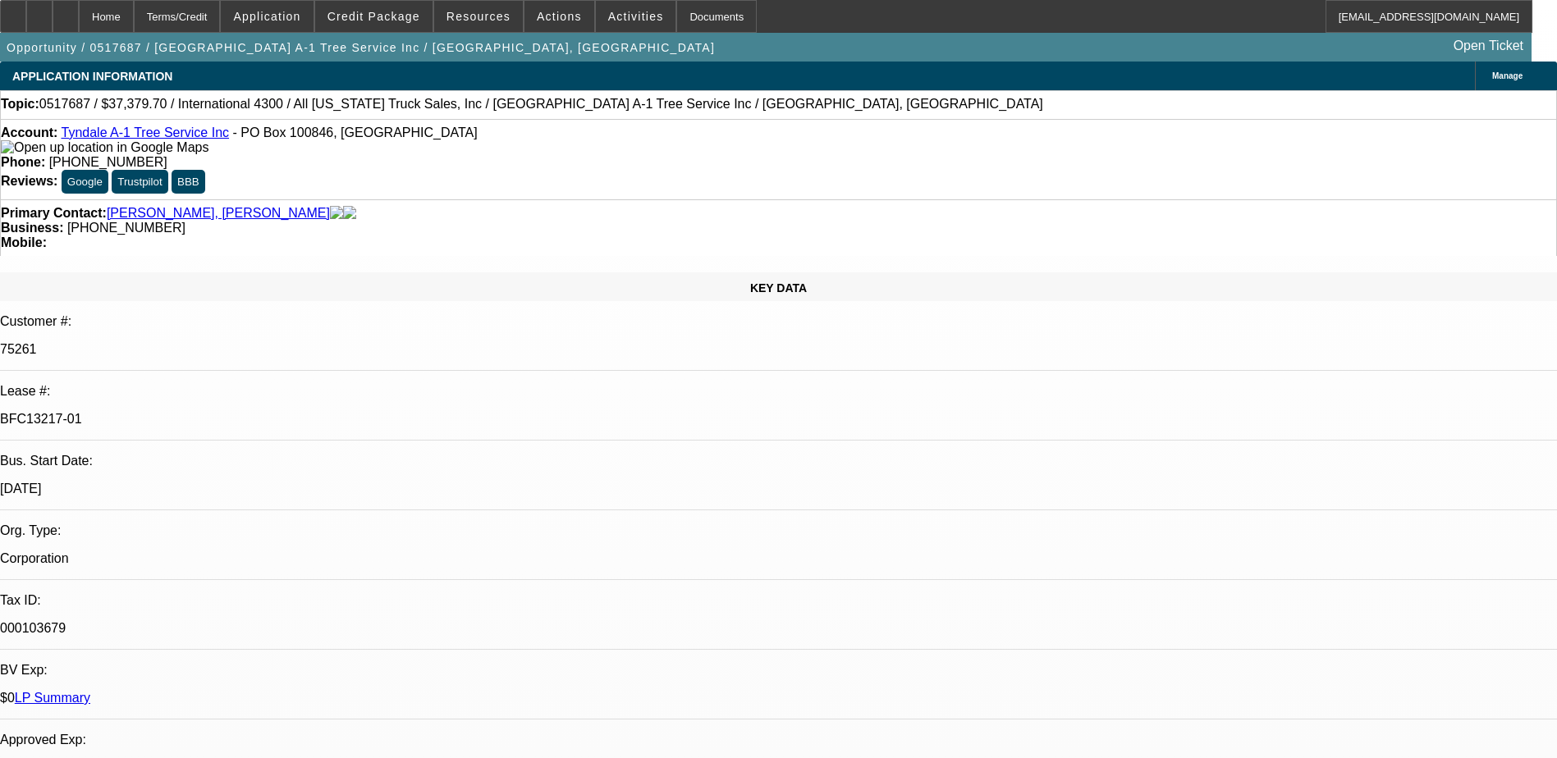
select select "1"
select select "2"
select select "6"
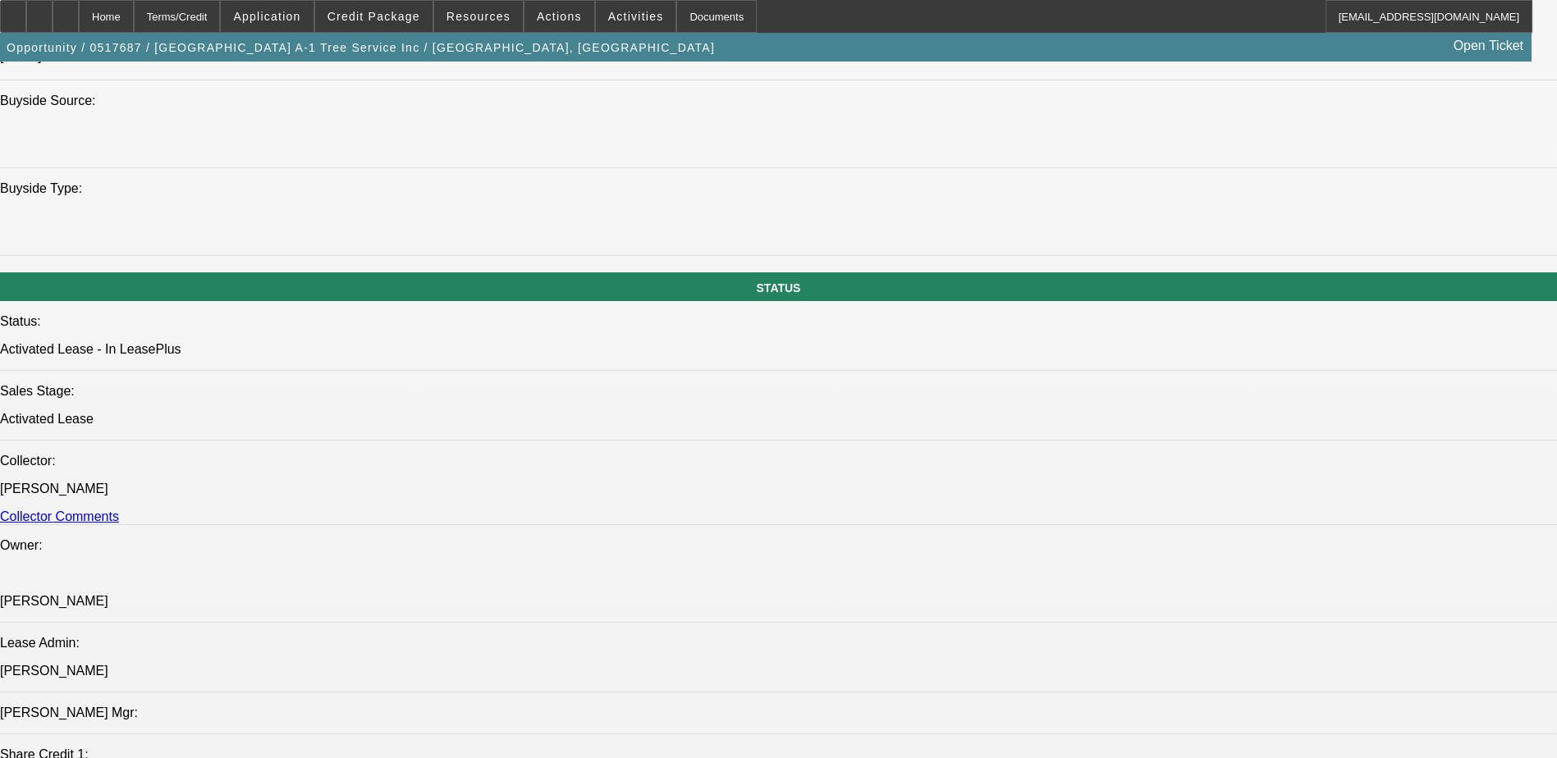
scroll to position [1806, 0]
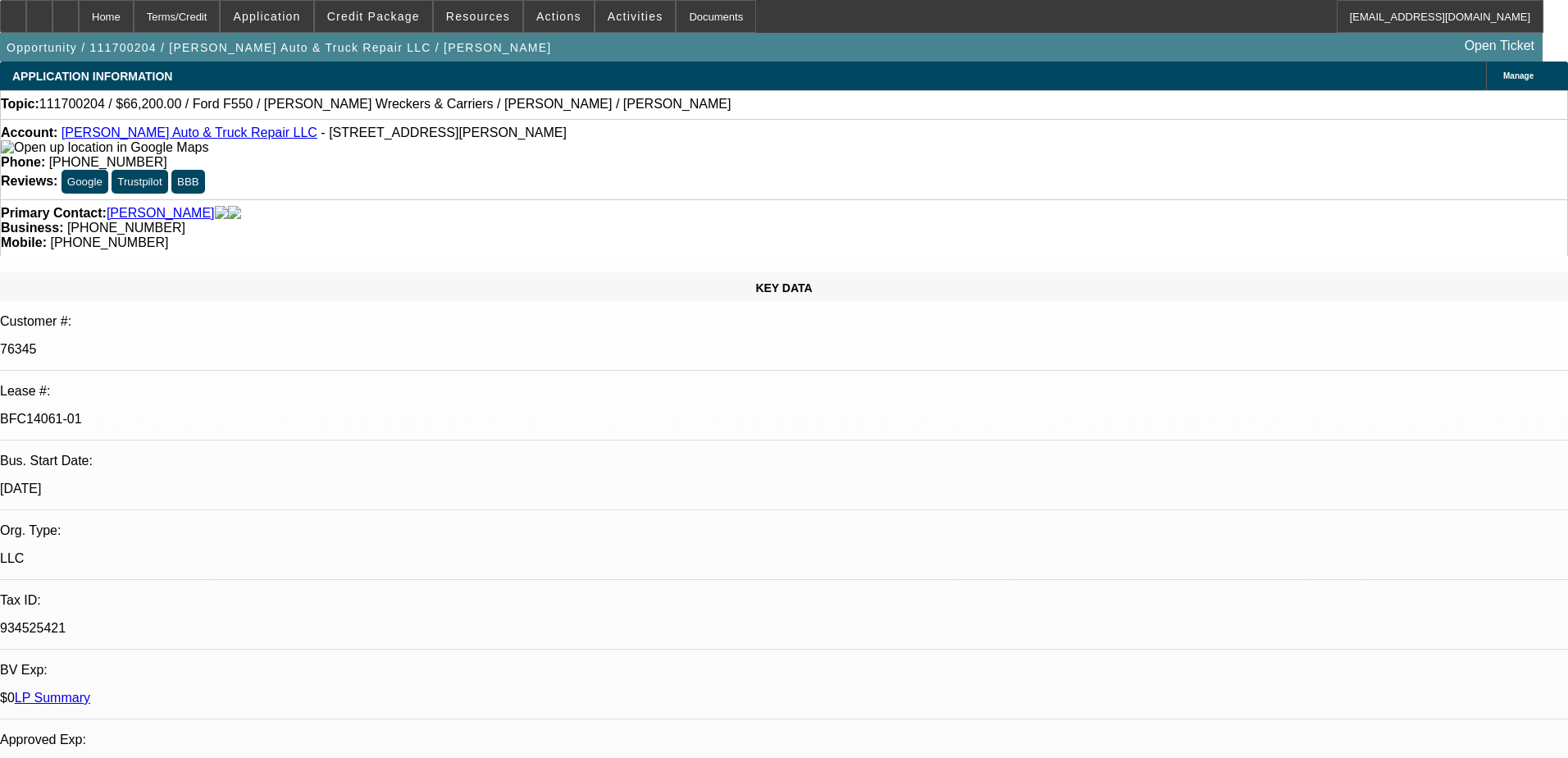
select select "0"
select select "2"
select select "0.1"
select select "4"
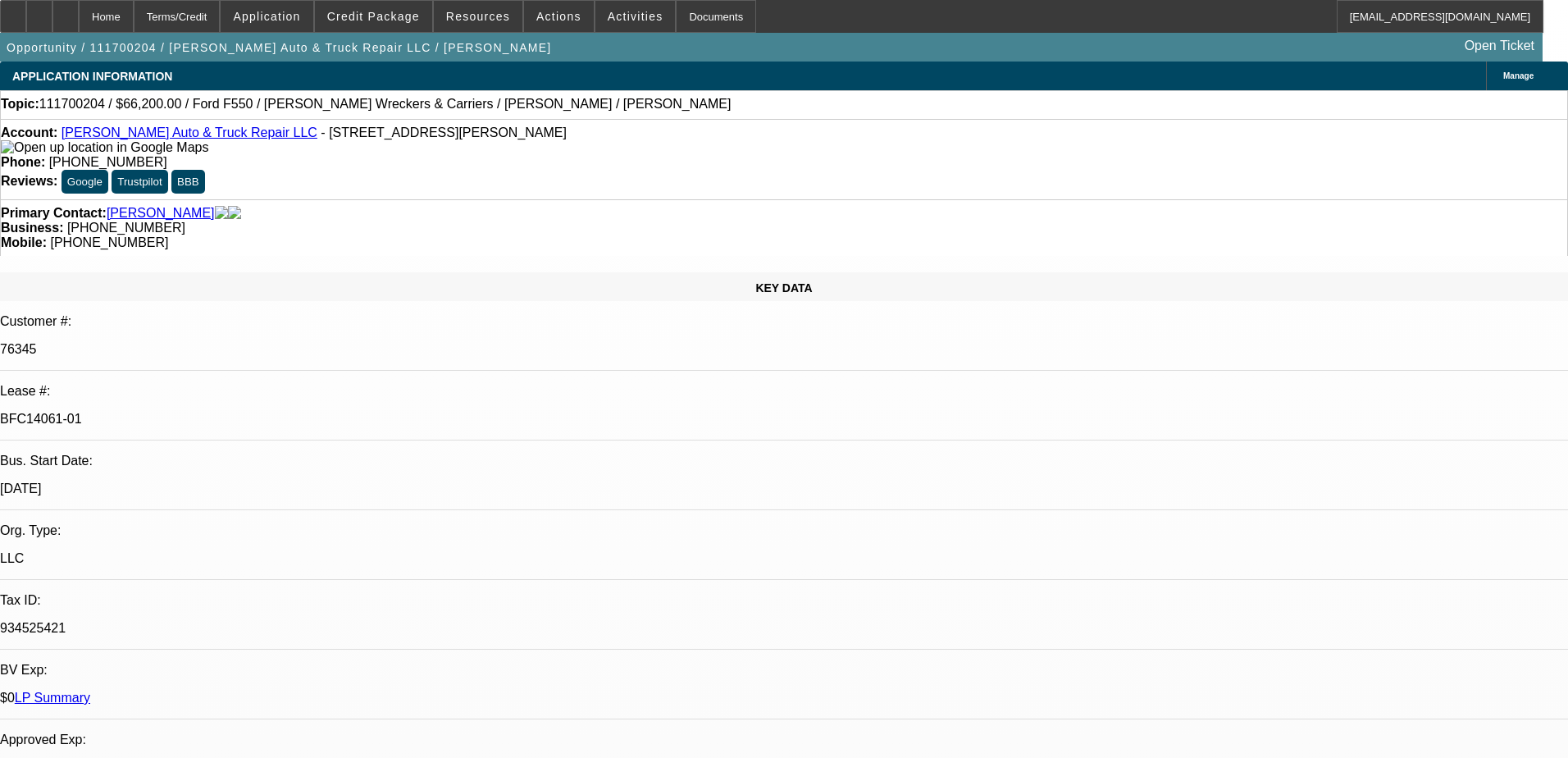
select select "0"
select select "2"
select select "0.1"
select select "4"
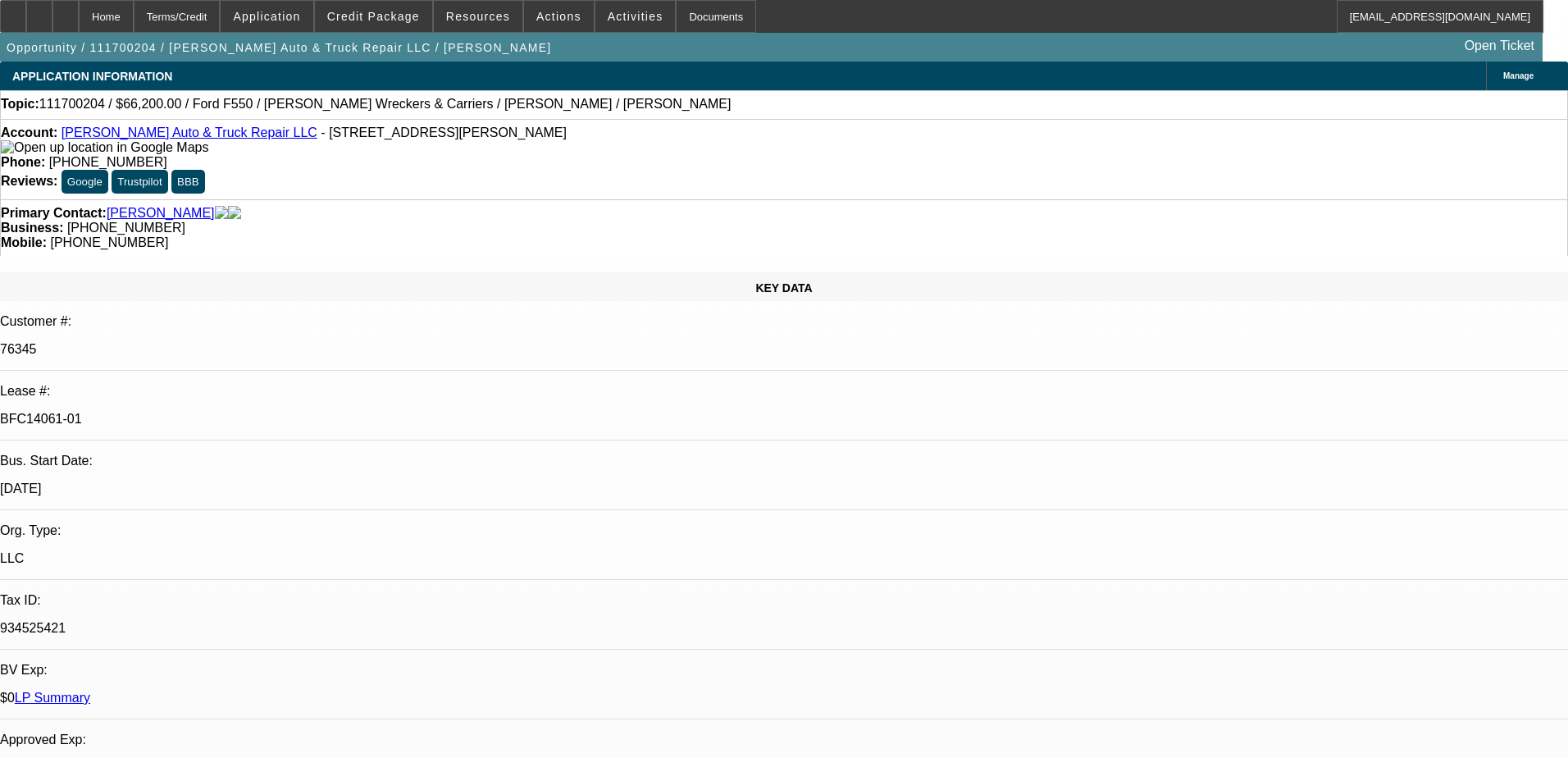
select select "0"
select select "2"
select select "0.1"
select select "4"
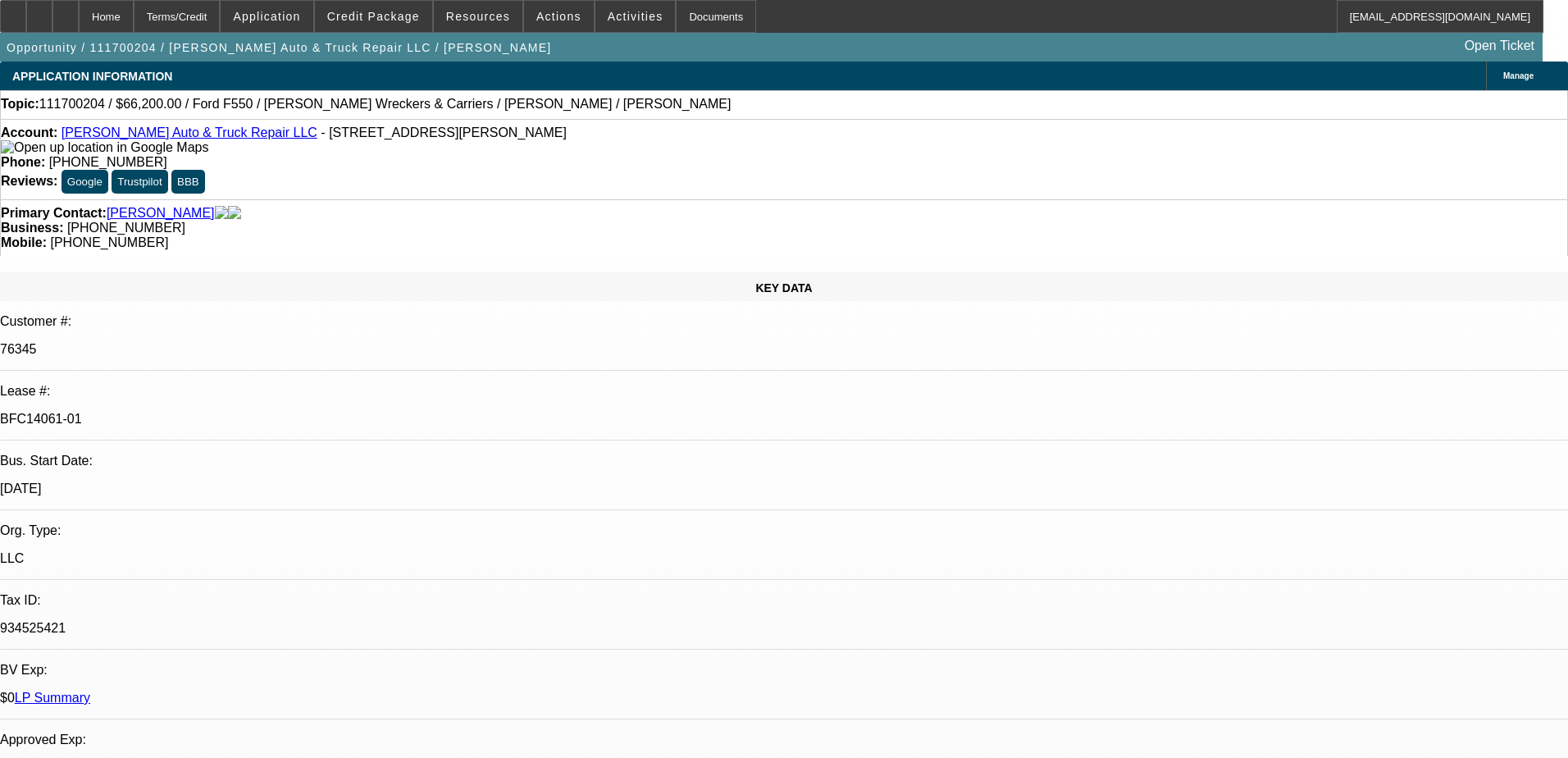
select select "0"
select select "2"
select select "0.1"
select select "4"
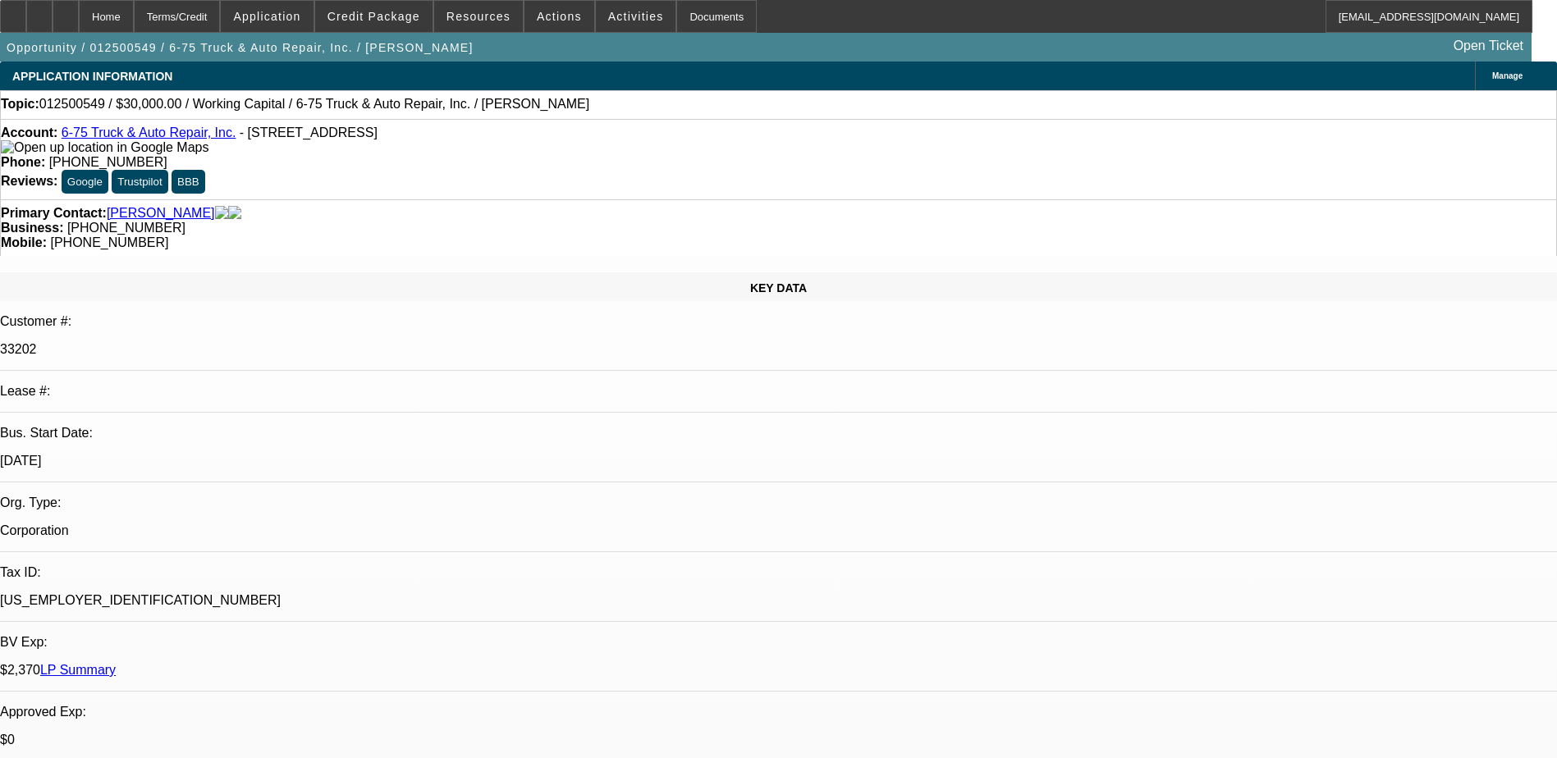
select select "0"
select select "1"
select select "2"
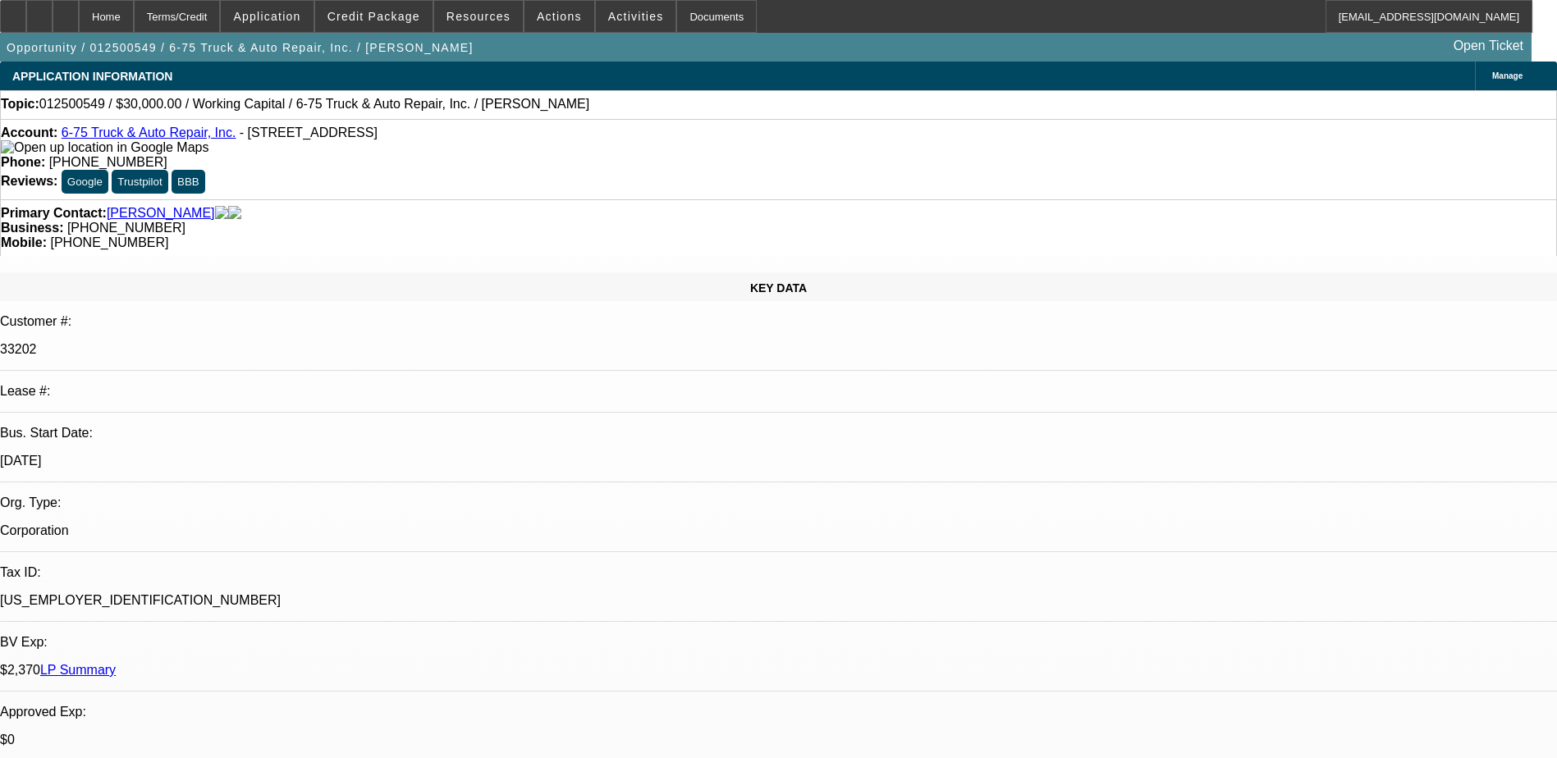
select select "6"
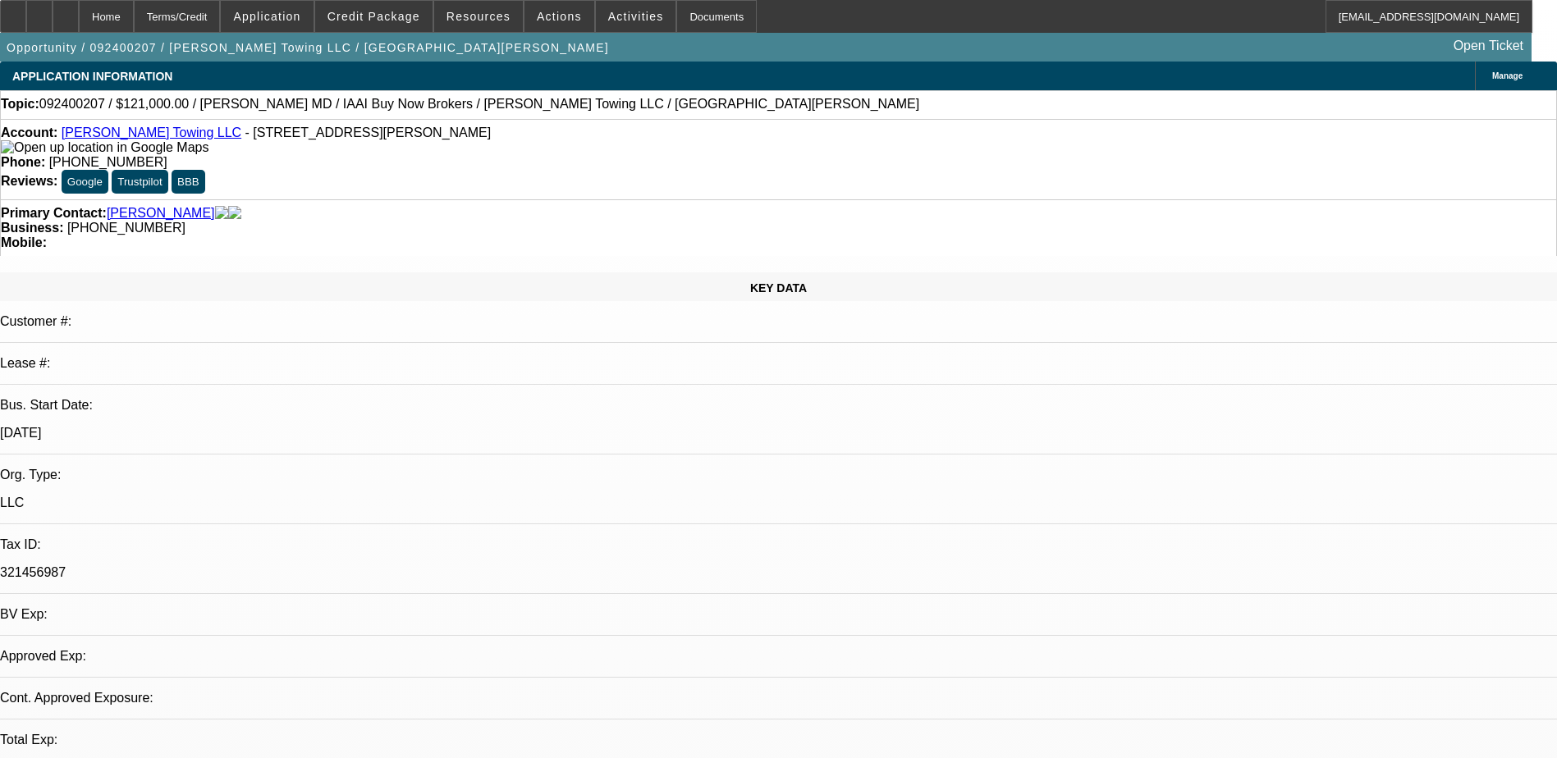
select select "0"
select select "2"
select select "0"
select select "6"
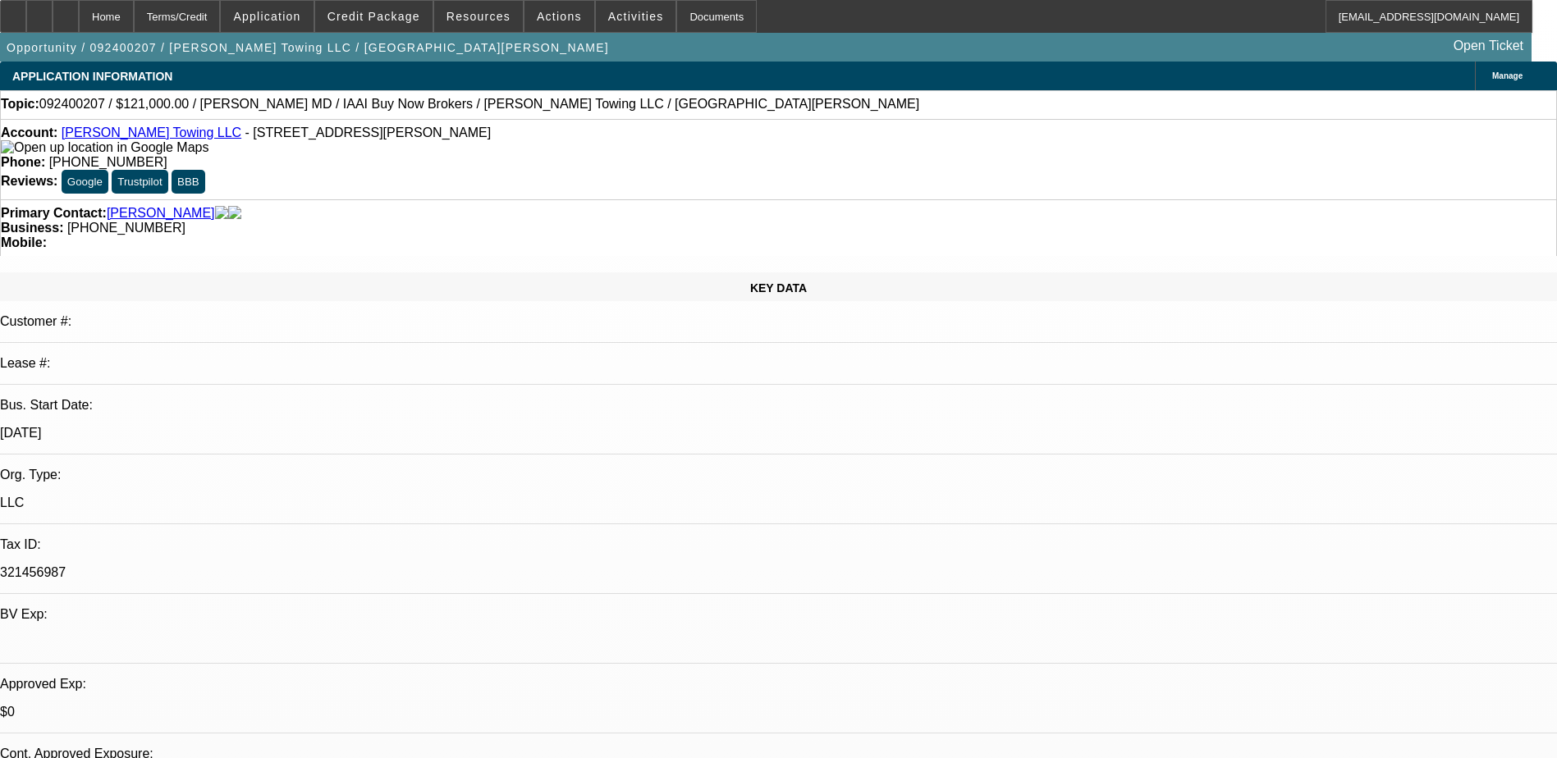
click at [117, 139] on link "Sinsley Towing LLC" at bounding box center [152, 133] width 180 height 14
select select "0"
select select "2"
select select "0.1"
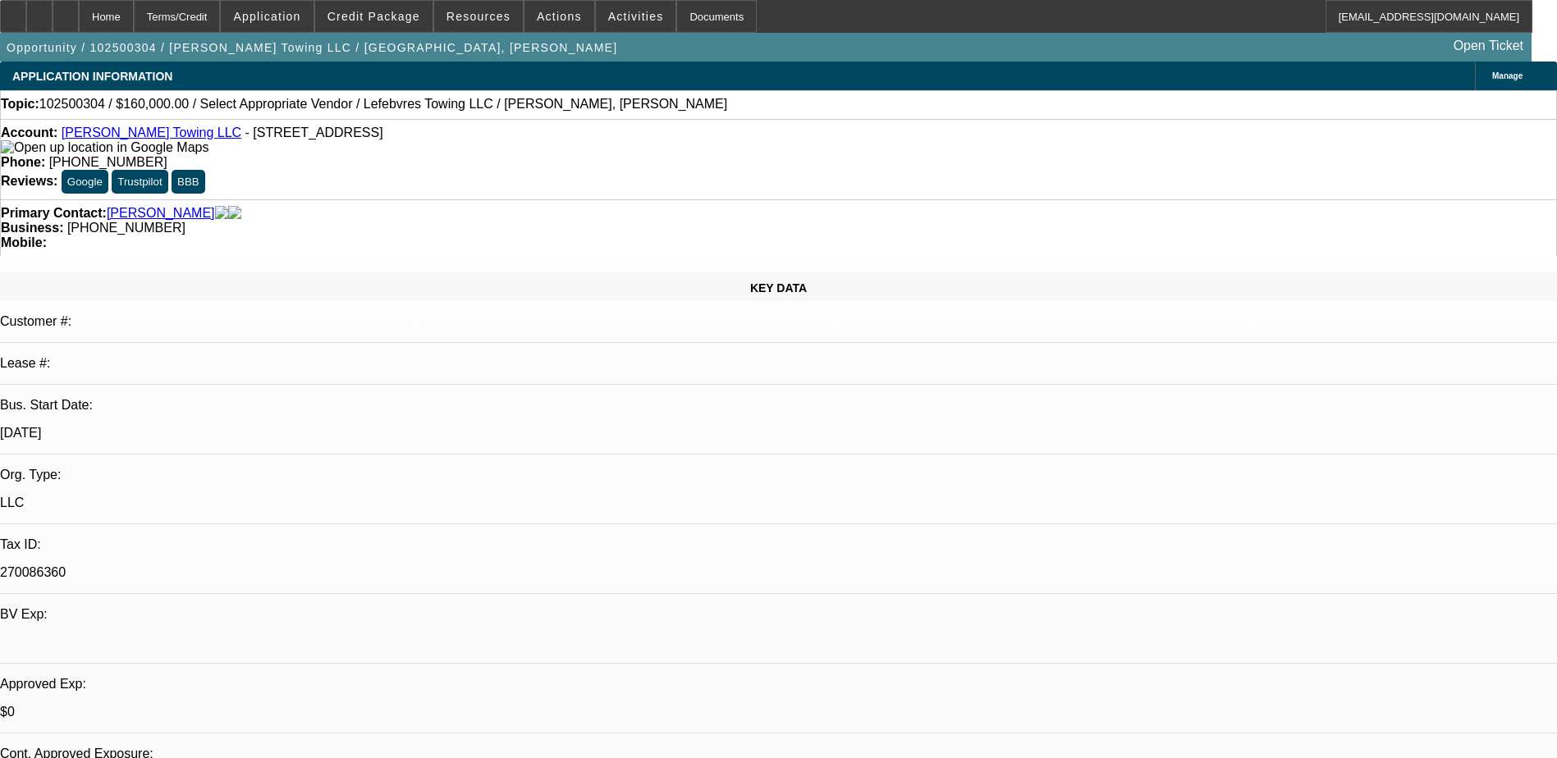
select select "4"
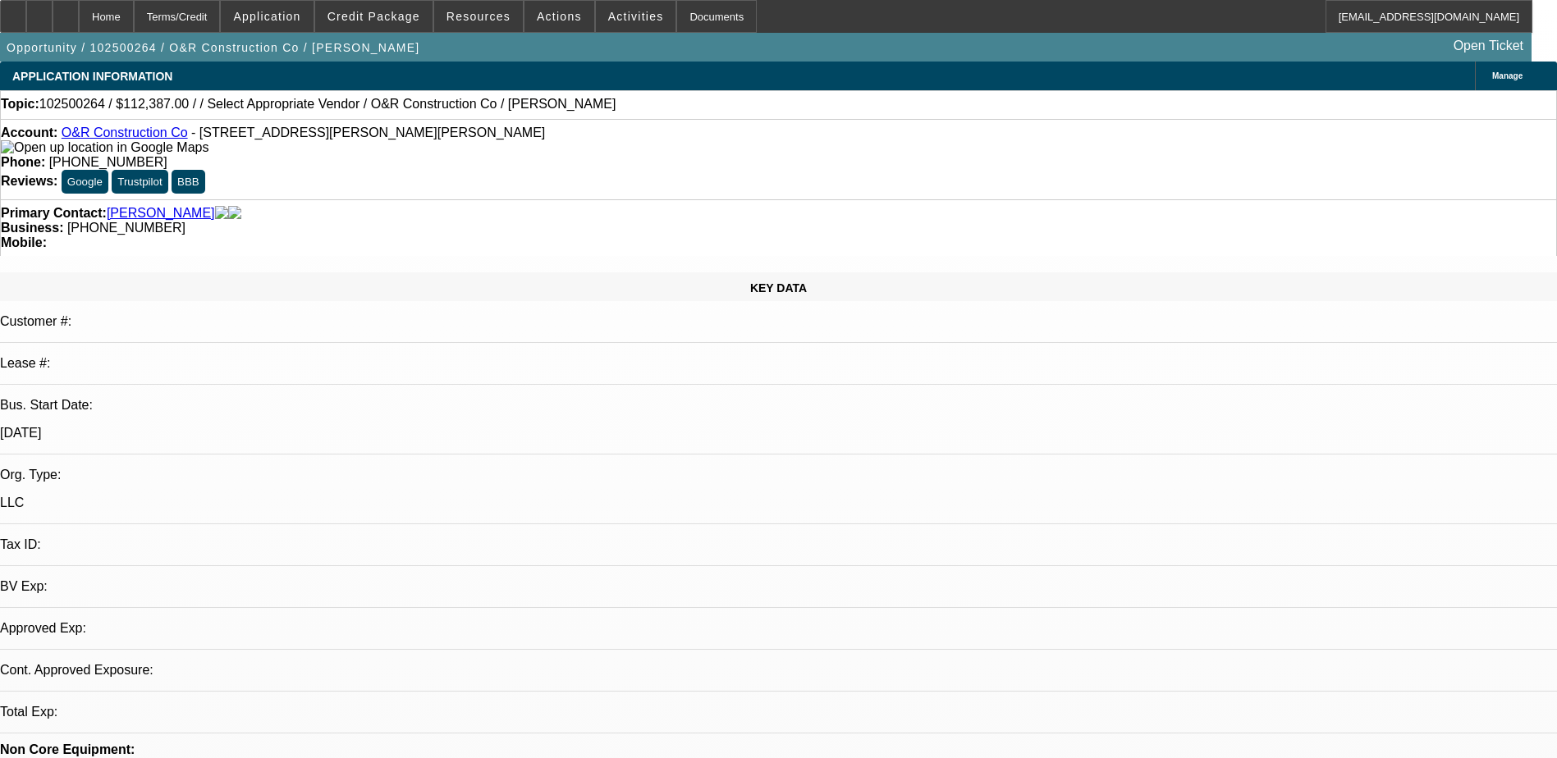
select select "0"
select select "2"
select select "0.1"
select select "4"
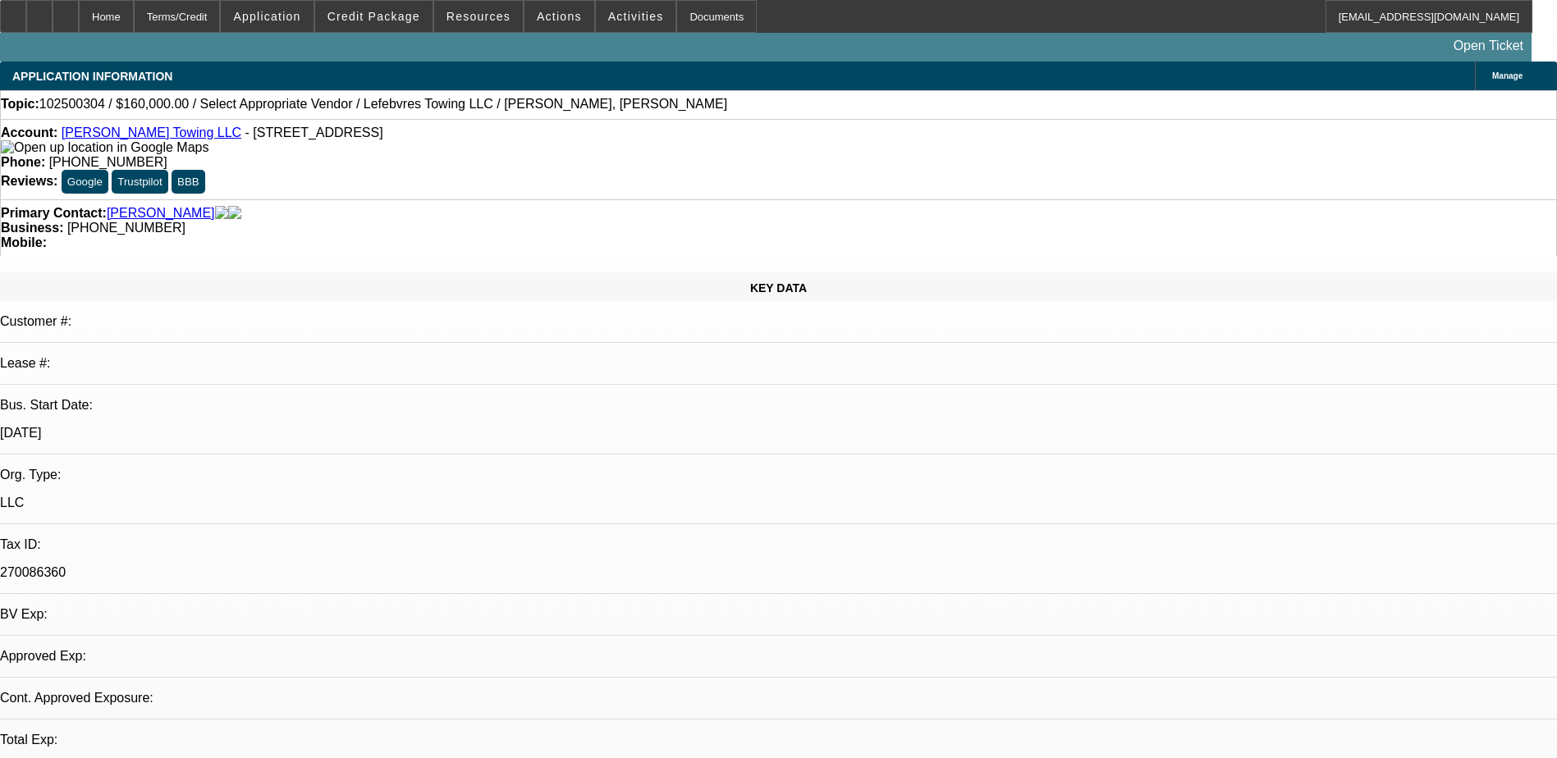
select select "0"
select select "2"
select select "0.1"
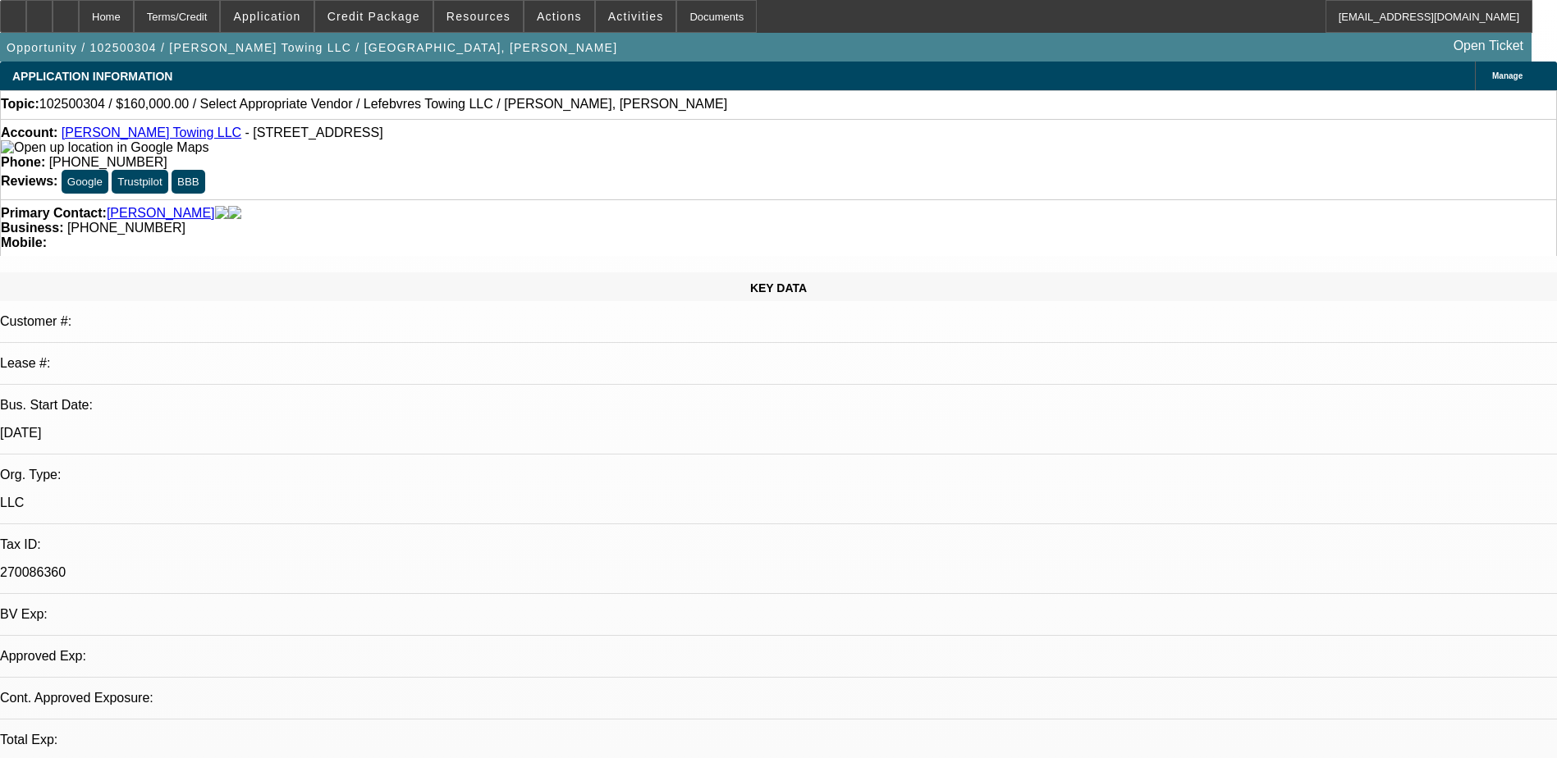
select select "1"
select select "2"
select select "4"
click at [551, 29] on span at bounding box center [559, 16] width 70 height 39
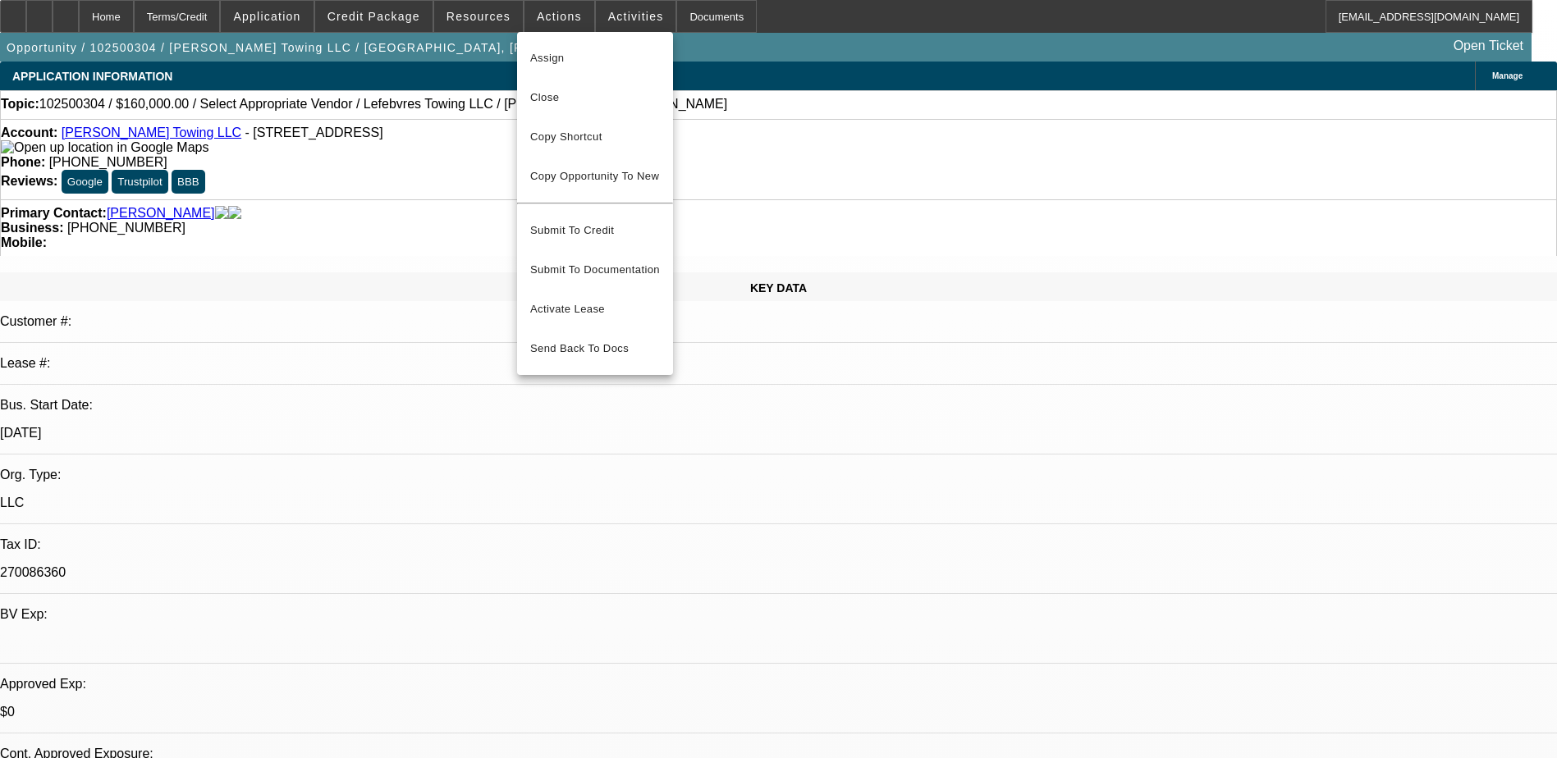
scroll to position [574, 0]
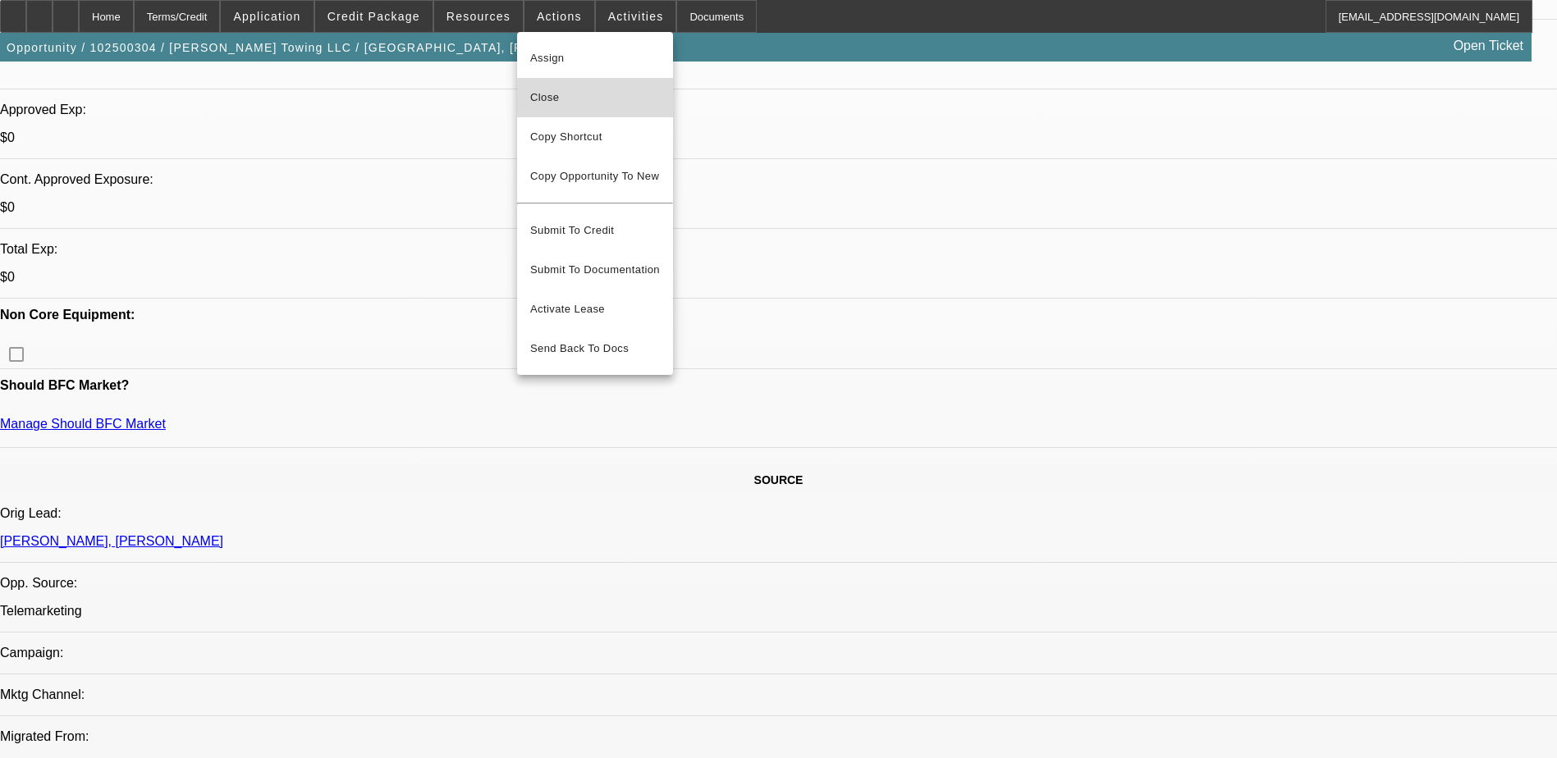
click at [616, 110] on button "Close" at bounding box center [595, 97] width 156 height 39
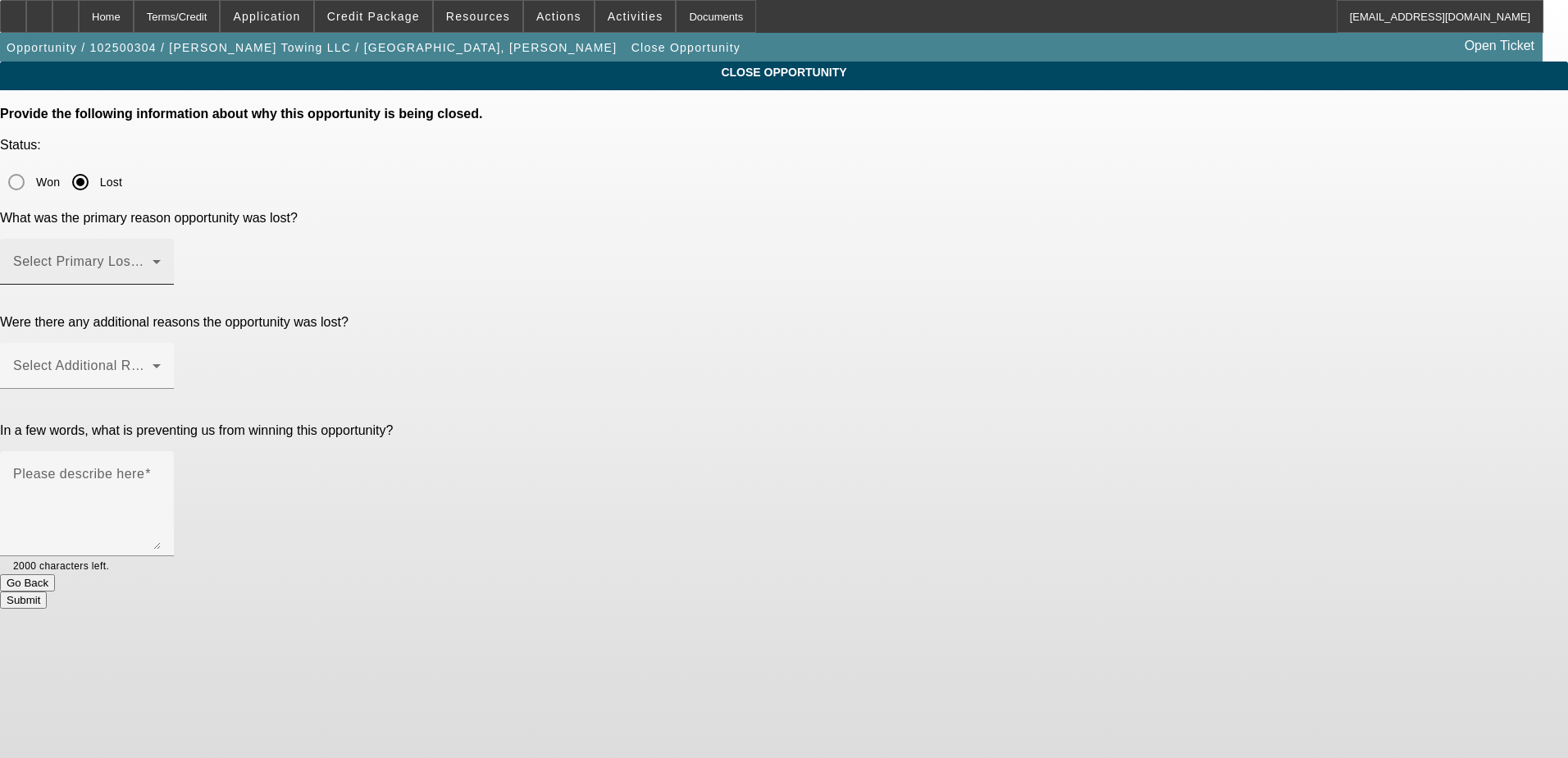
click at [161, 239] on div "Select Primary Lost Reason" at bounding box center [87, 262] width 148 height 46
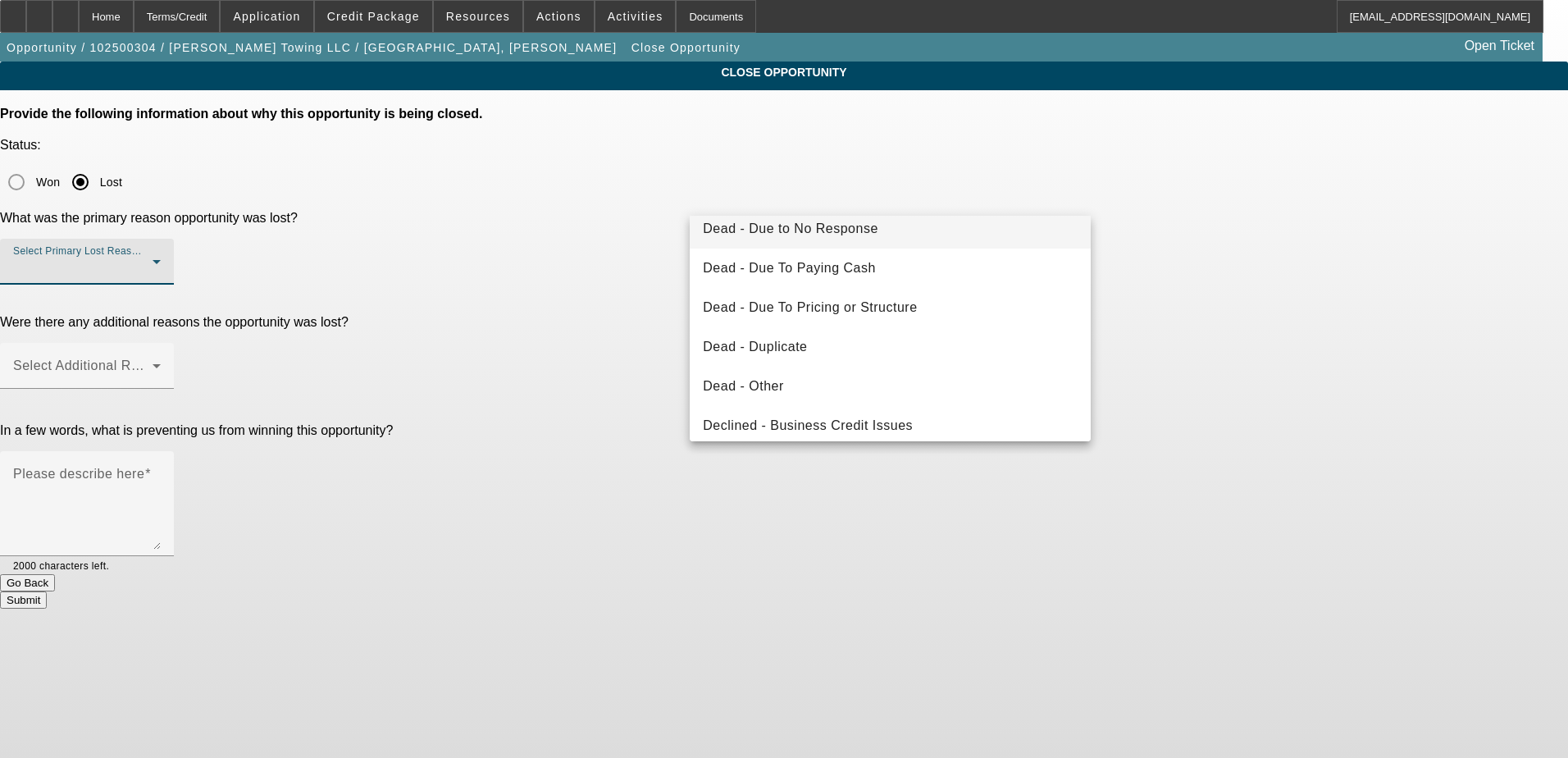
scroll to position [221, 0]
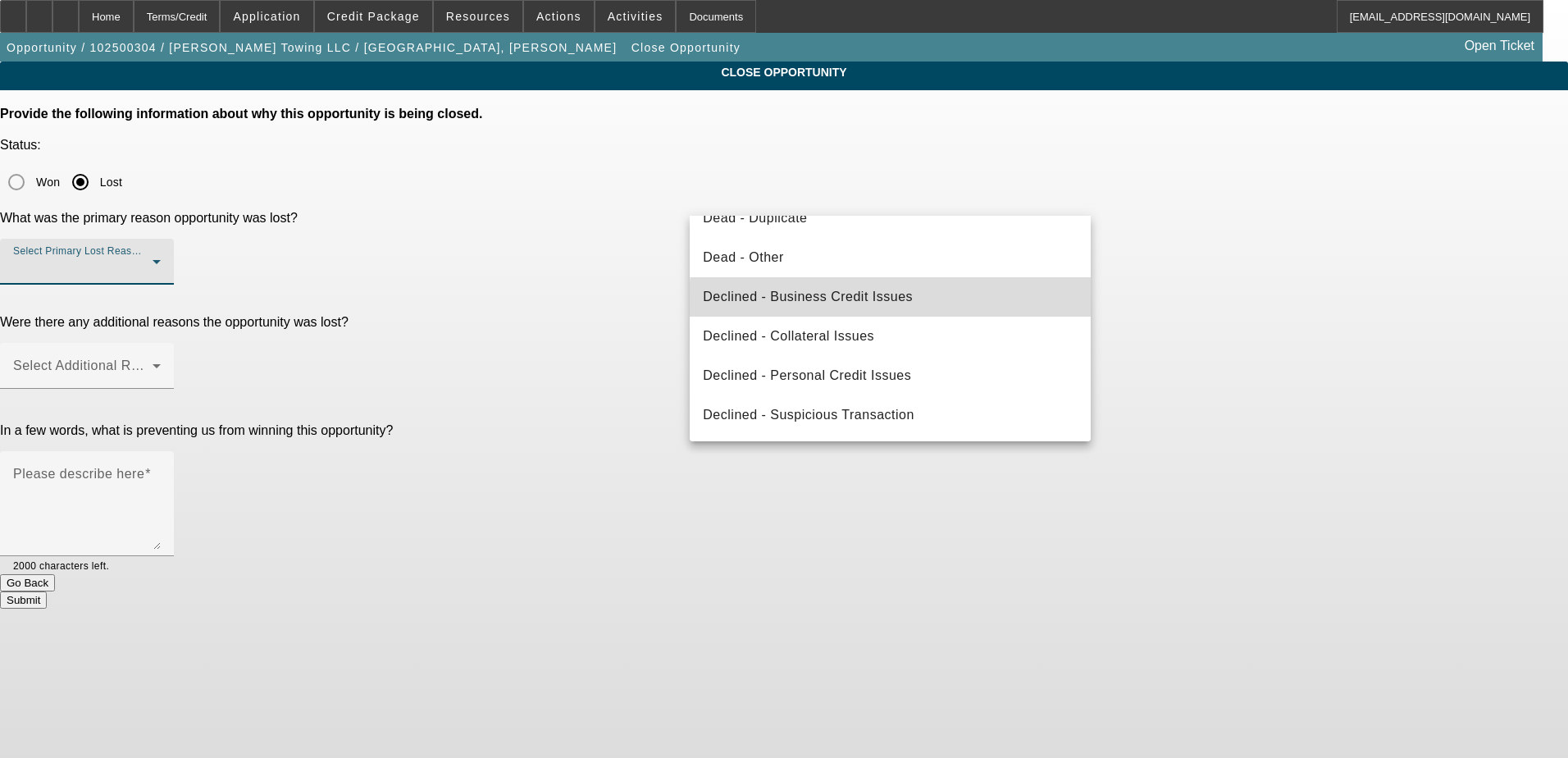
click at [921, 302] on mat-option "Declined - Business Credit Issues" at bounding box center [889, 296] width 401 height 39
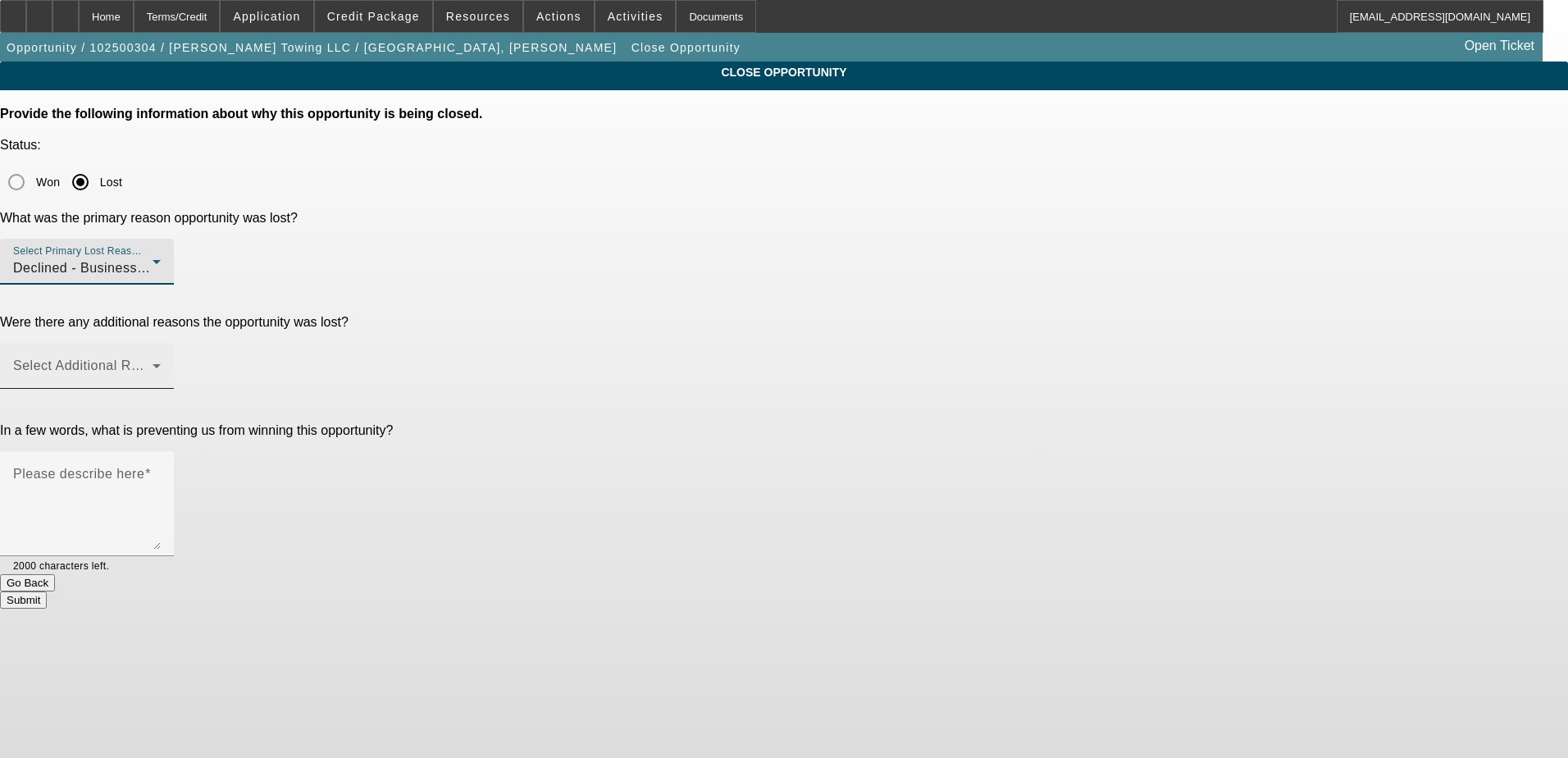
click at [153, 363] on span at bounding box center [83, 373] width 140 height 20
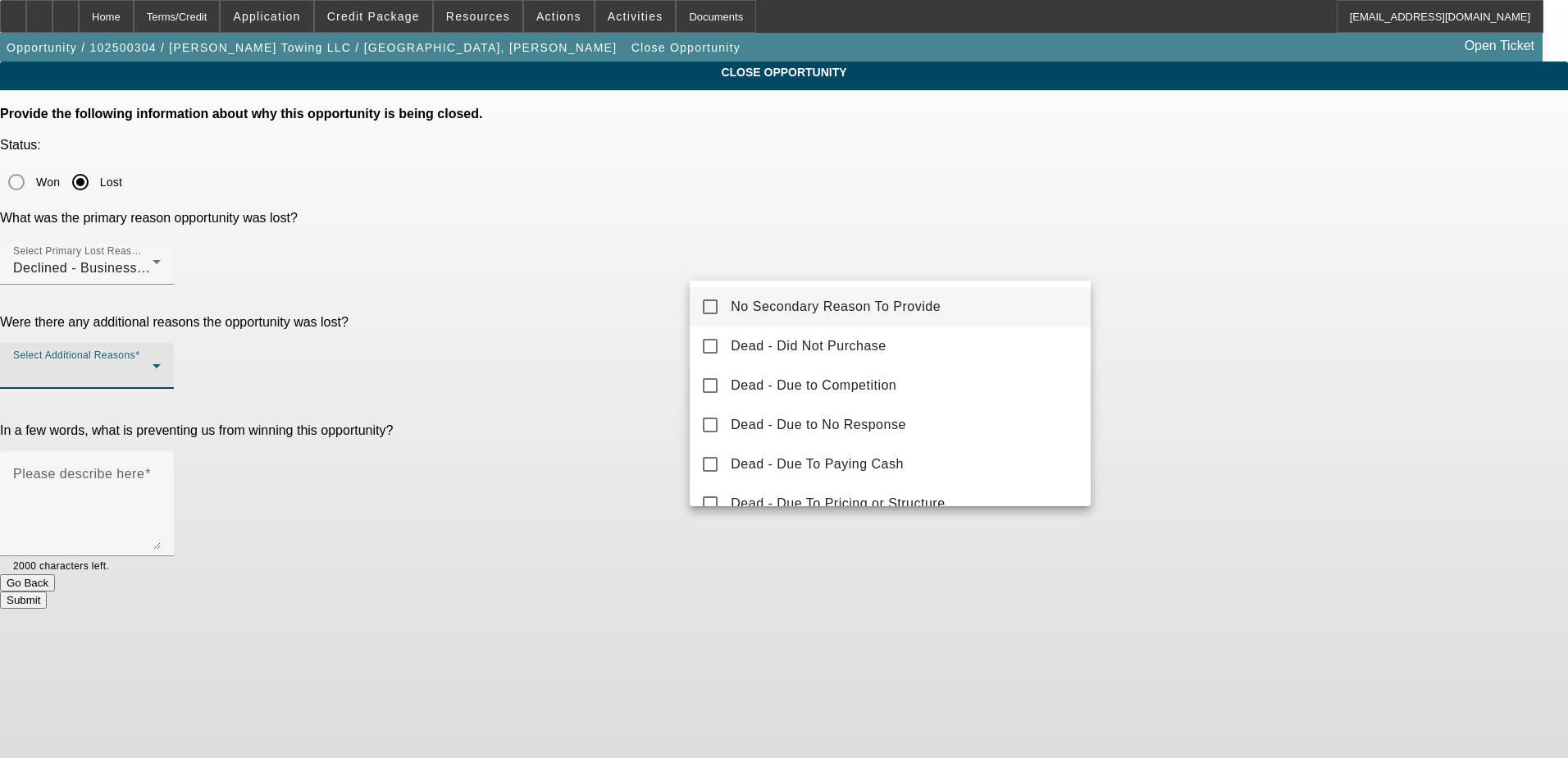
click at [1159, 259] on div at bounding box center [784, 379] width 1568 height 758
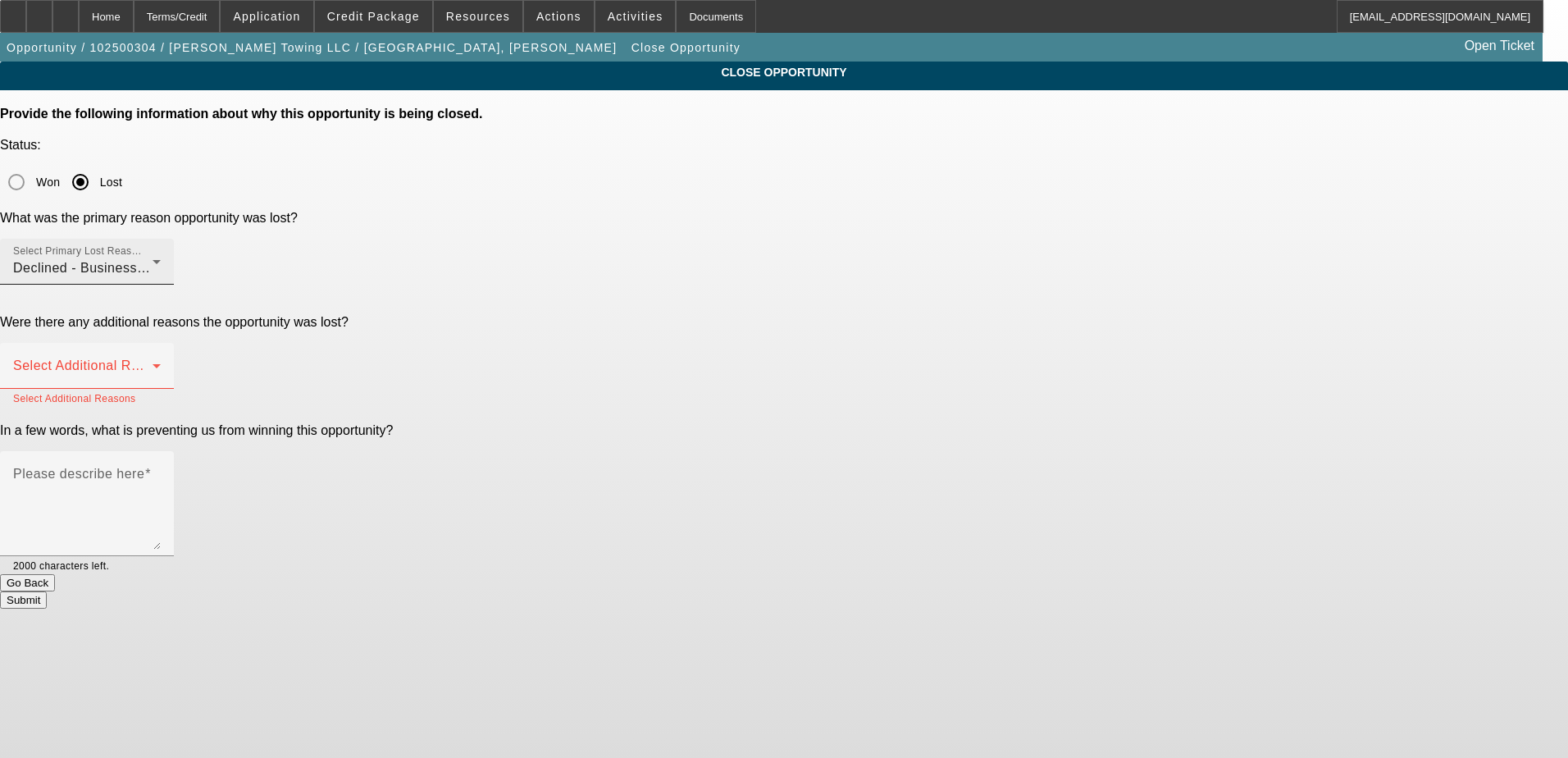
click at [153, 259] on div "Declined - Business Credit Issues" at bounding box center [83, 269] width 140 height 20
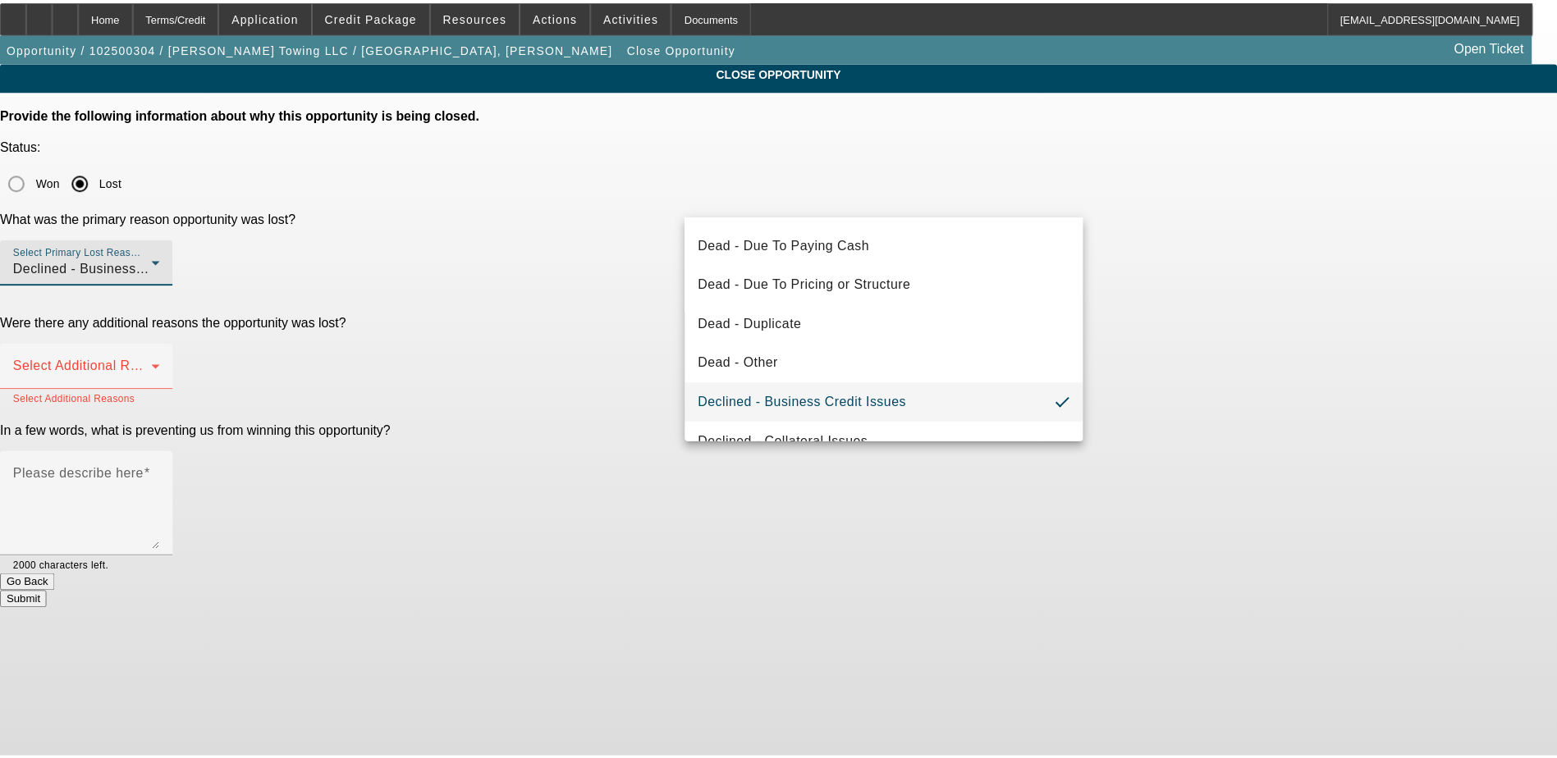
scroll to position [0, 0]
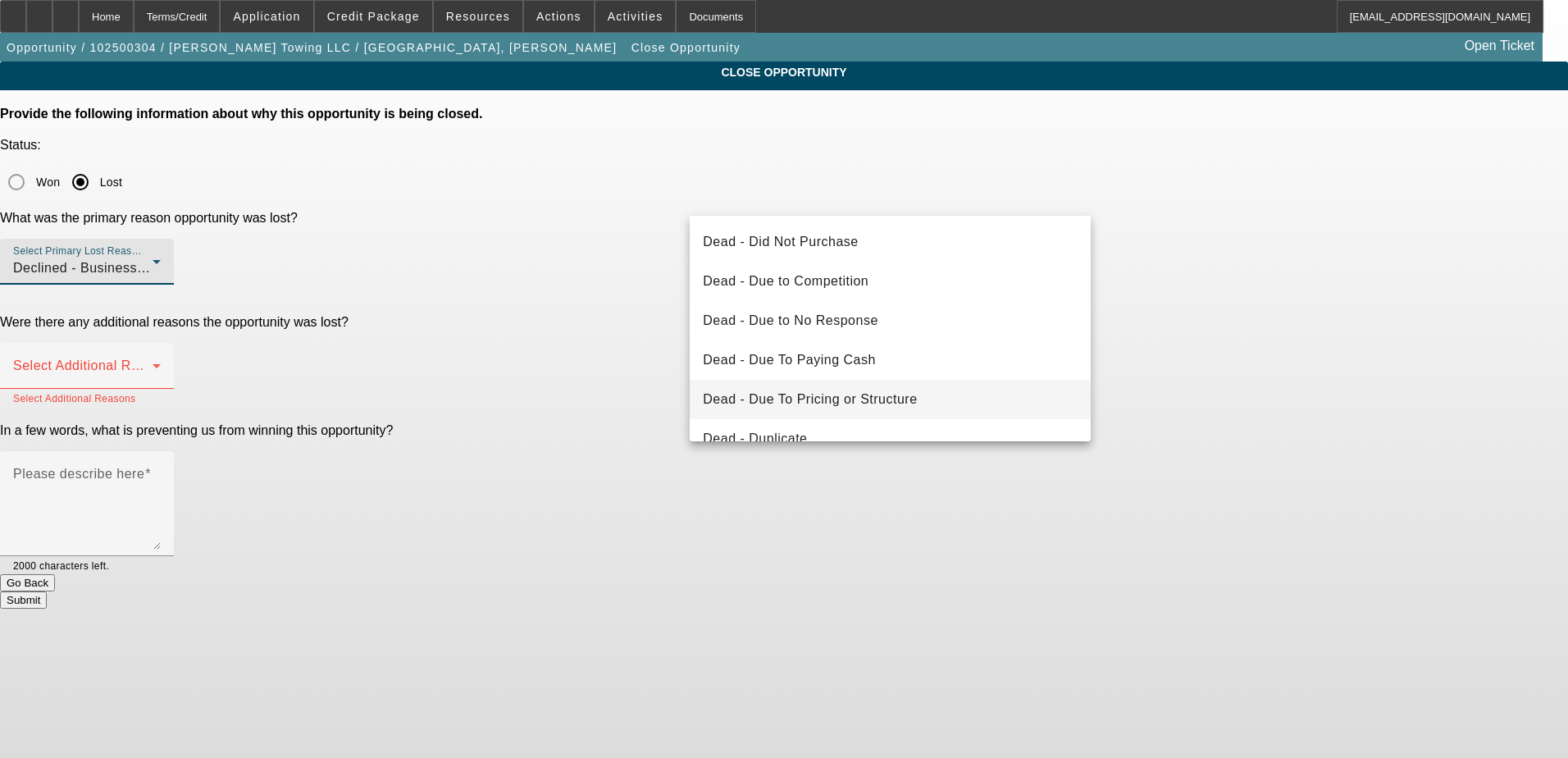
click at [939, 393] on mat-option "Dead - Due To Pricing or Structure" at bounding box center [889, 399] width 401 height 39
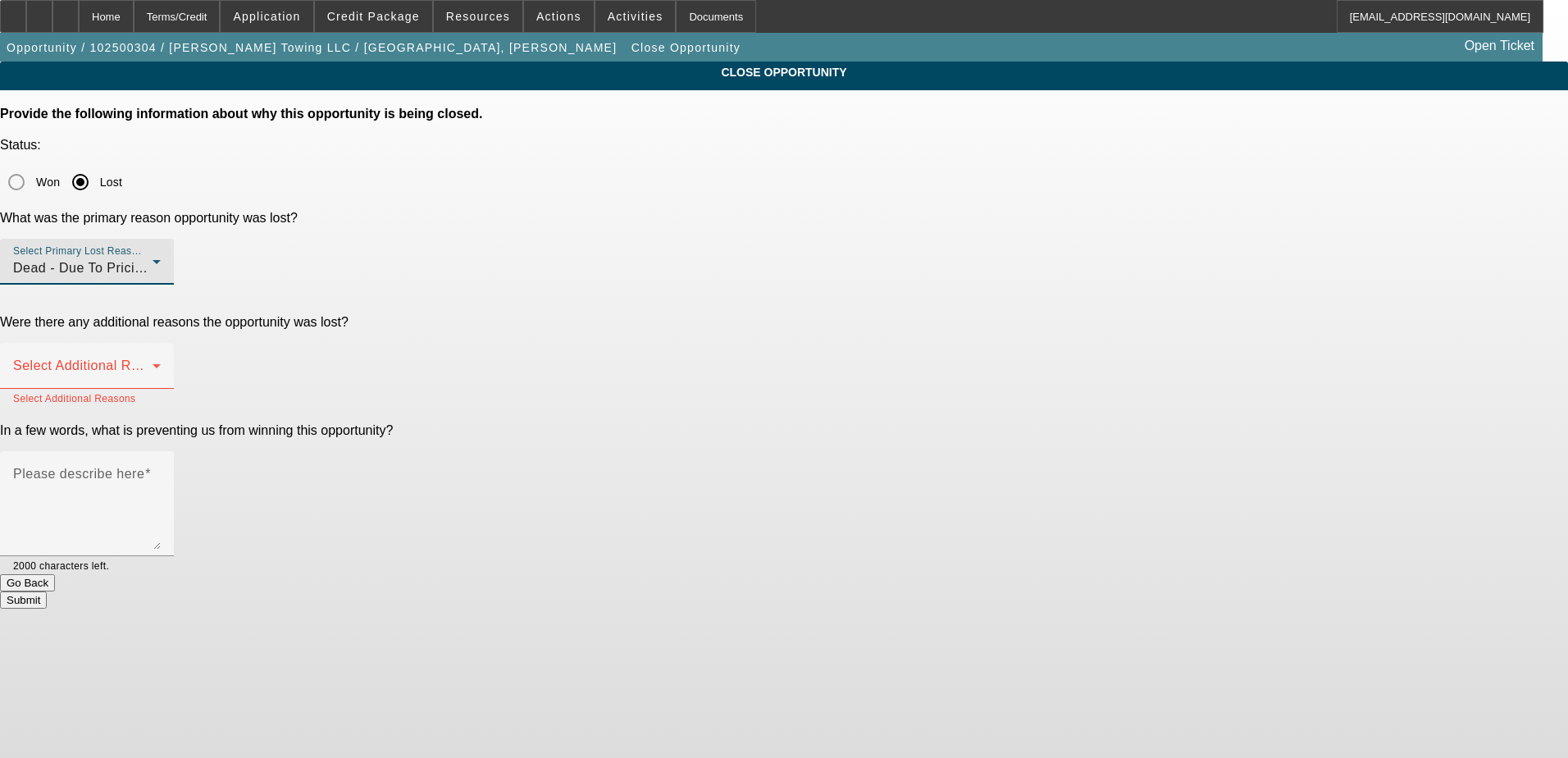
click at [1270, 335] on app-close-opportunity "CLOSE OPPORTUNITY Provide the following information about why this opportunity …" at bounding box center [784, 335] width 1568 height 547
click at [1091, 343] on div "Select Additional Reasons Select Additional Reasons" at bounding box center [784, 375] width 1568 height 64
click at [161, 343] on div "Select Additional Reasons" at bounding box center [87, 366] width 148 height 46
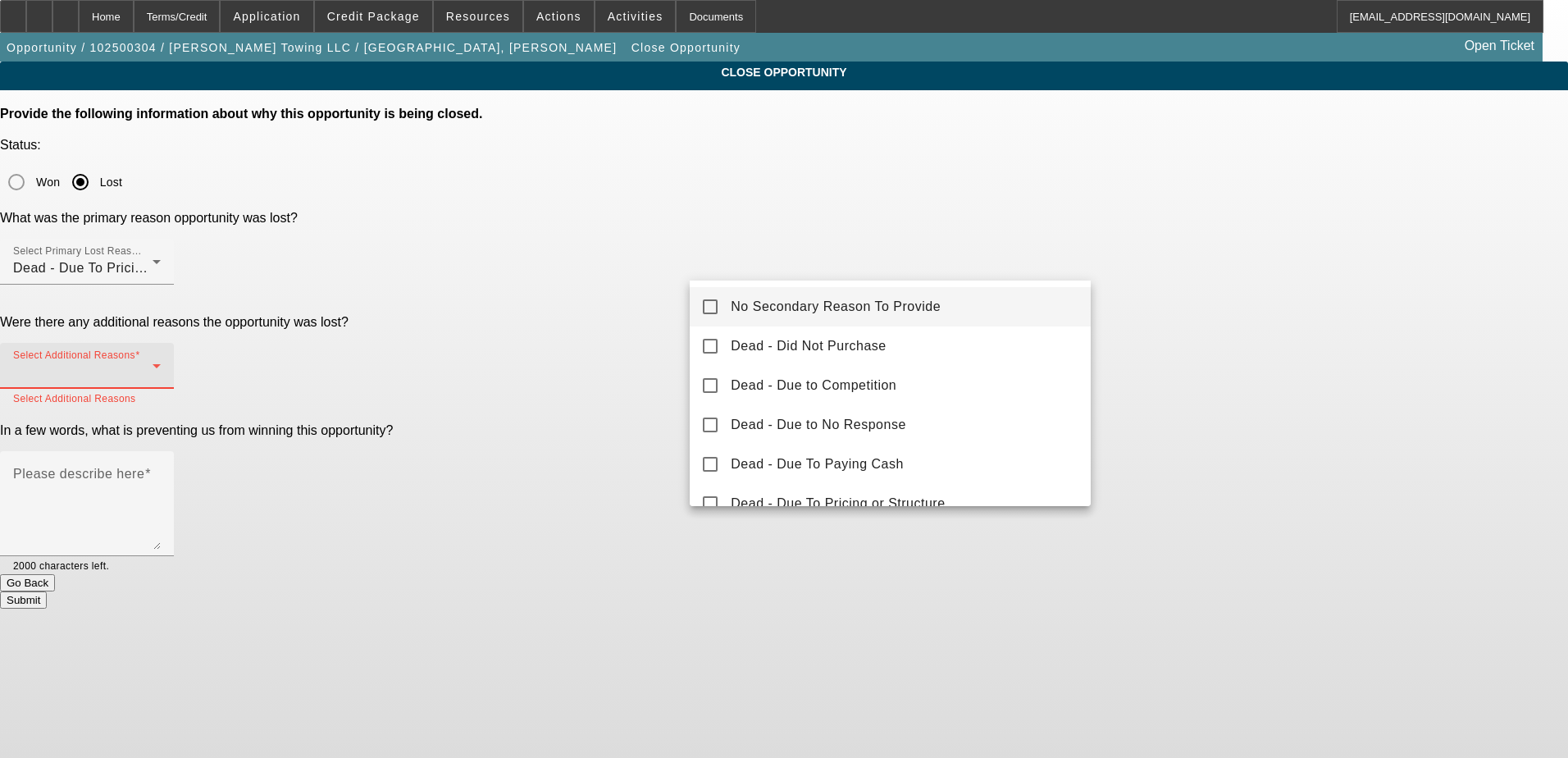
click at [1001, 308] on mat-option "No Secondary Reason To Provide" at bounding box center [889, 306] width 401 height 39
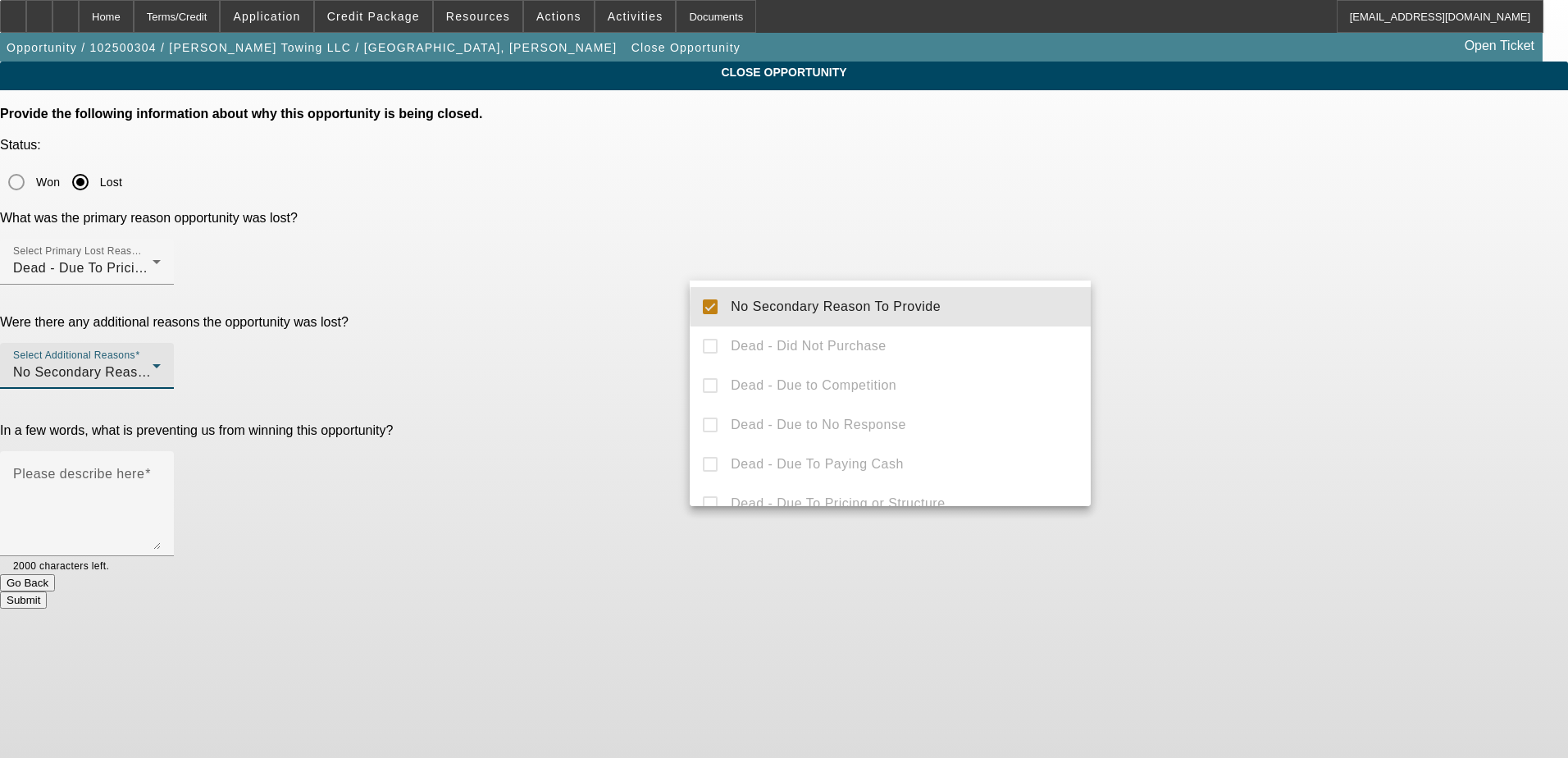
click at [1243, 304] on div at bounding box center [784, 379] width 1568 height 758
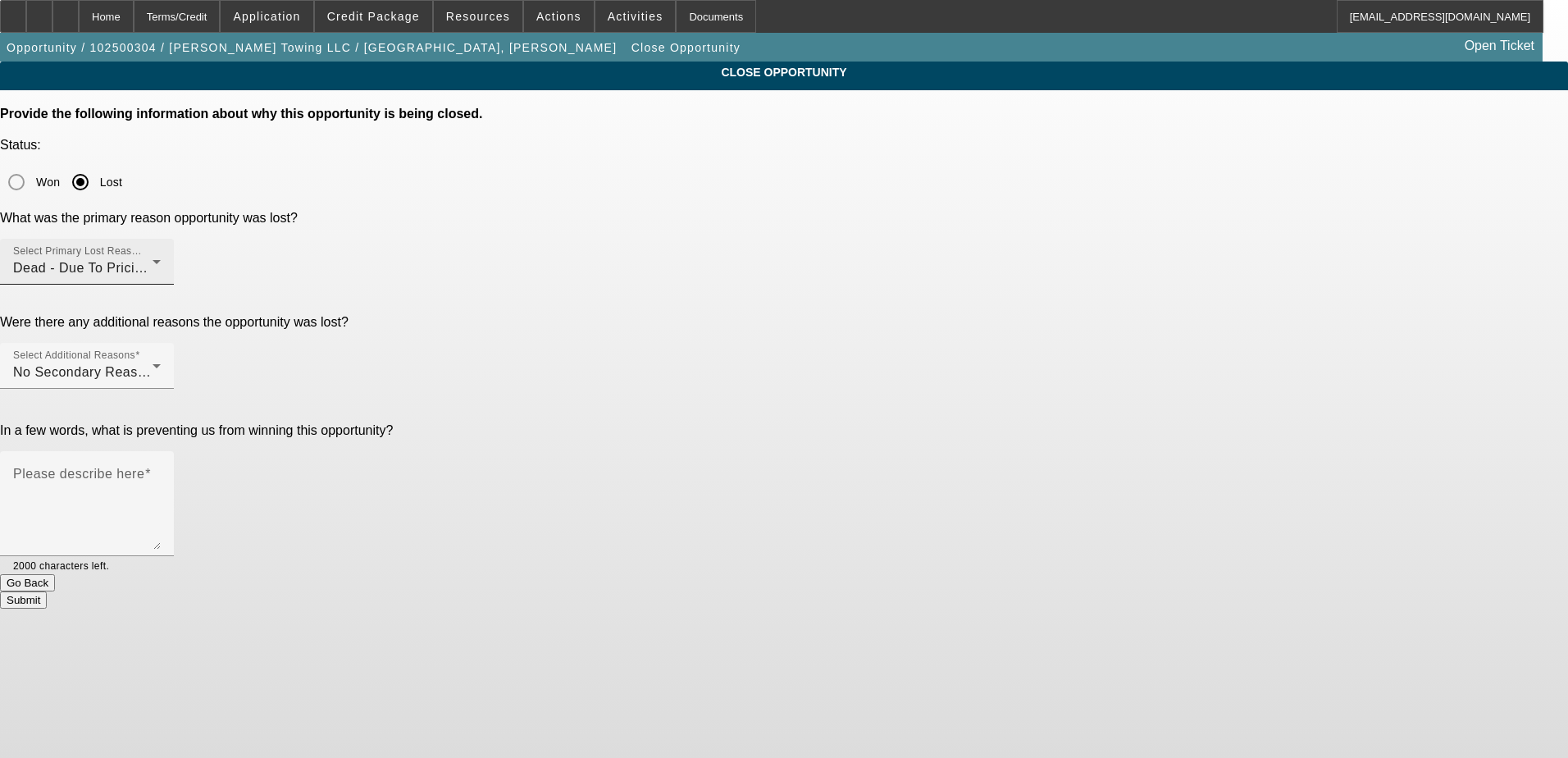
click at [153, 259] on div "Dead - Due To Pricing or Structure" at bounding box center [83, 269] width 140 height 20
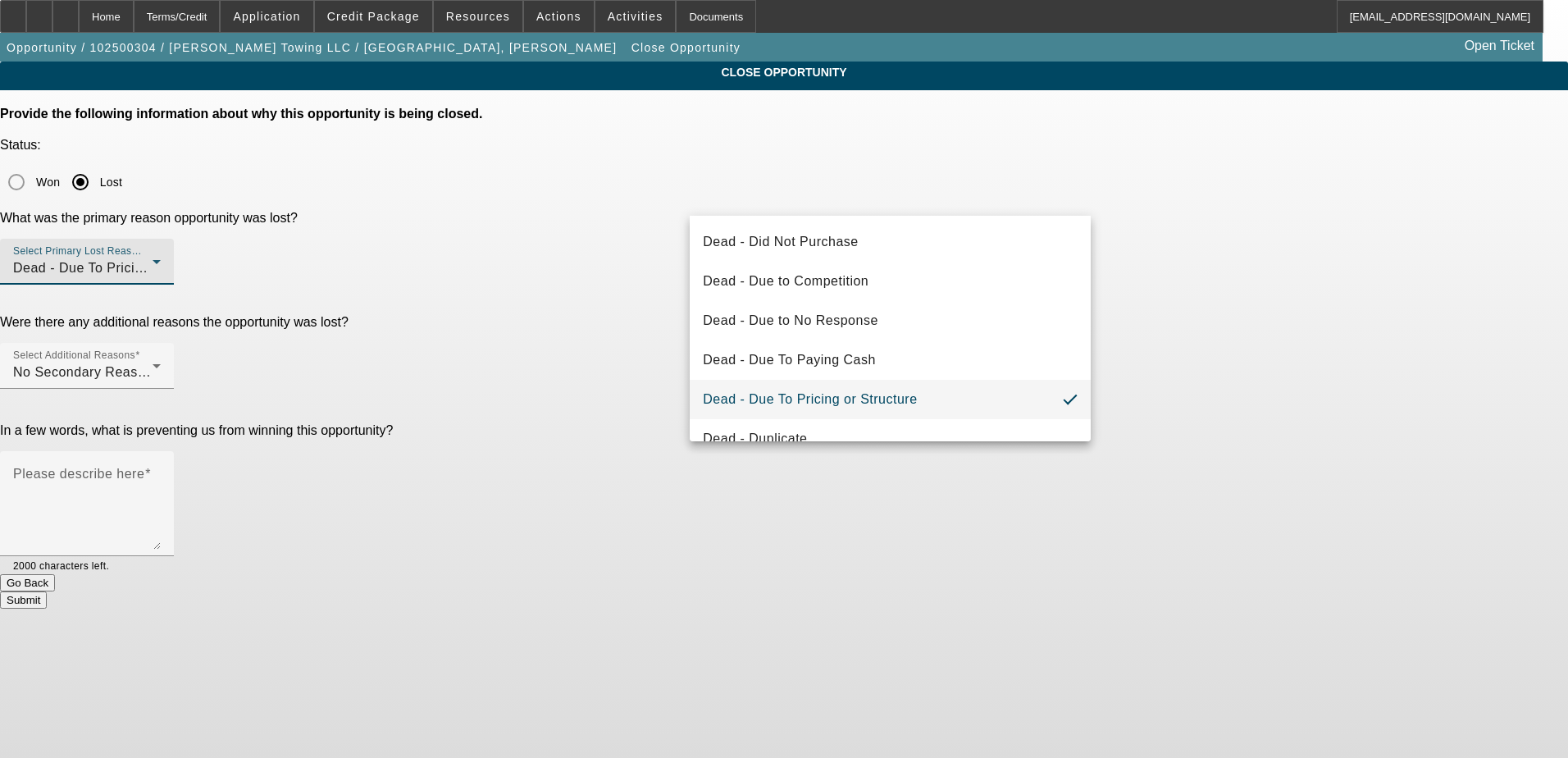
click at [1169, 347] on div at bounding box center [784, 379] width 1568 height 758
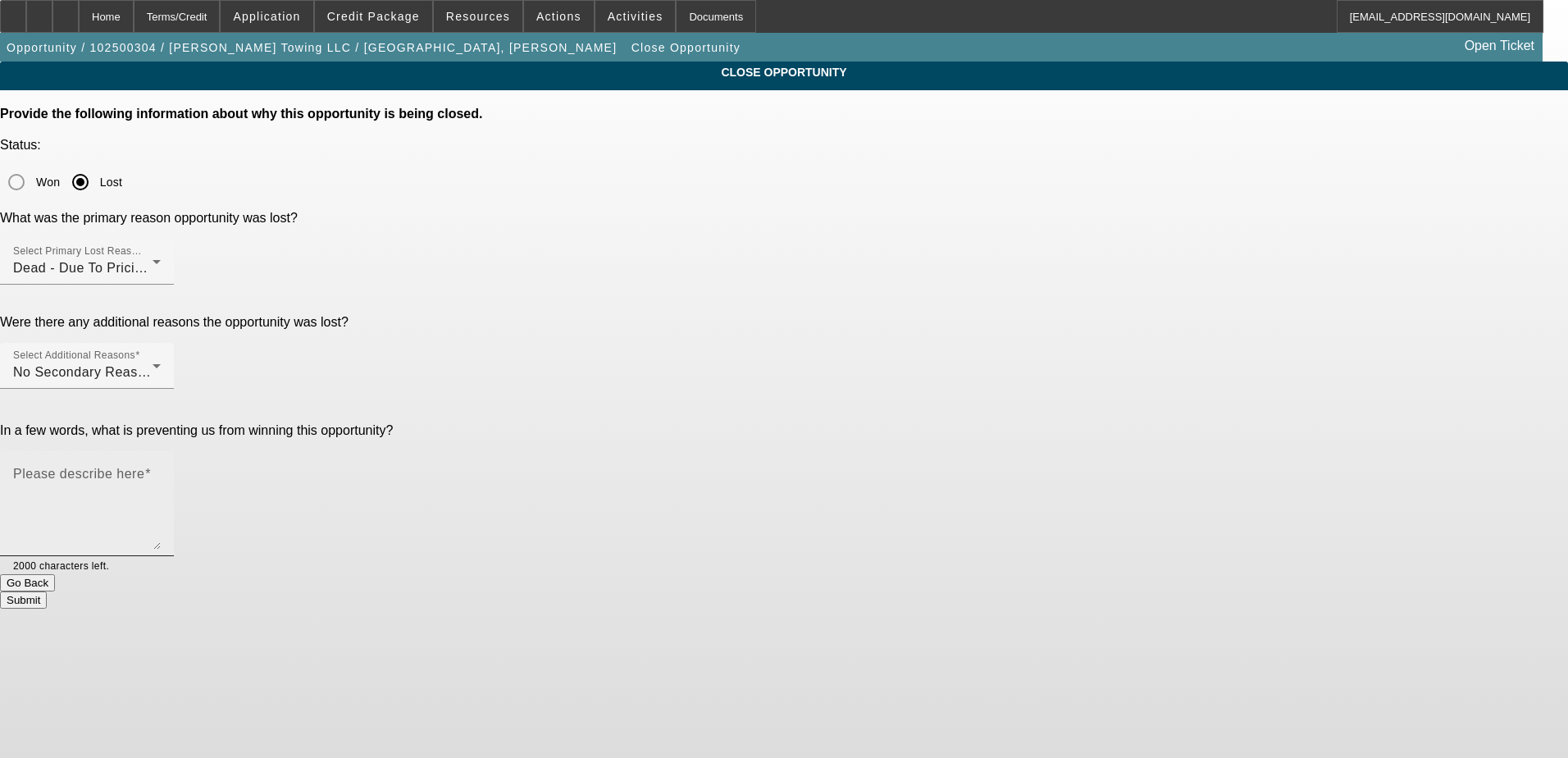
click at [161, 471] on textarea "Please describe here" at bounding box center [87, 510] width 148 height 79
type textarea "R"
type textarea "Wanted a corp only loan and refused to send bank statements."
click at [1317, 481] on app-close-opportunity "CLOSE OPPORTUNITY Provide the following information about why this opportunity …" at bounding box center [784, 335] width 1568 height 547
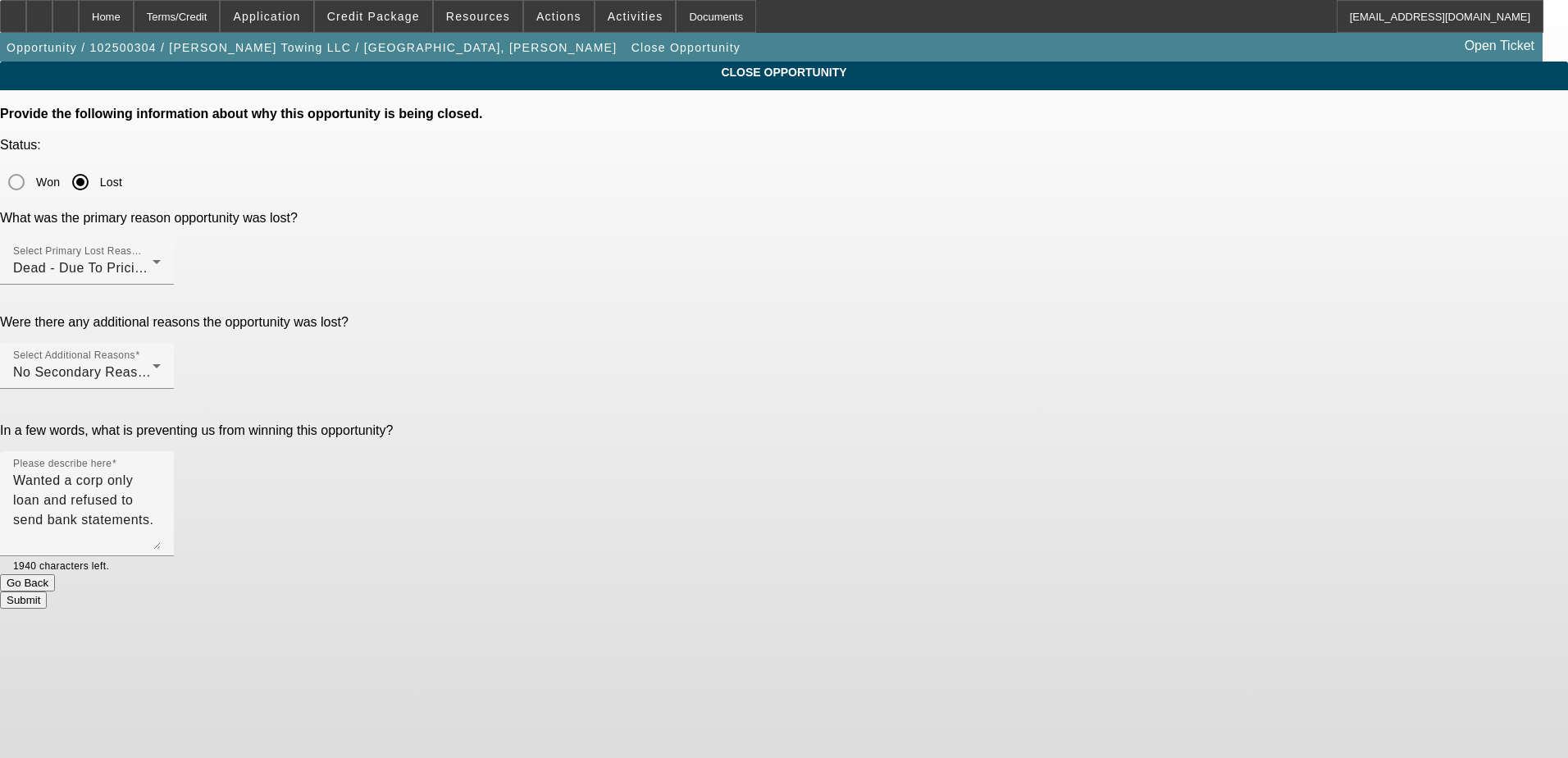
click at [47, 592] on button "Submit" at bounding box center [23, 600] width 47 height 17
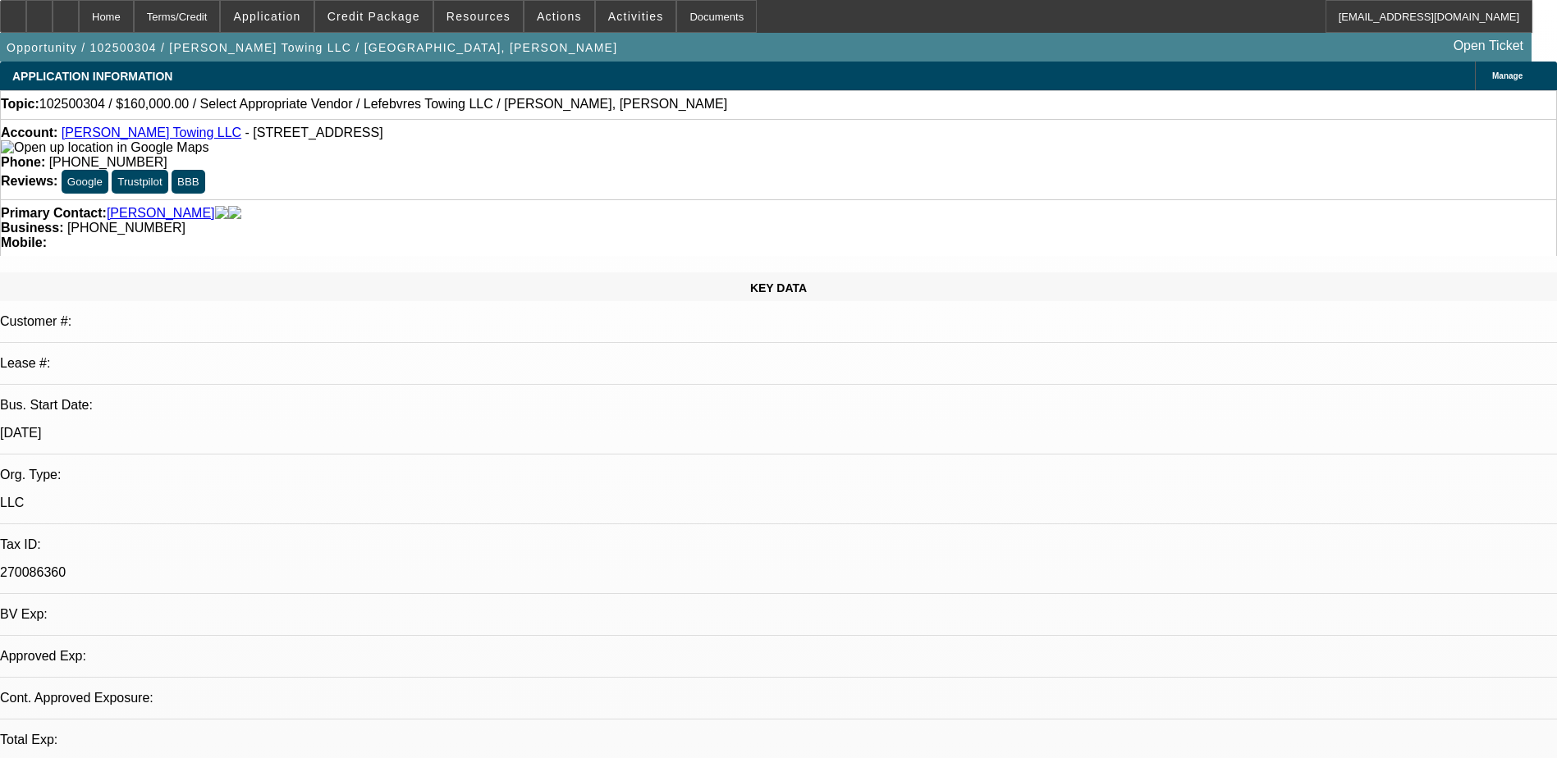
select select "0"
select select "2"
select select "0.1"
select select "1"
select select "2"
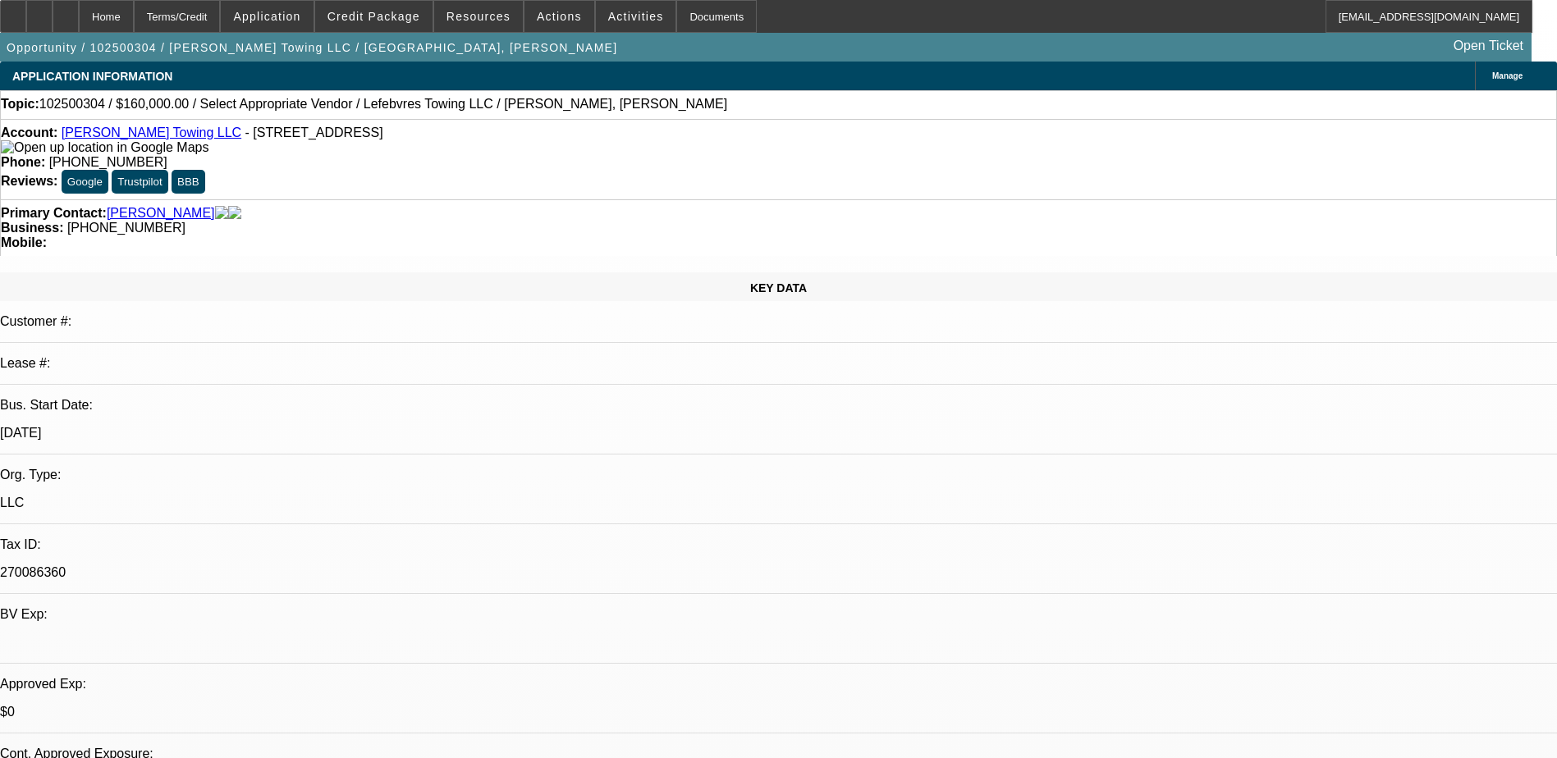
select select "4"
